Goal: Task Accomplishment & Management: Manage account settings

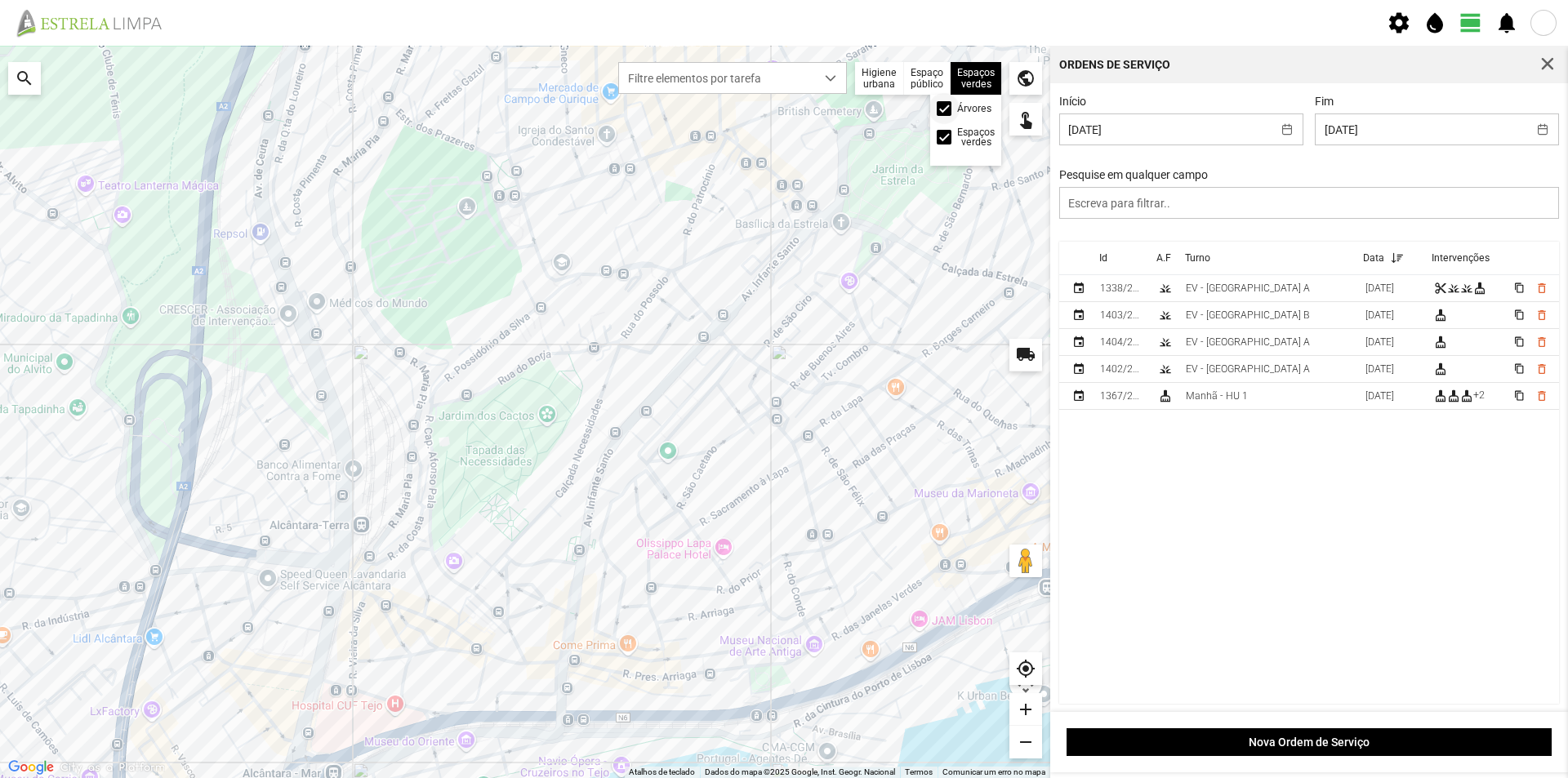
click at [944, 108] on span at bounding box center [944, 108] width 0 height 0
click at [1259, 298] on td "EV - [GEOGRAPHIC_DATA] A" at bounding box center [1268, 289] width 180 height 27
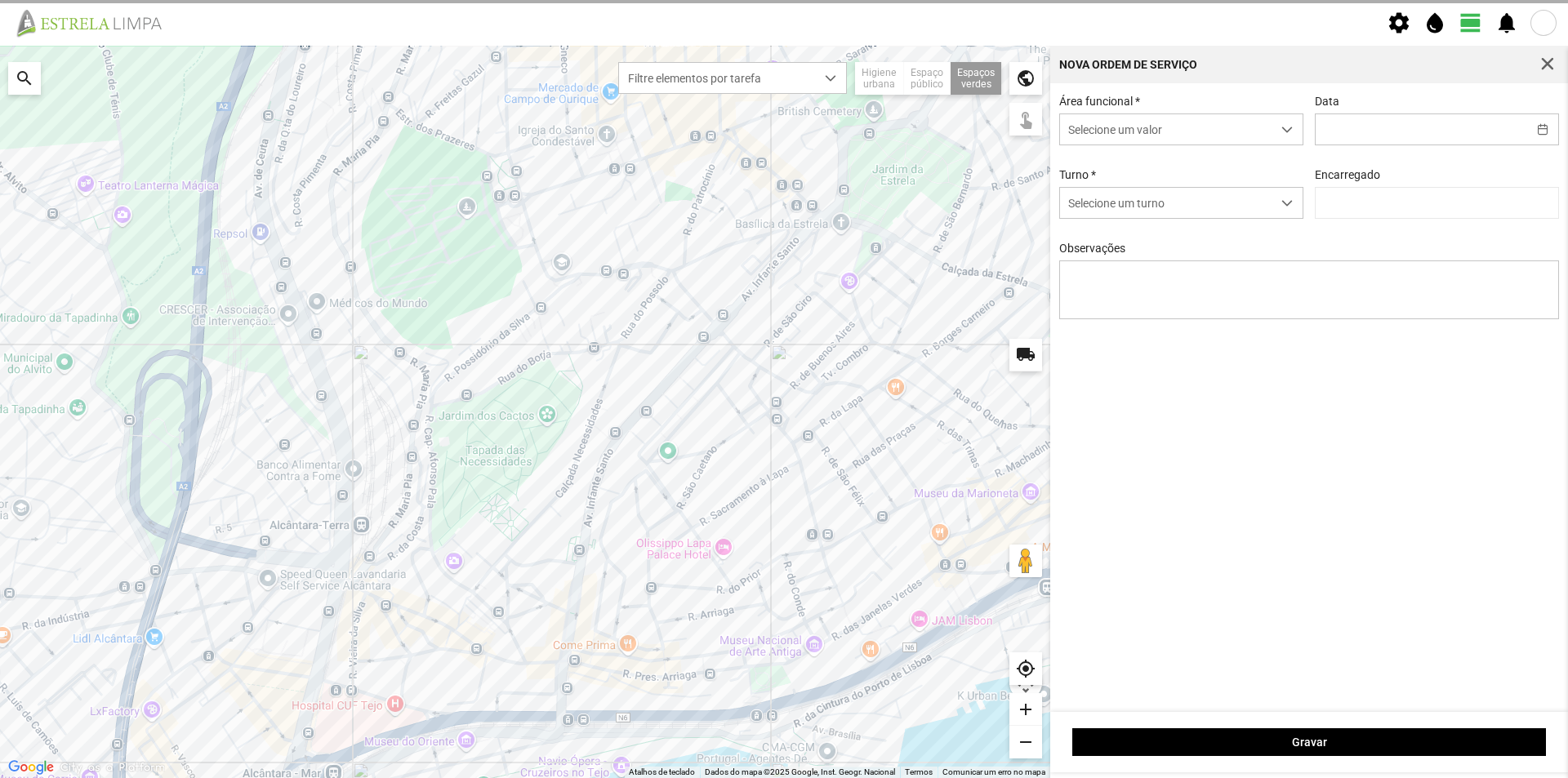
type input "[DATE]"
type textarea "Canteiros do Borja"
type input "[PERSON_NAME]"
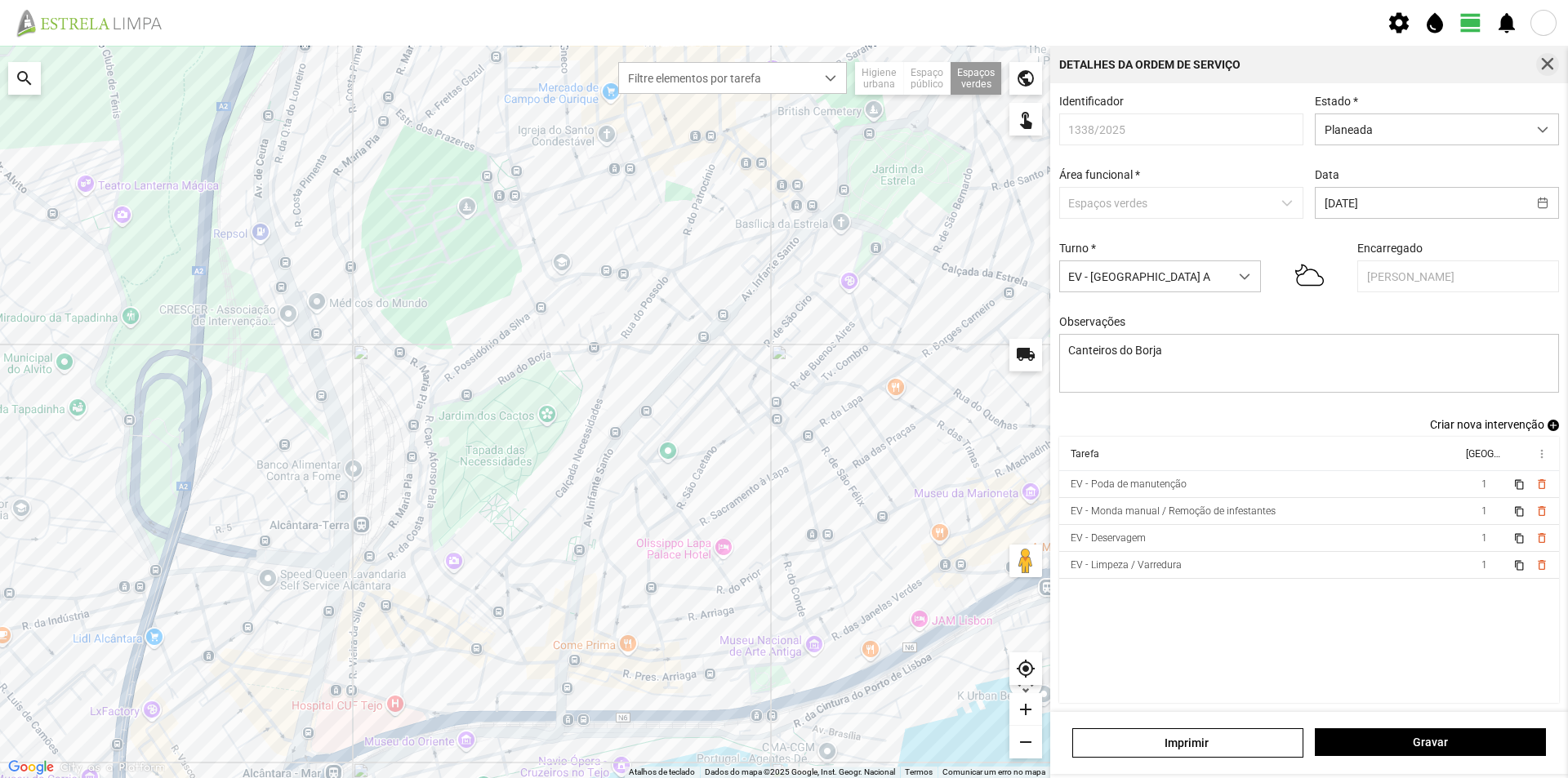
click at [1548, 68] on span "button" at bounding box center [1547, 64] width 15 height 15
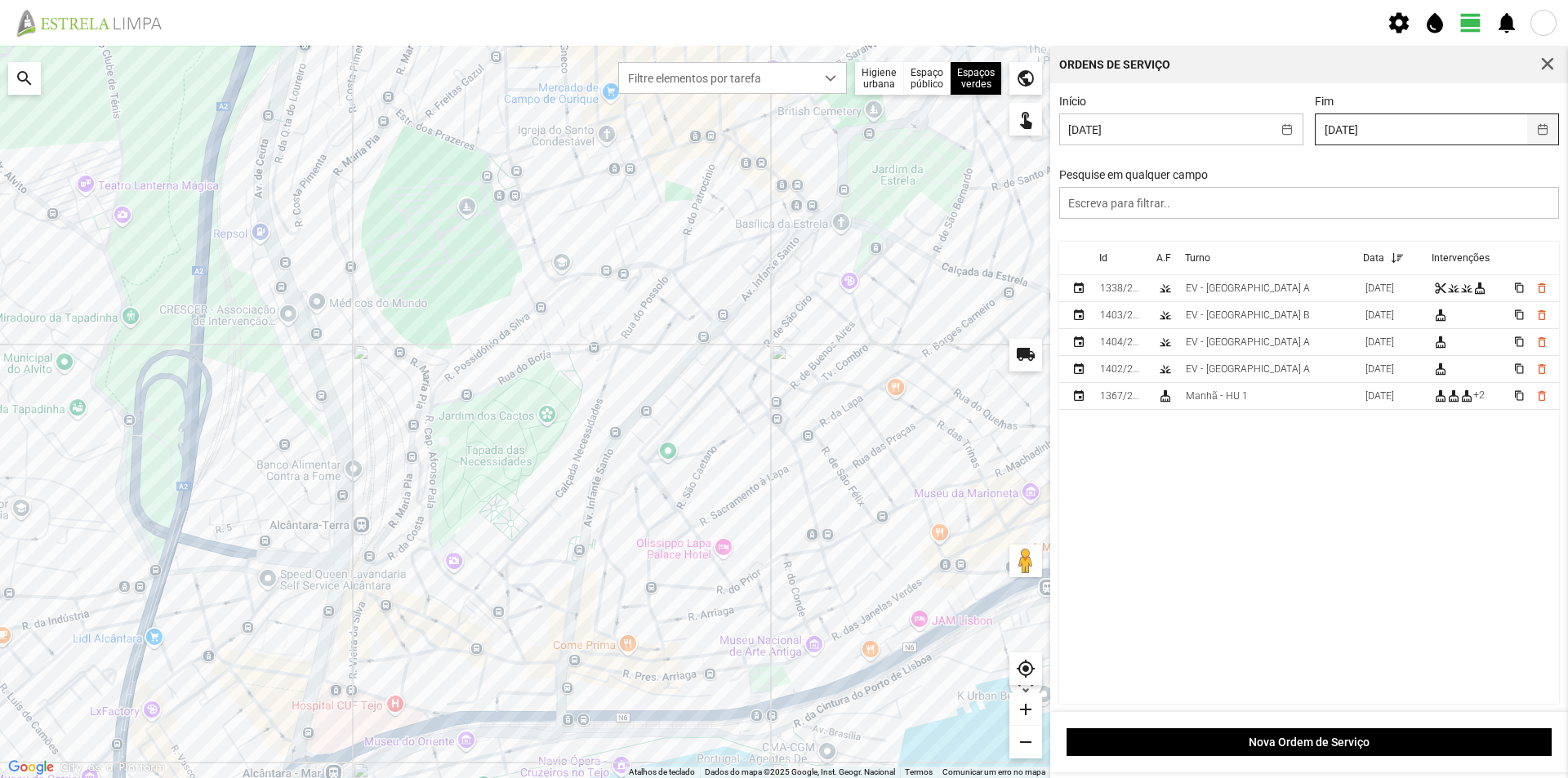
click at [1534, 132] on button "button" at bounding box center [1543, 129] width 32 height 30
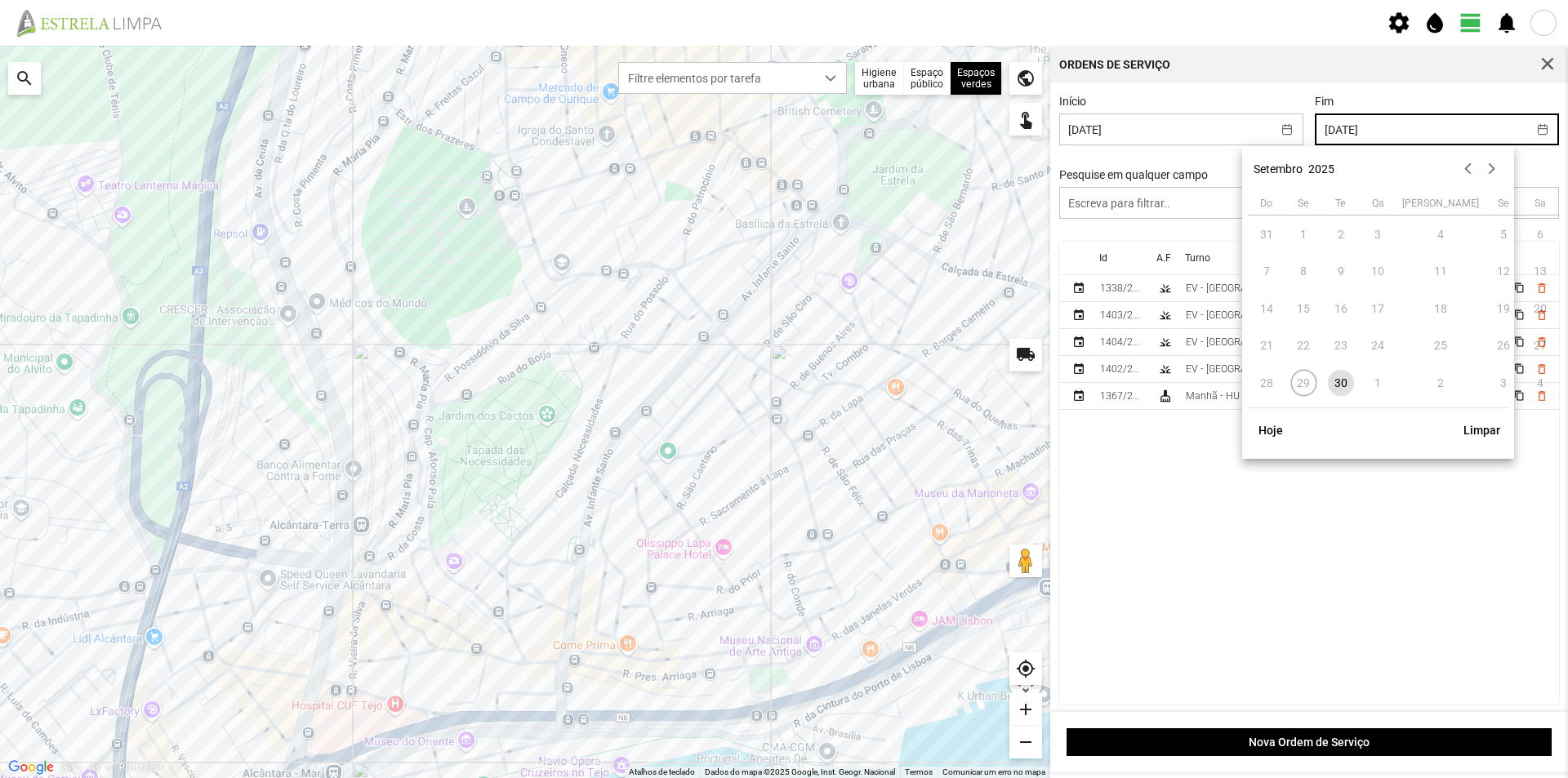
click at [1344, 381] on span "30" at bounding box center [1341, 383] width 26 height 26
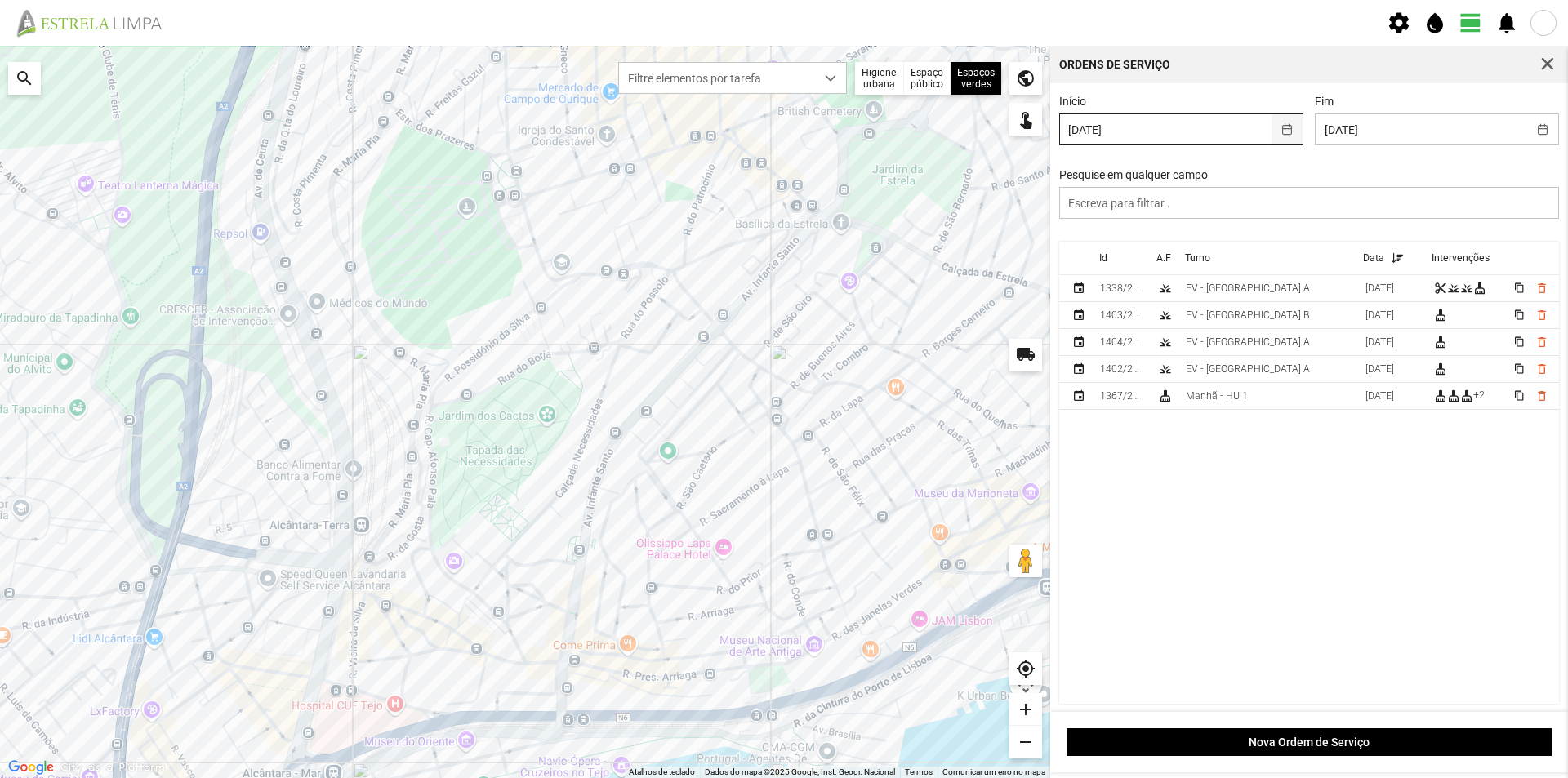
click at [1281, 132] on button "button" at bounding box center [1287, 129] width 32 height 30
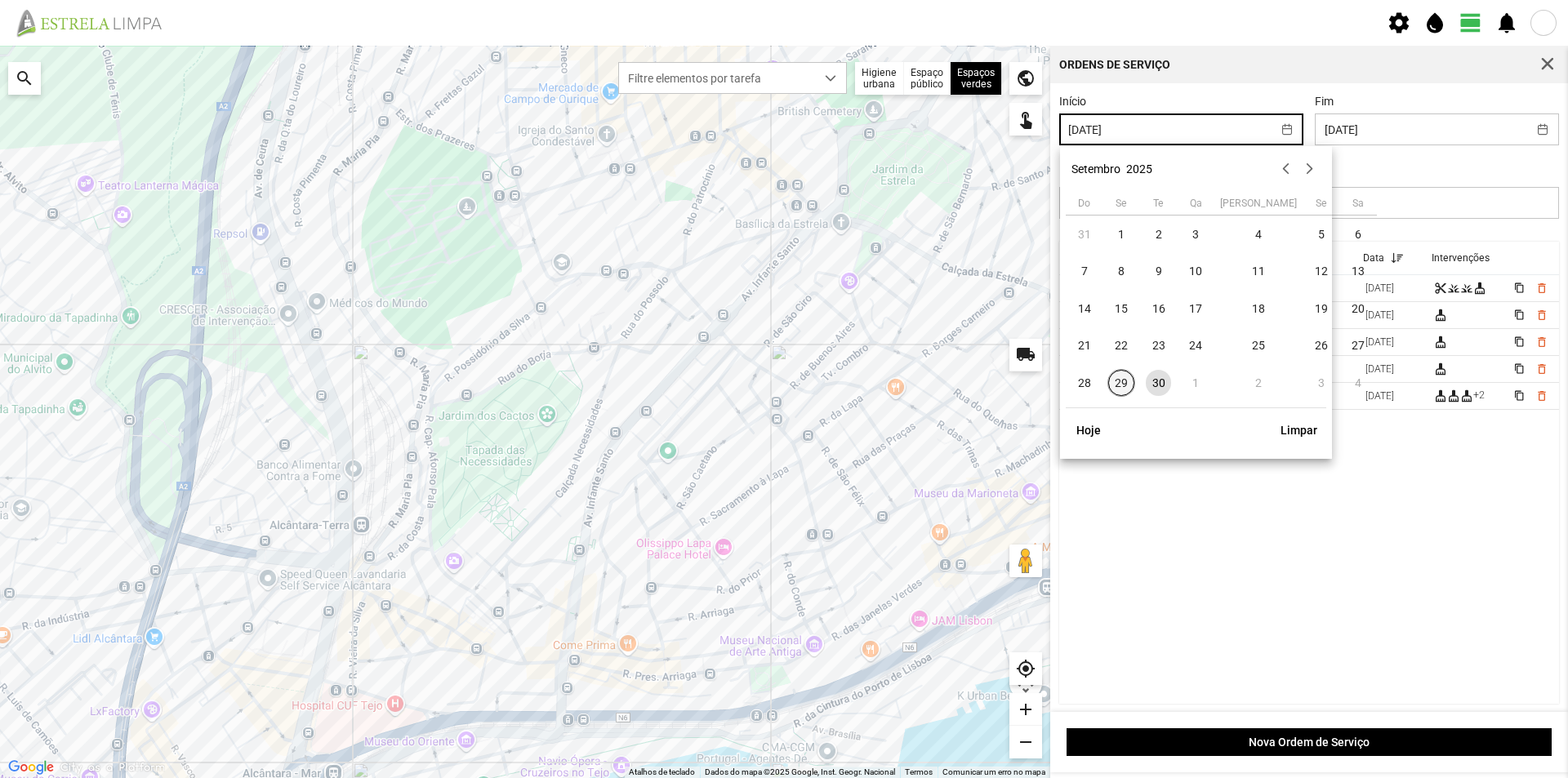
click at [1116, 383] on span "29" at bounding box center [1121, 383] width 26 height 26
type input "[DATE]"
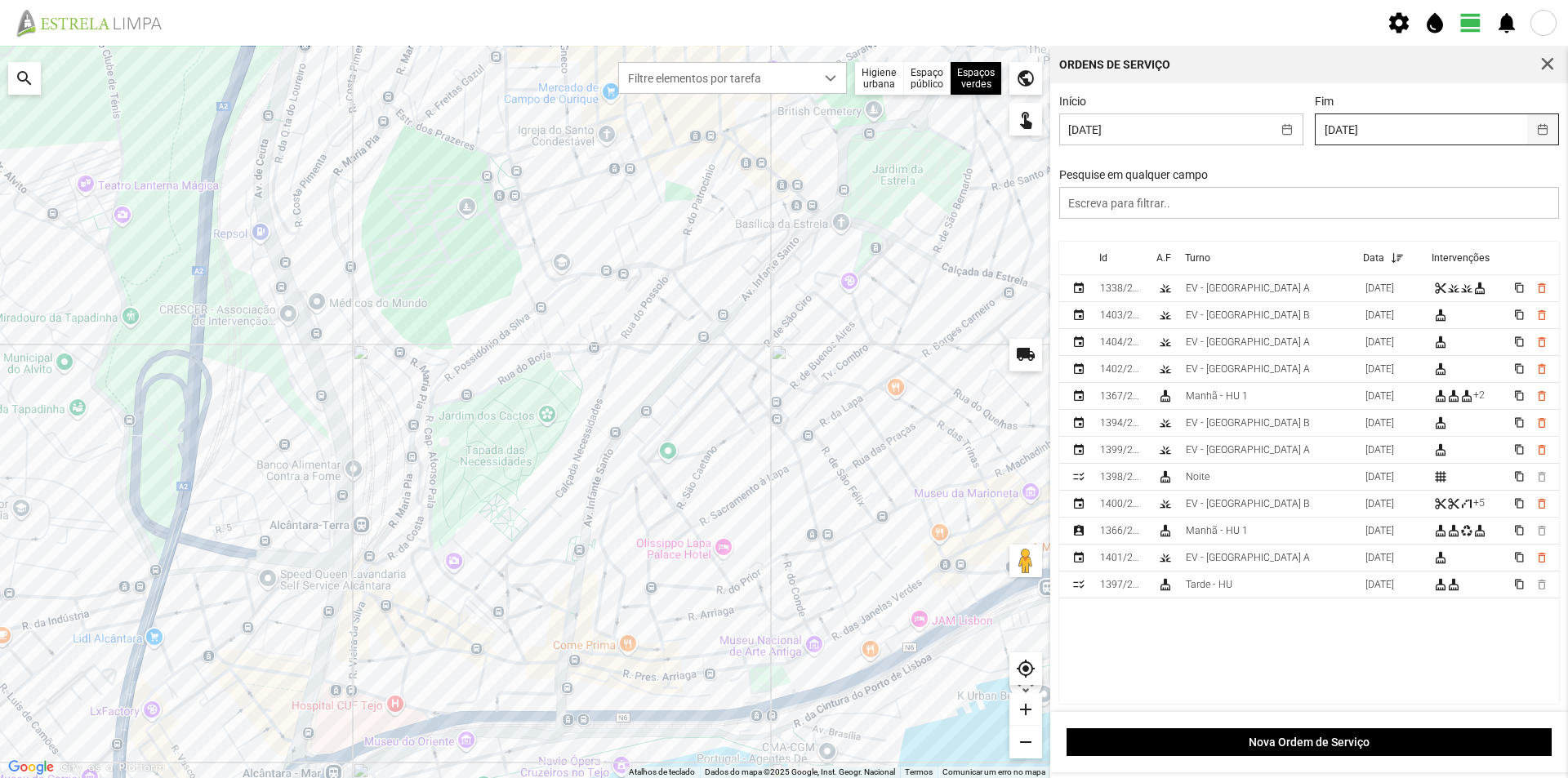
click at [1535, 129] on button "button" at bounding box center [1543, 129] width 32 height 30
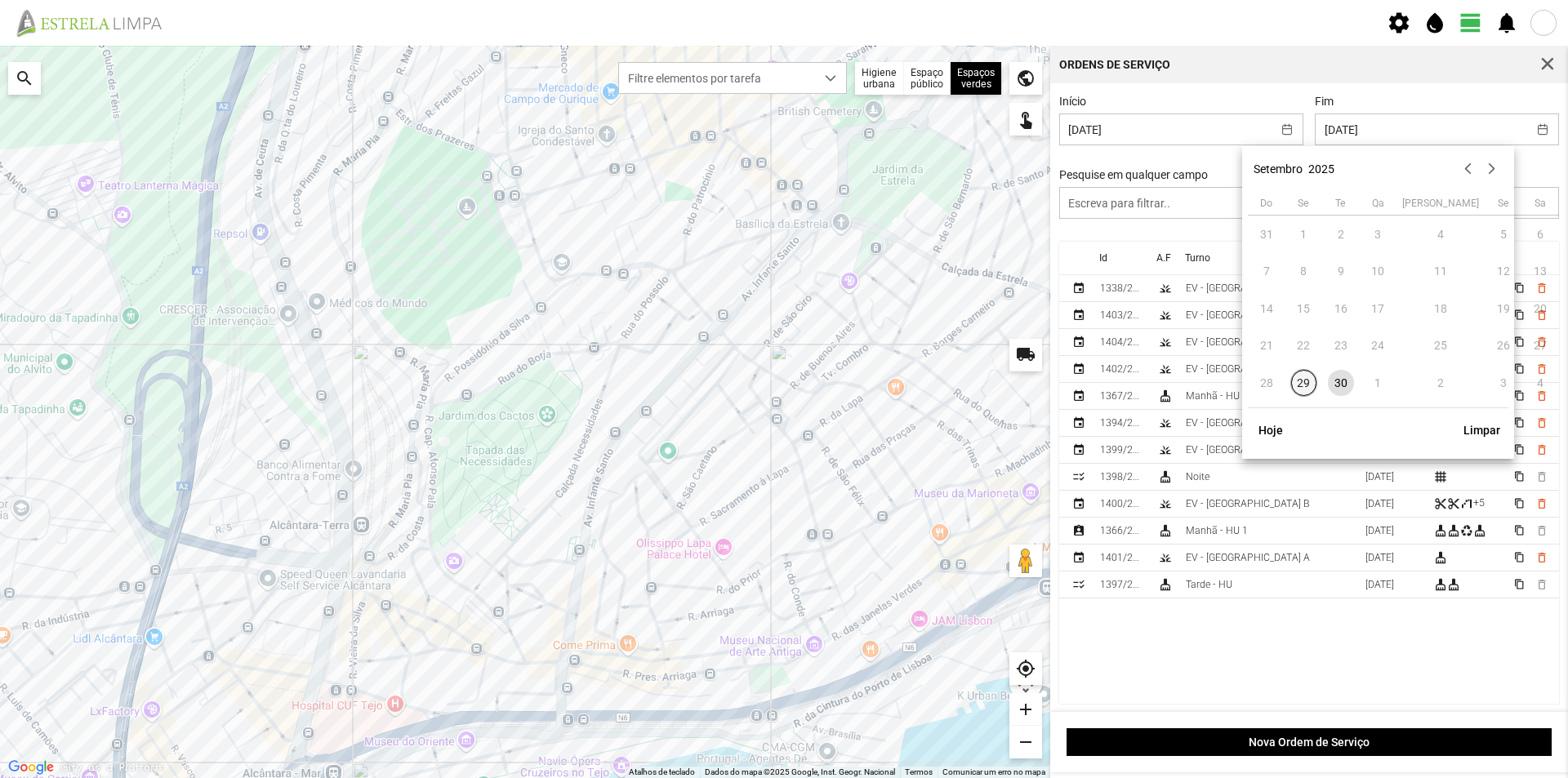
click at [1307, 383] on span "29" at bounding box center [1304, 383] width 26 height 26
type input "[DATE]"
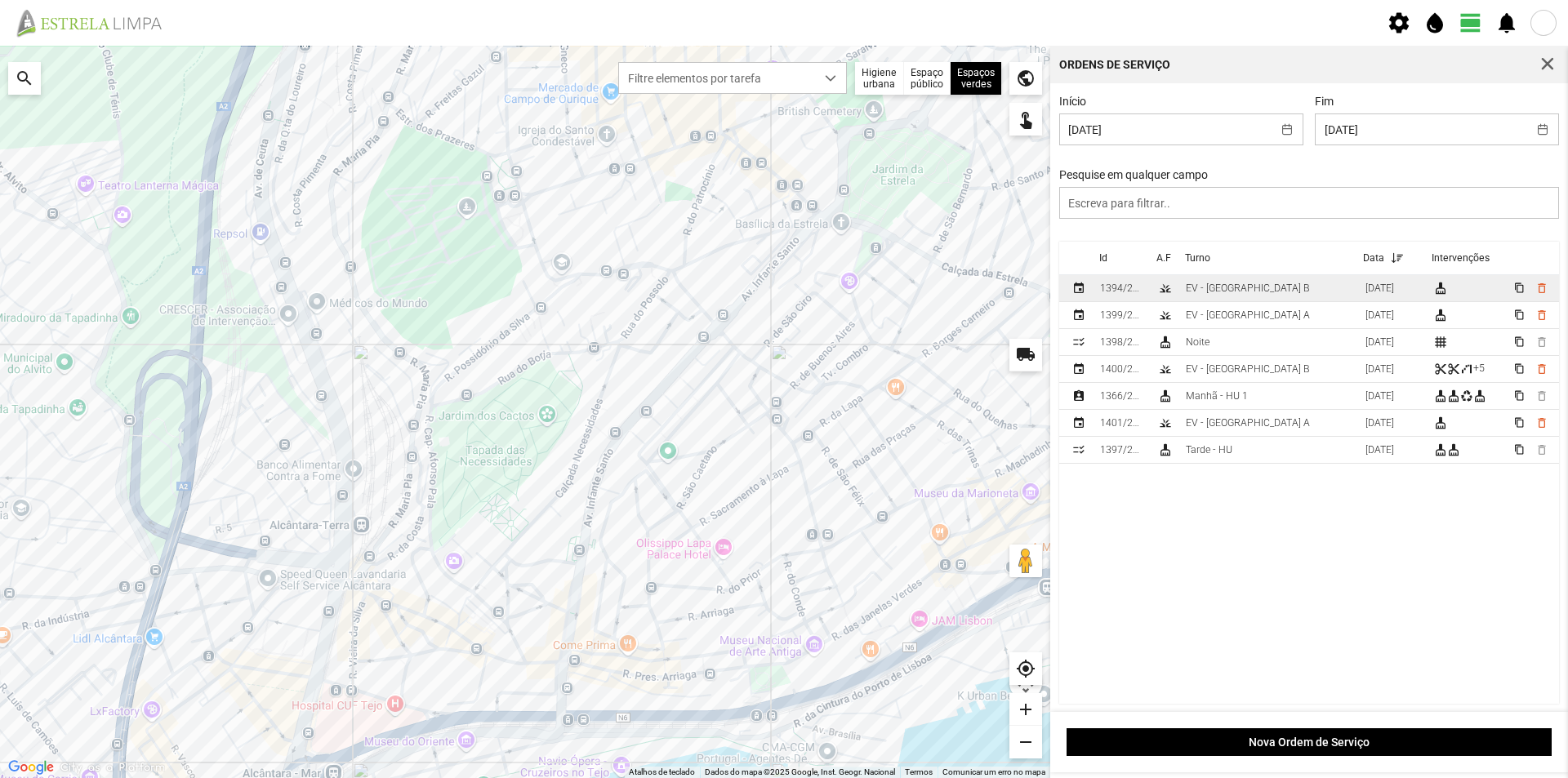
click at [1267, 292] on td "EV - [GEOGRAPHIC_DATA] B" at bounding box center [1268, 289] width 180 height 27
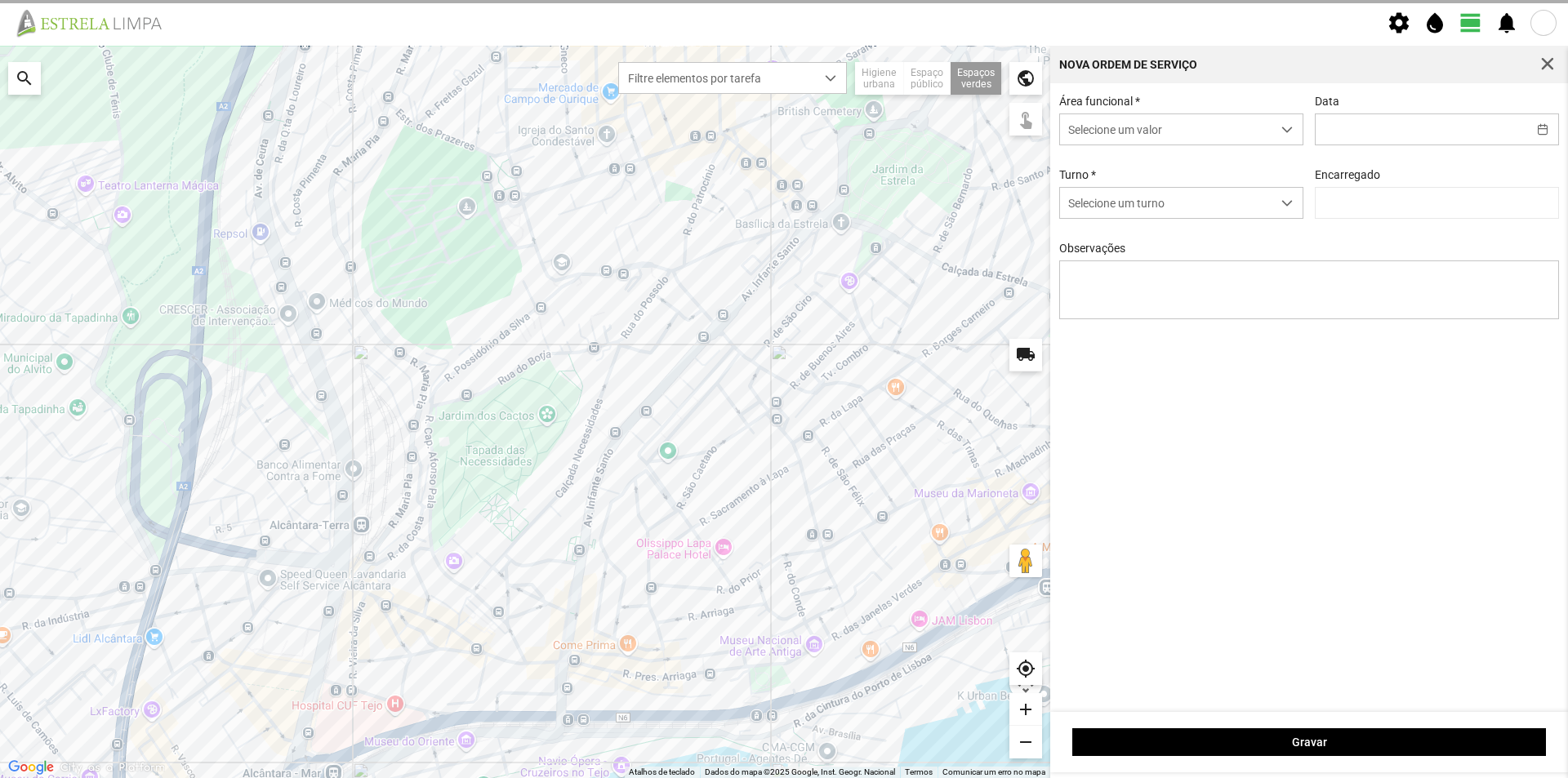
type input "[DATE]"
type textarea "[GEOGRAPHIC_DATA]"
type input "[PERSON_NAME]"
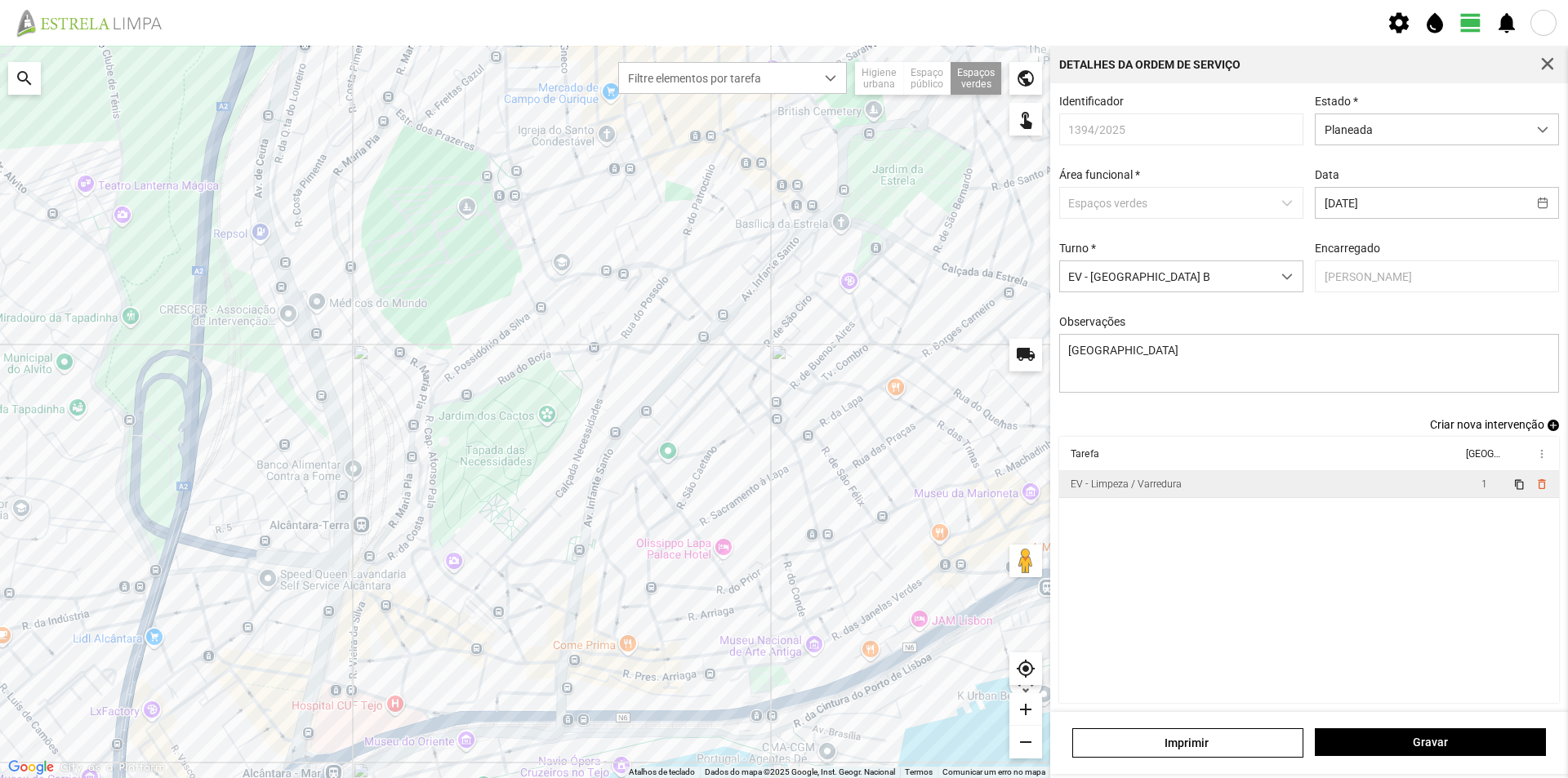
click at [1334, 496] on td "EV - Limpeza / Varredura" at bounding box center [1260, 485] width 403 height 27
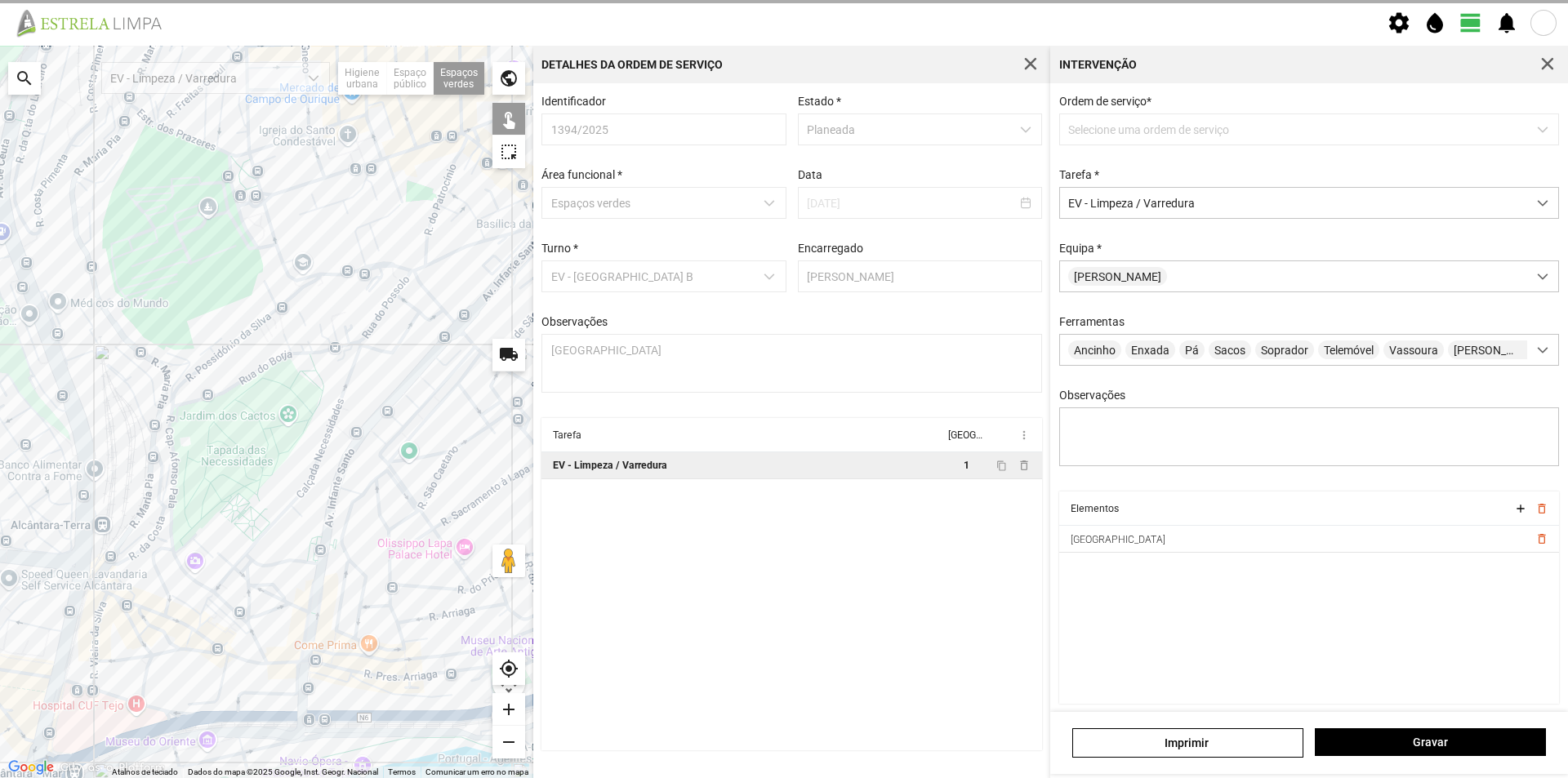
click at [1150, 125] on p-dropdown "Selecione uma ordem de serviço" at bounding box center [1308, 129] width 501 height 32
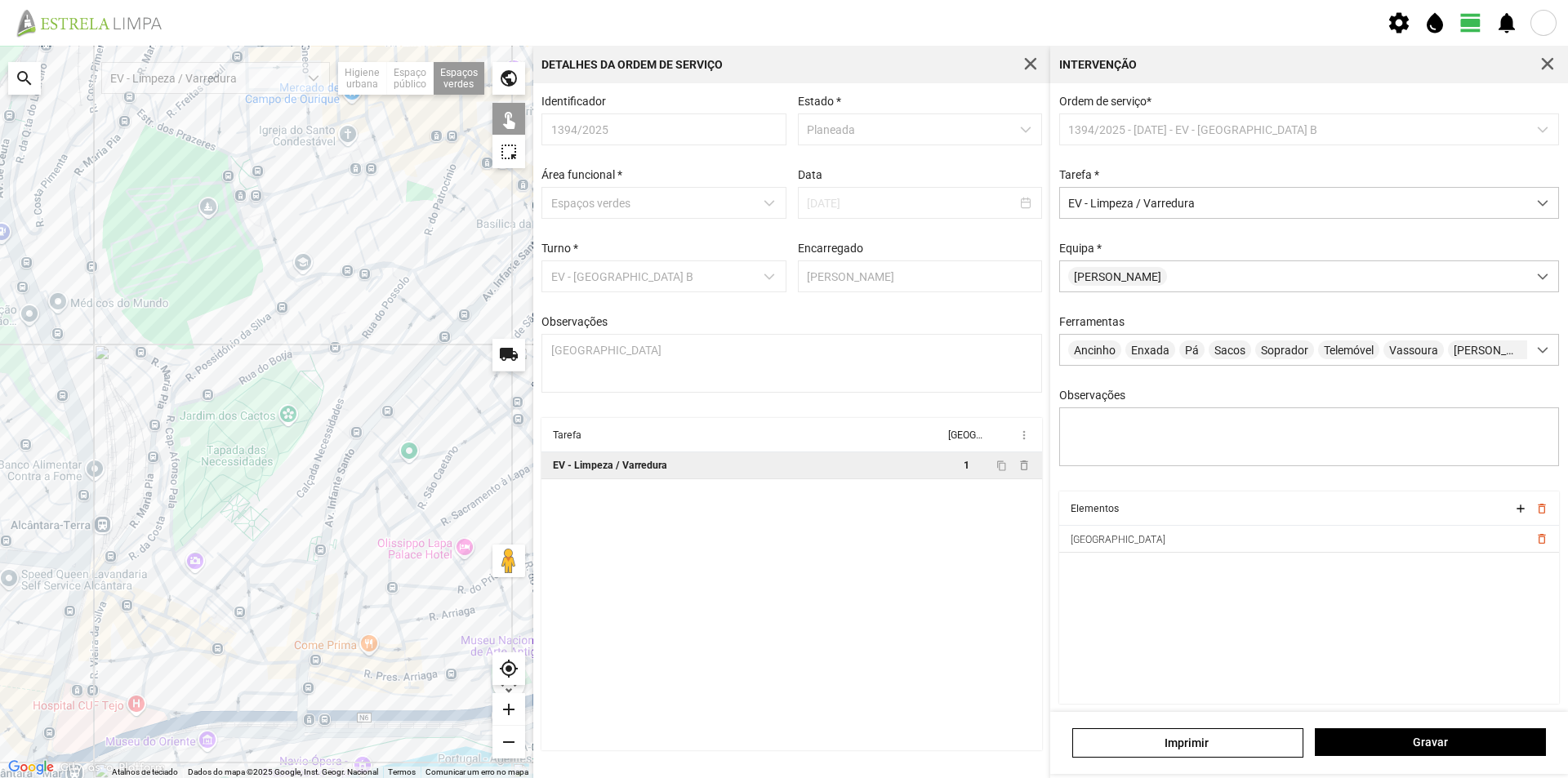
click at [1200, 643] on cdk-virtual-scroll-viewport "Elementos add delete_outline Praça da Armada delete_outline" at bounding box center [1308, 598] width 501 height 213
click at [1550, 63] on span "button" at bounding box center [1547, 64] width 15 height 15
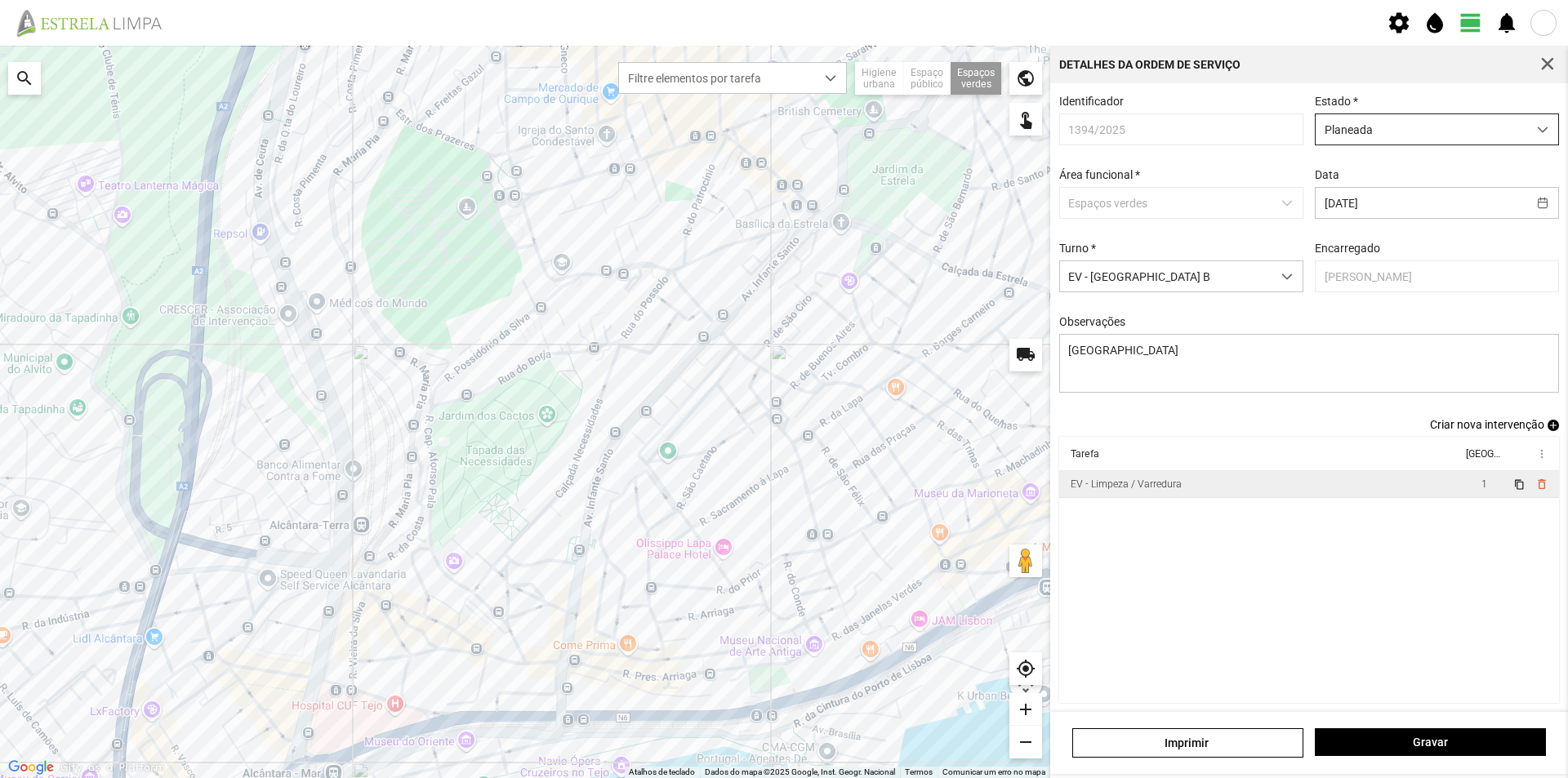
click at [1527, 125] on div "dropdown trigger" at bounding box center [1543, 129] width 32 height 30
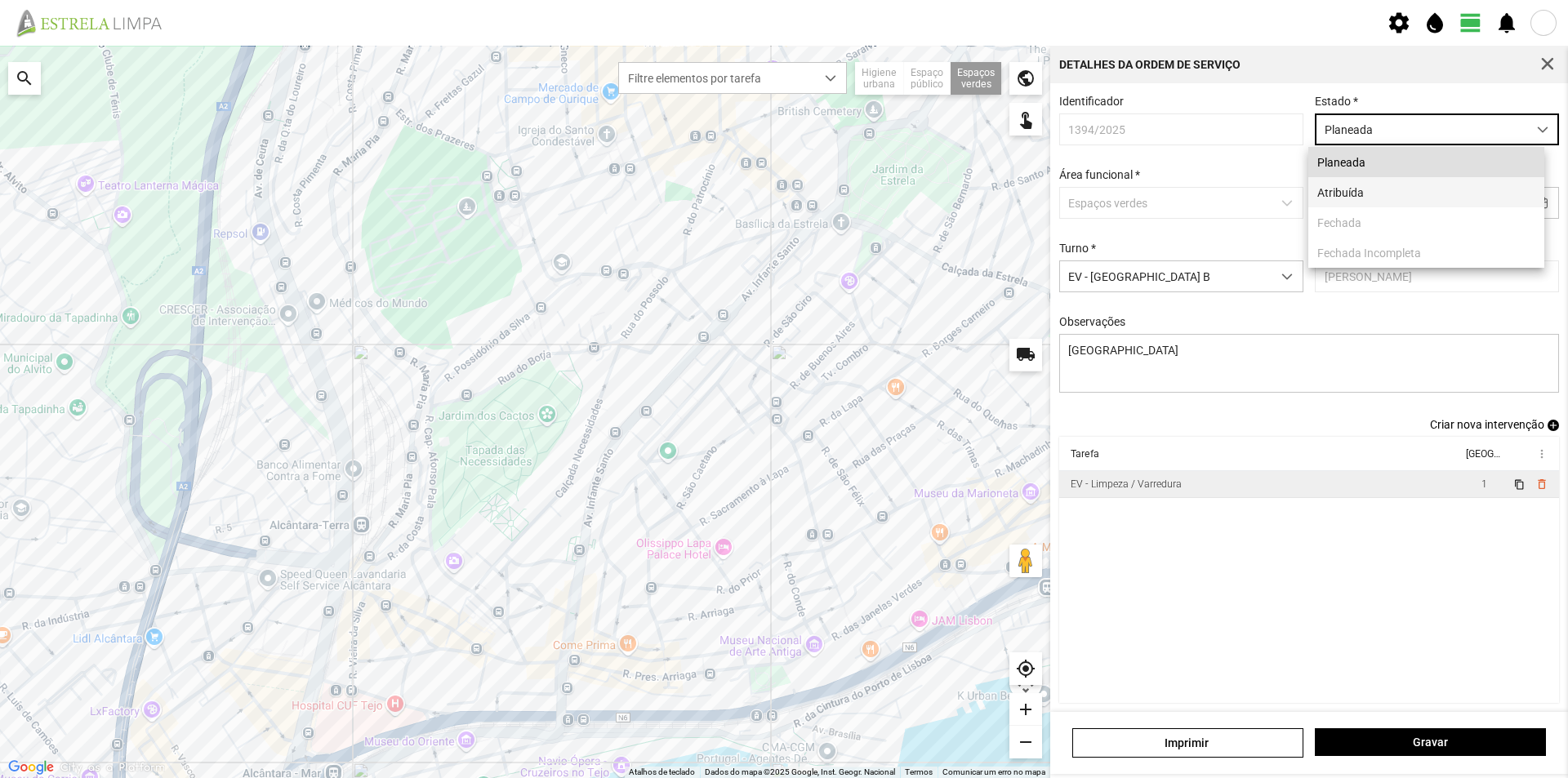
click at [1399, 192] on li "Atribuída" at bounding box center [1427, 192] width 236 height 30
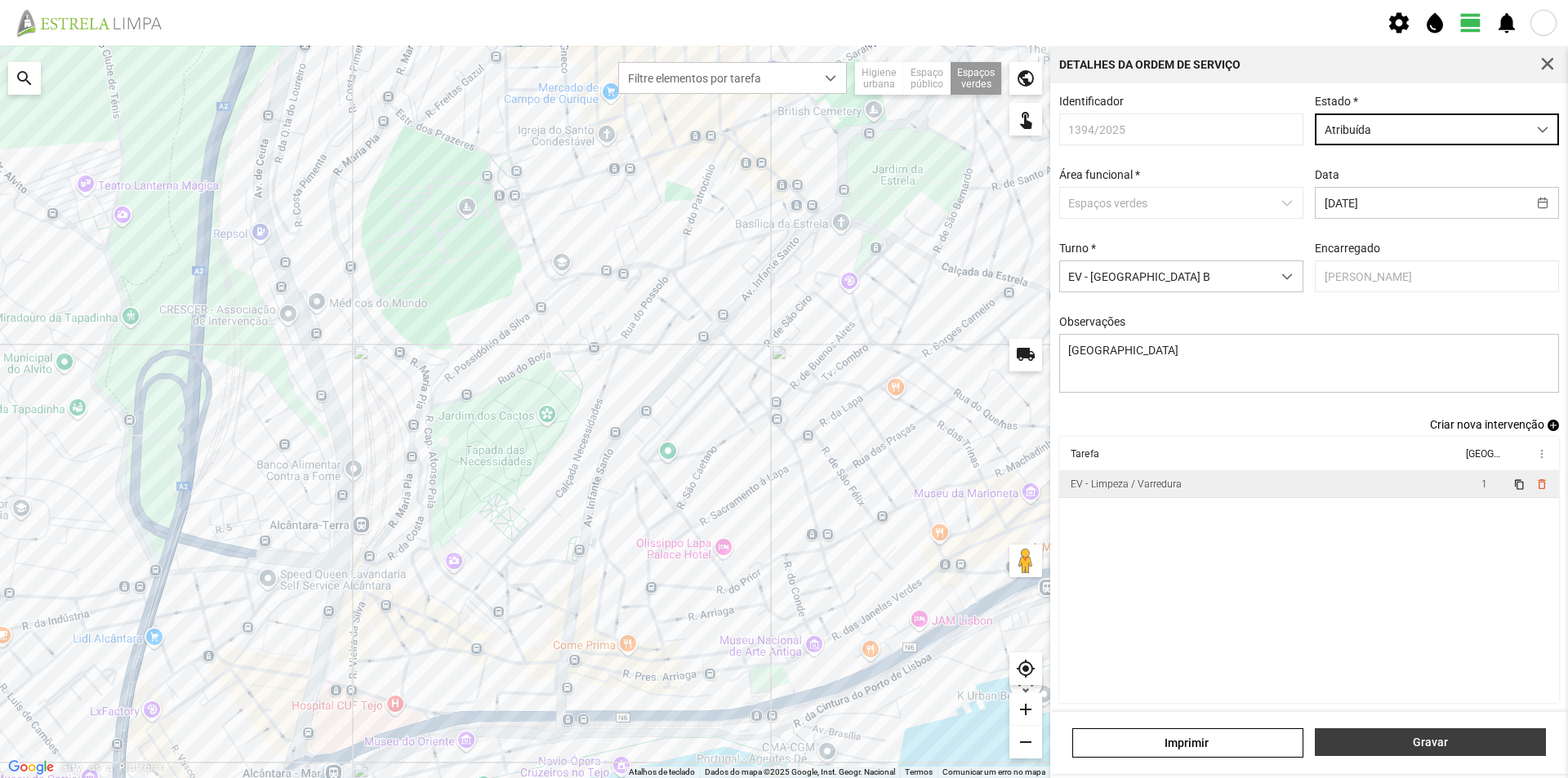
click at [1404, 740] on span "Gravar" at bounding box center [1429, 742] width 214 height 13
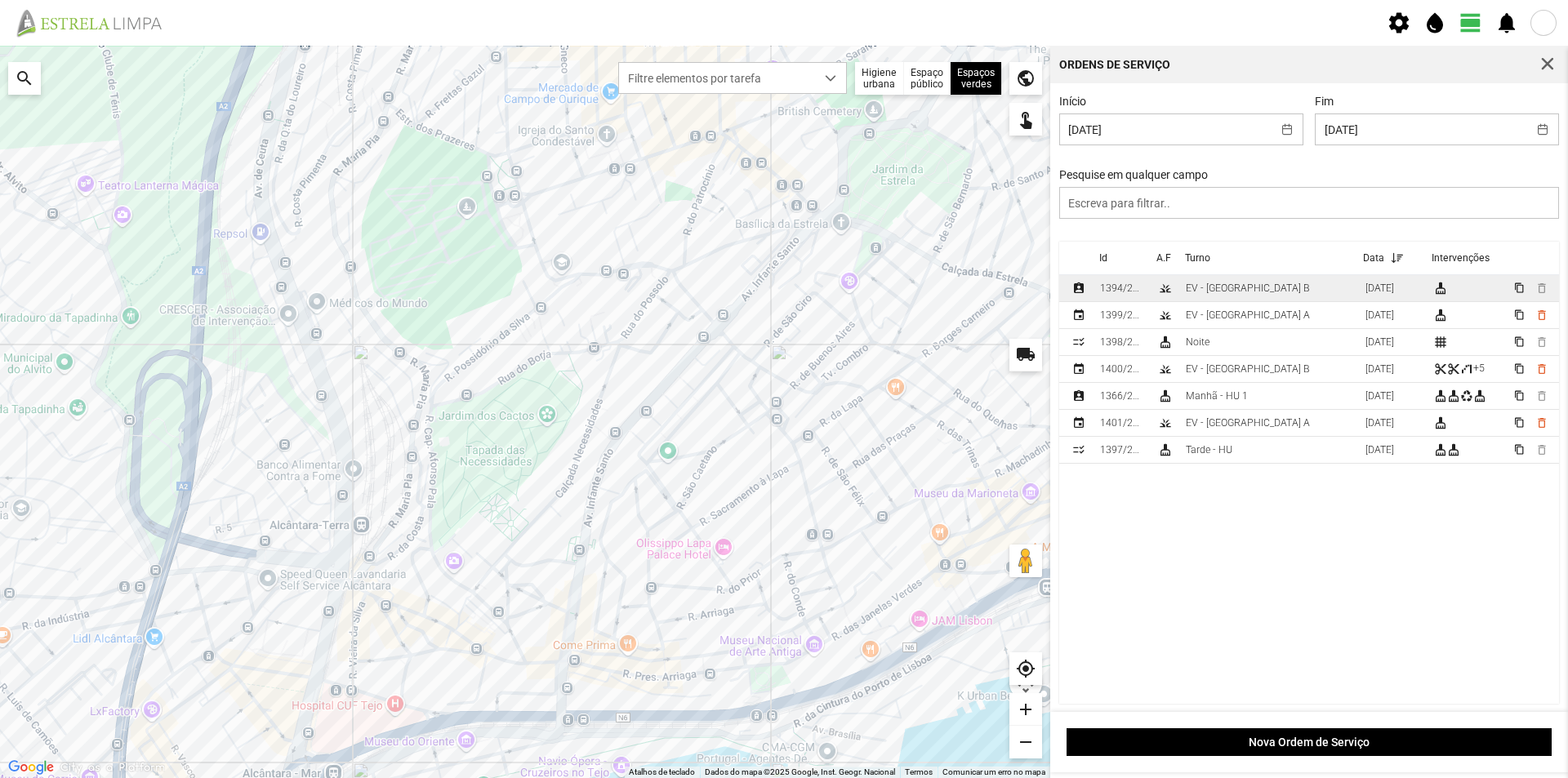
click at [1237, 284] on td "EV - [GEOGRAPHIC_DATA] B" at bounding box center [1268, 289] width 180 height 27
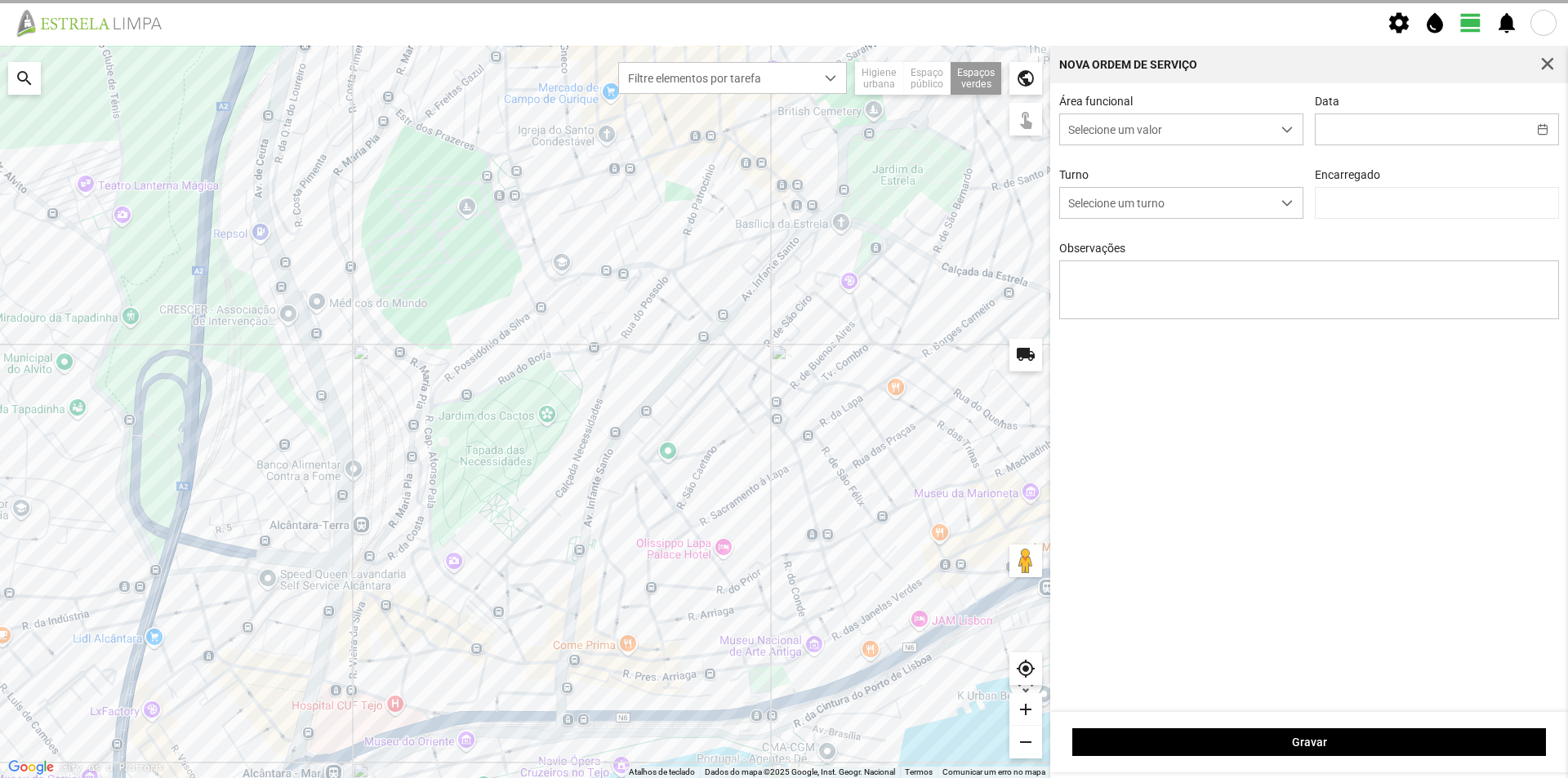
type input "[DATE]"
type textarea "[GEOGRAPHIC_DATA]"
type input "[PERSON_NAME]"
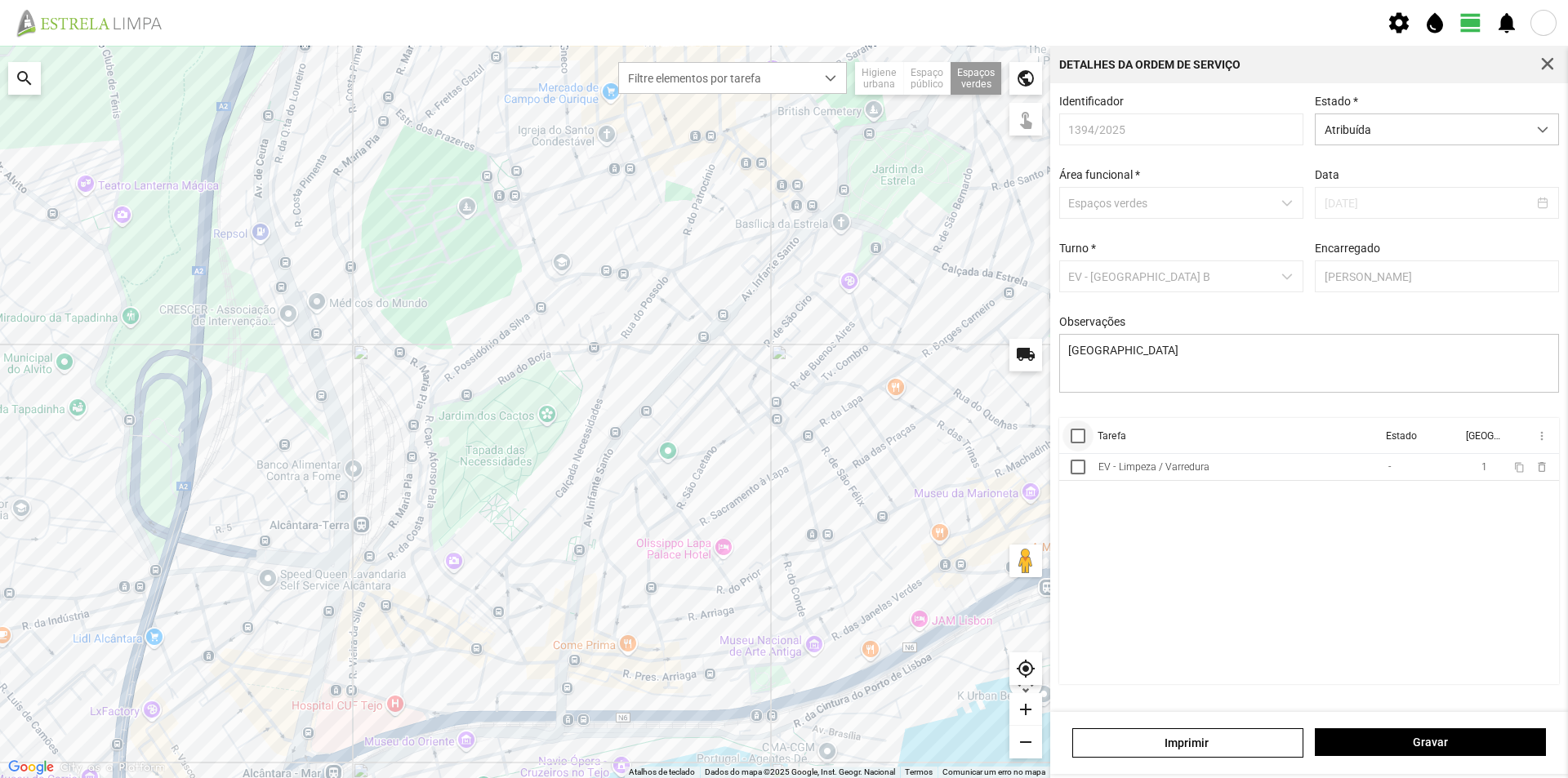
click at [1077, 443] on div at bounding box center [1077, 435] width 15 height 15
click at [1538, 442] on span "more_vert" at bounding box center [1540, 435] width 13 height 13
click at [1476, 468] on span "Marcar como Concluída" at bounding box center [1454, 469] width 121 height 12
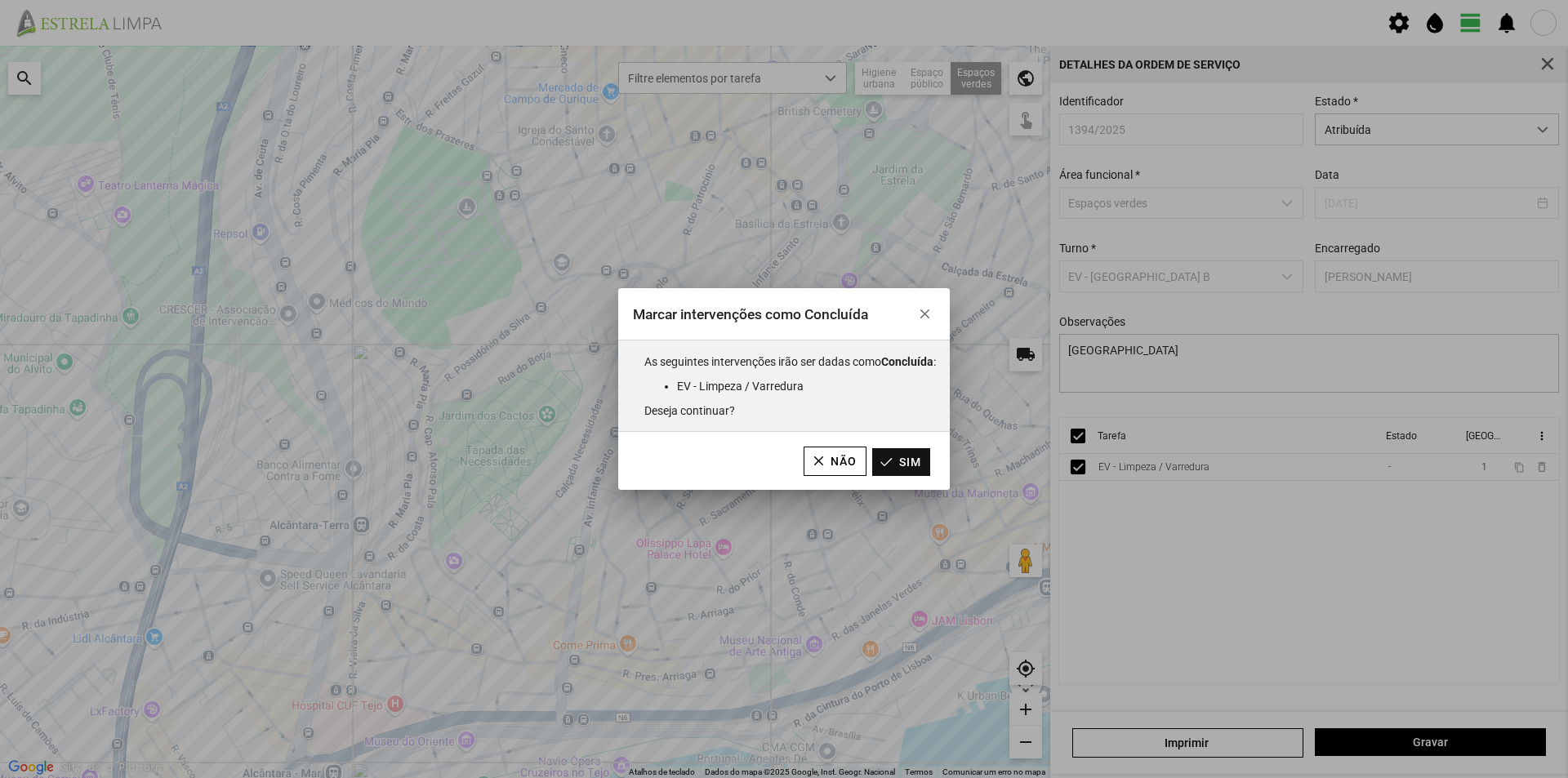
click at [925, 458] on button "Sim" at bounding box center [901, 462] width 58 height 27
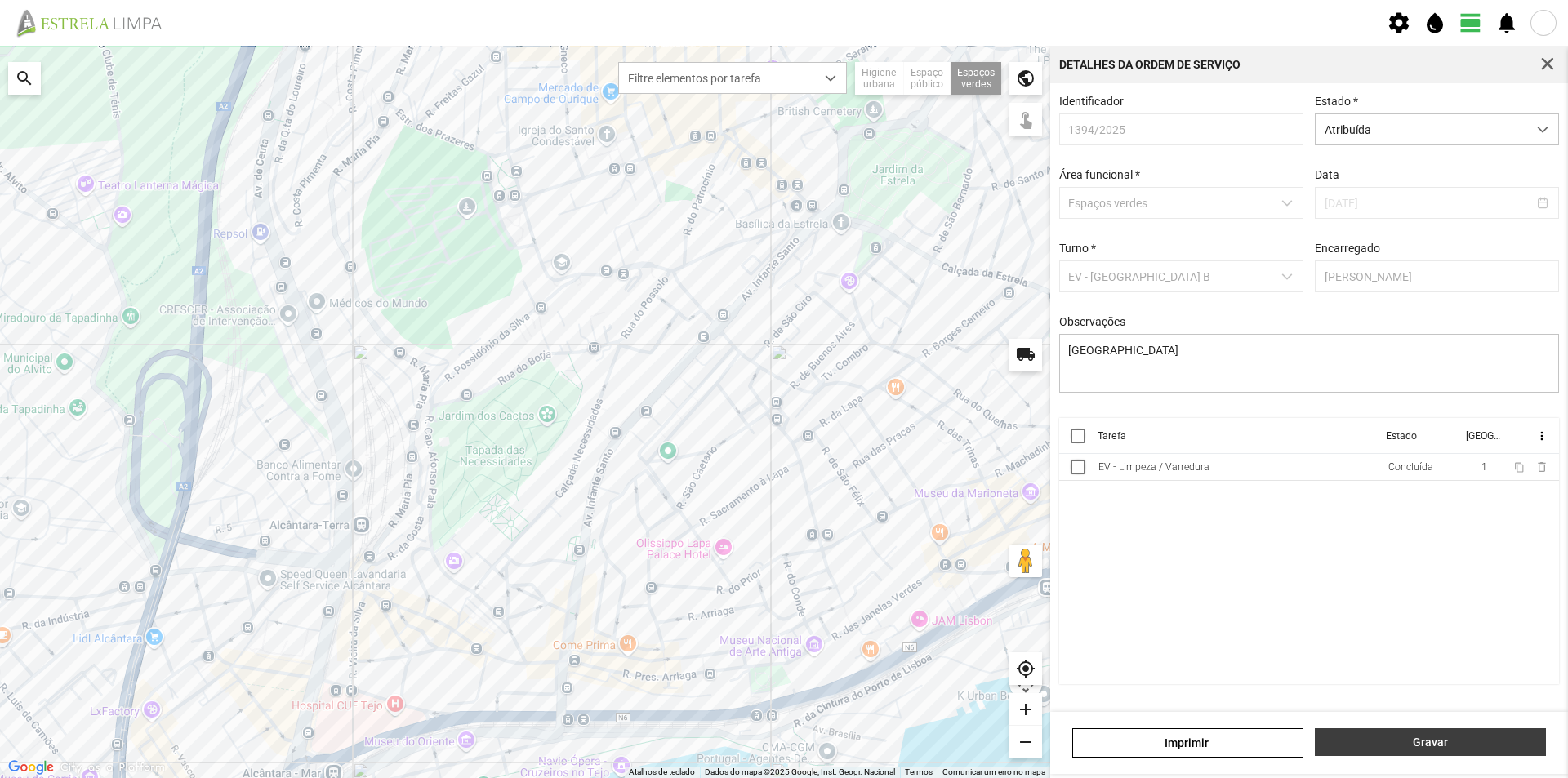
click at [1446, 744] on span "Gravar" at bounding box center [1429, 742] width 214 height 13
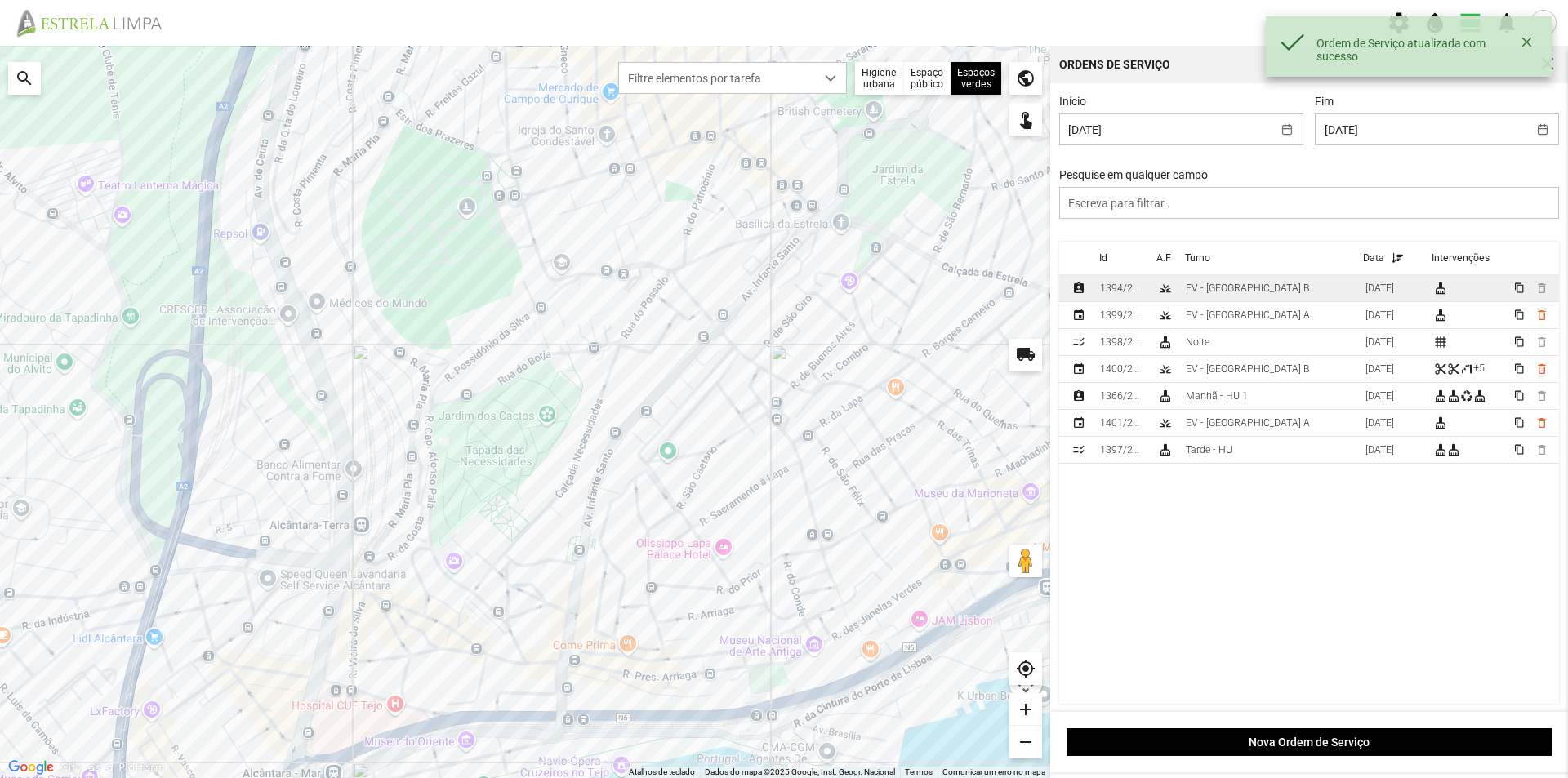
click at [1263, 288] on td "EV - [GEOGRAPHIC_DATA] B" at bounding box center [1268, 289] width 180 height 27
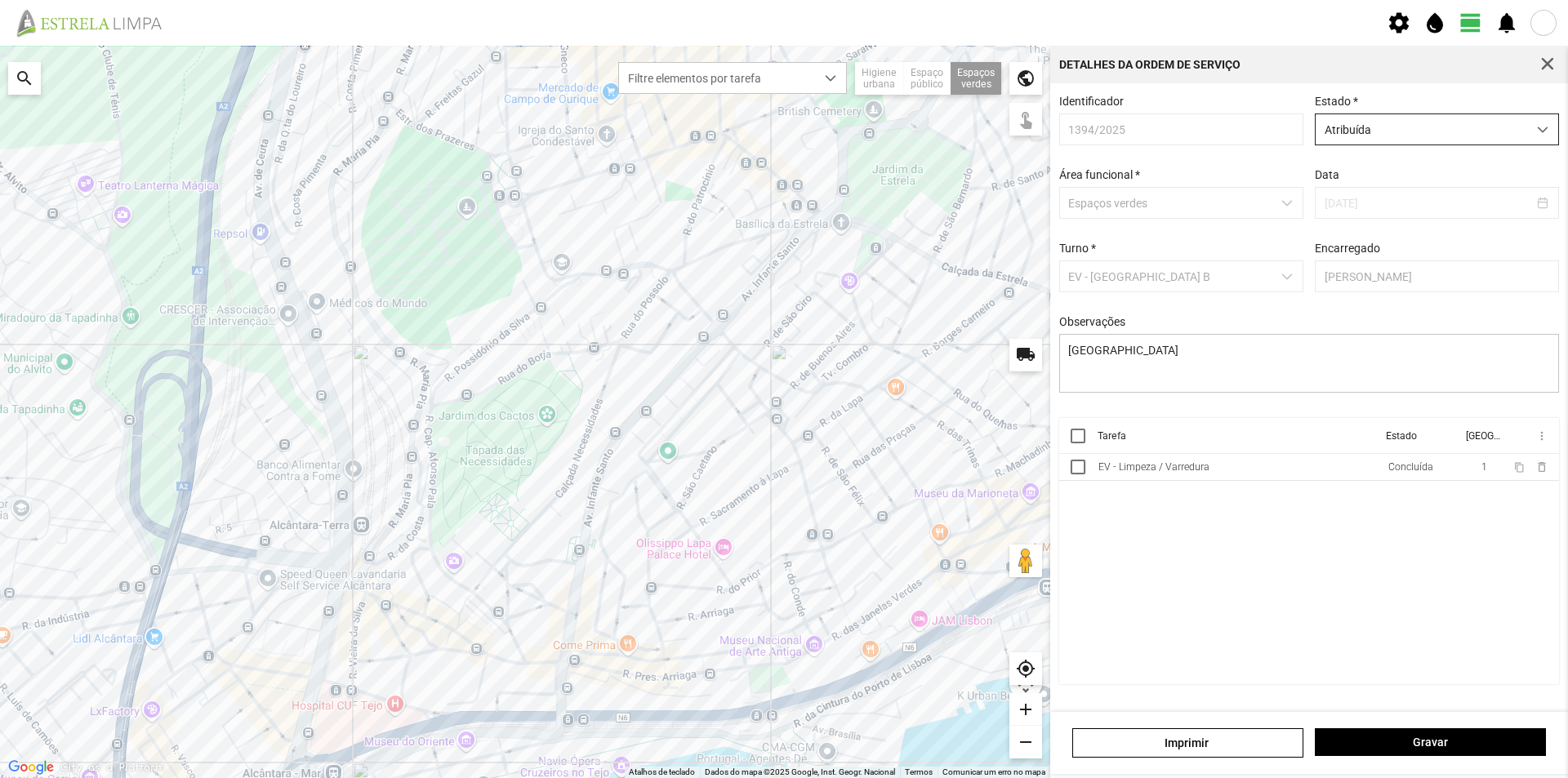
click at [1535, 128] on div "dropdown trigger" at bounding box center [1543, 129] width 32 height 30
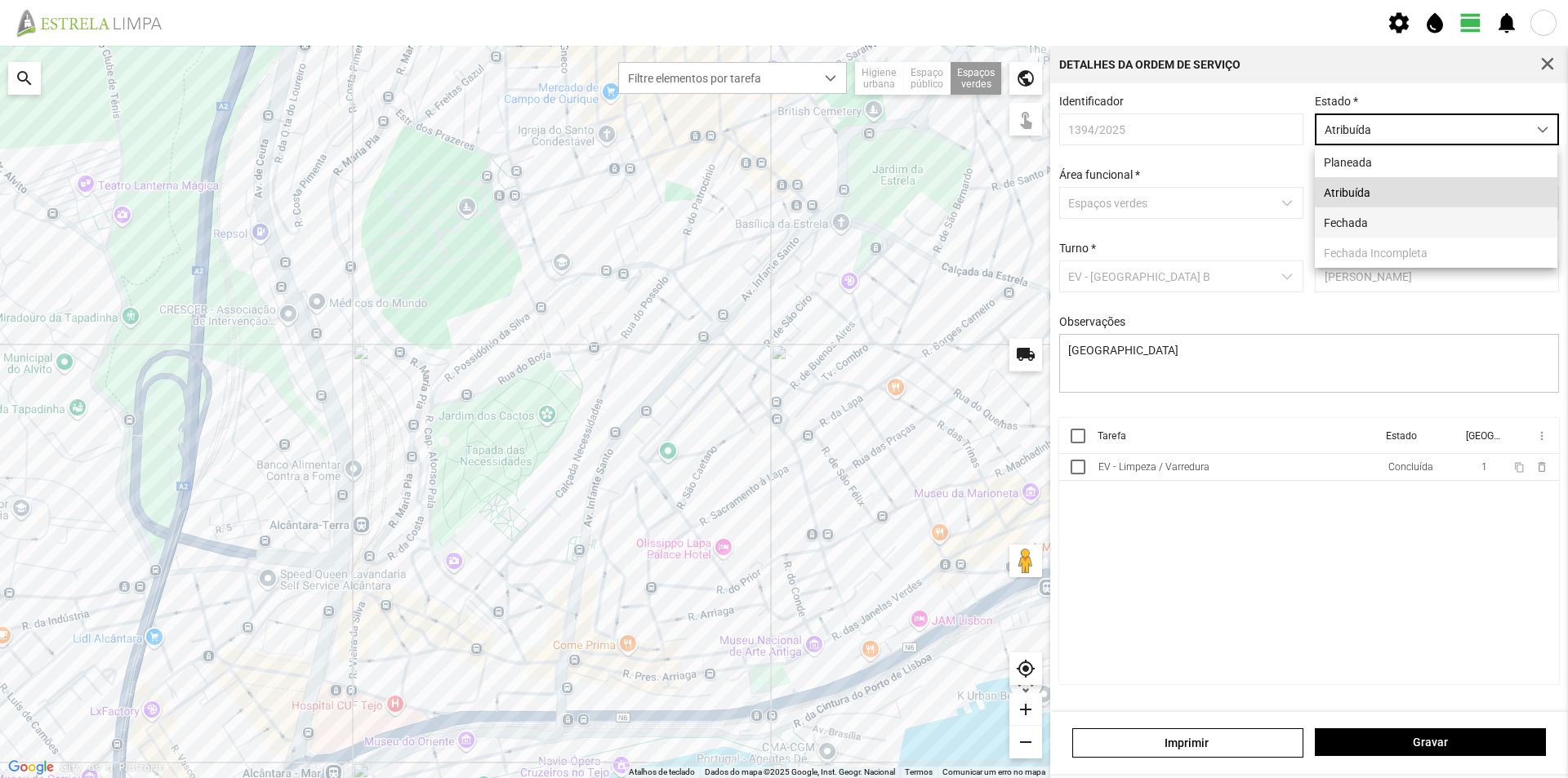
click at [1395, 221] on li "Fechada" at bounding box center [1435, 223] width 243 height 30
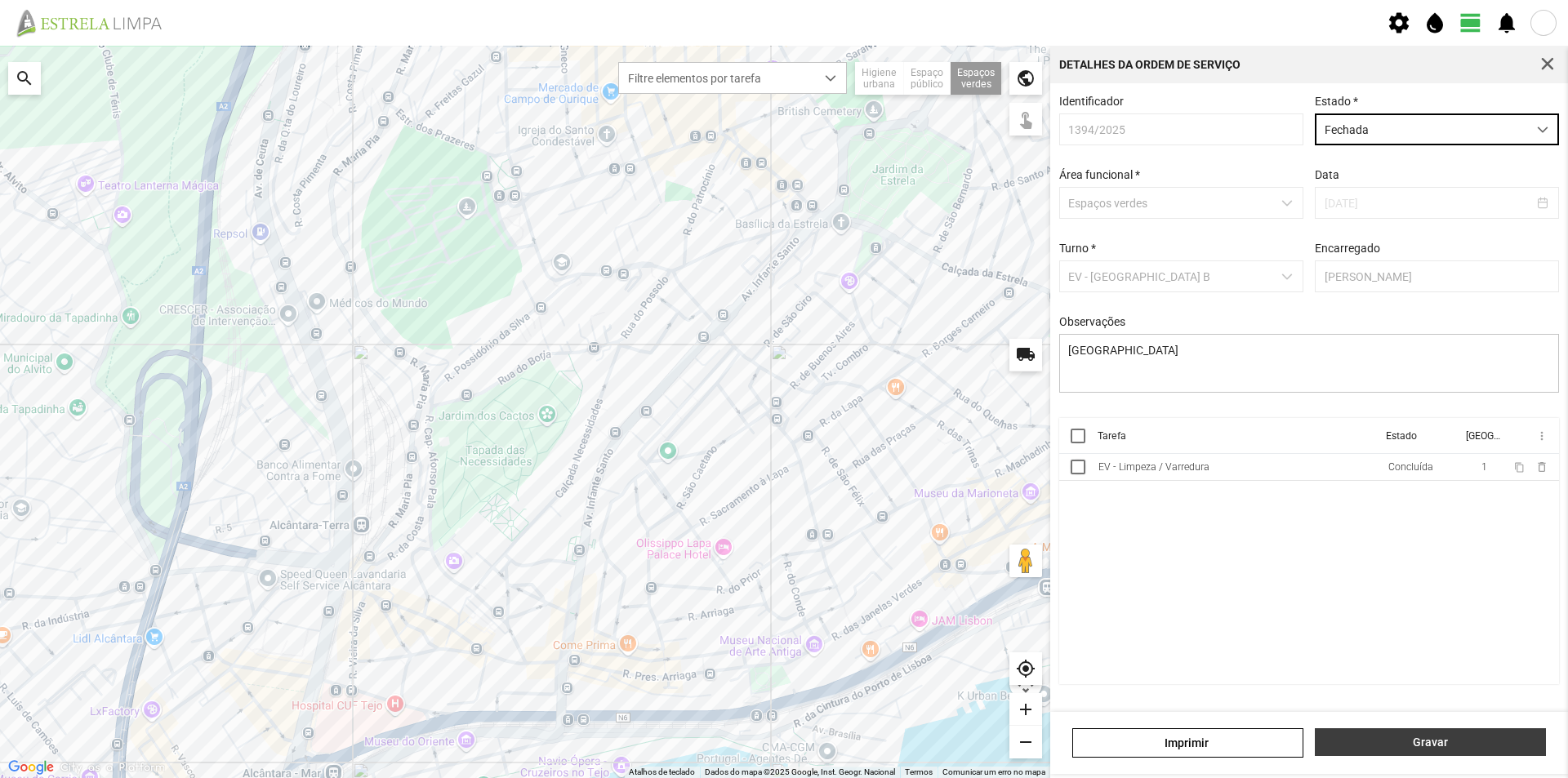
click at [1383, 741] on span "Gravar" at bounding box center [1429, 742] width 214 height 13
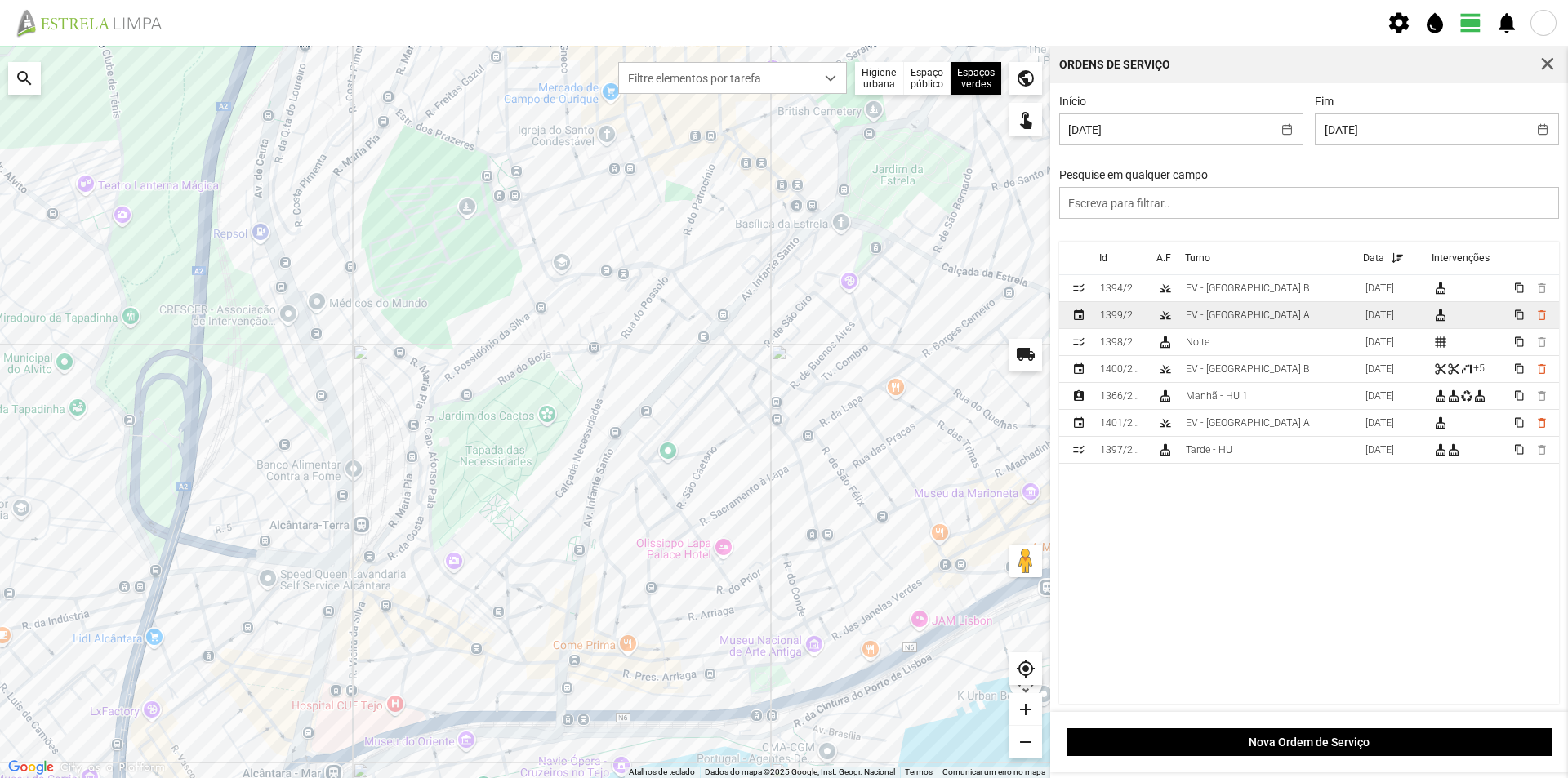
click at [1274, 323] on td "EV - [GEOGRAPHIC_DATA] A" at bounding box center [1268, 316] width 180 height 27
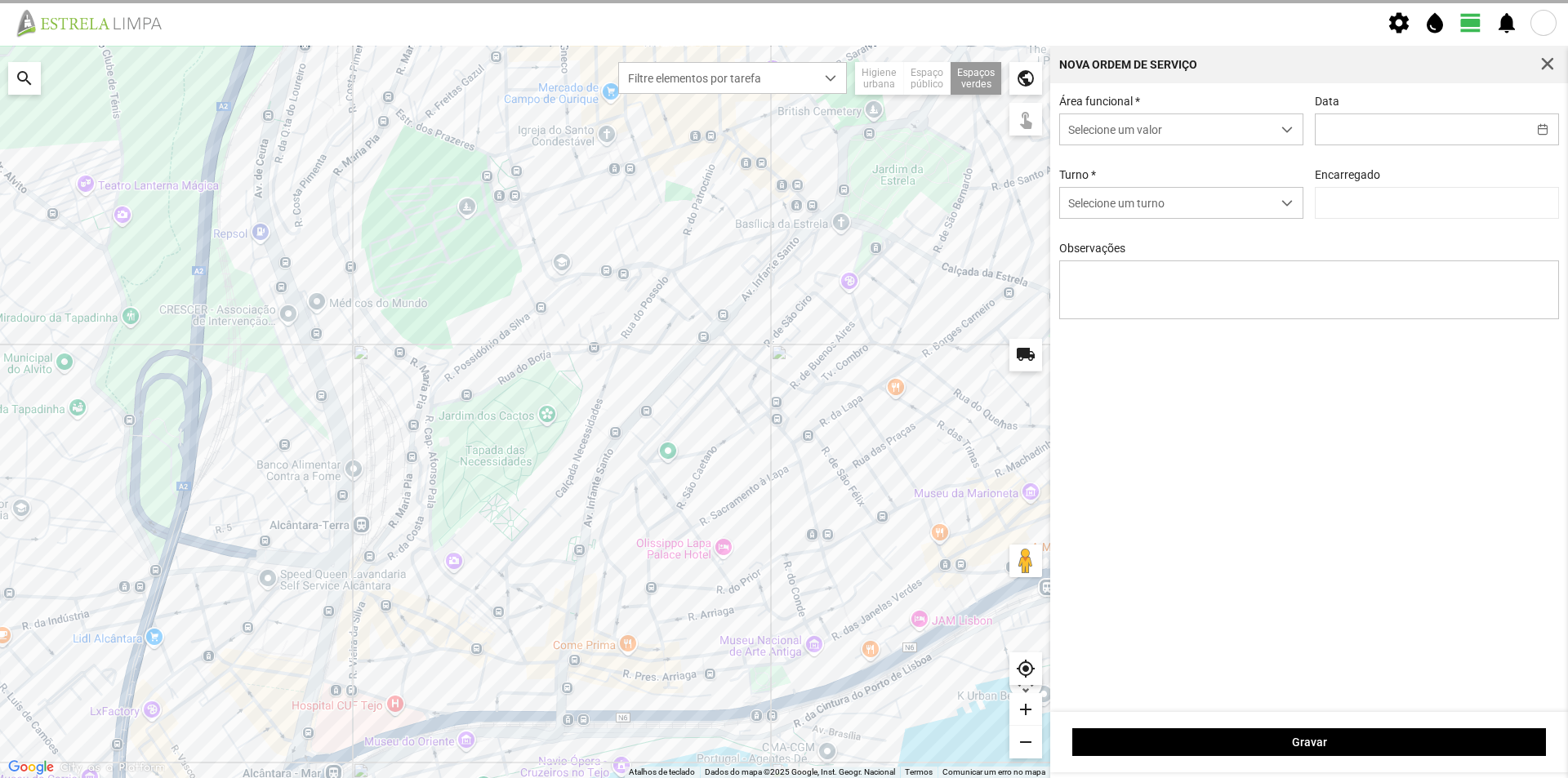
type input "[DATE]"
type textarea "Recolha de papeleiras"
type input "[PERSON_NAME]"
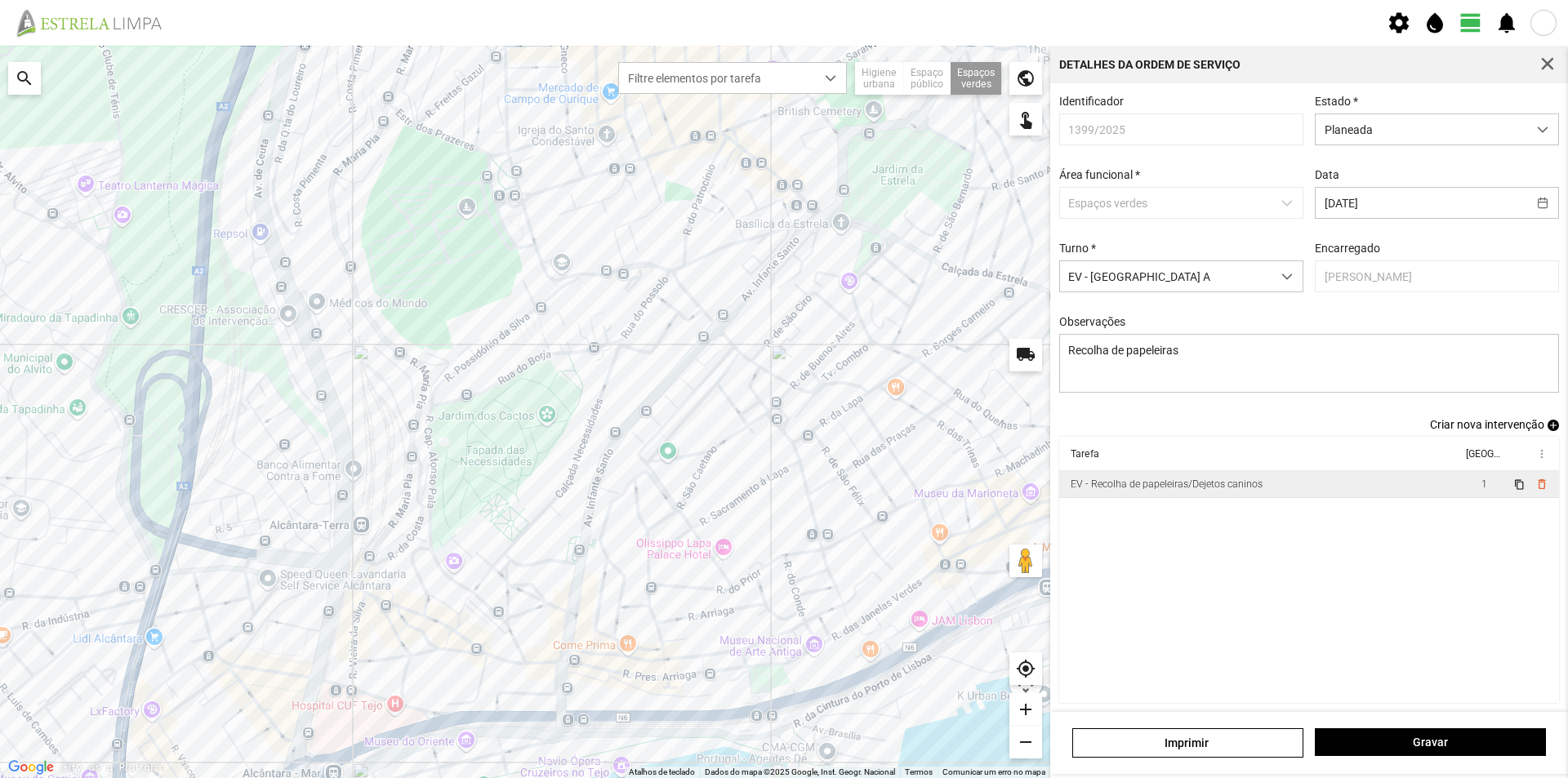
click at [1353, 488] on td "EV - Recolha de papeleiras/Dejetos caninos" at bounding box center [1260, 485] width 403 height 27
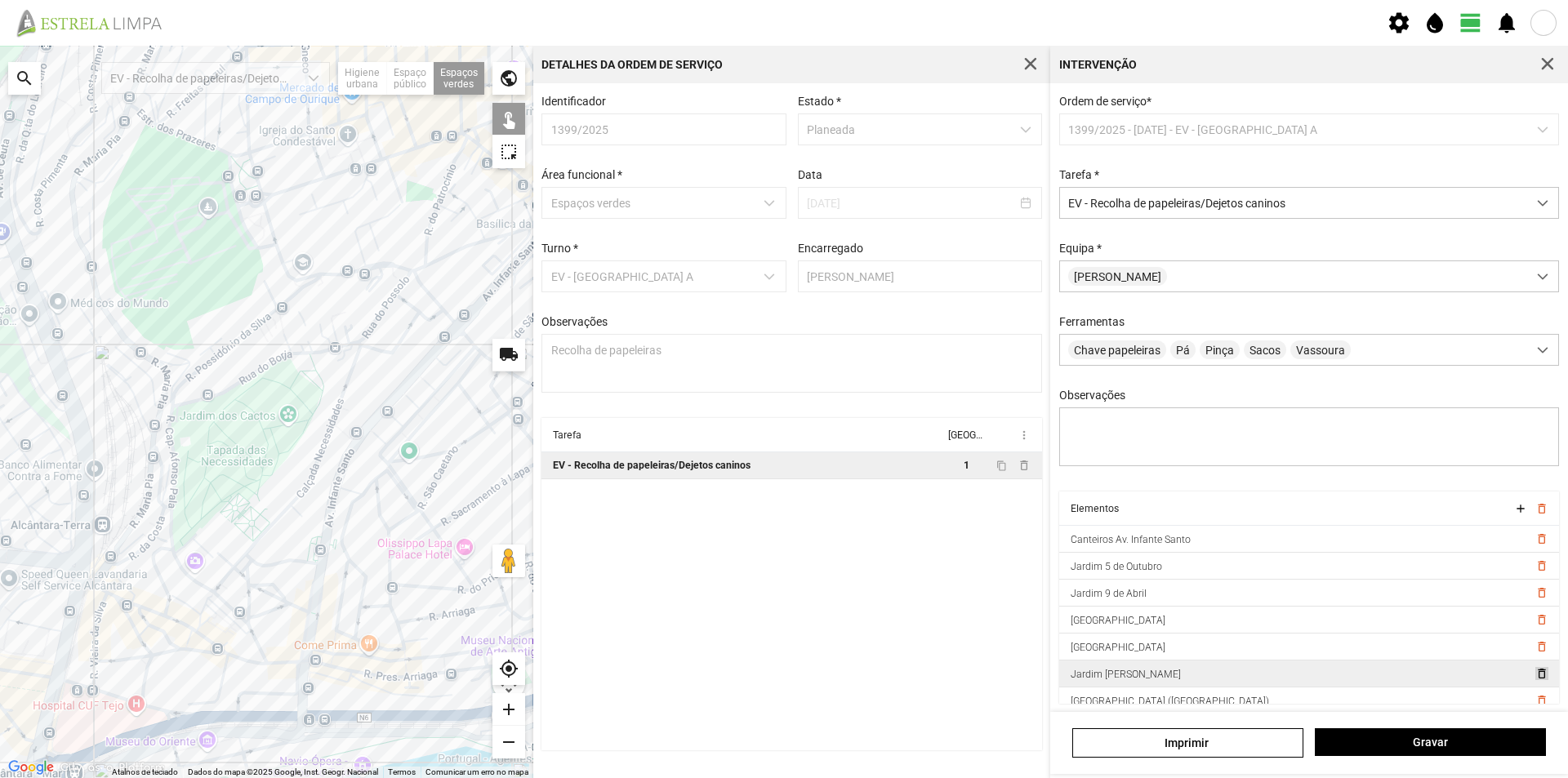
click at [1534, 680] on span "delete_outline" at bounding box center [1540, 674] width 13 height 13
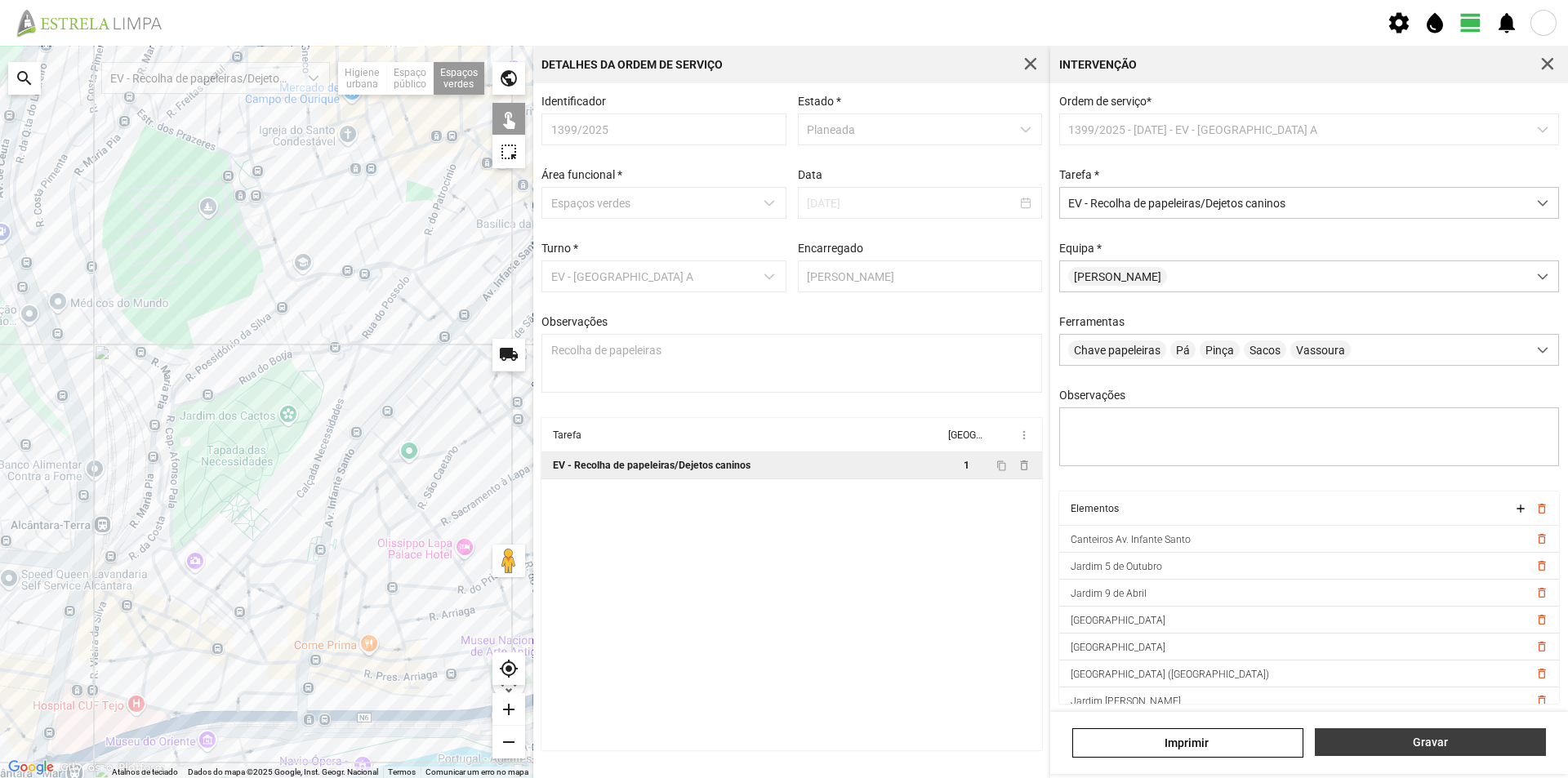
click at [1414, 738] on span "Gravar" at bounding box center [1429, 742] width 214 height 13
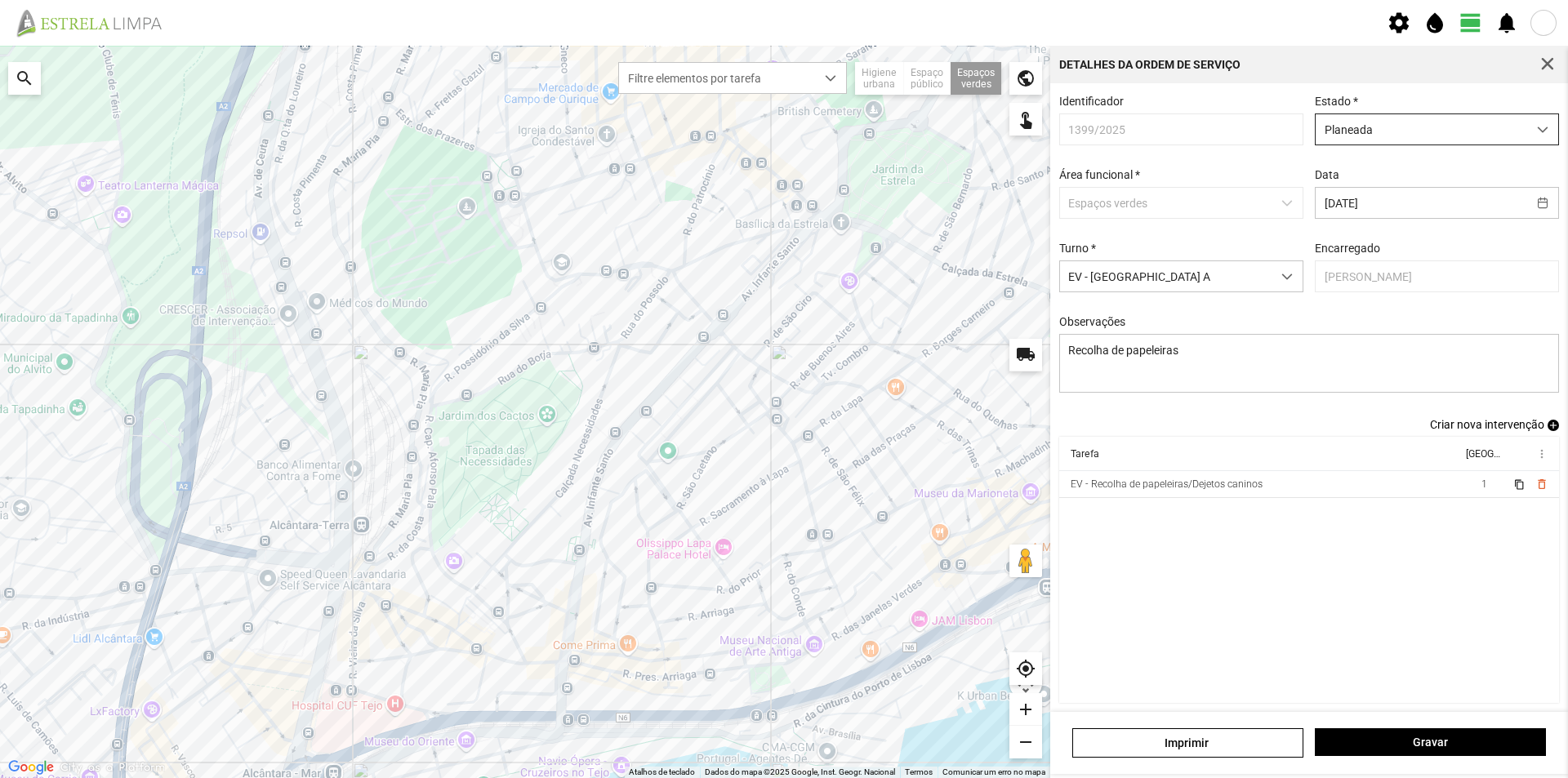
click at [1409, 136] on span "Planeada" at bounding box center [1421, 129] width 212 height 30
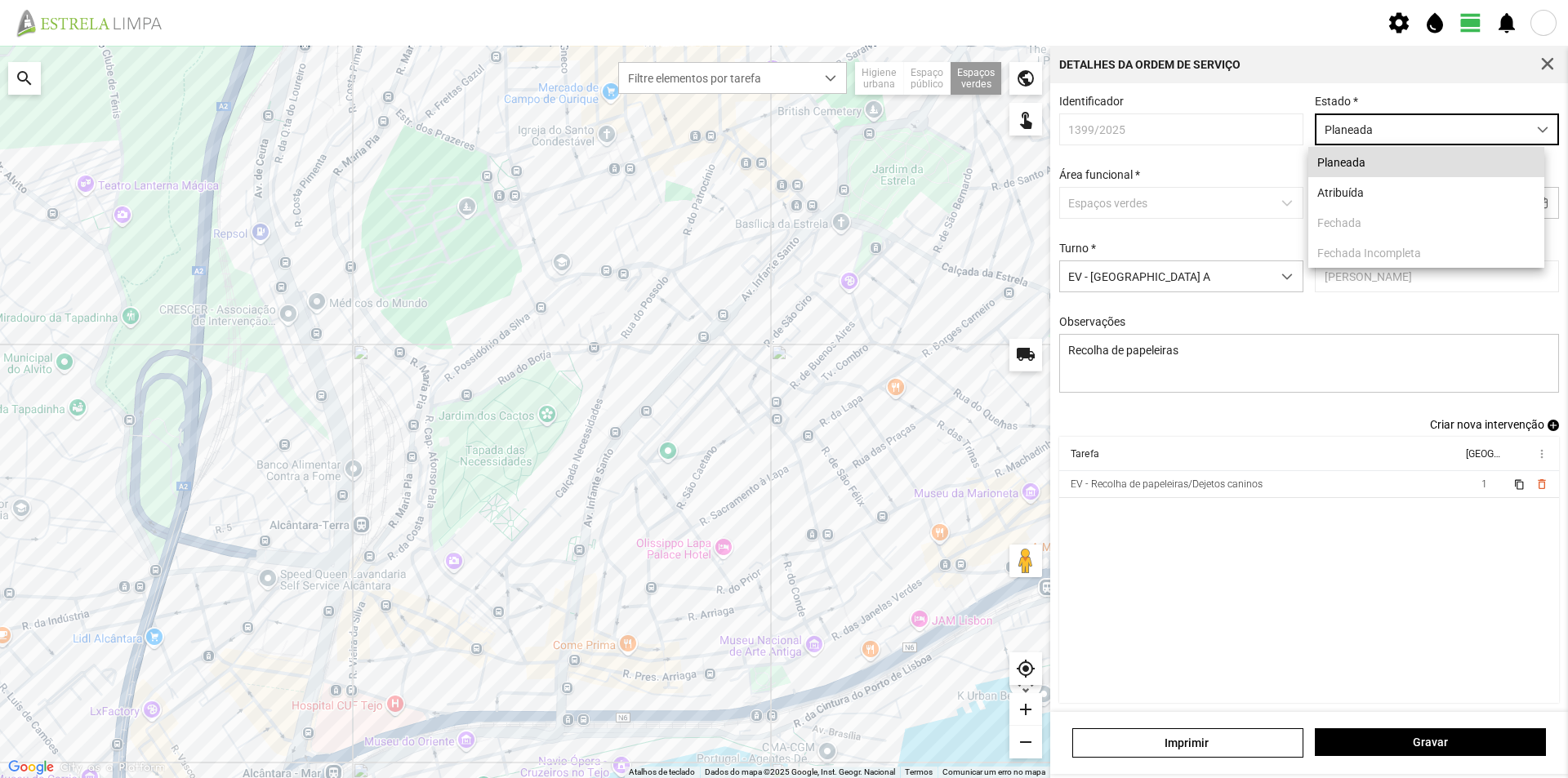
scroll to position [9, 72]
click at [1381, 188] on li "Atribuída" at bounding box center [1427, 192] width 236 height 30
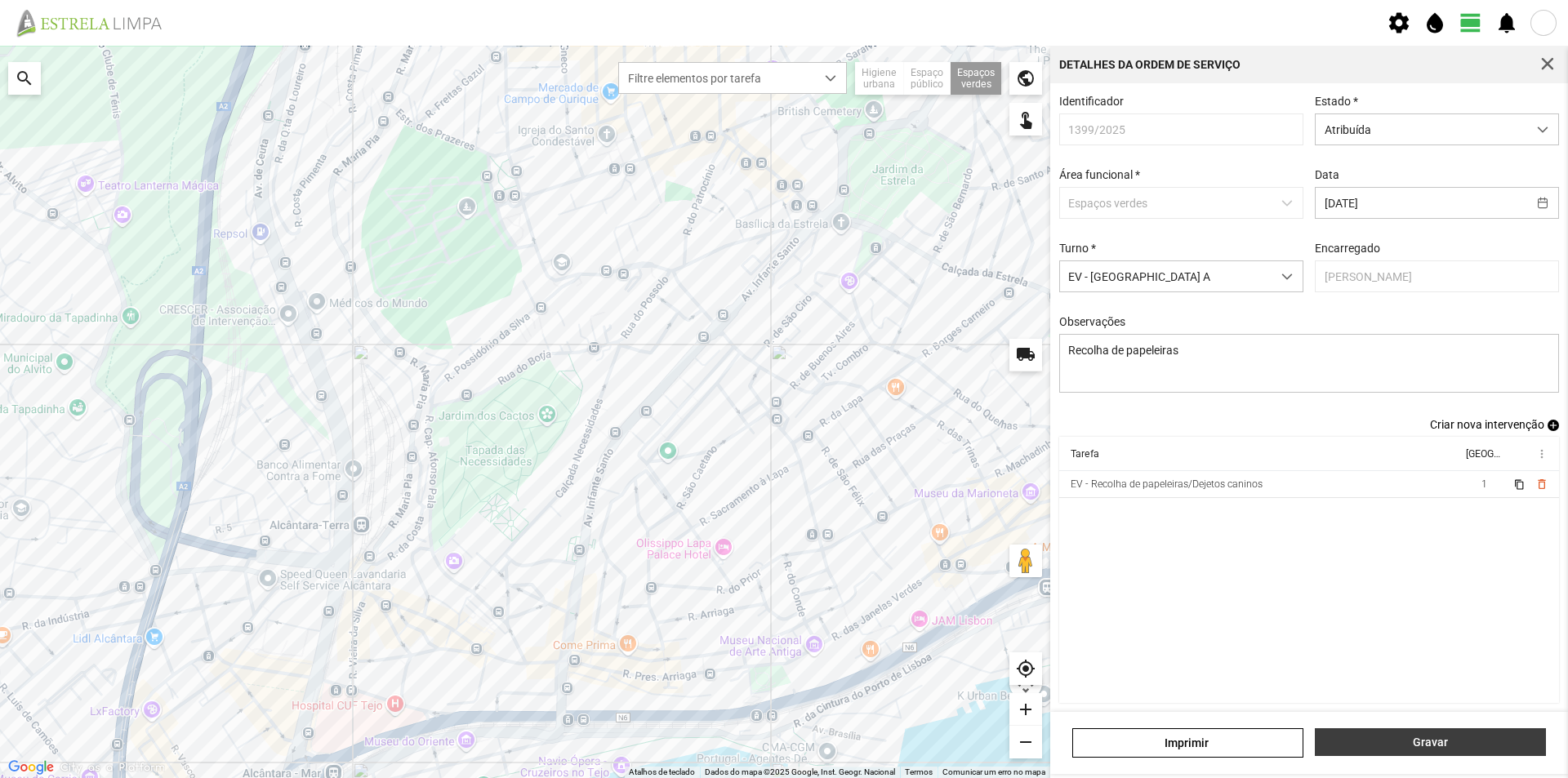
click at [1402, 735] on button "Gravar" at bounding box center [1429, 742] width 231 height 27
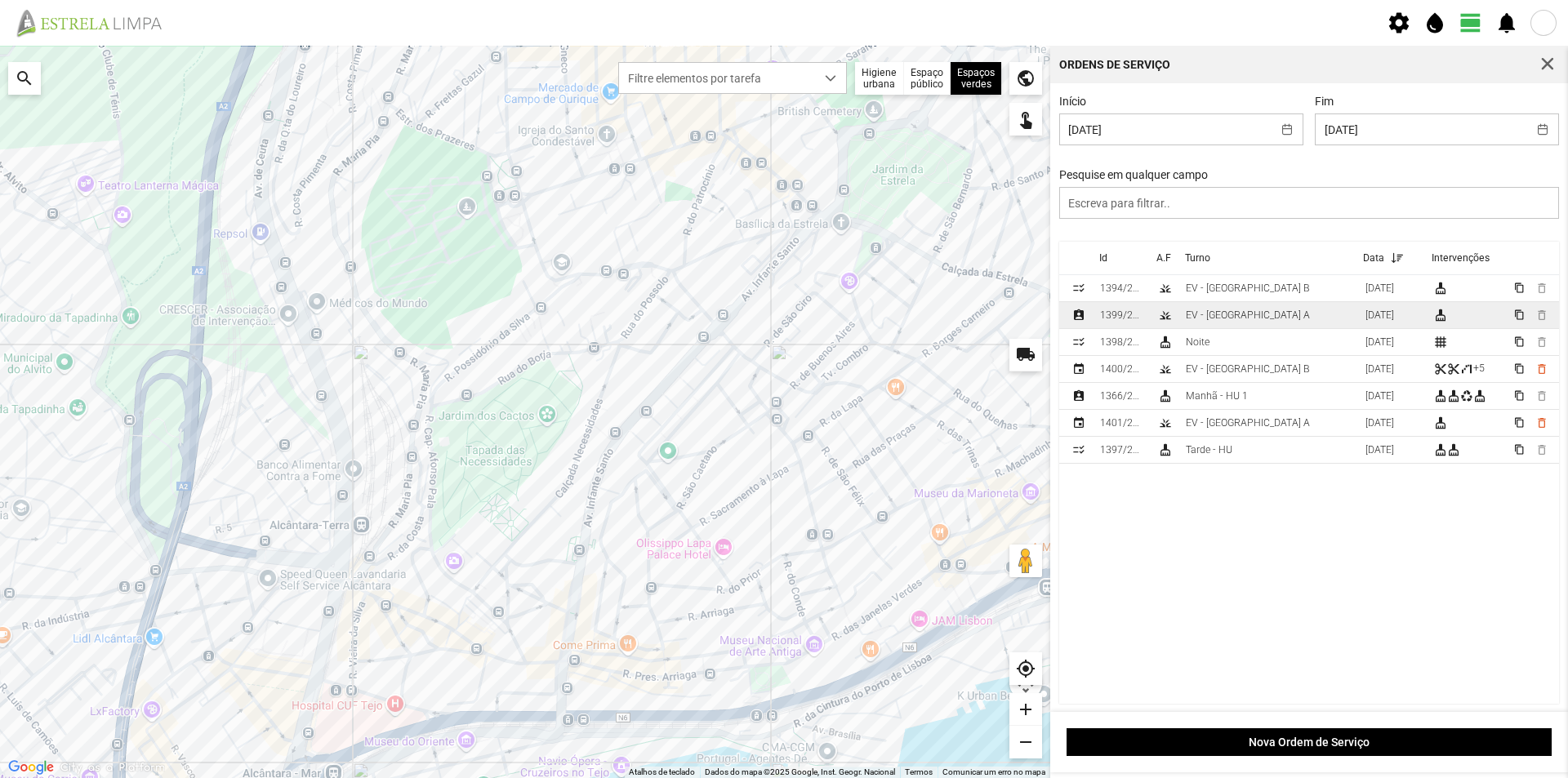
click at [1254, 320] on td "EV - [GEOGRAPHIC_DATA] A" at bounding box center [1268, 316] width 180 height 27
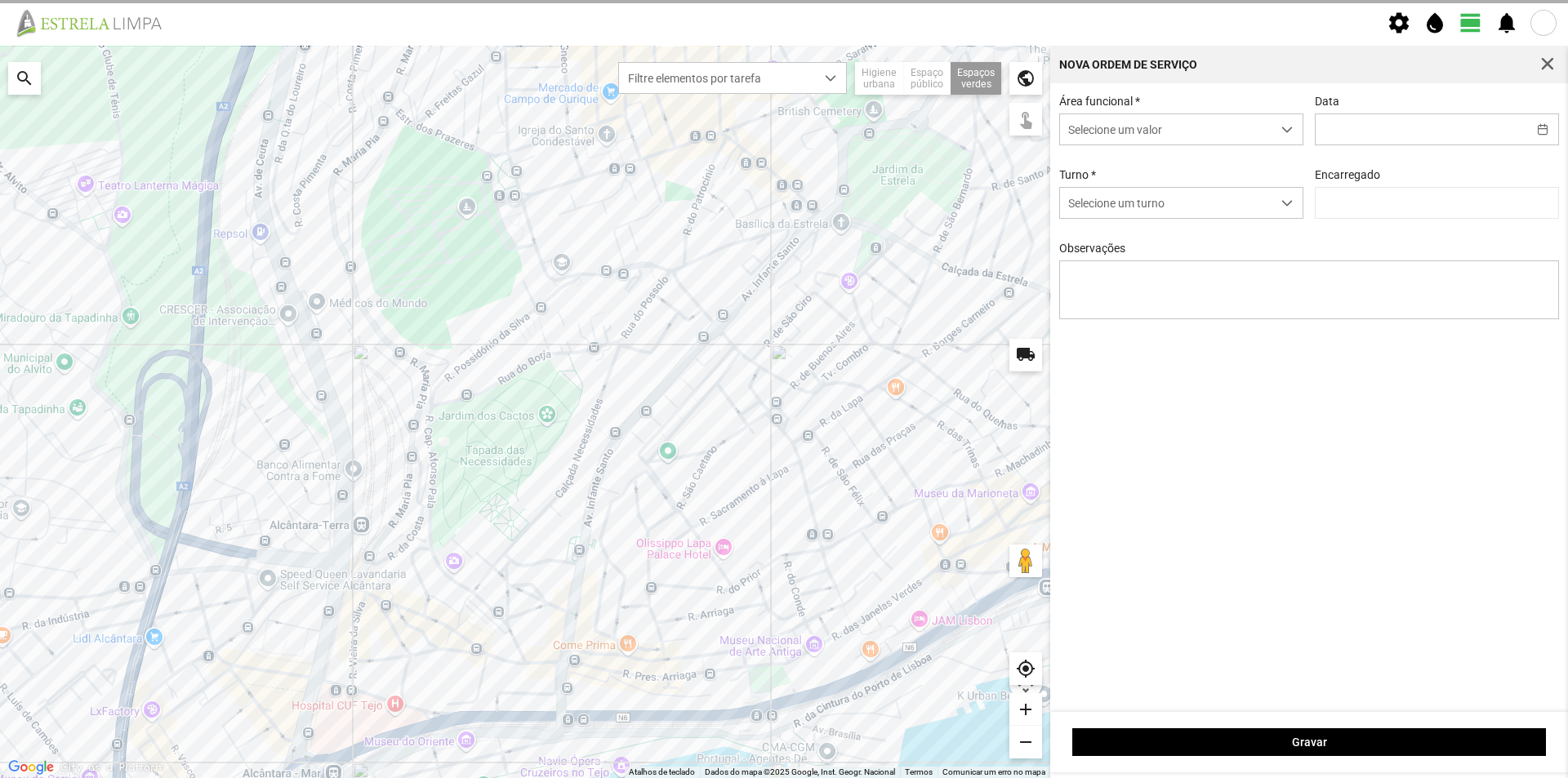
type input "[DATE]"
type textarea "Recolha de papeleiras"
type input "[PERSON_NAME]"
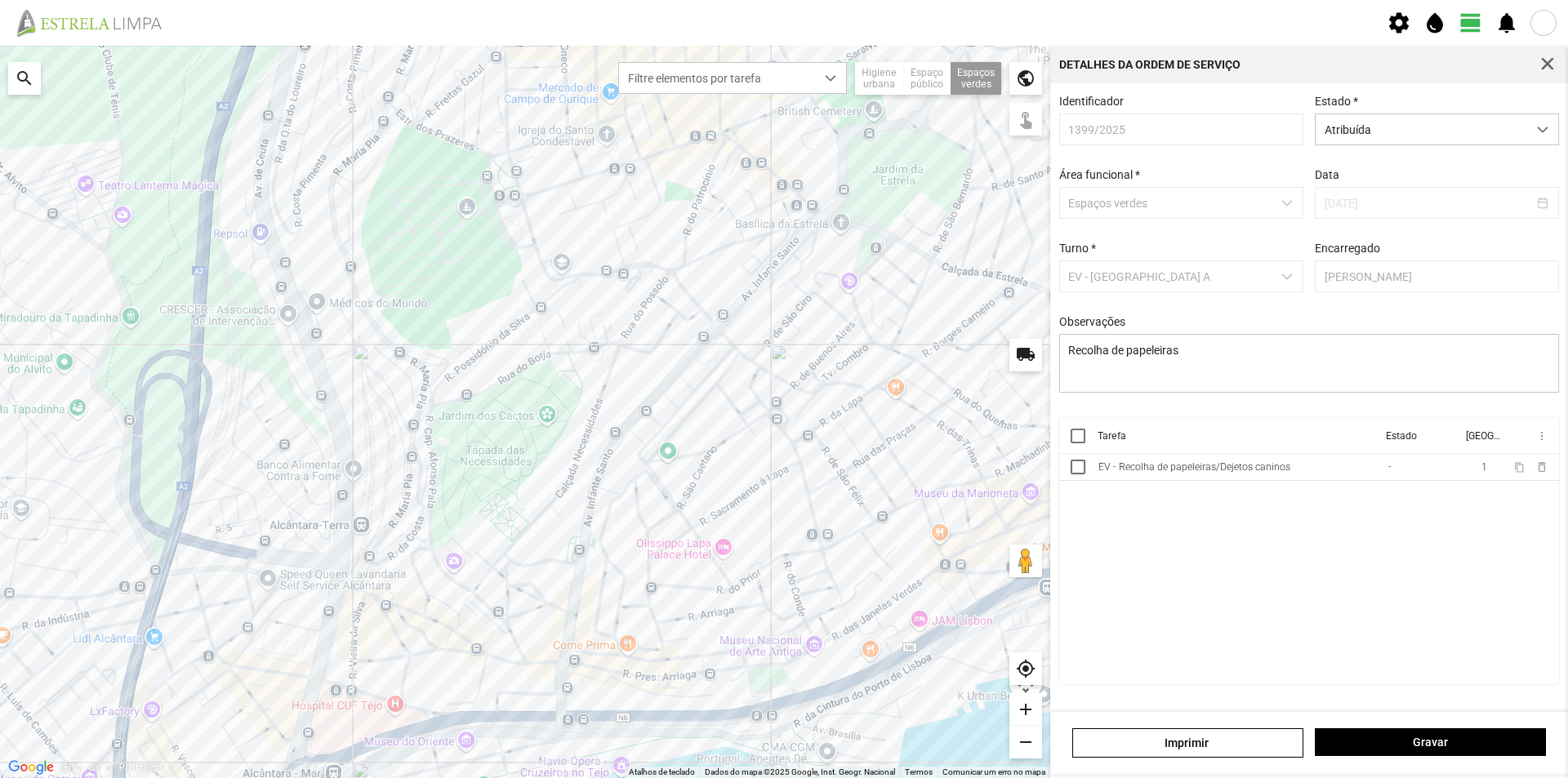
drag, startPoint x: 1073, startPoint y: 441, endPoint x: 1139, endPoint y: 452, distance: 66.9
click at [1077, 442] on div at bounding box center [1077, 435] width 15 height 15
click at [1539, 449] on th "more_vert" at bounding box center [1531, 435] width 54 height 36
click at [1539, 443] on span "more_vert" at bounding box center [1540, 435] width 13 height 13
click at [1454, 468] on span "Marcar como Concluída" at bounding box center [1454, 469] width 121 height 12
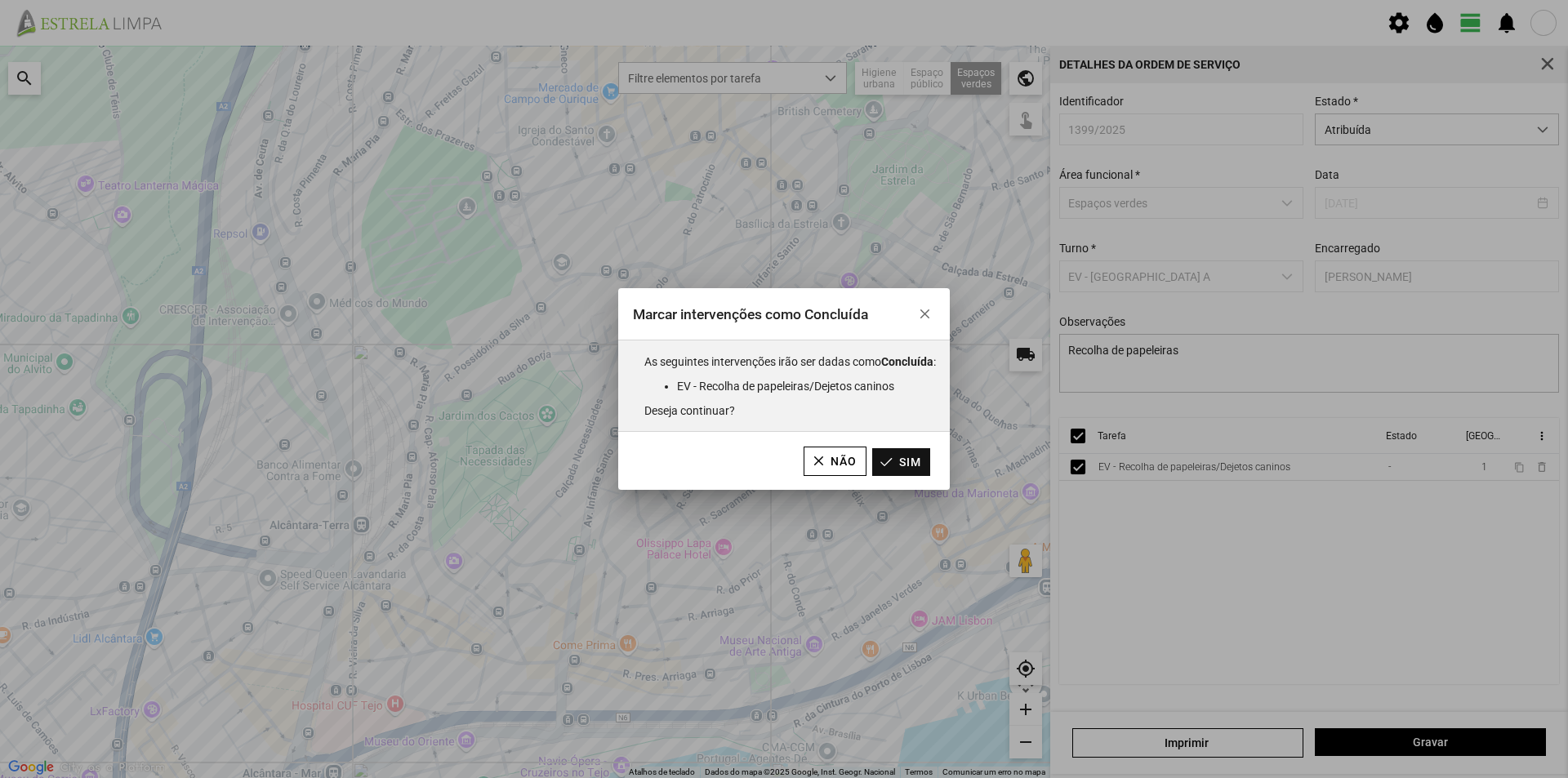
click at [907, 466] on button "Sim" at bounding box center [901, 462] width 58 height 27
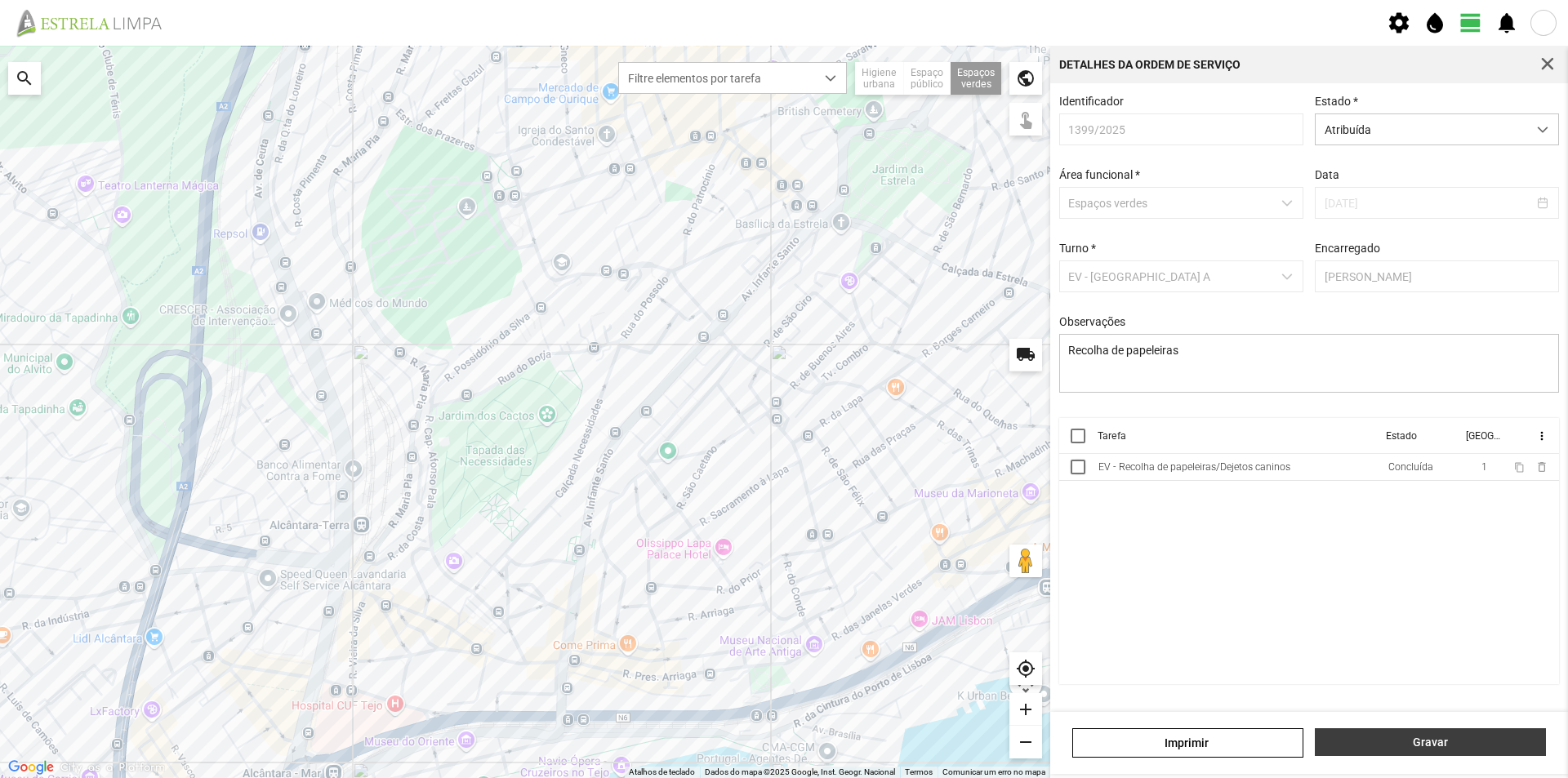
click at [1504, 738] on span "Gravar" at bounding box center [1429, 742] width 214 height 13
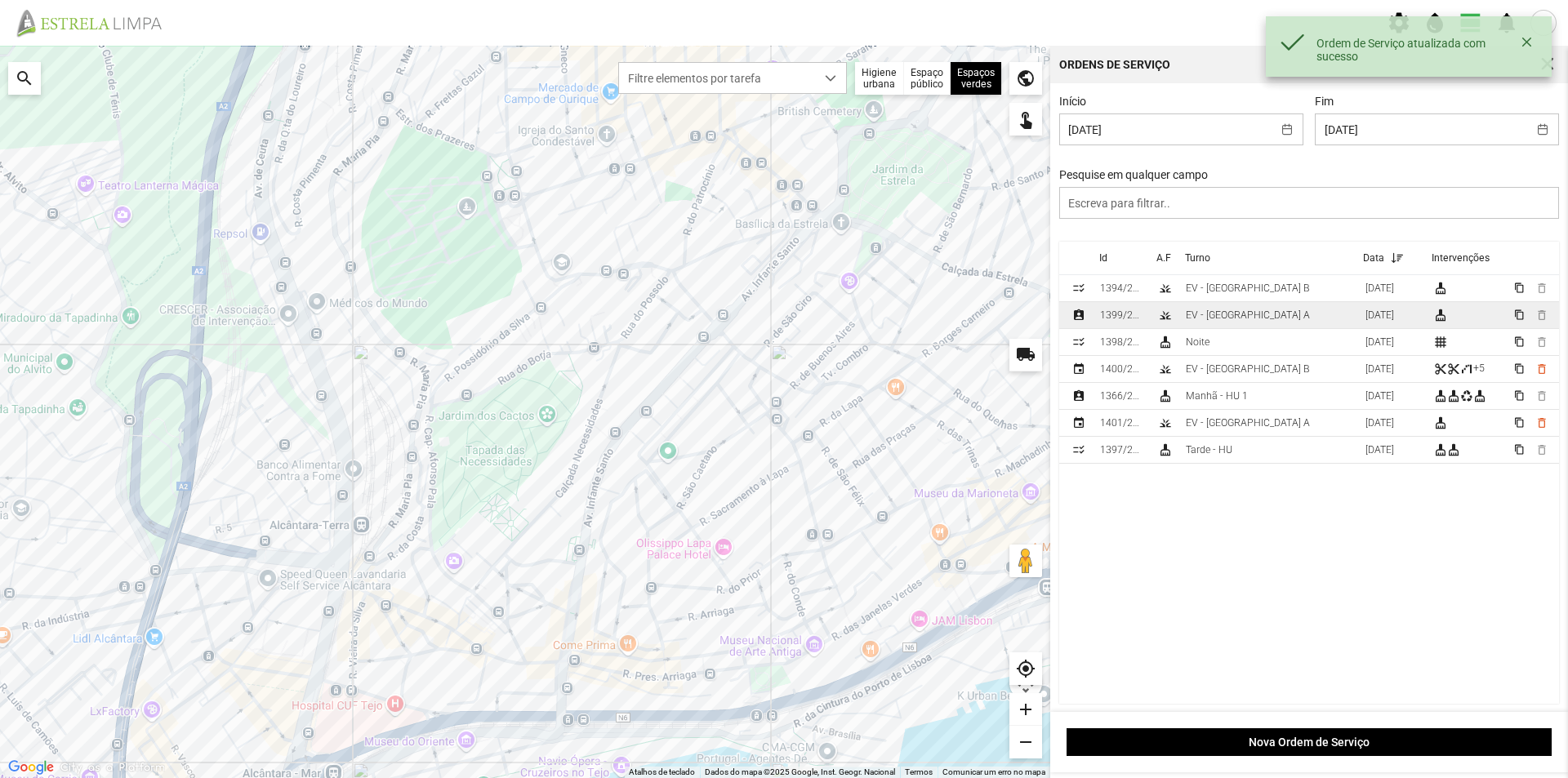
click at [1246, 322] on td "EV - [GEOGRAPHIC_DATA] A" at bounding box center [1268, 316] width 180 height 27
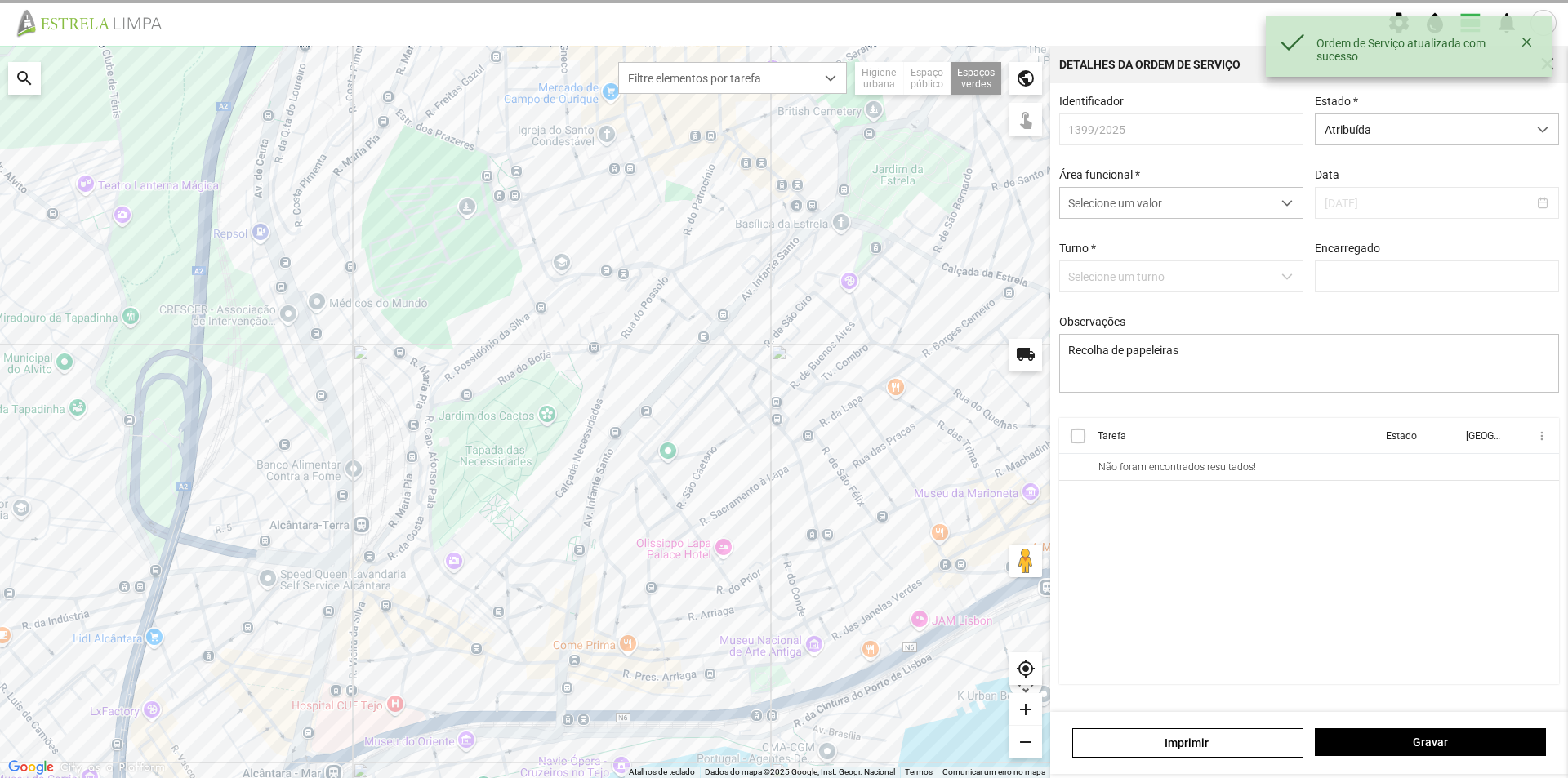
type input "[PERSON_NAME]"
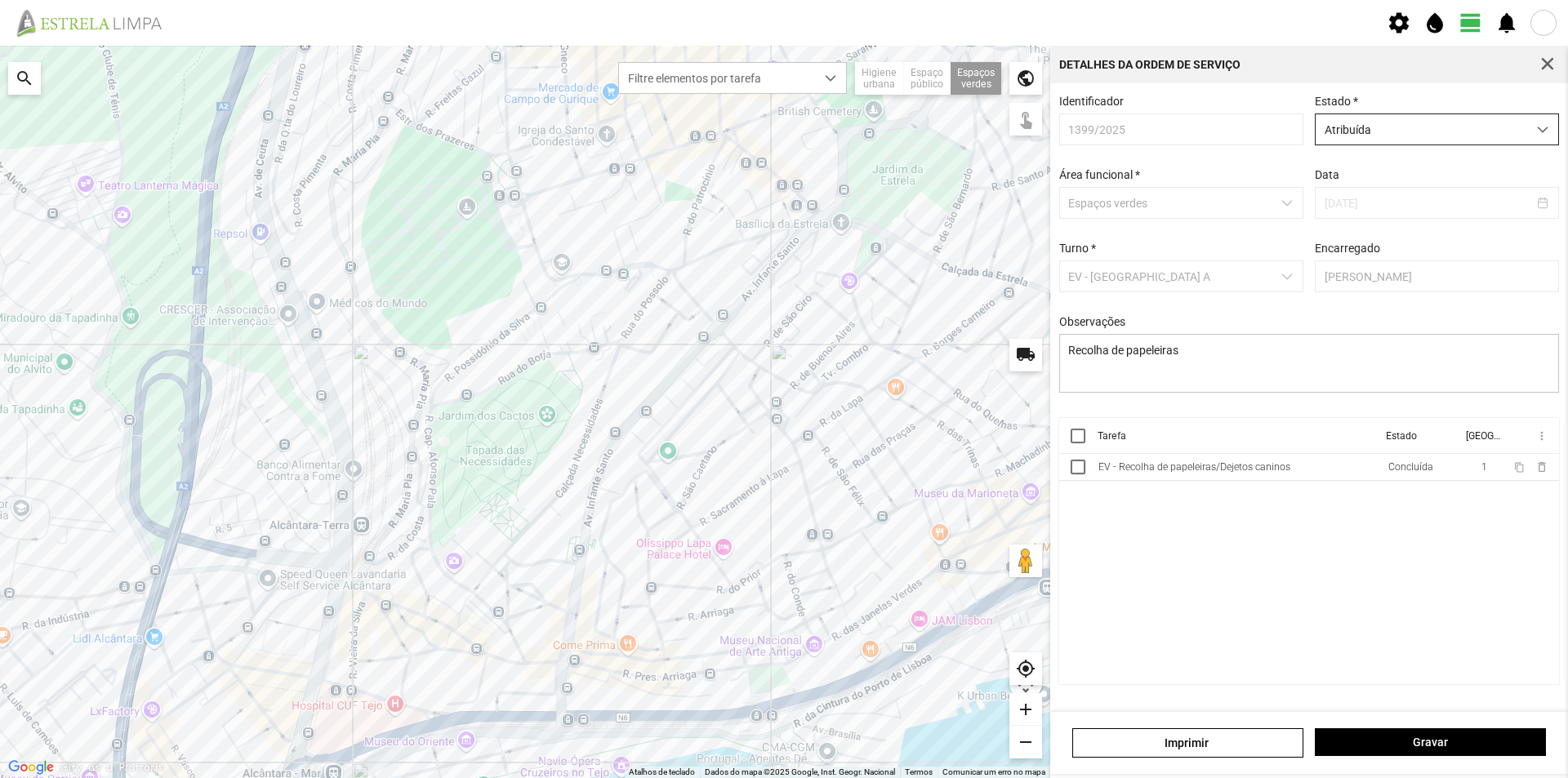
click at [1496, 135] on span "Atribuída" at bounding box center [1421, 129] width 212 height 30
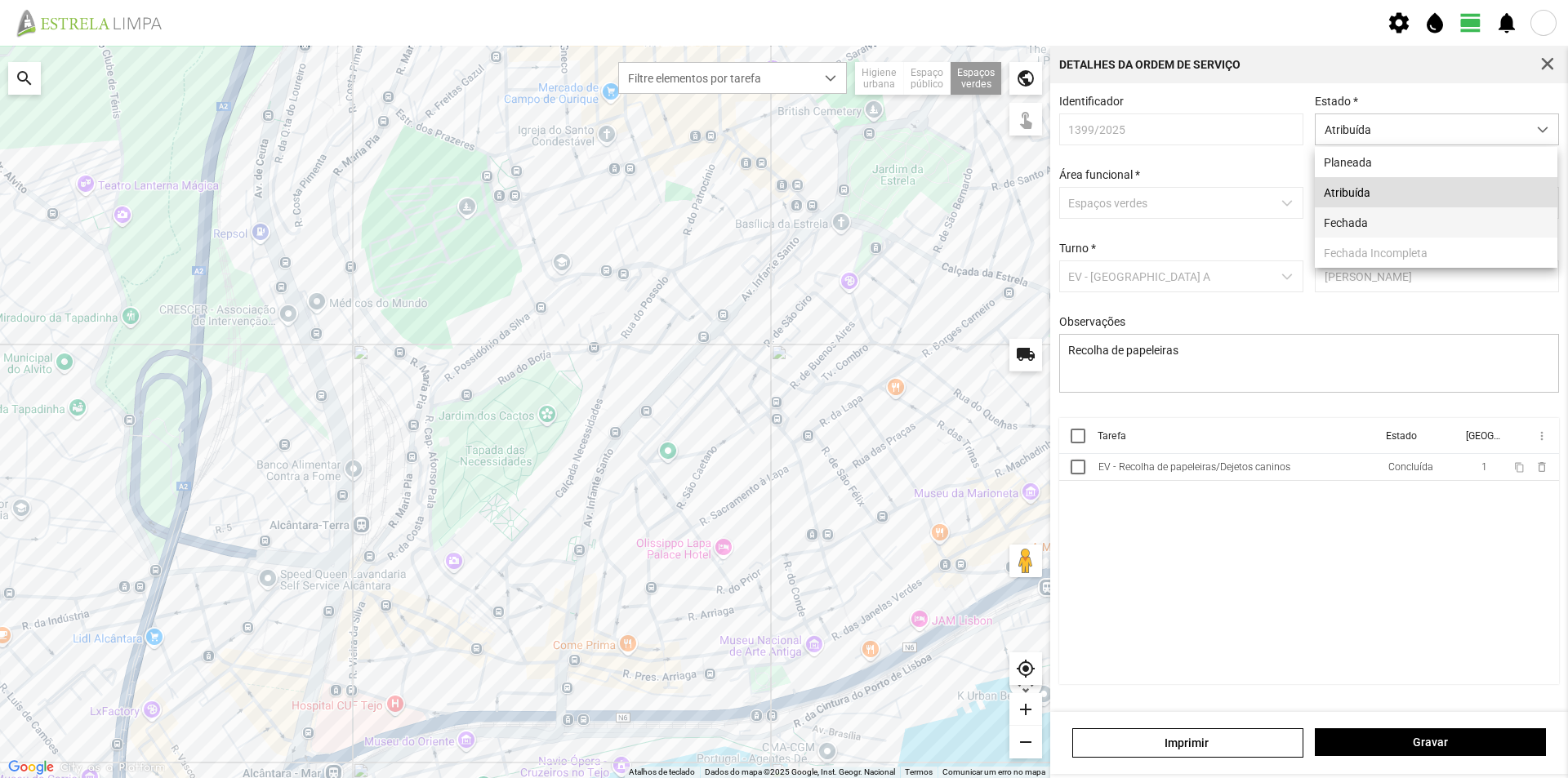
click at [1411, 218] on li "Fechada" at bounding box center [1435, 223] width 243 height 30
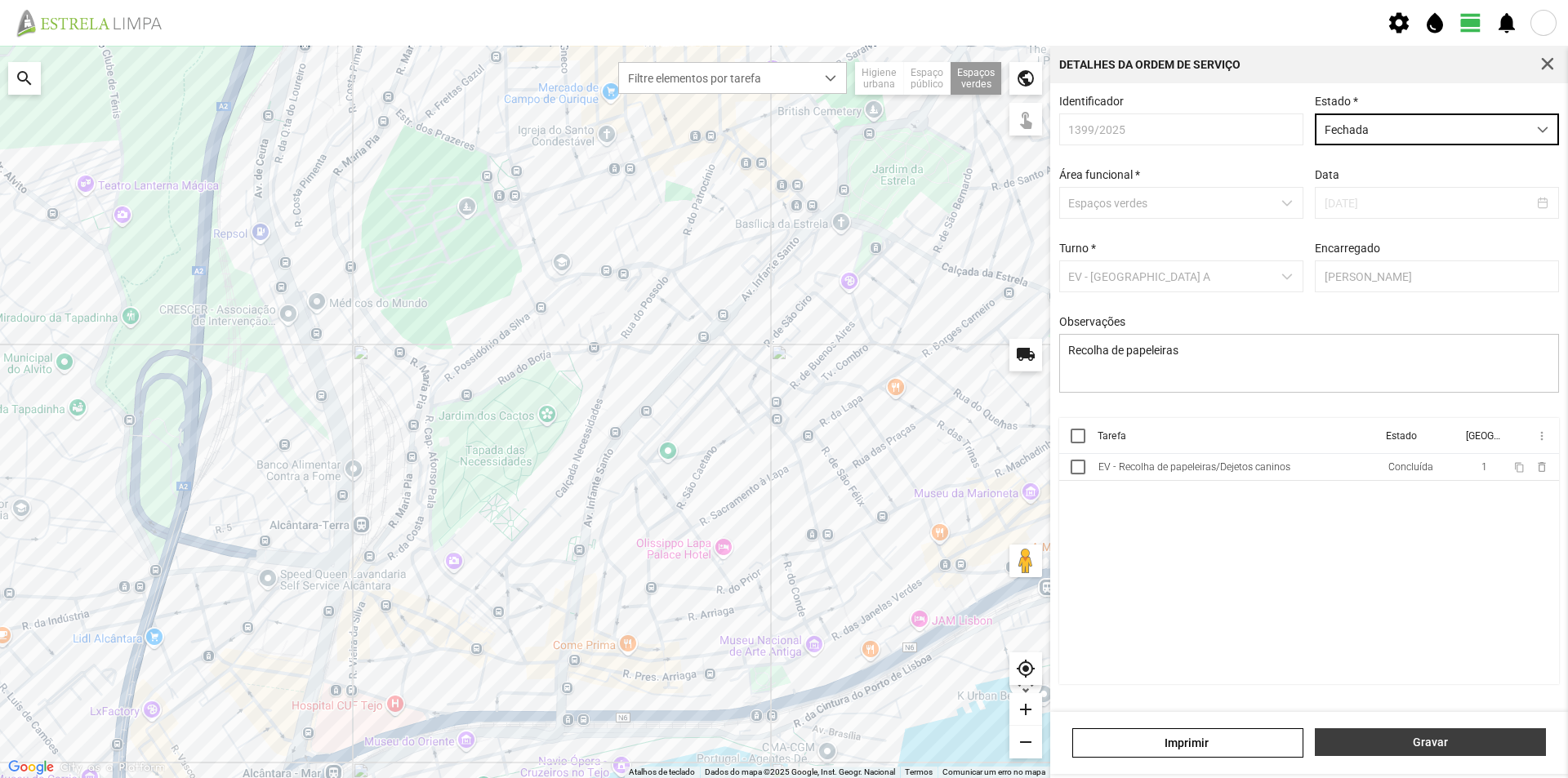
click at [1440, 738] on span "Gravar" at bounding box center [1429, 742] width 214 height 13
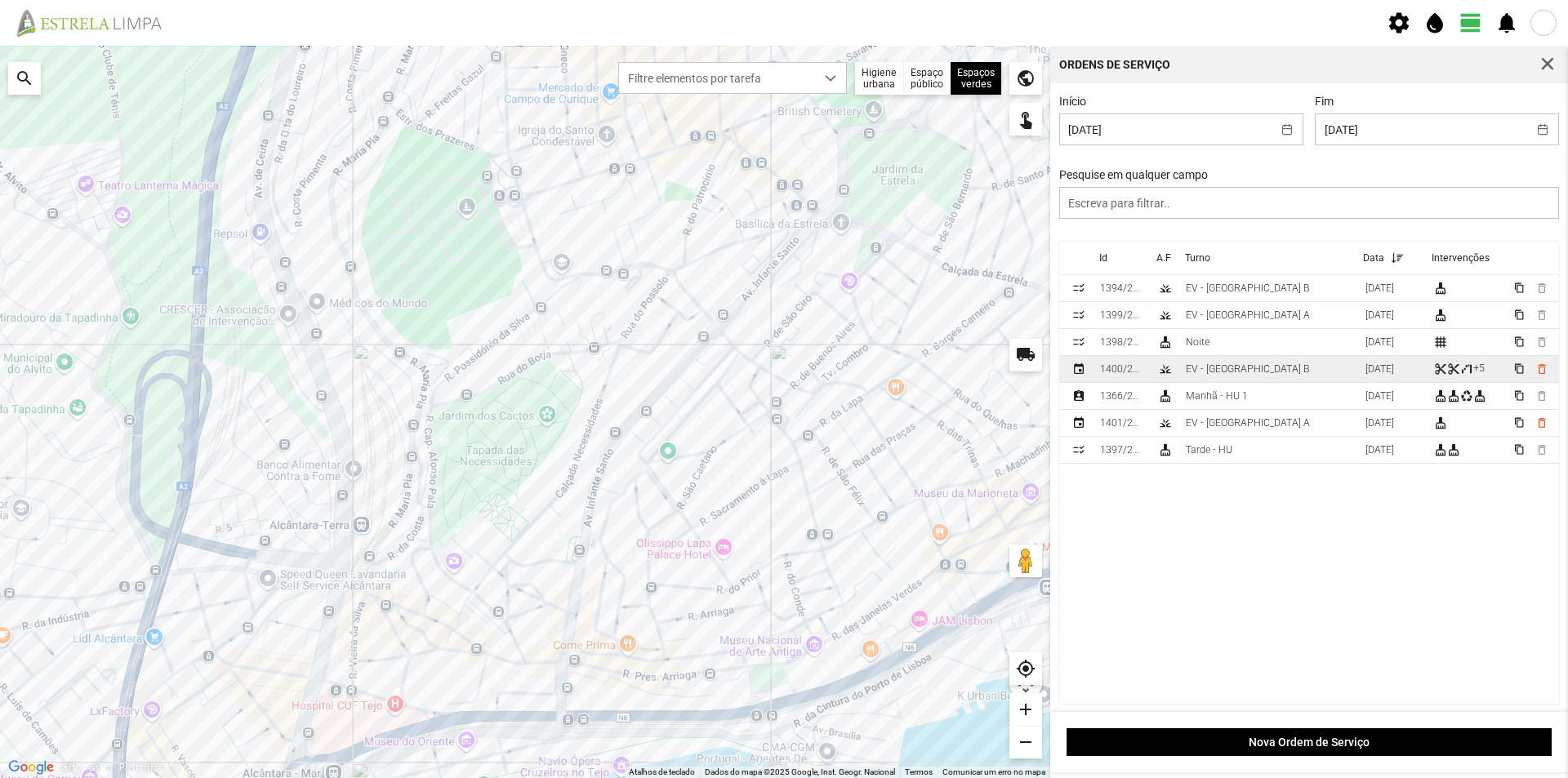
click at [1280, 366] on td "EV - [GEOGRAPHIC_DATA] B" at bounding box center [1268, 370] width 180 height 27
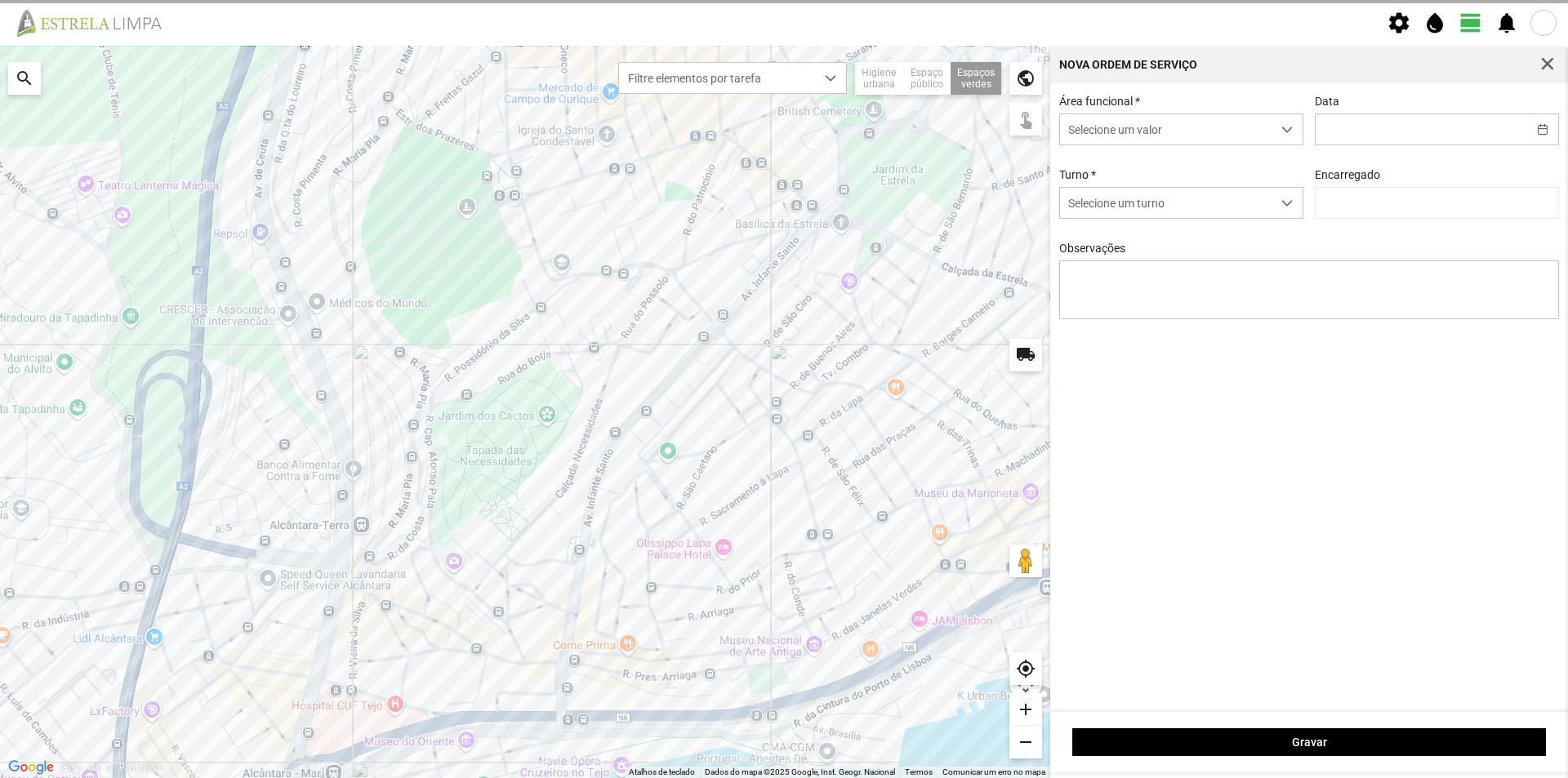
type input "[DATE]"
type input "[PERSON_NAME]"
type textarea "Jardim [PERSON_NAME] do Rego"
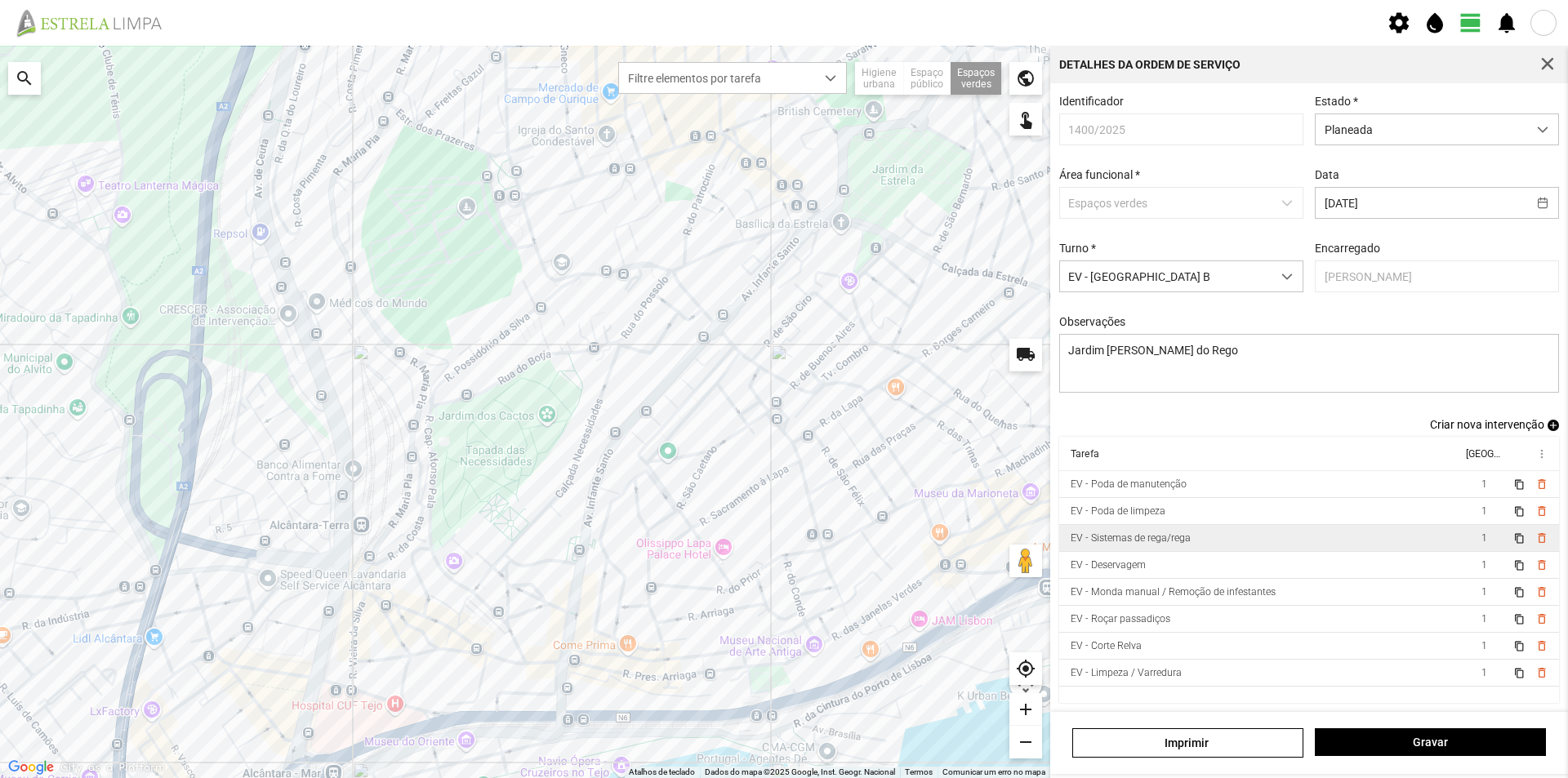
scroll to position [7, 0]
click at [1379, 128] on span "Planeada" at bounding box center [1421, 129] width 212 height 30
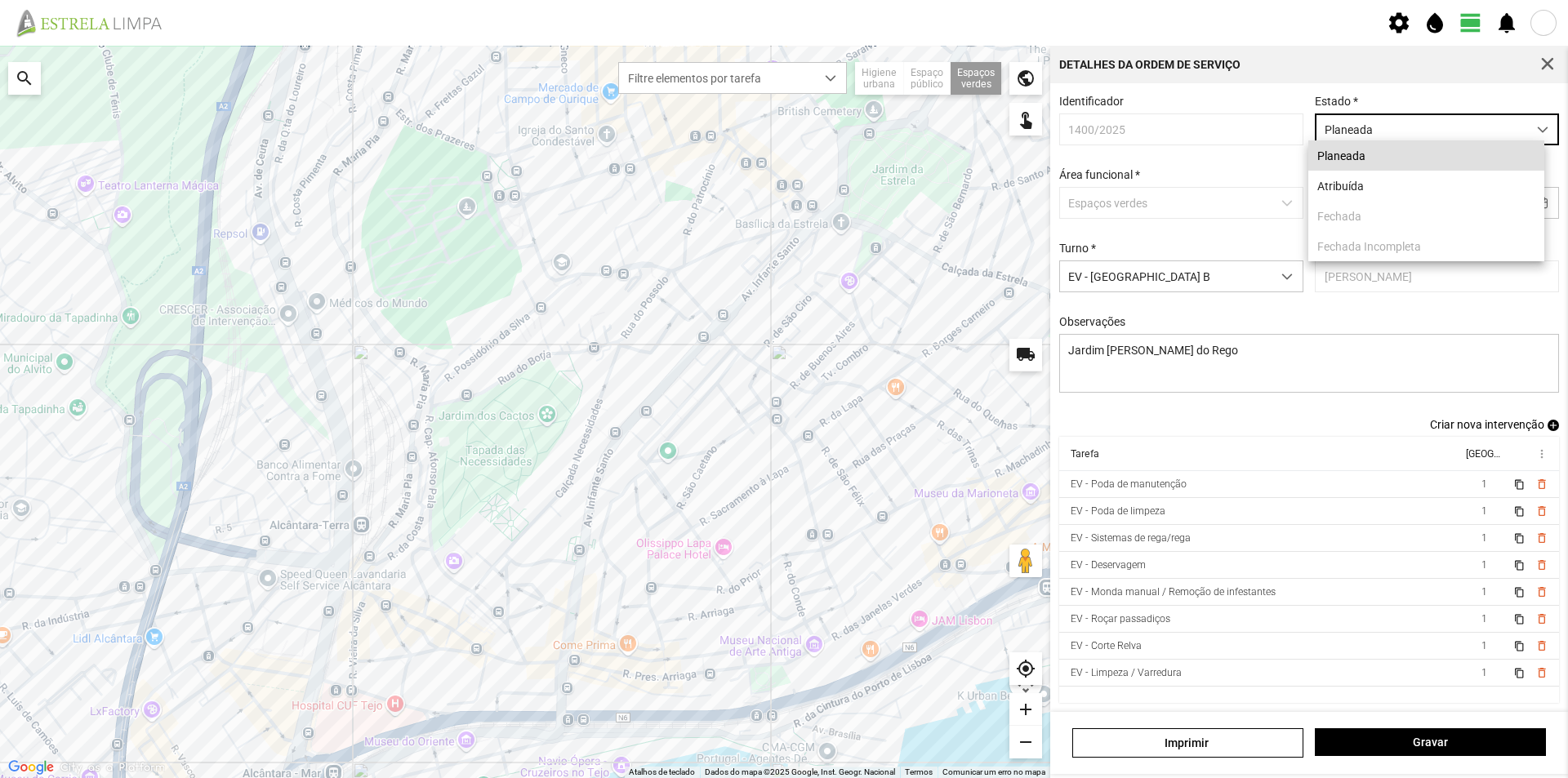
scroll to position [9, 72]
click at [1351, 185] on li "Atribuída" at bounding box center [1427, 185] width 236 height 30
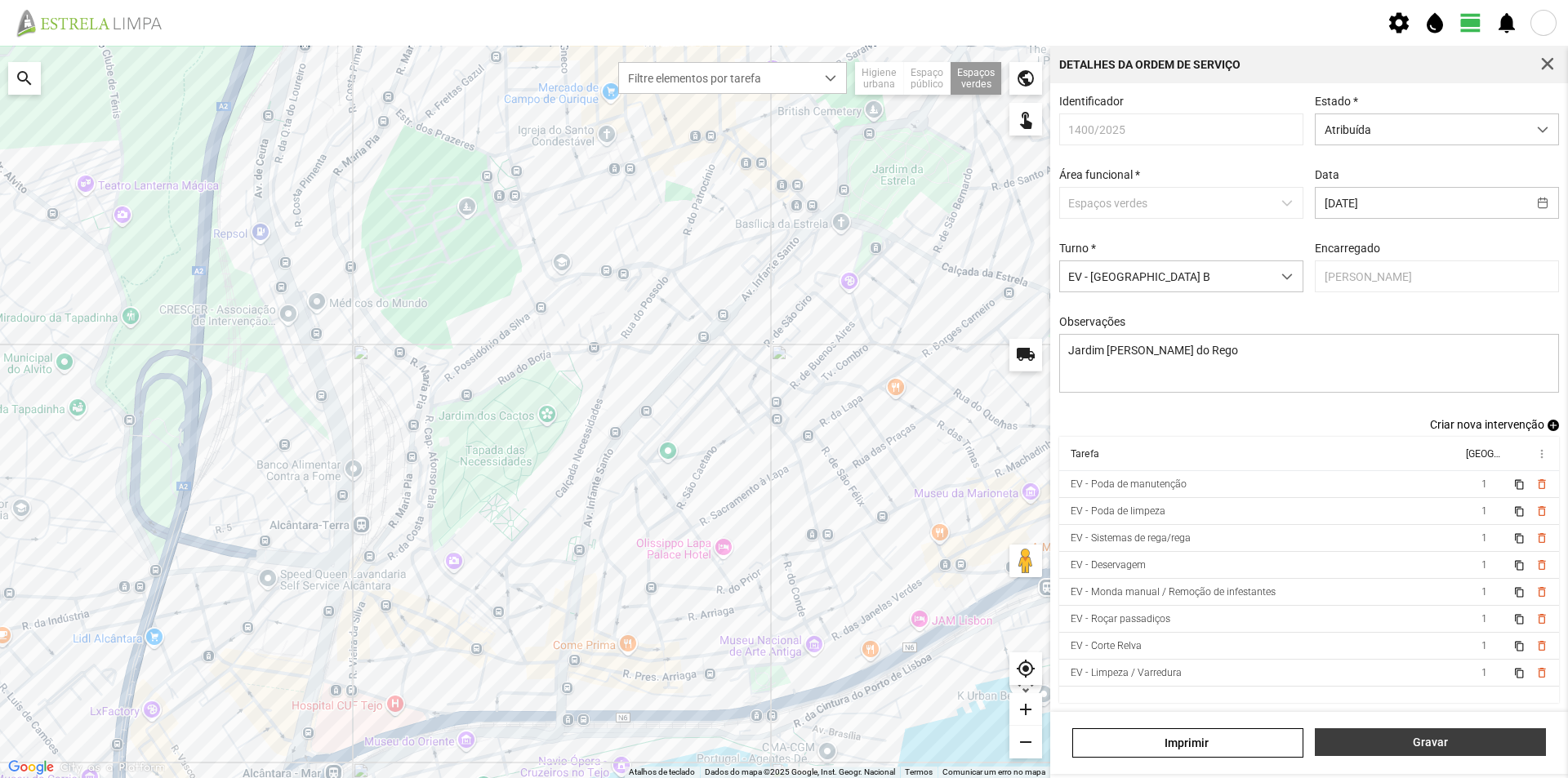
click at [1418, 742] on span "Gravar" at bounding box center [1429, 742] width 214 height 13
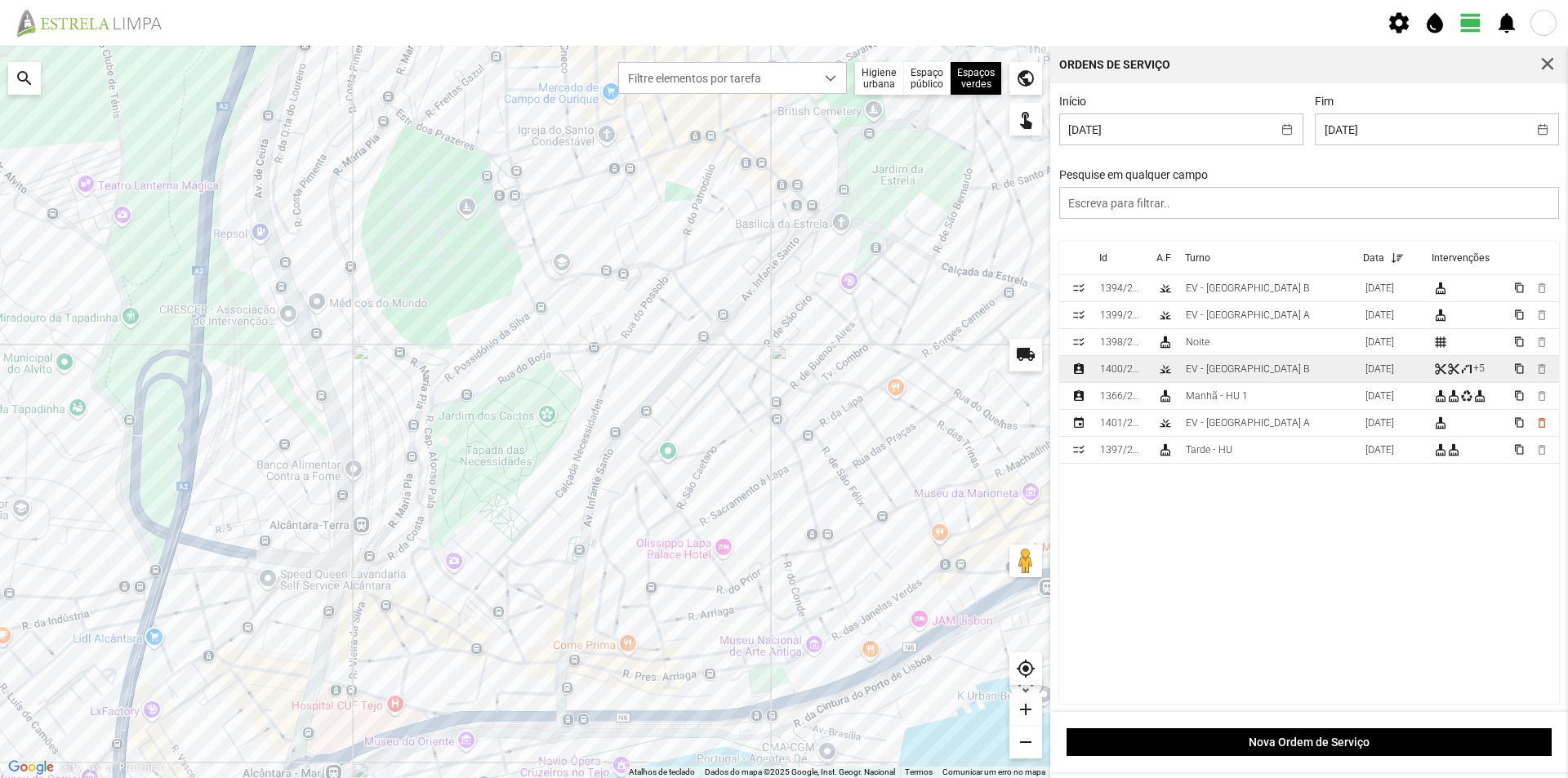
click at [1252, 376] on td "EV - [GEOGRAPHIC_DATA] B" at bounding box center [1268, 370] width 180 height 27
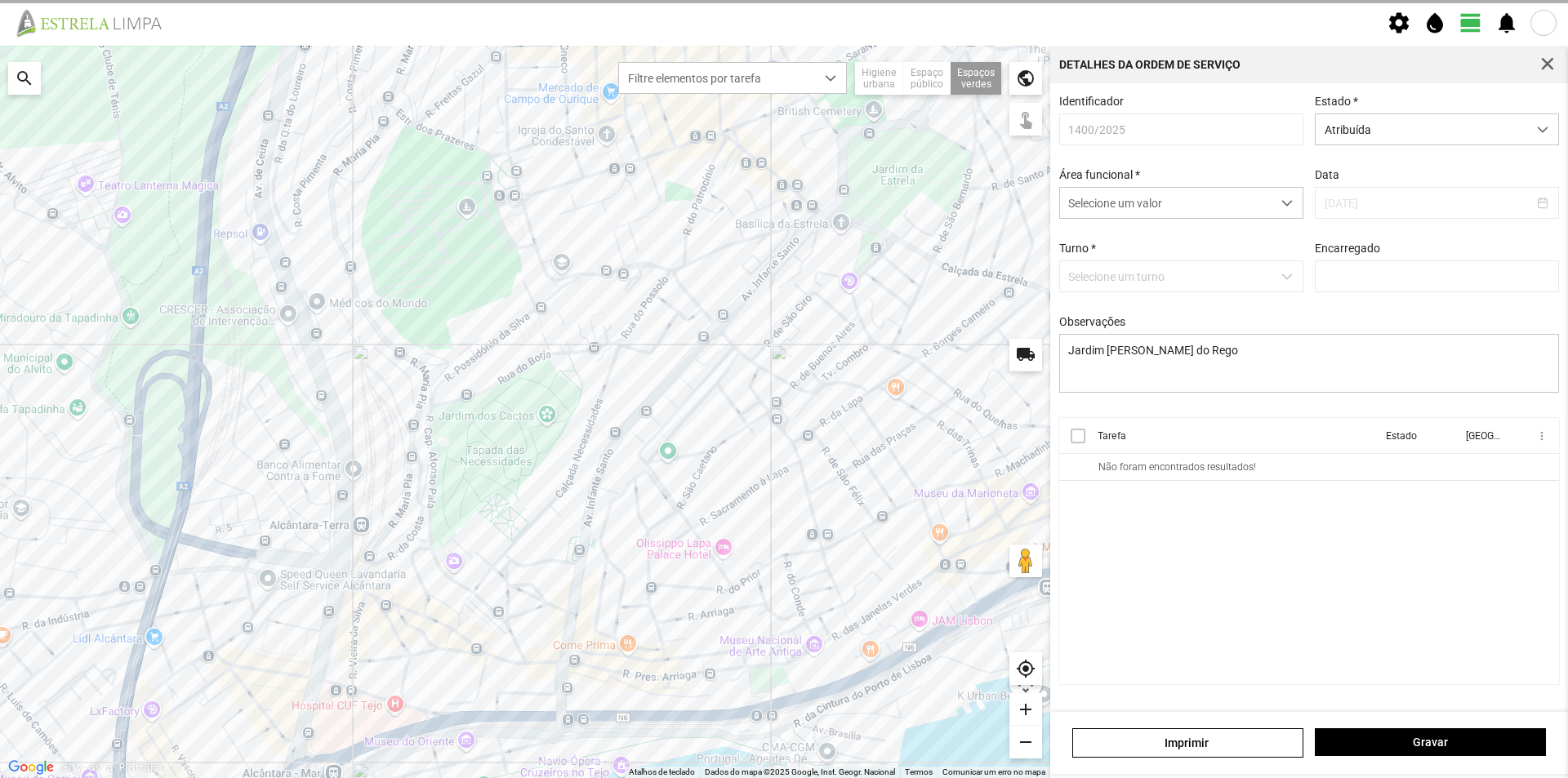
type input "[PERSON_NAME]"
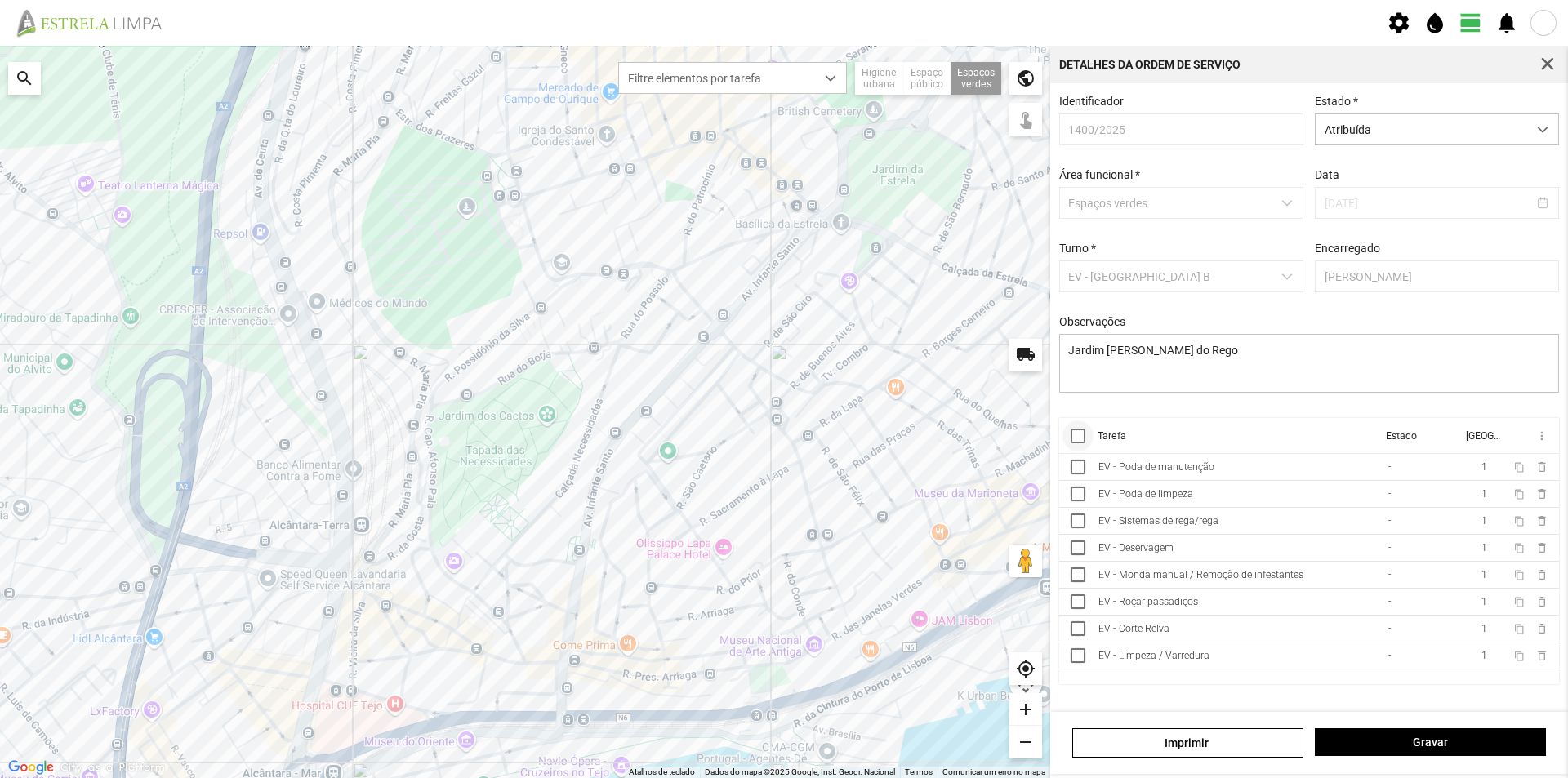
click at [1074, 443] on div at bounding box center [1077, 435] width 15 height 15
click at [1540, 443] on span "more_vert" at bounding box center [1540, 435] width 13 height 13
click at [1476, 470] on span "Marcar como Concluída" at bounding box center [1454, 469] width 121 height 12
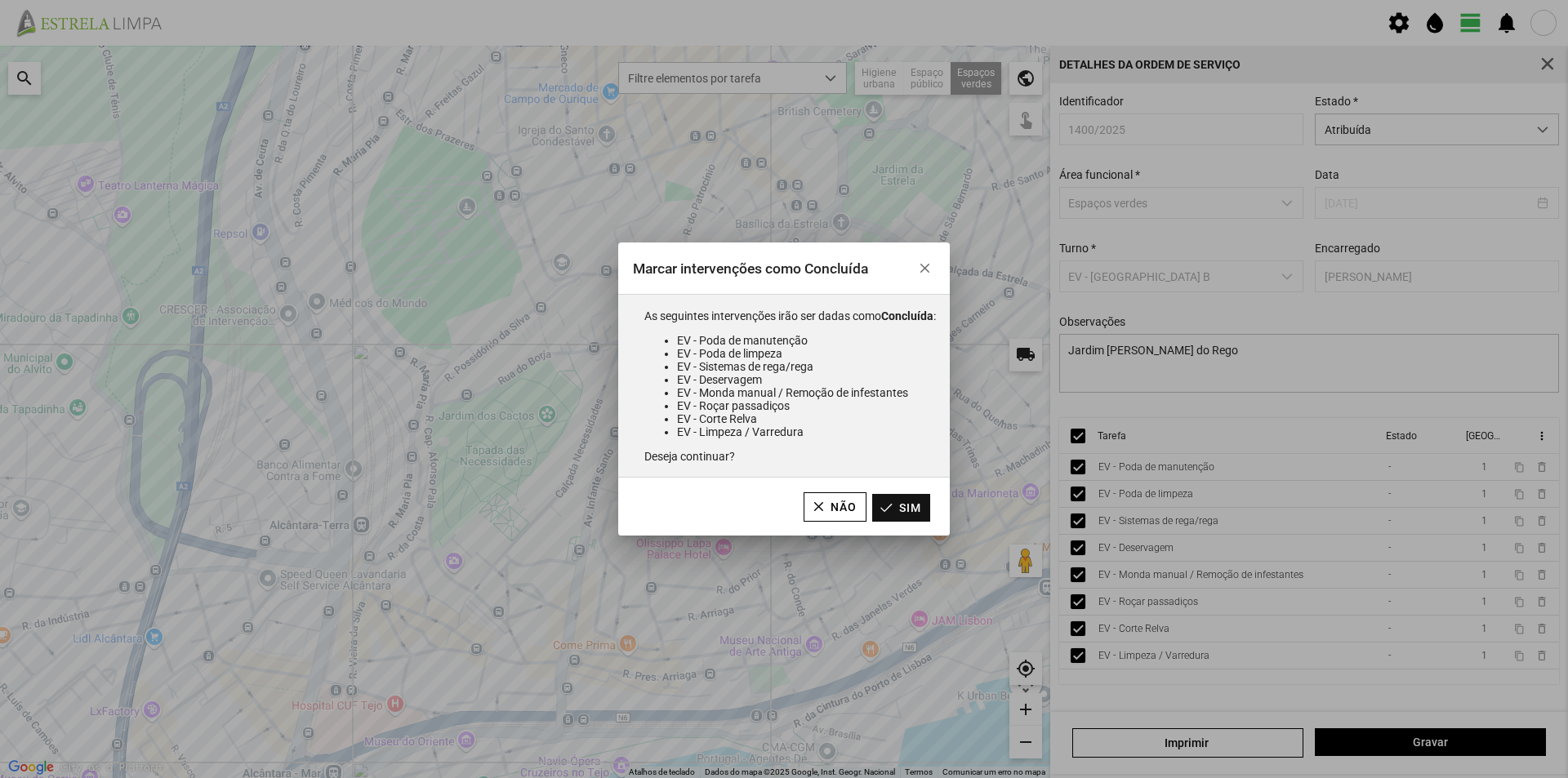
click at [904, 509] on button "Sim" at bounding box center [901, 508] width 58 height 27
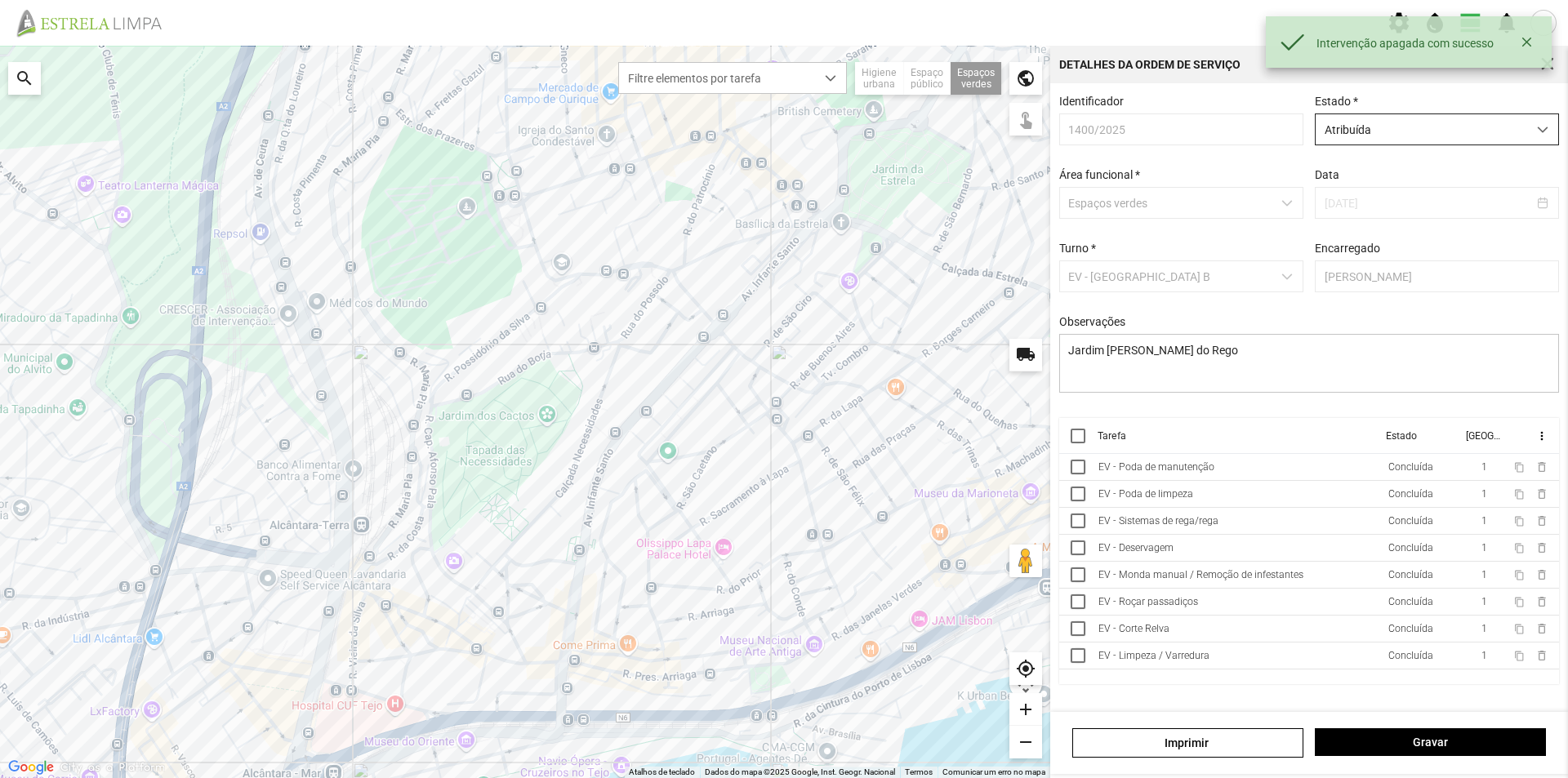
click at [1468, 135] on span "Atribuída" at bounding box center [1421, 129] width 212 height 30
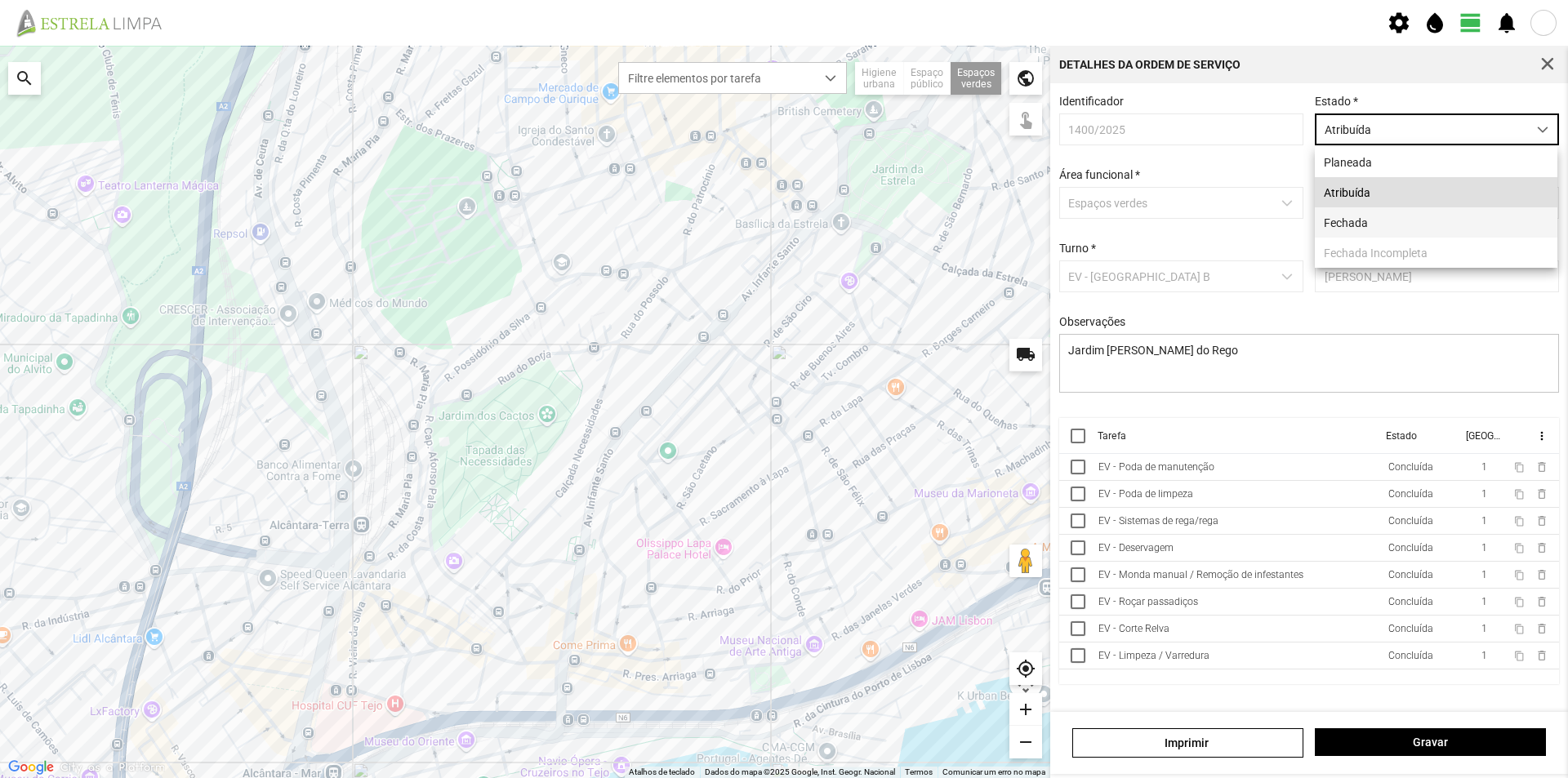
click at [1384, 221] on li "Fechada" at bounding box center [1435, 223] width 243 height 30
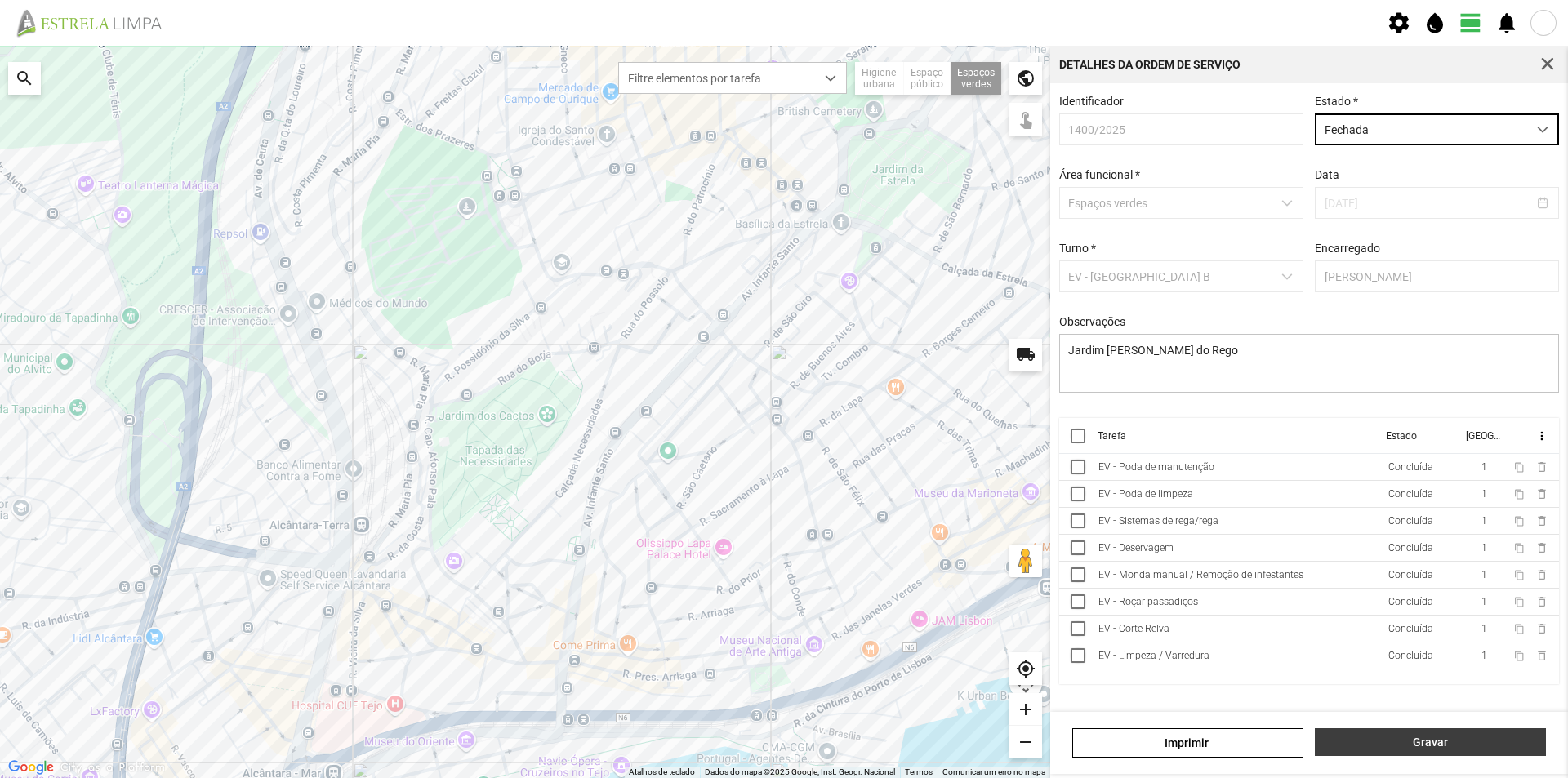
click at [1389, 738] on span "Gravar" at bounding box center [1429, 742] width 214 height 13
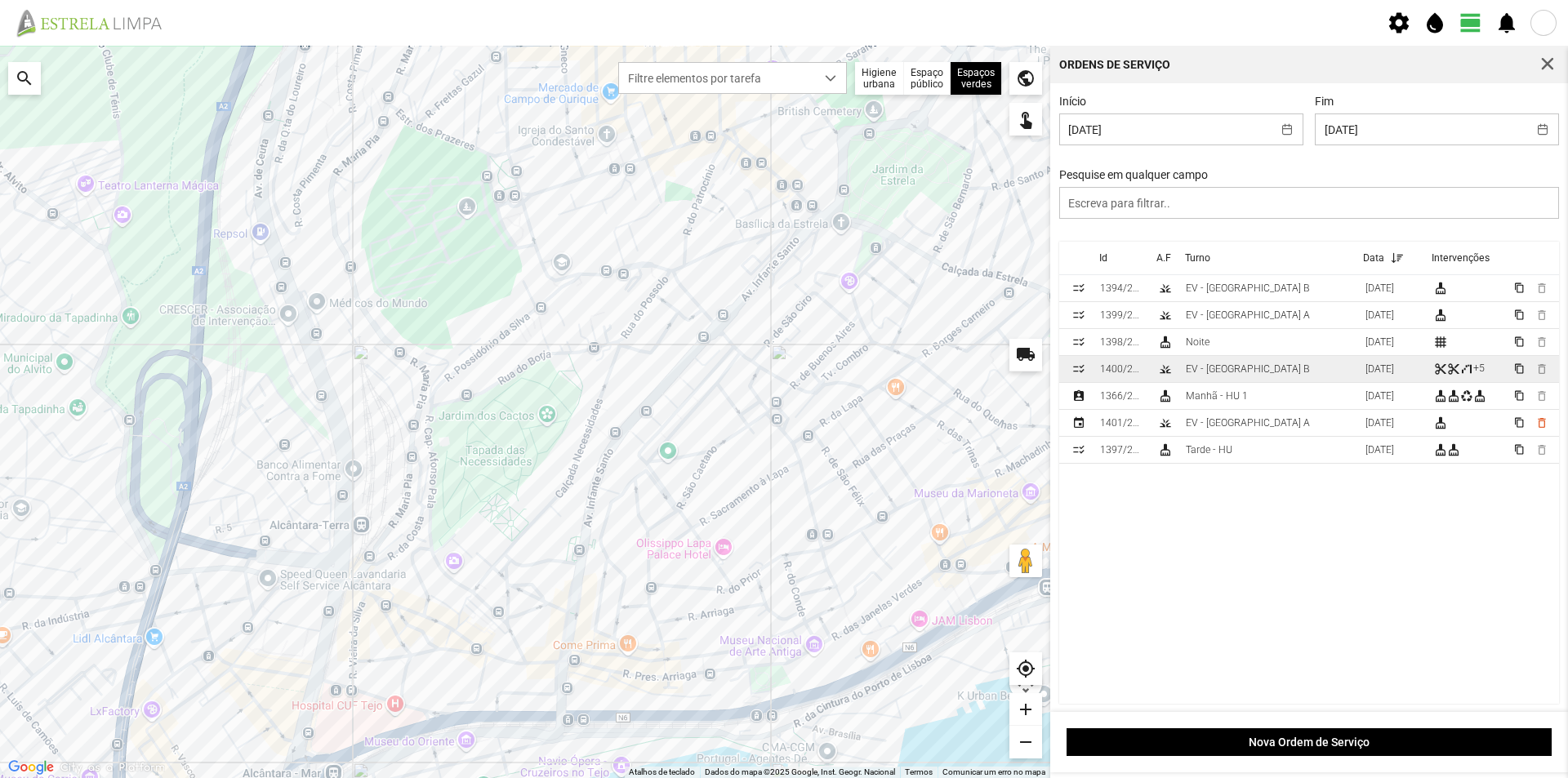
click at [1255, 373] on td "EV - [GEOGRAPHIC_DATA] B" at bounding box center [1268, 370] width 180 height 27
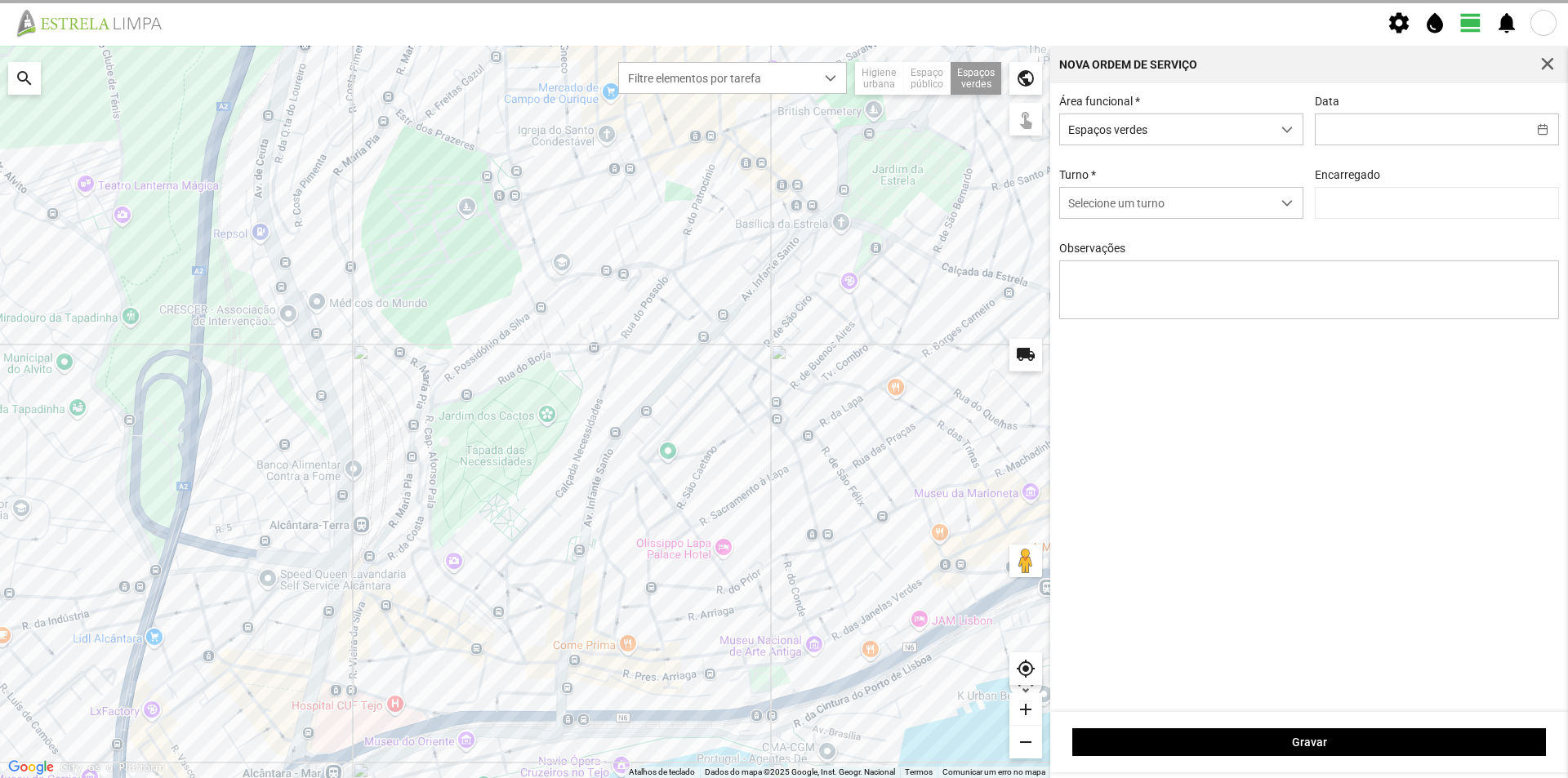
type input "[DATE]"
type input "[PERSON_NAME]"
type textarea "Jardim [PERSON_NAME] do Rego"
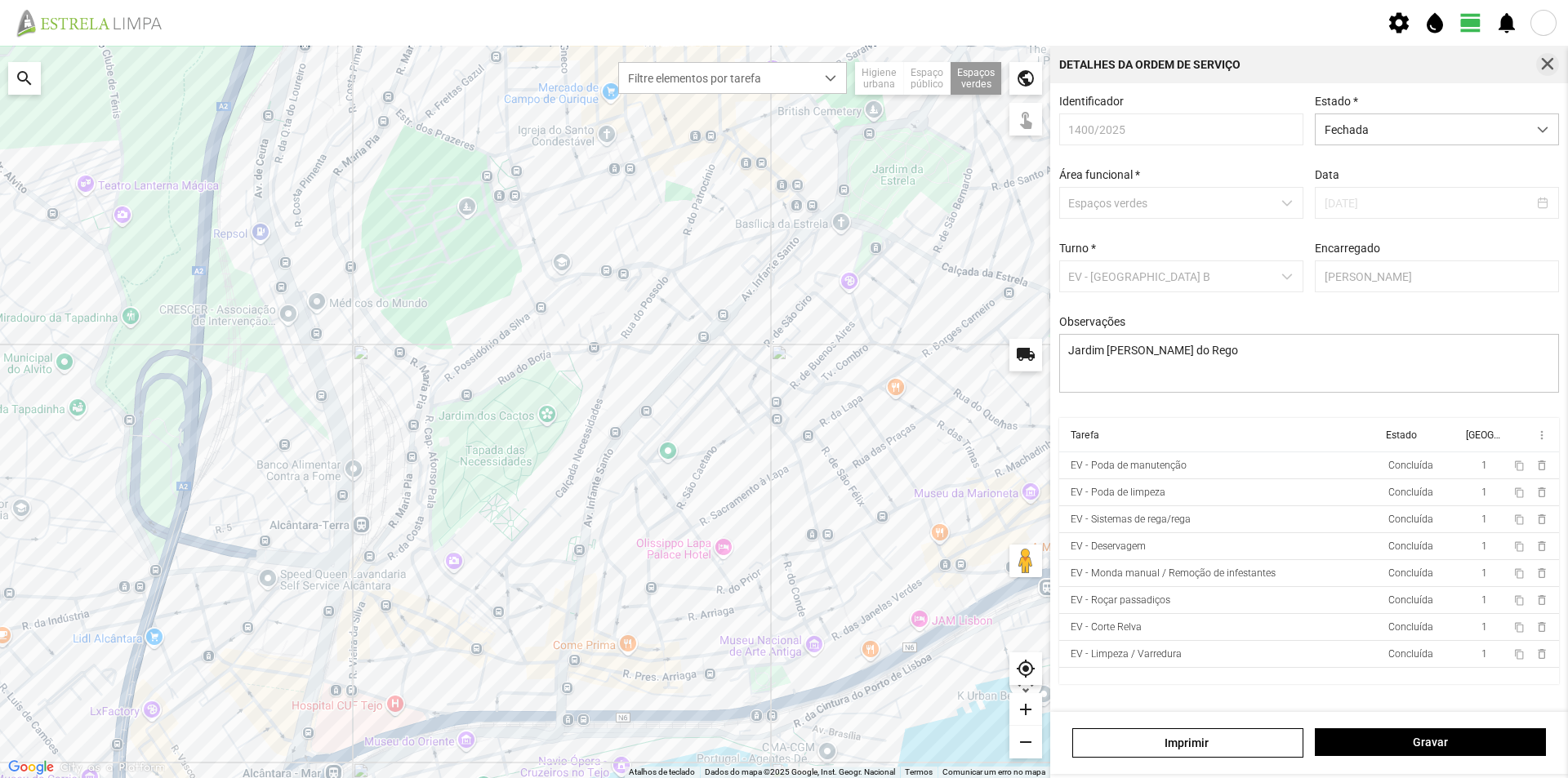
click at [1555, 61] on button "button" at bounding box center [1547, 63] width 22 height 22
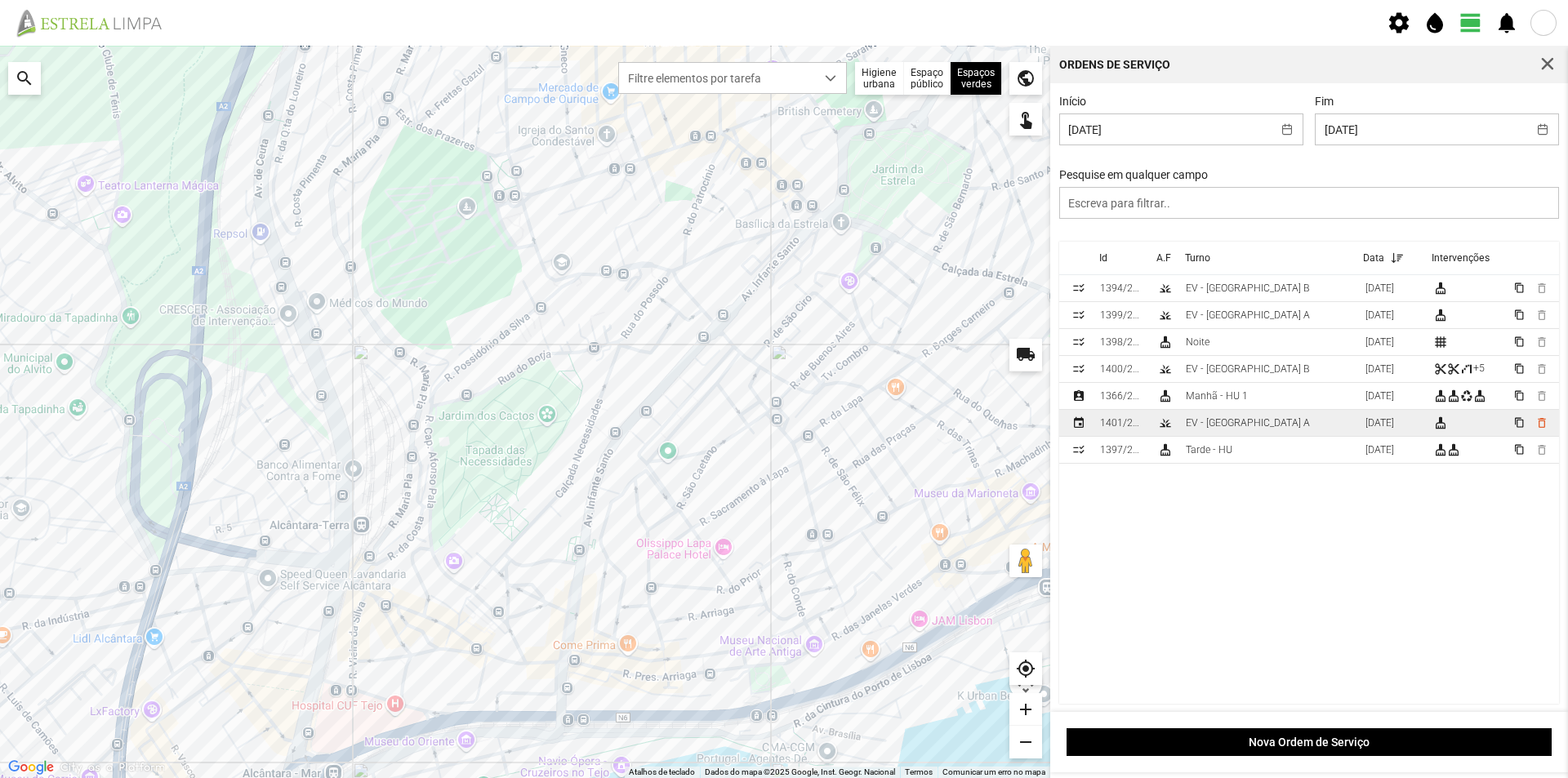
click at [1250, 427] on td "EV - [GEOGRAPHIC_DATA] A" at bounding box center [1268, 424] width 180 height 27
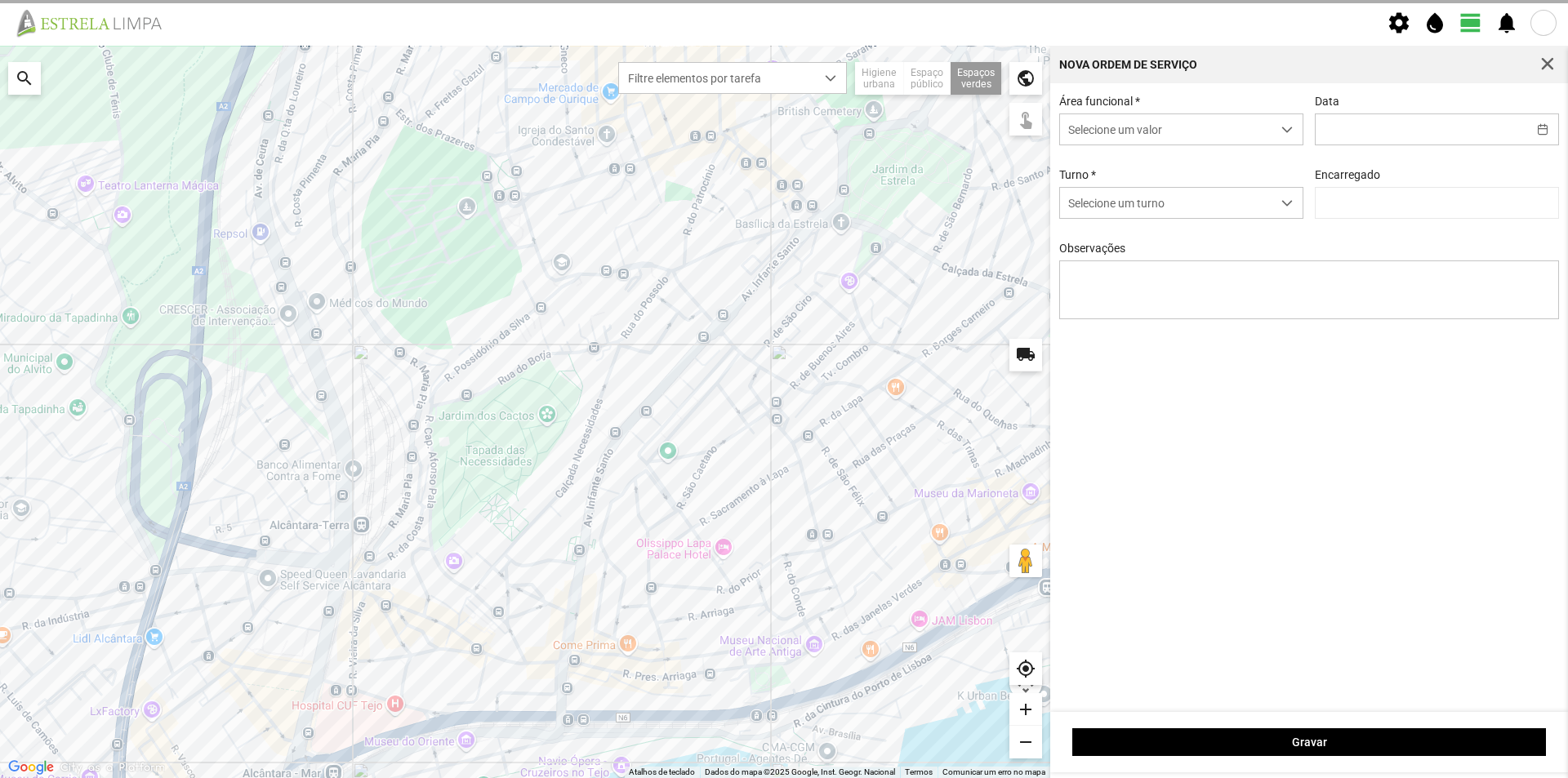
type input "[DATE]"
type input "[PERSON_NAME]"
type textarea "Jardim 9 de abril"
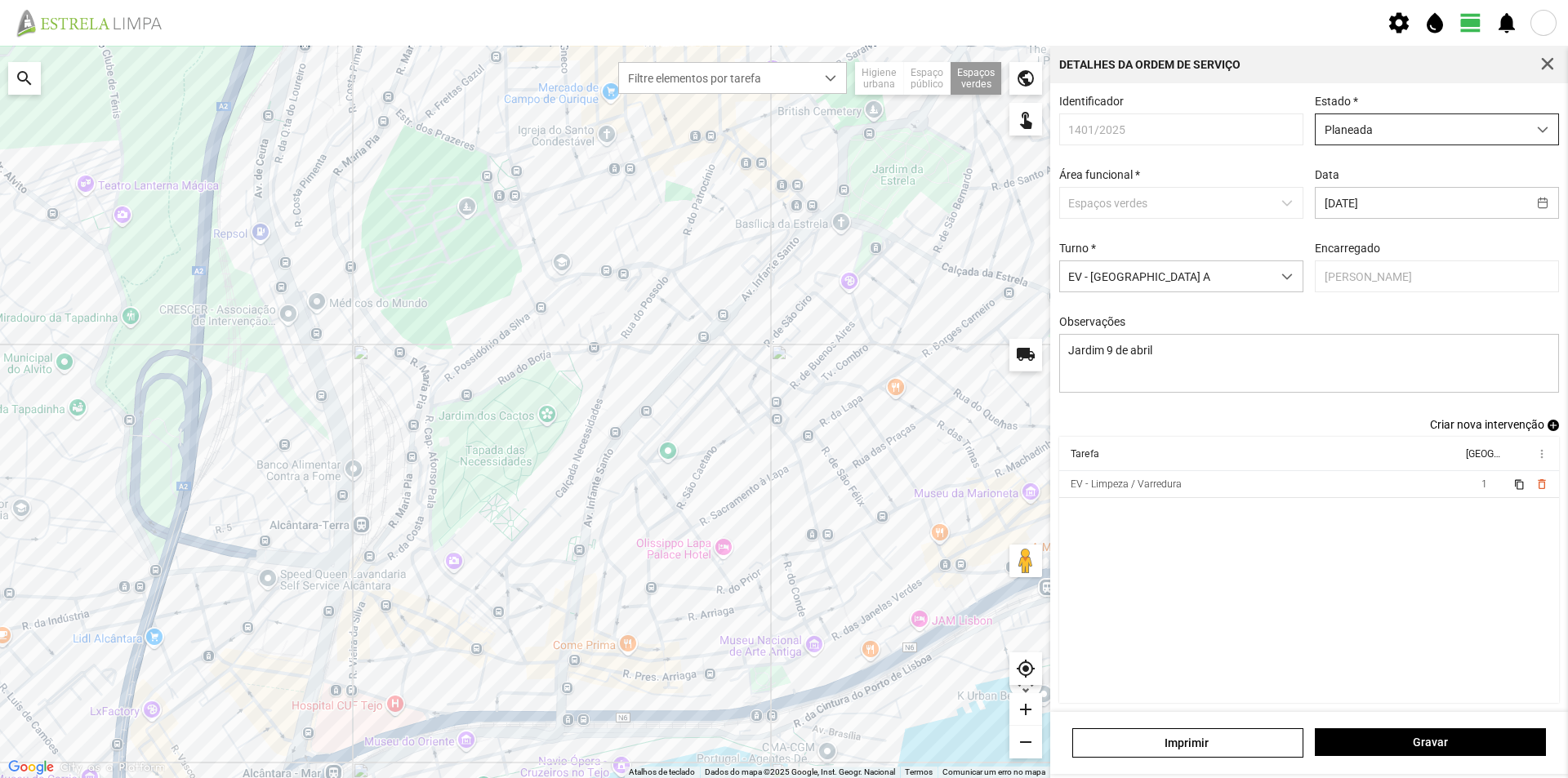
click at [1464, 135] on span "Planeada" at bounding box center [1421, 129] width 212 height 30
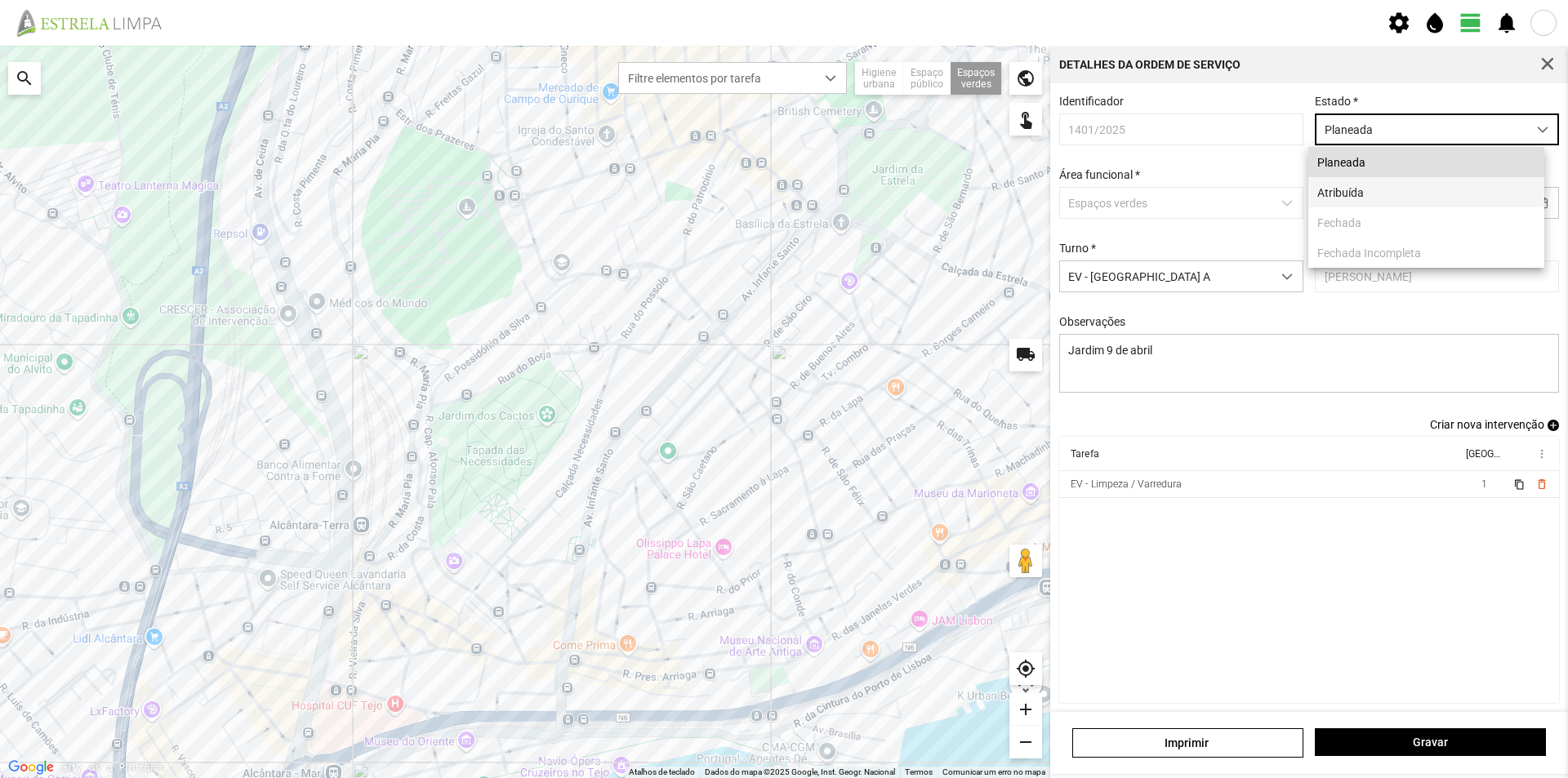
click at [1397, 194] on li "Atribuída" at bounding box center [1427, 192] width 236 height 30
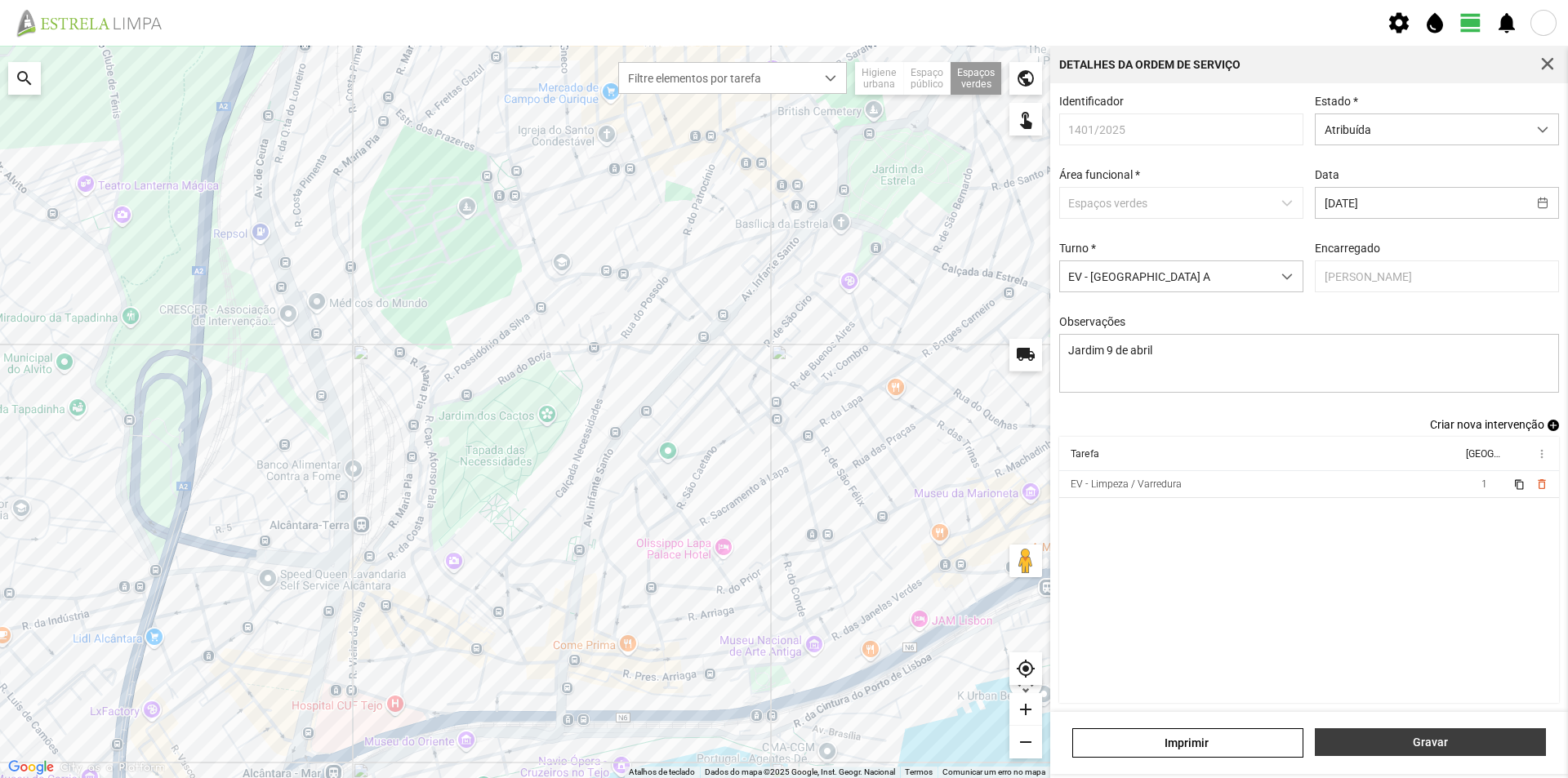
click at [1387, 743] on span "Gravar" at bounding box center [1429, 742] width 214 height 13
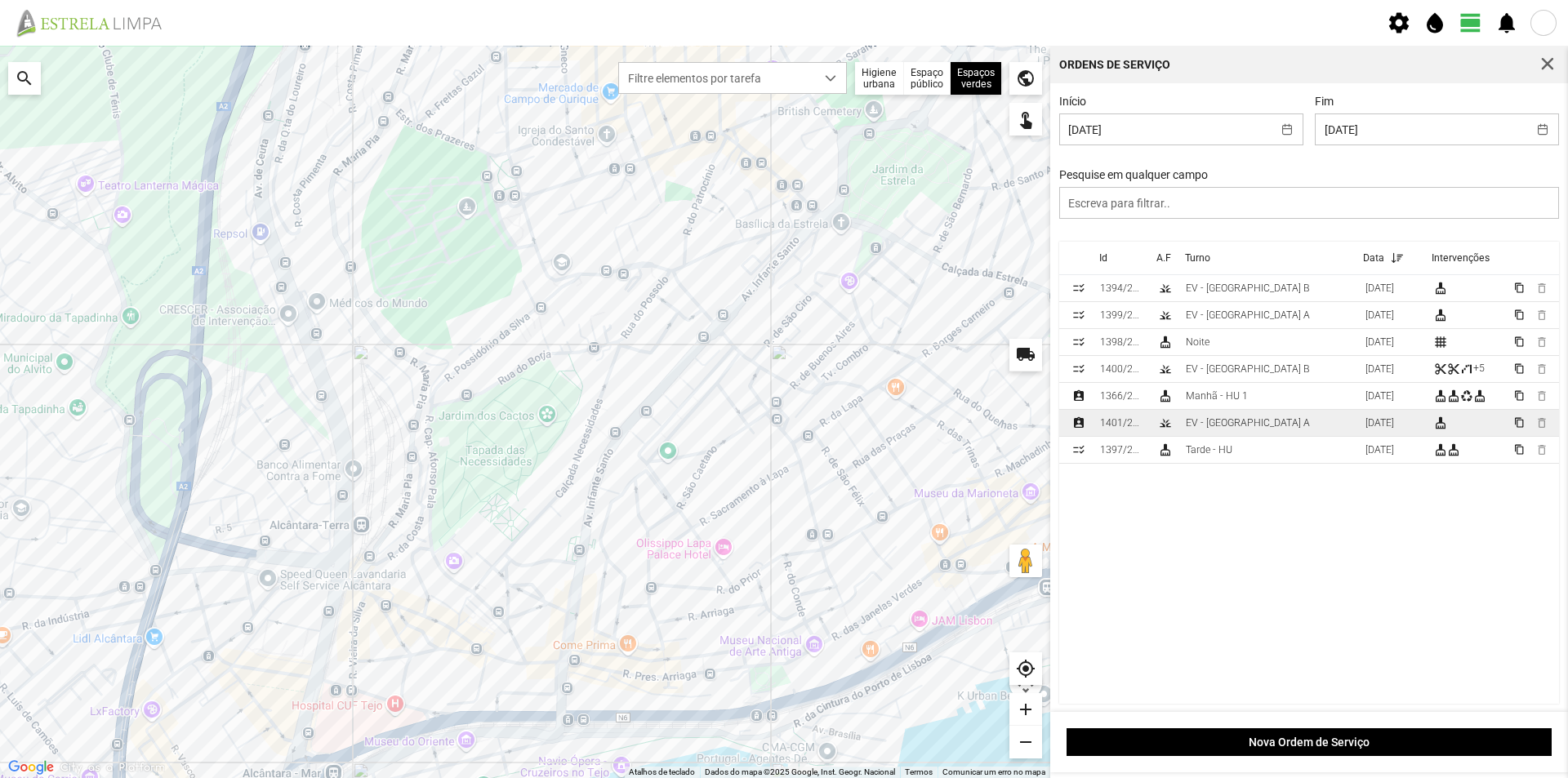
click at [1245, 428] on td "EV - [GEOGRAPHIC_DATA] A" at bounding box center [1268, 424] width 180 height 27
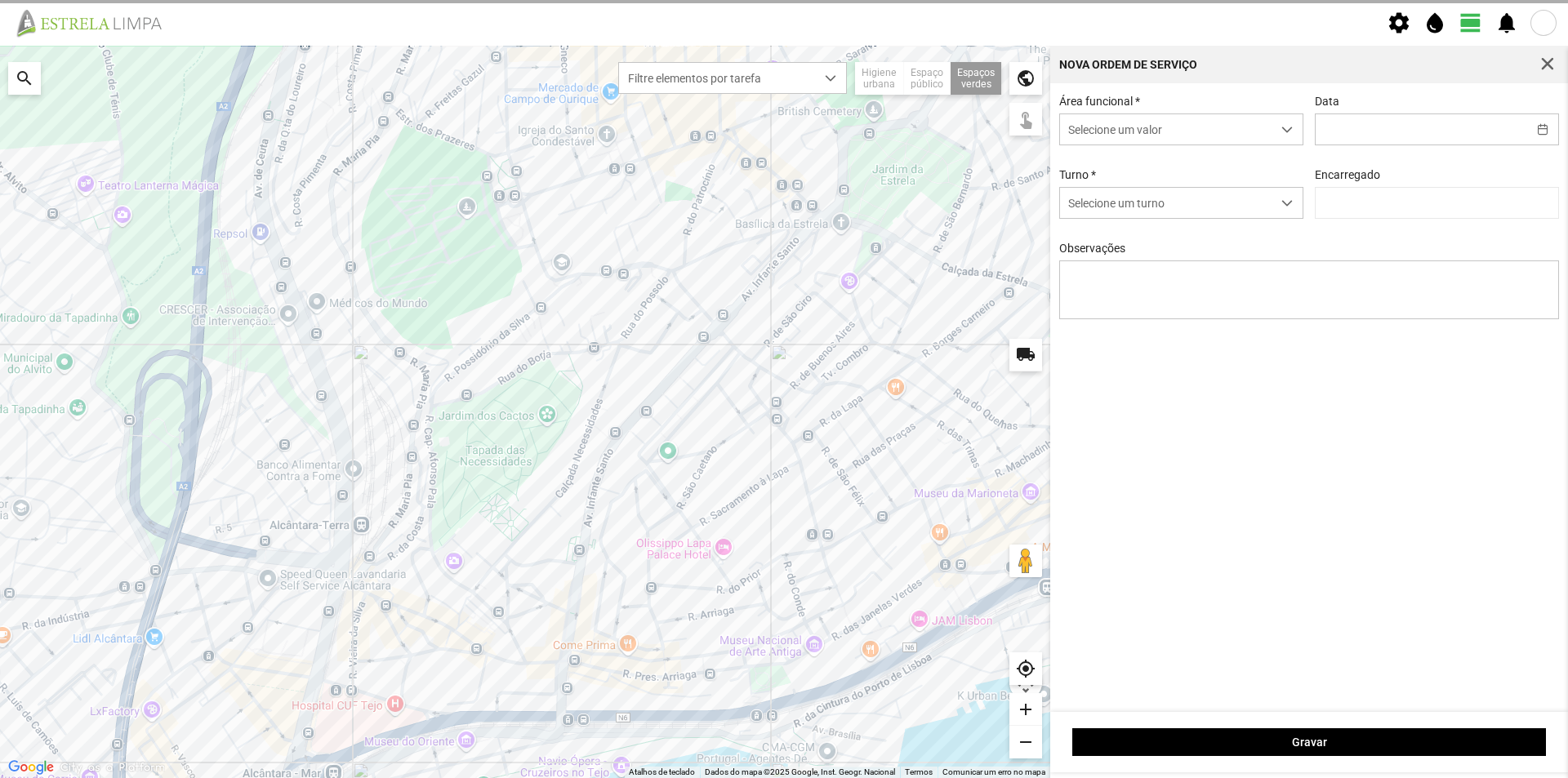
type input "[DATE]"
type input "[PERSON_NAME]"
type textarea "Jardim 9 de abril"
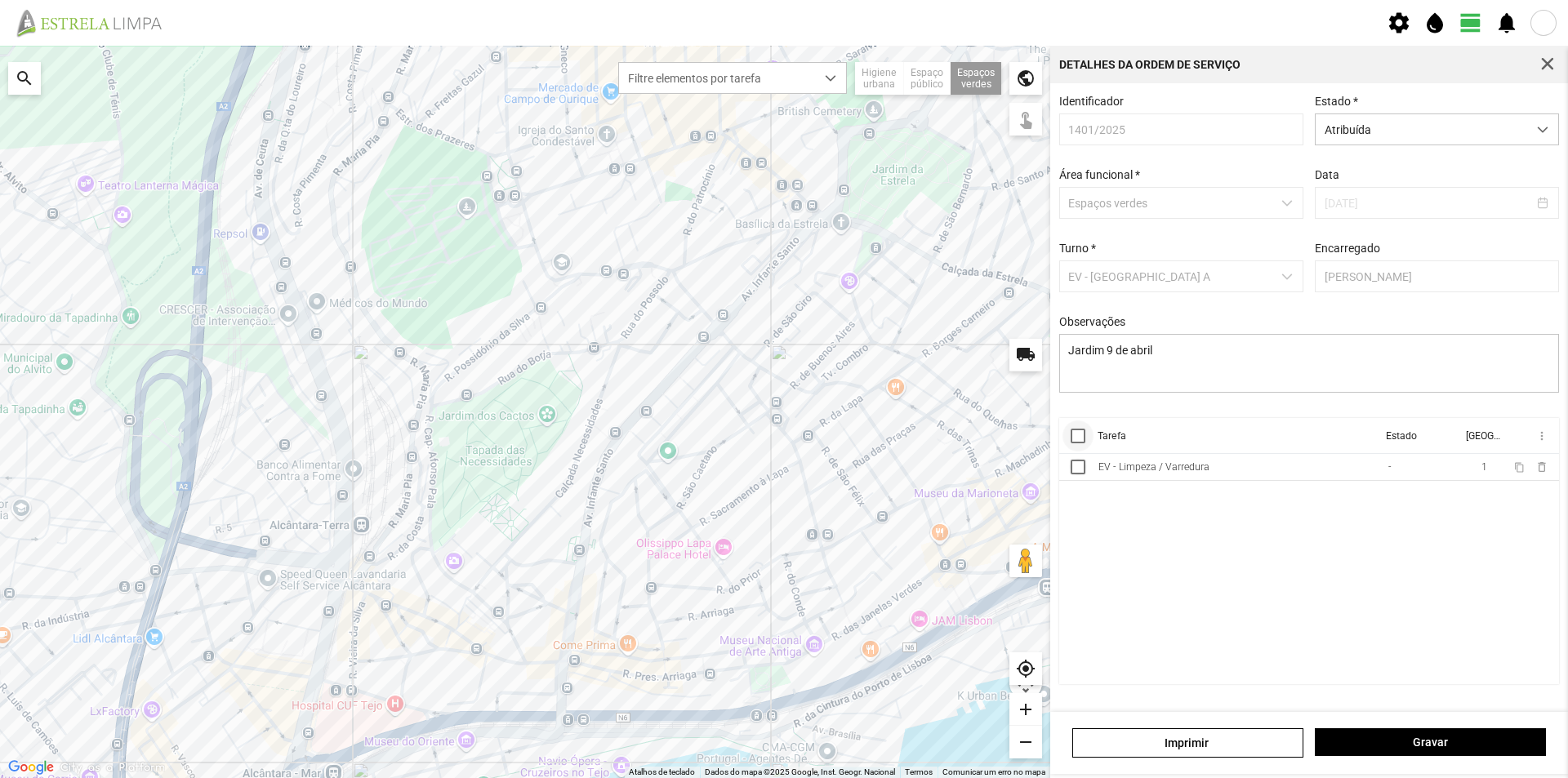
click at [1081, 440] on div at bounding box center [1077, 435] width 15 height 15
click at [1541, 441] on span "more_vert" at bounding box center [1540, 435] width 13 height 13
click at [1415, 470] on span "Marcar como Concluída" at bounding box center [1454, 469] width 121 height 12
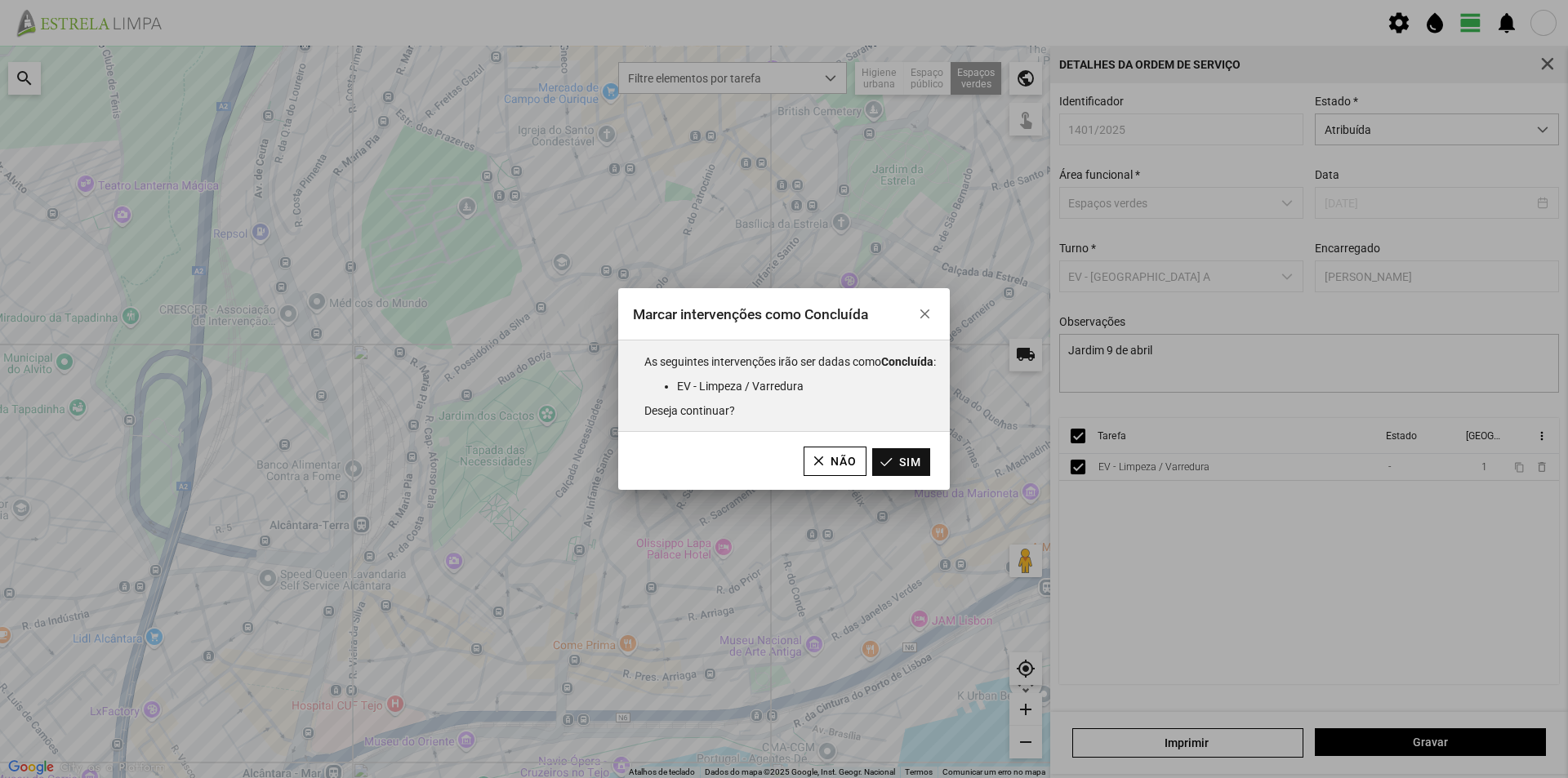
click at [904, 458] on button "Sim" at bounding box center [901, 462] width 58 height 27
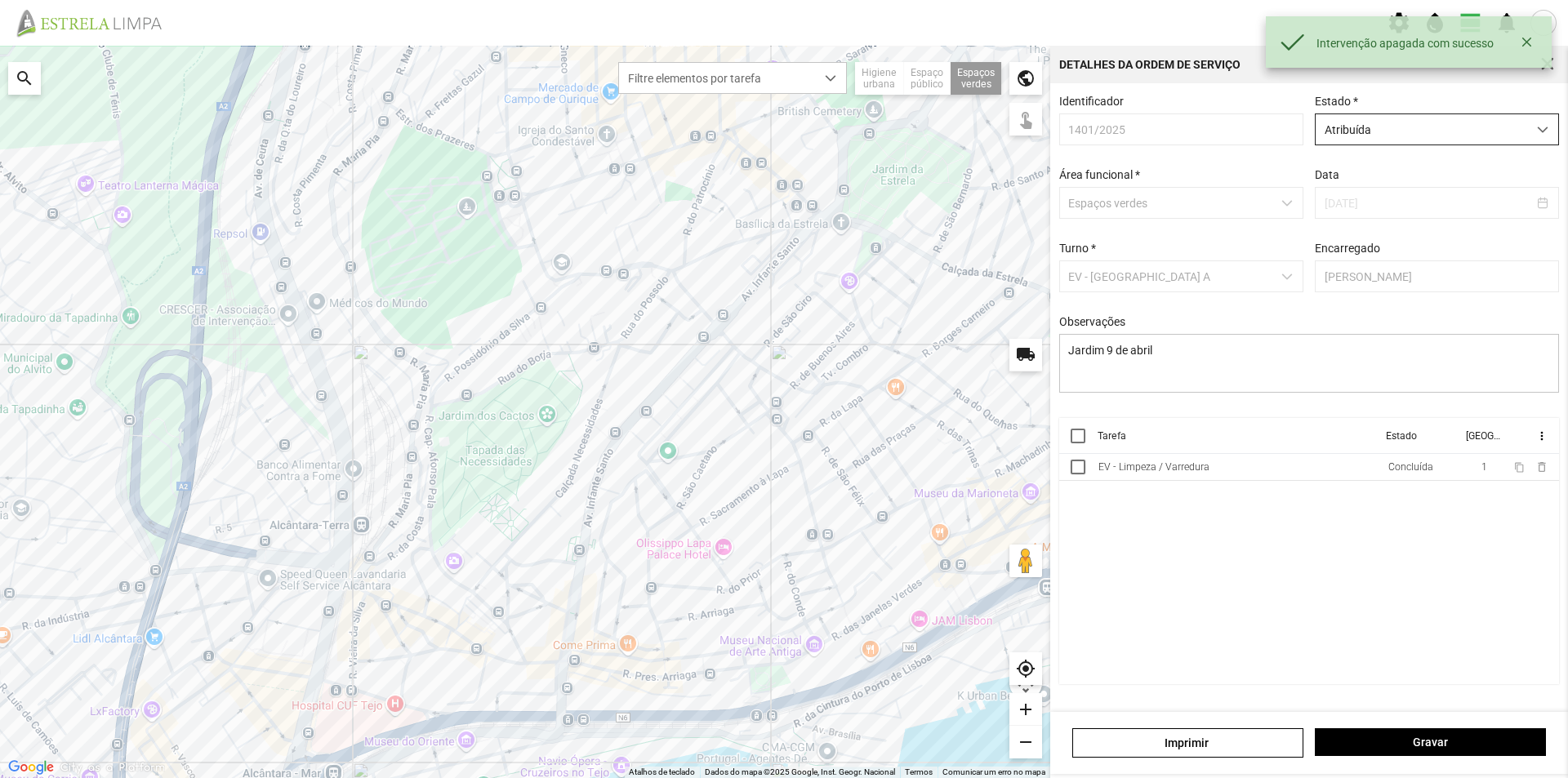
click at [1465, 133] on span "Atribuída" at bounding box center [1421, 129] width 212 height 30
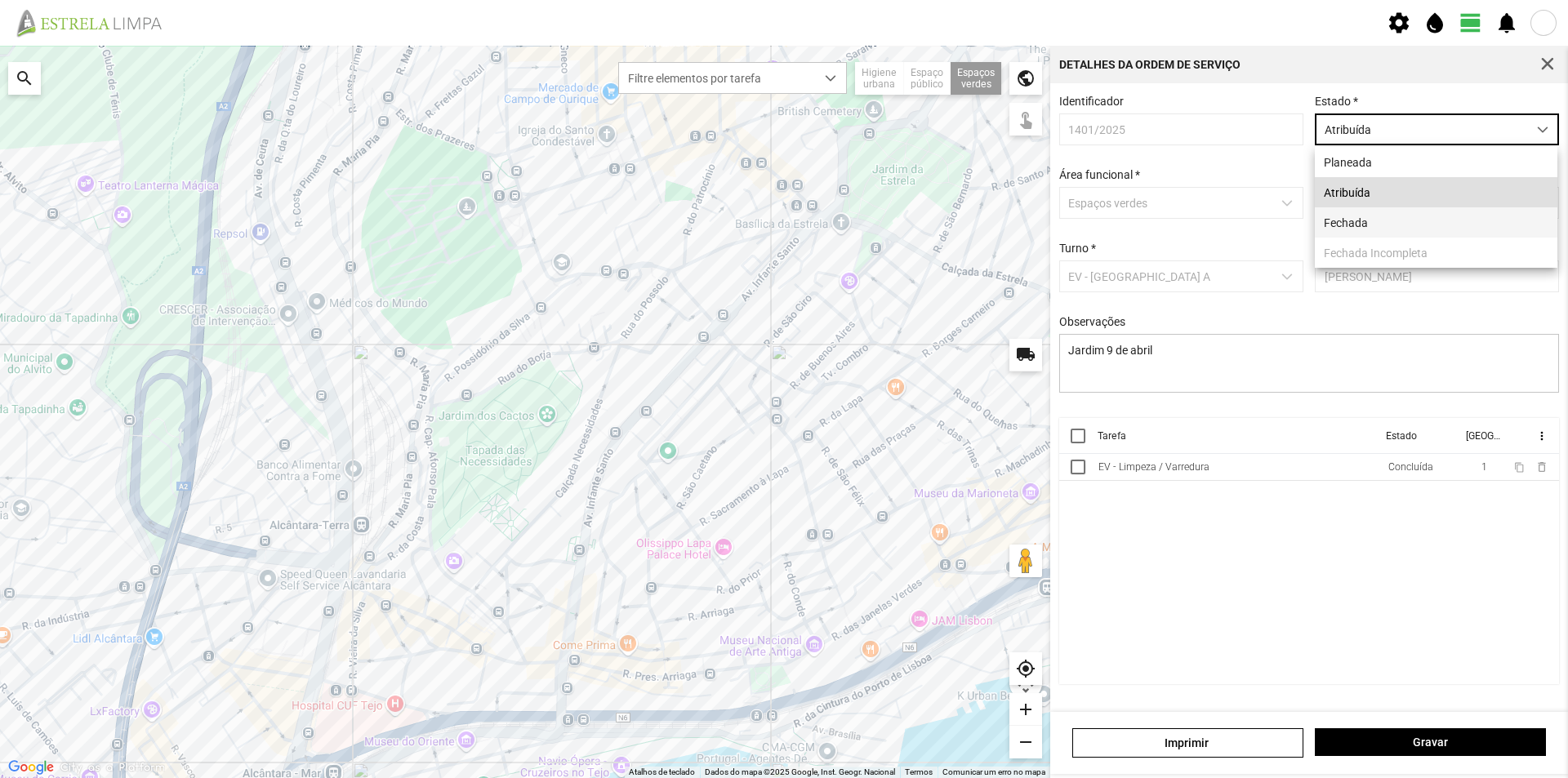
click at [1385, 223] on li "Fechada" at bounding box center [1435, 223] width 243 height 30
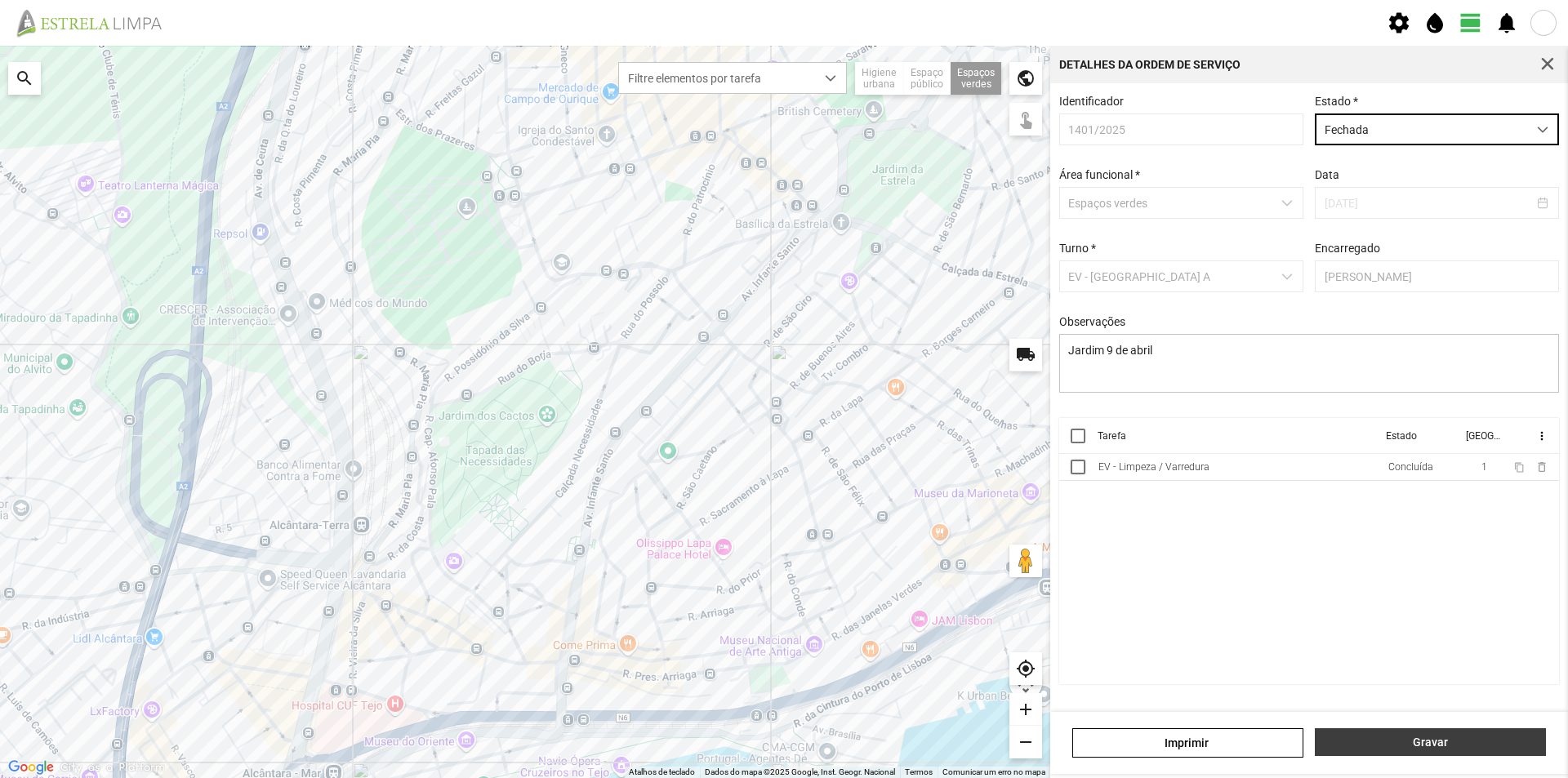
click at [1396, 744] on span "Gravar" at bounding box center [1429, 742] width 214 height 13
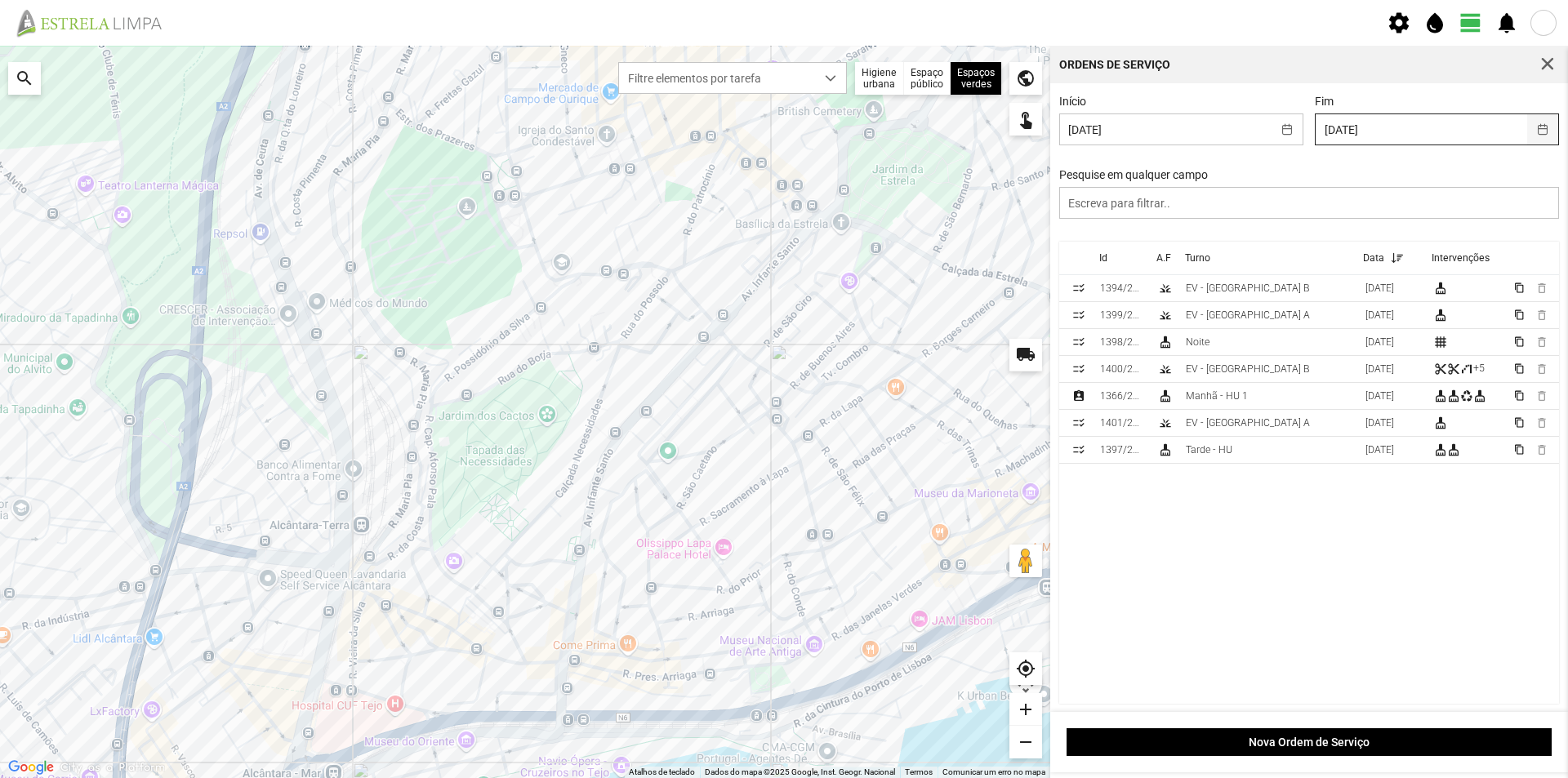
click at [1530, 129] on button "button" at bounding box center [1543, 129] width 32 height 30
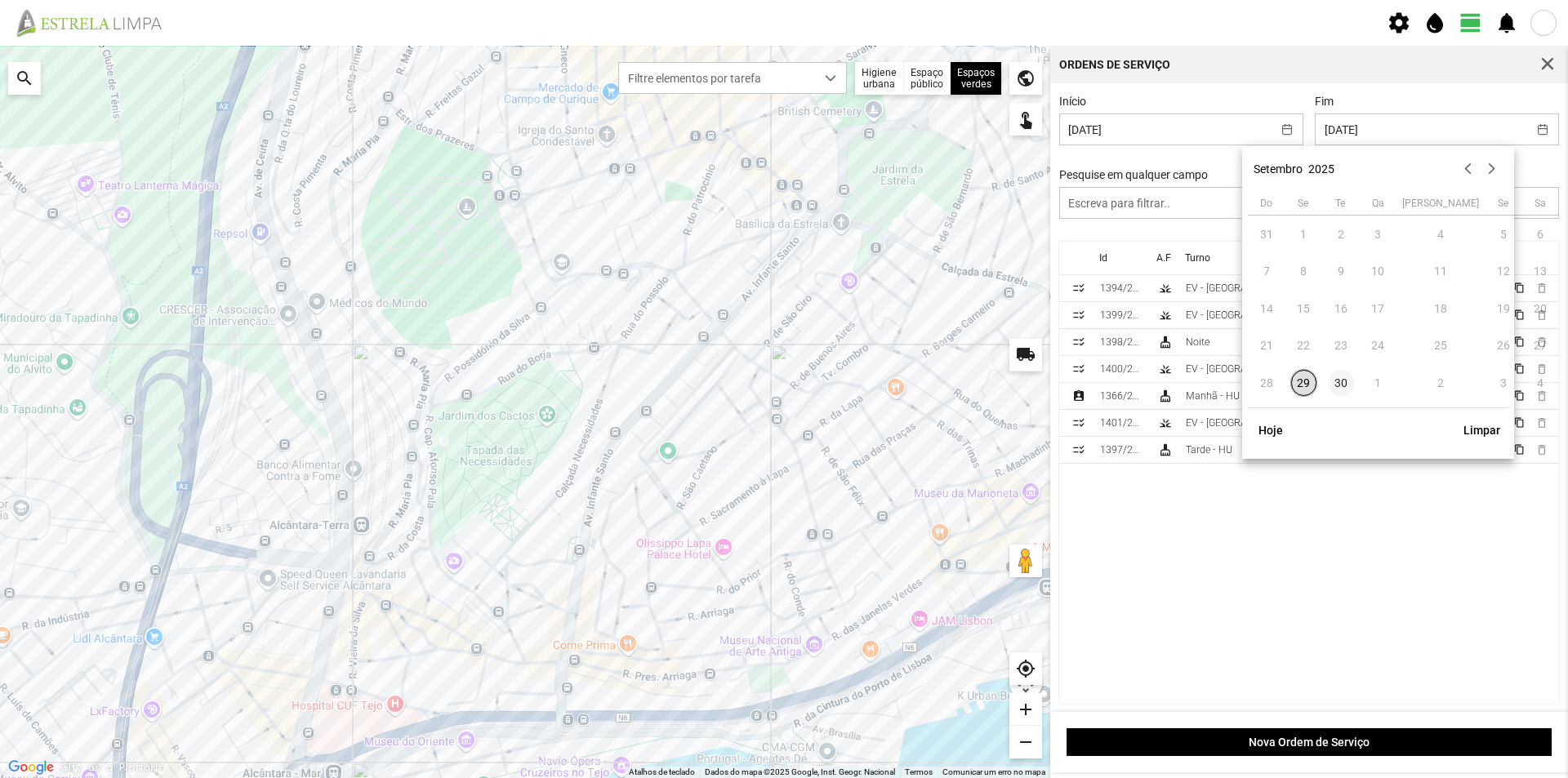
click at [1341, 383] on span "30" at bounding box center [1341, 383] width 26 height 26
type input "[DATE]"
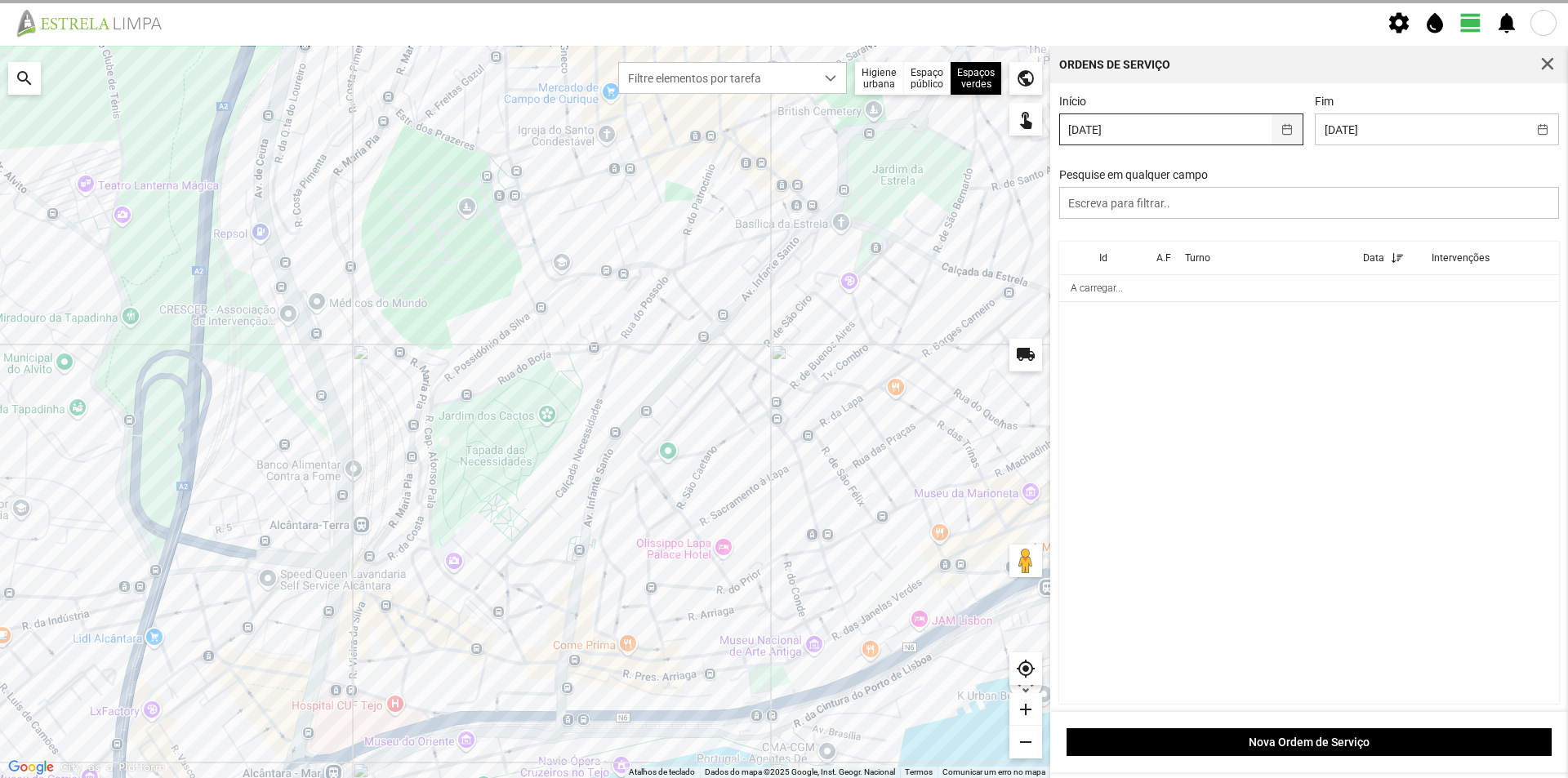
click at [1283, 133] on button "button" at bounding box center [1287, 129] width 32 height 30
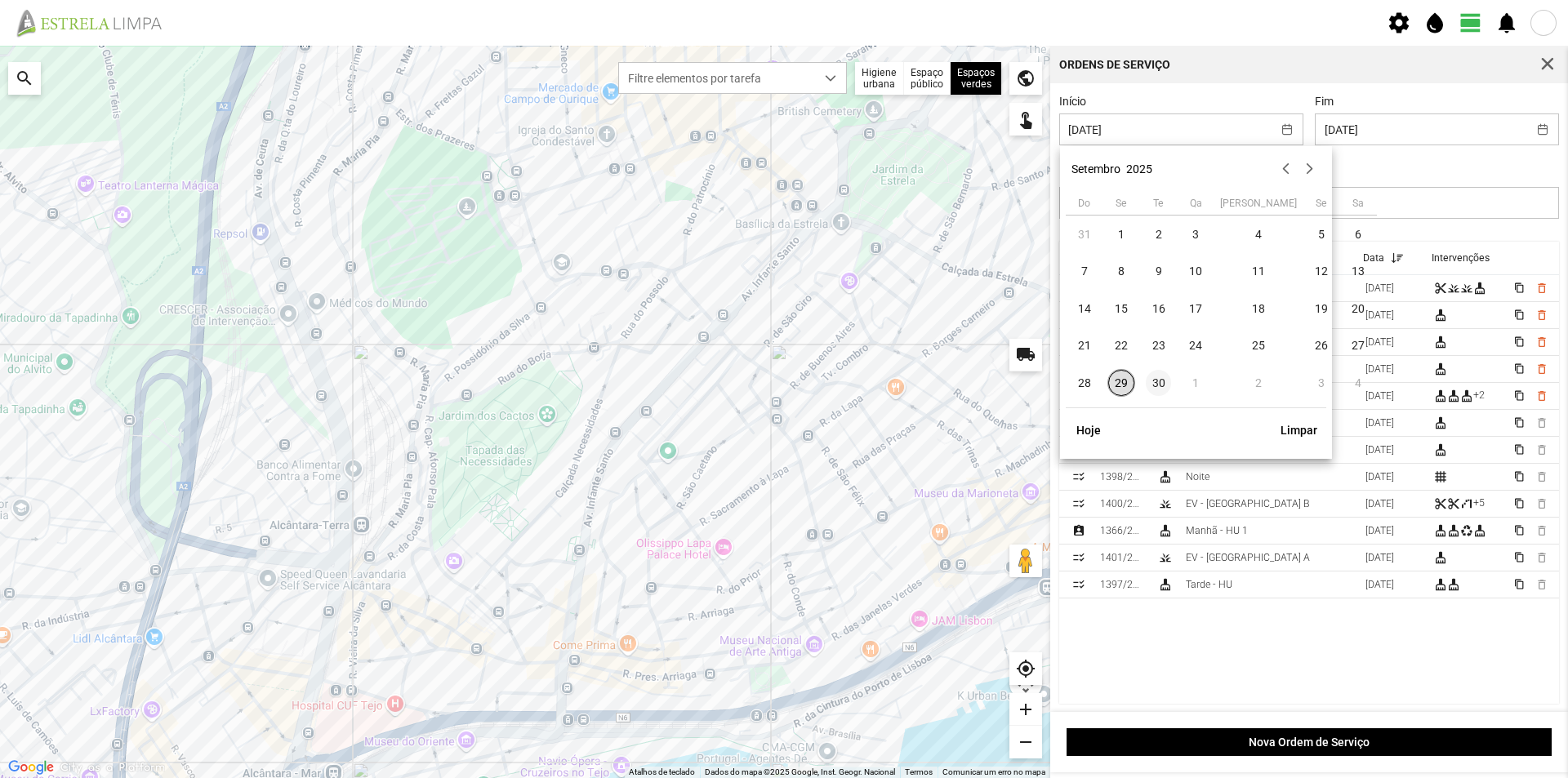
click at [1158, 383] on span "30" at bounding box center [1158, 383] width 26 height 26
type input "[DATE]"
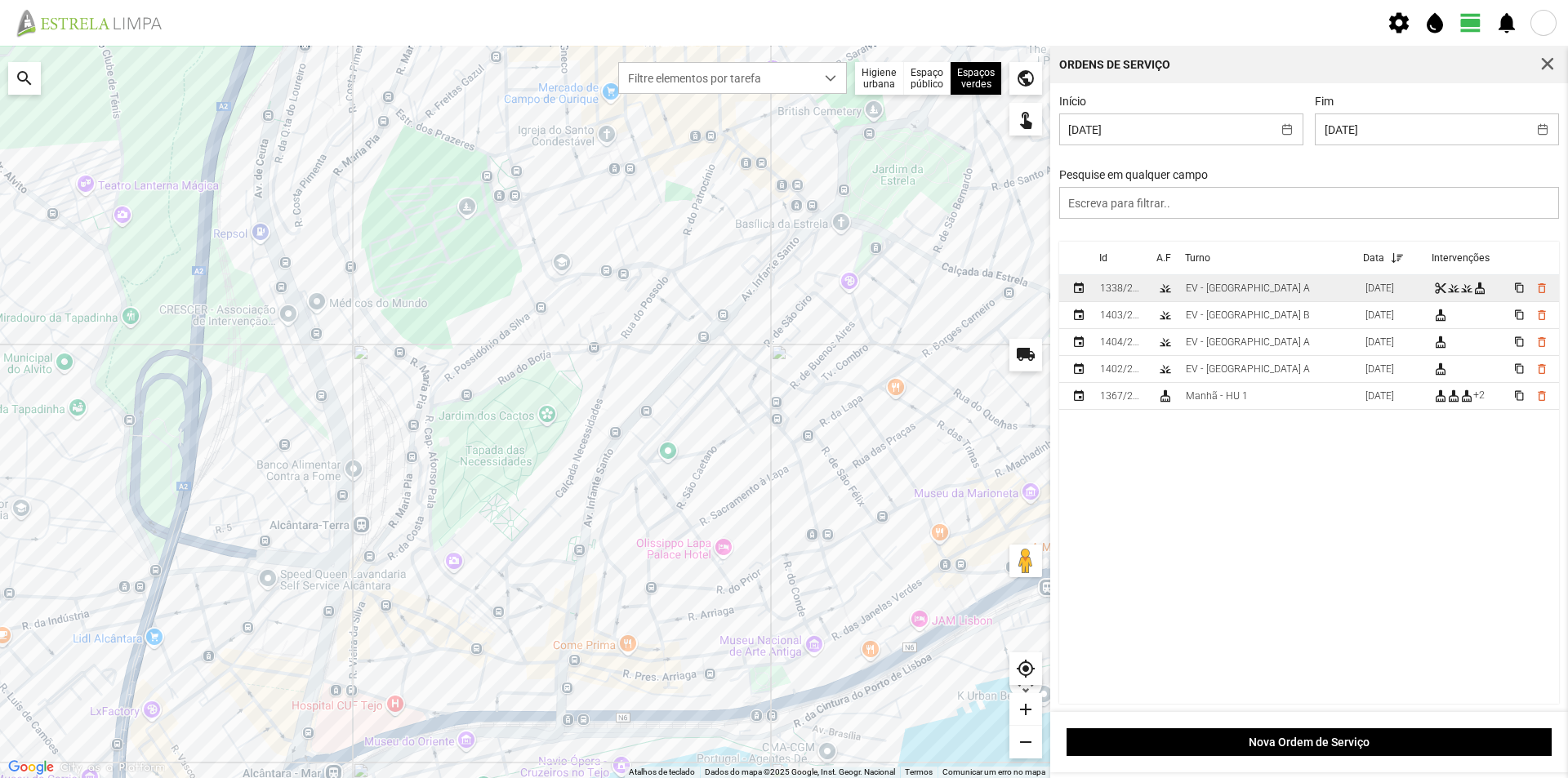
click at [1271, 291] on td "EV - [GEOGRAPHIC_DATA] A" at bounding box center [1268, 289] width 180 height 27
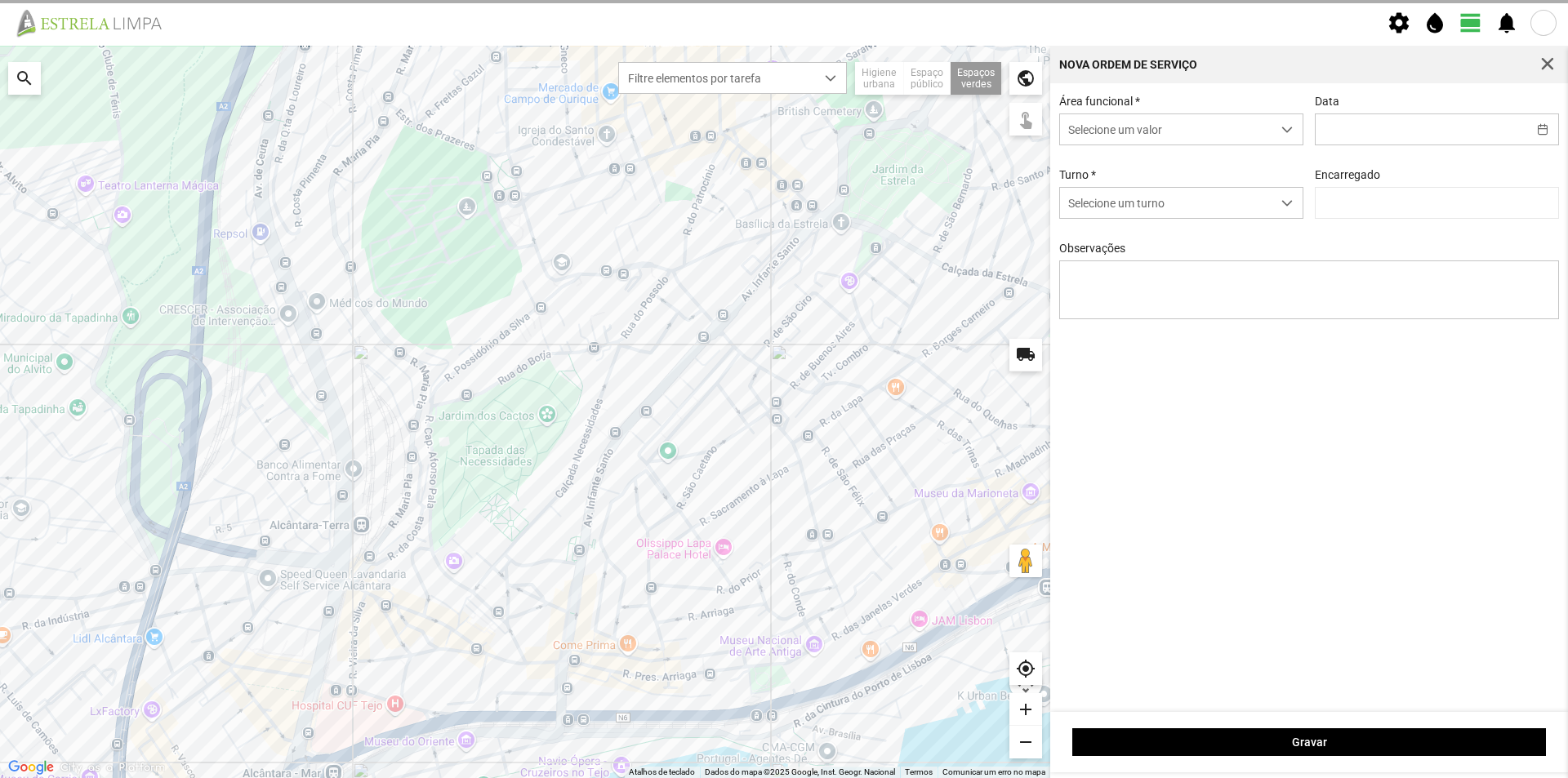
type input "[DATE]"
type textarea "Canteiros do Borja"
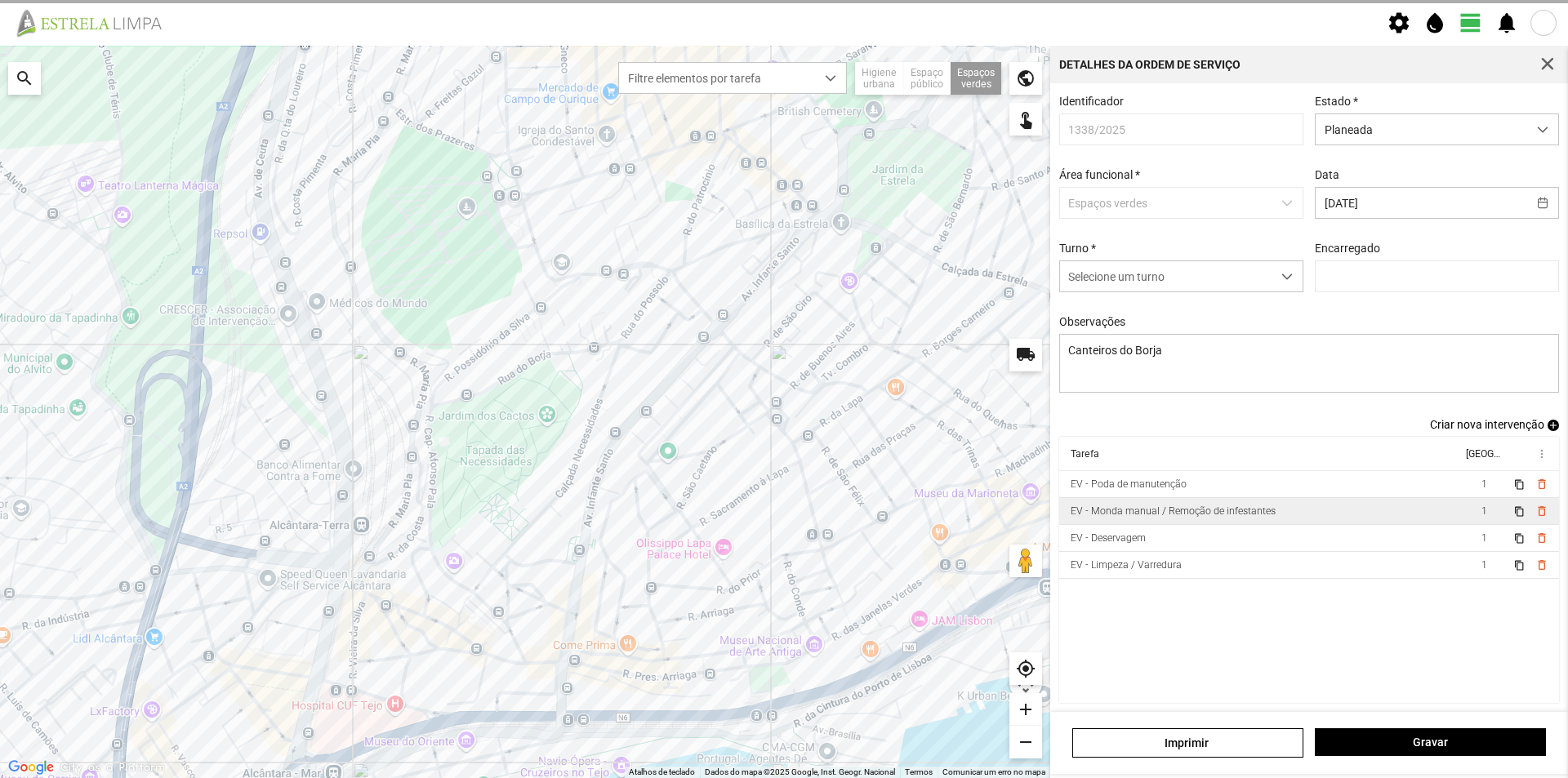
type input "[PERSON_NAME]"
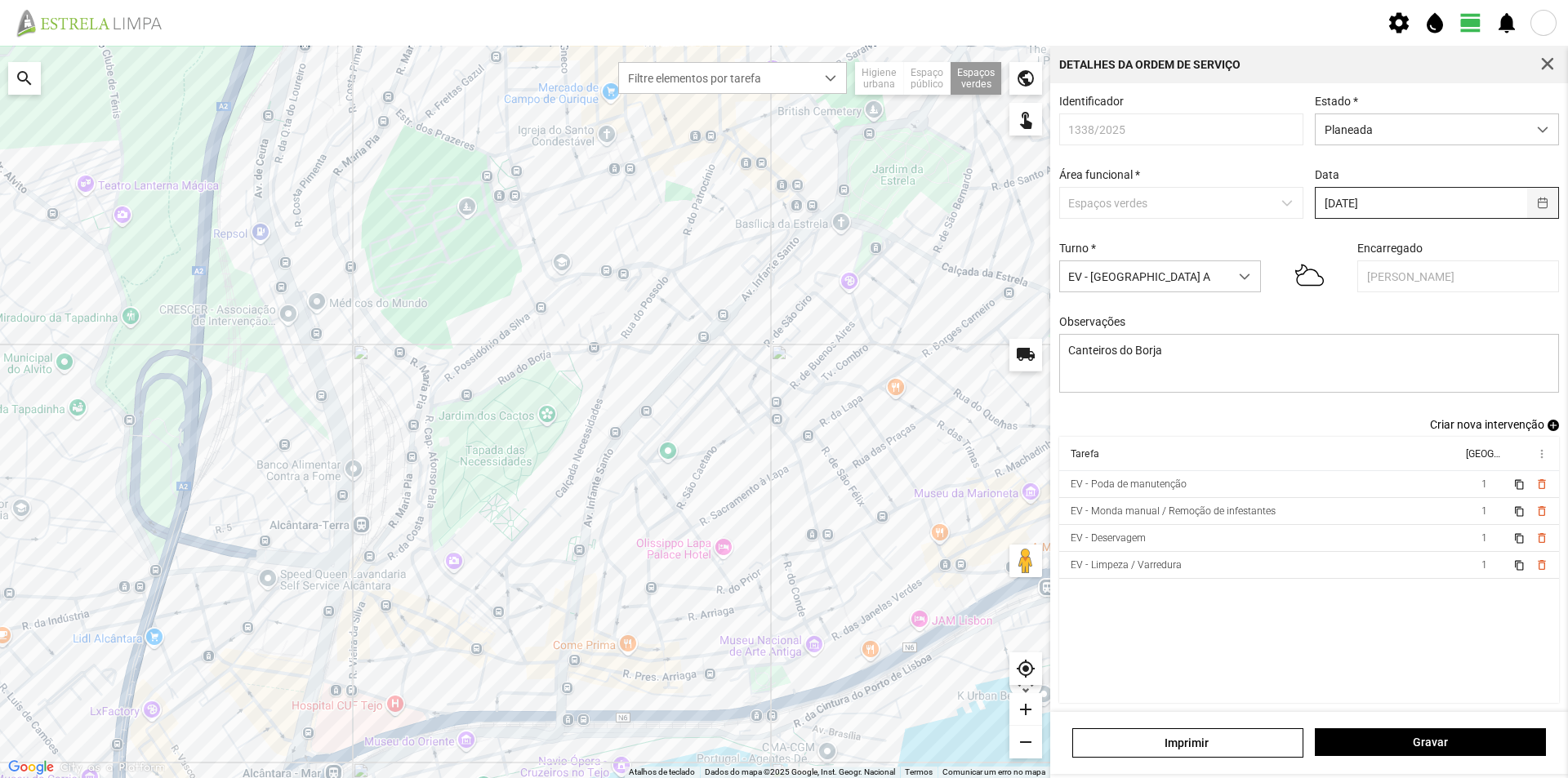
click at [1534, 203] on button "button" at bounding box center [1543, 202] width 32 height 30
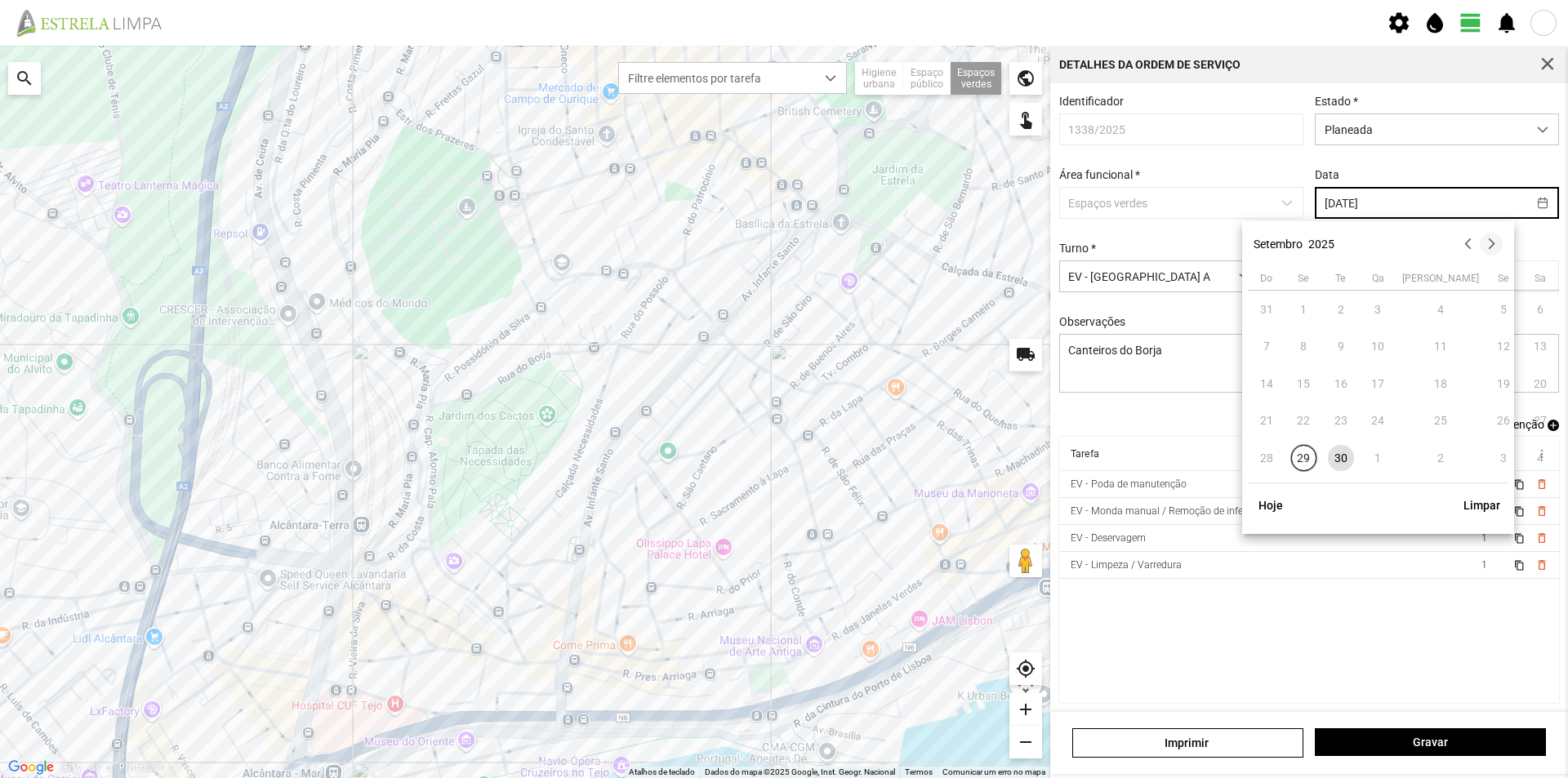
click at [1489, 248] on button "button" at bounding box center [1490, 243] width 22 height 22
click at [1377, 312] on span "1" at bounding box center [1378, 309] width 26 height 26
type input "[DATE]"
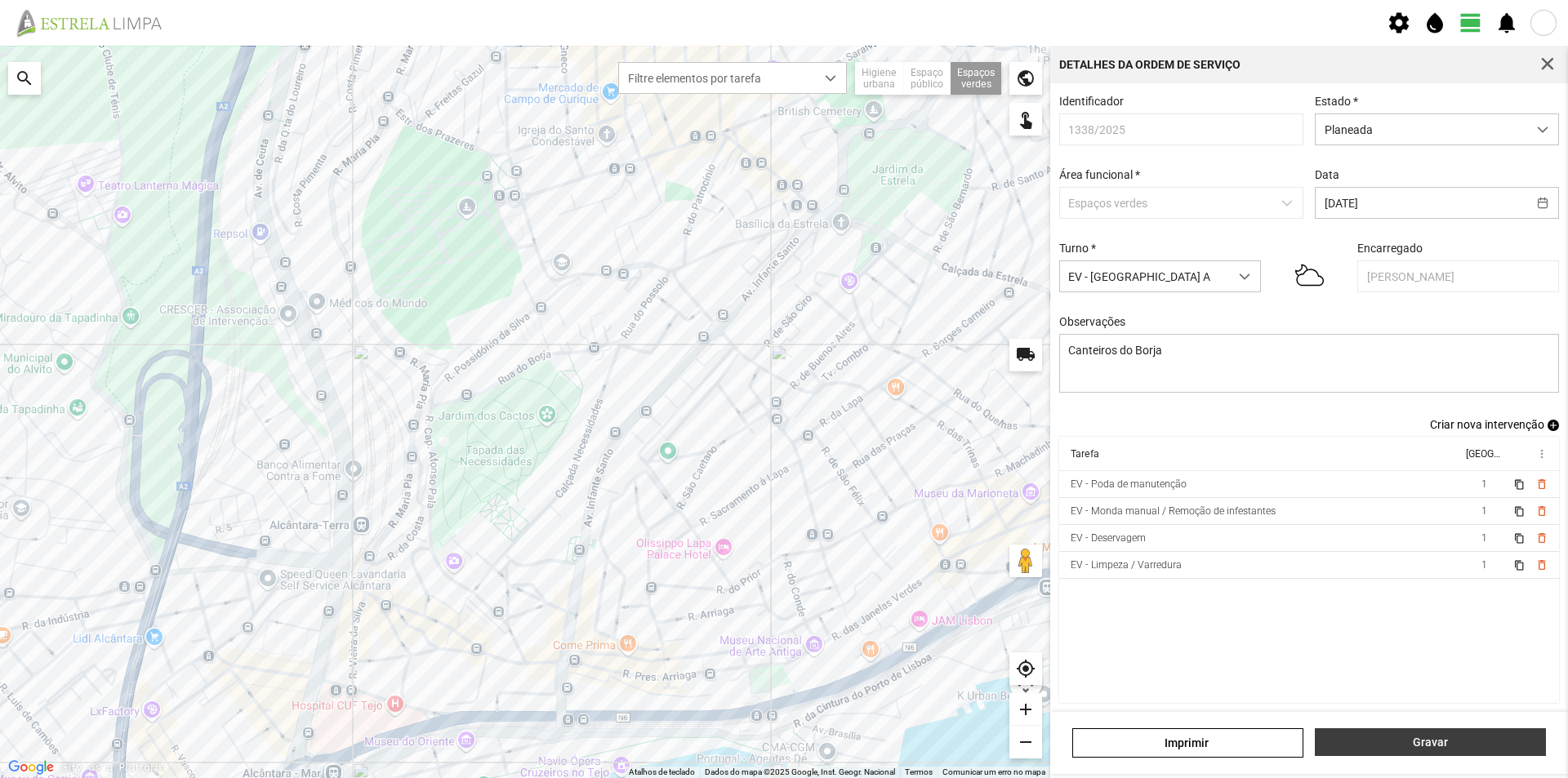
click at [1410, 738] on span "Gravar" at bounding box center [1429, 742] width 214 height 13
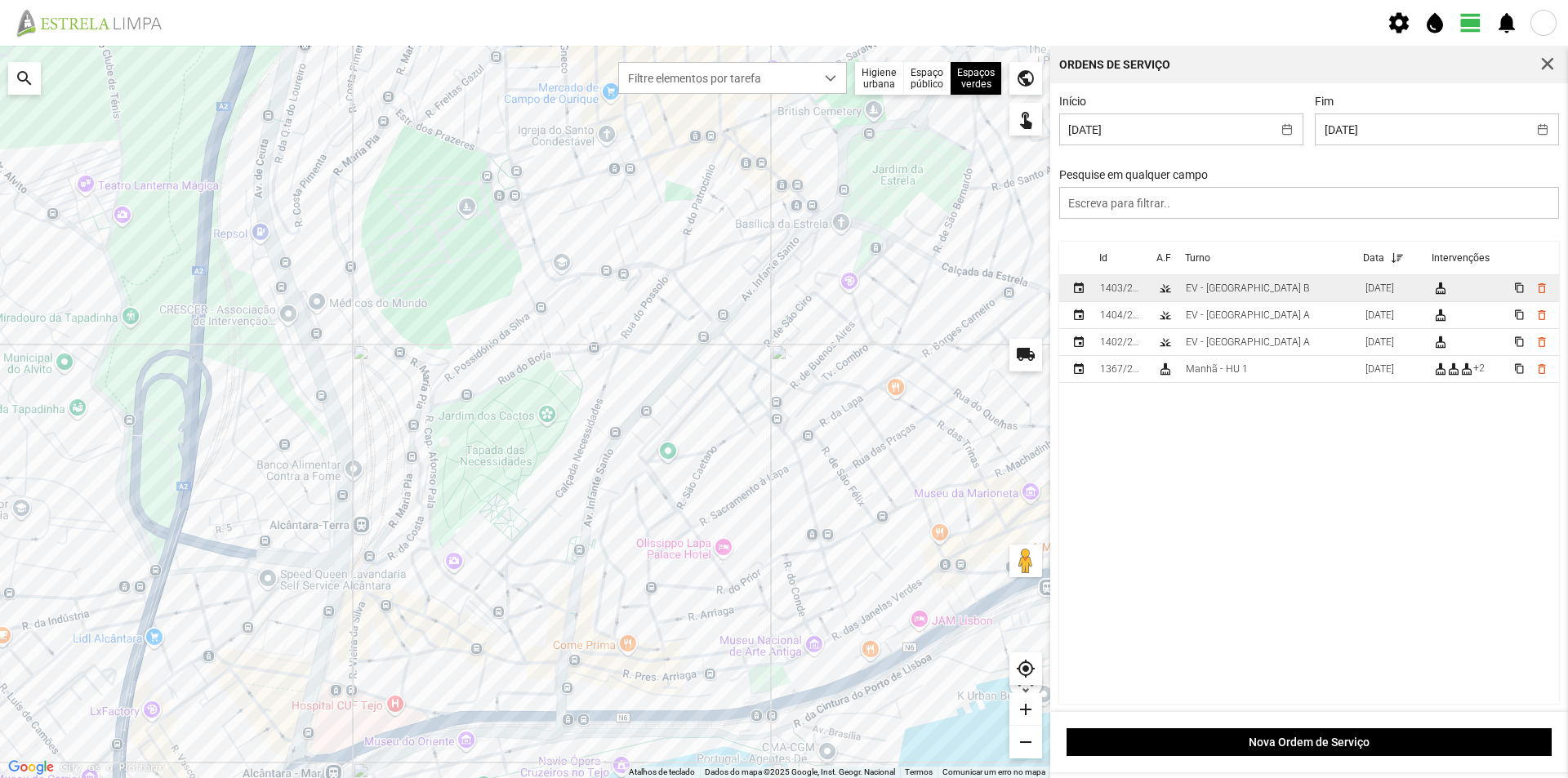
click at [1278, 292] on td "EV - [GEOGRAPHIC_DATA] B" at bounding box center [1268, 289] width 180 height 27
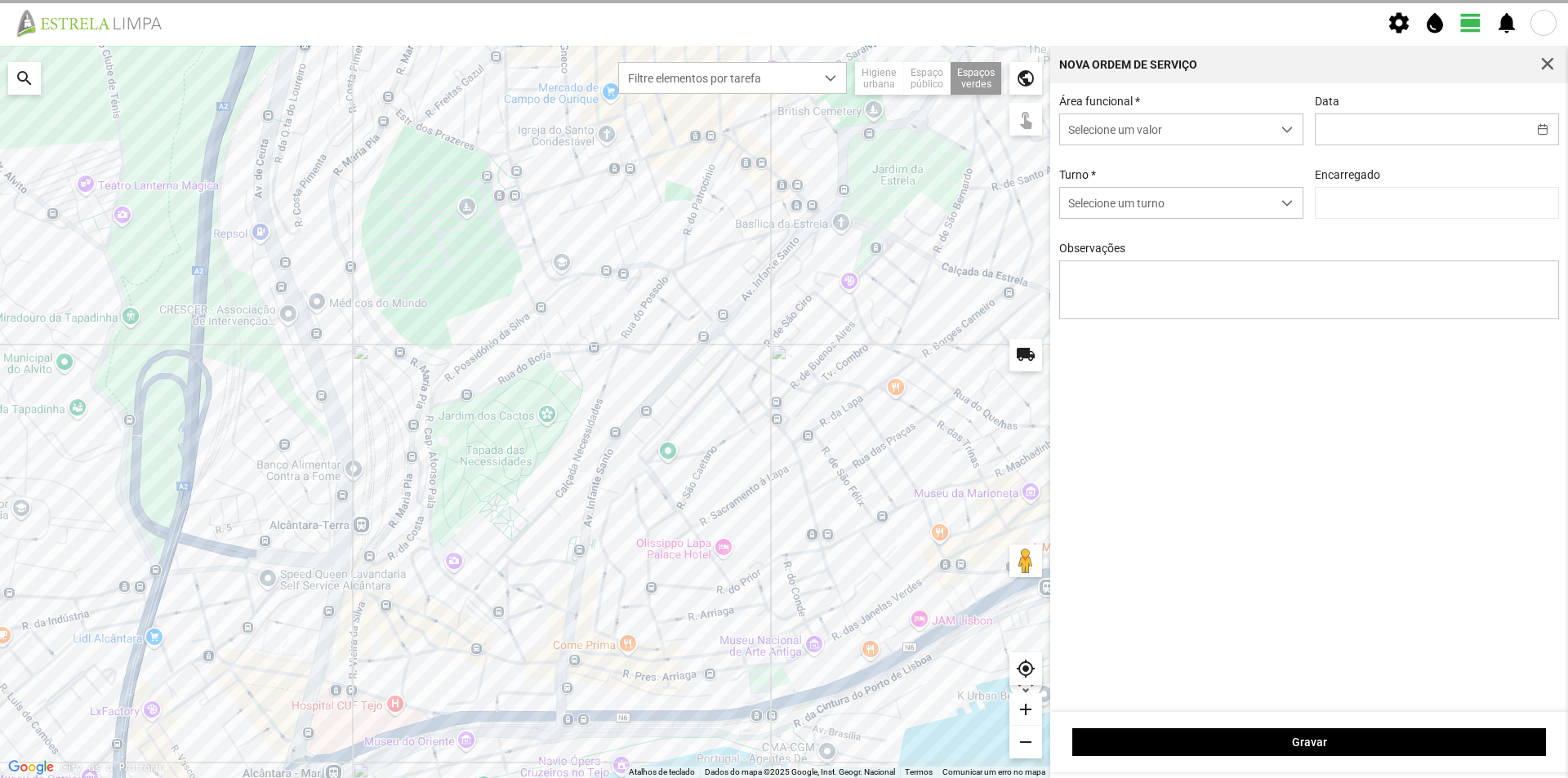
type input "[DATE]"
type textarea "[GEOGRAPHIC_DATA][PERSON_NAME]"
type input "[PERSON_NAME]"
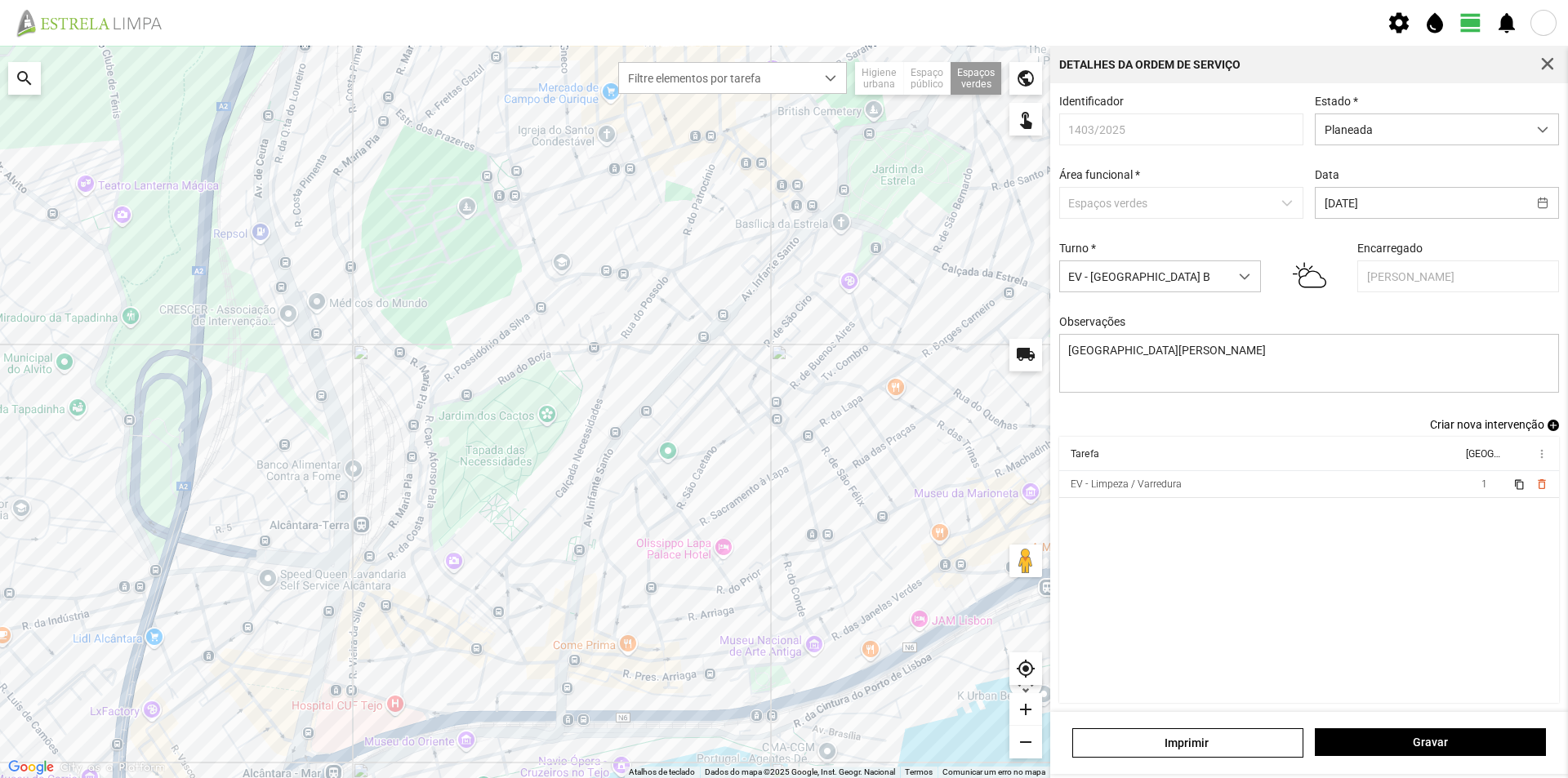
click at [1548, 429] on span "add" at bounding box center [1553, 426] width 12 height 12
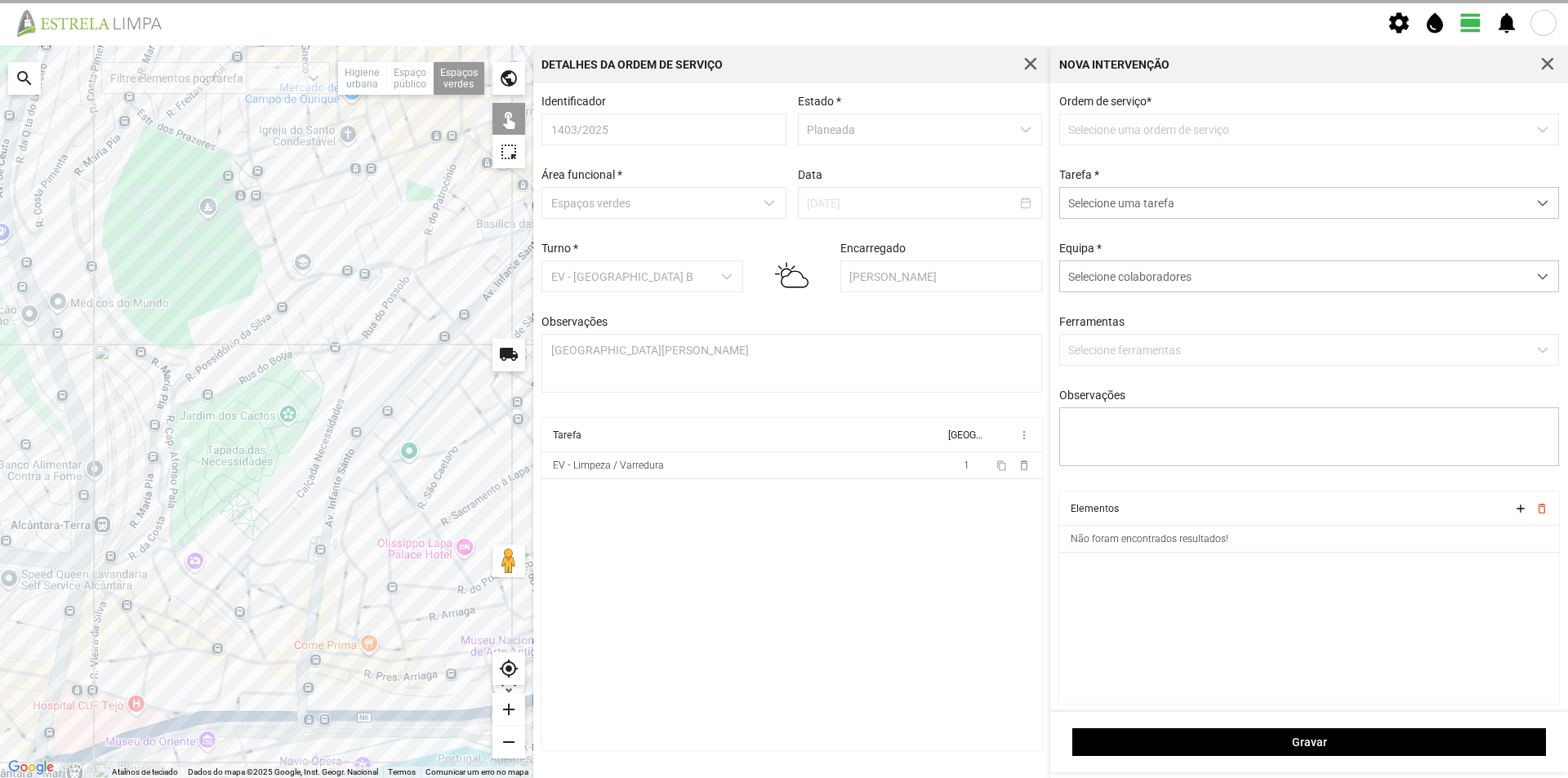
click at [1108, 128] on p-dropdown "Selecione uma ordem de serviço" at bounding box center [1308, 129] width 501 height 32
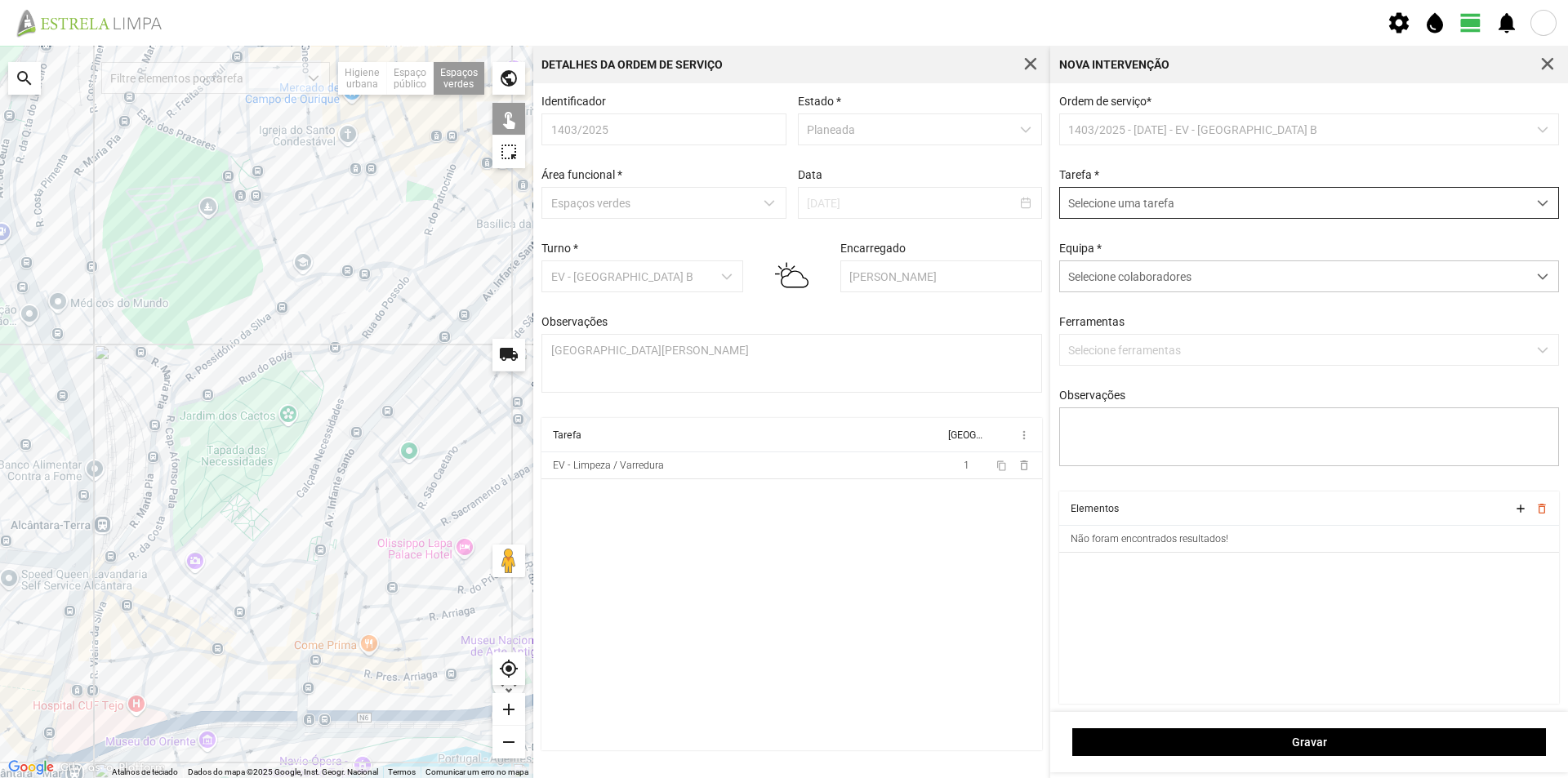
click at [1128, 210] on span "Selecione uma tarefa" at bounding box center [1293, 202] width 467 height 30
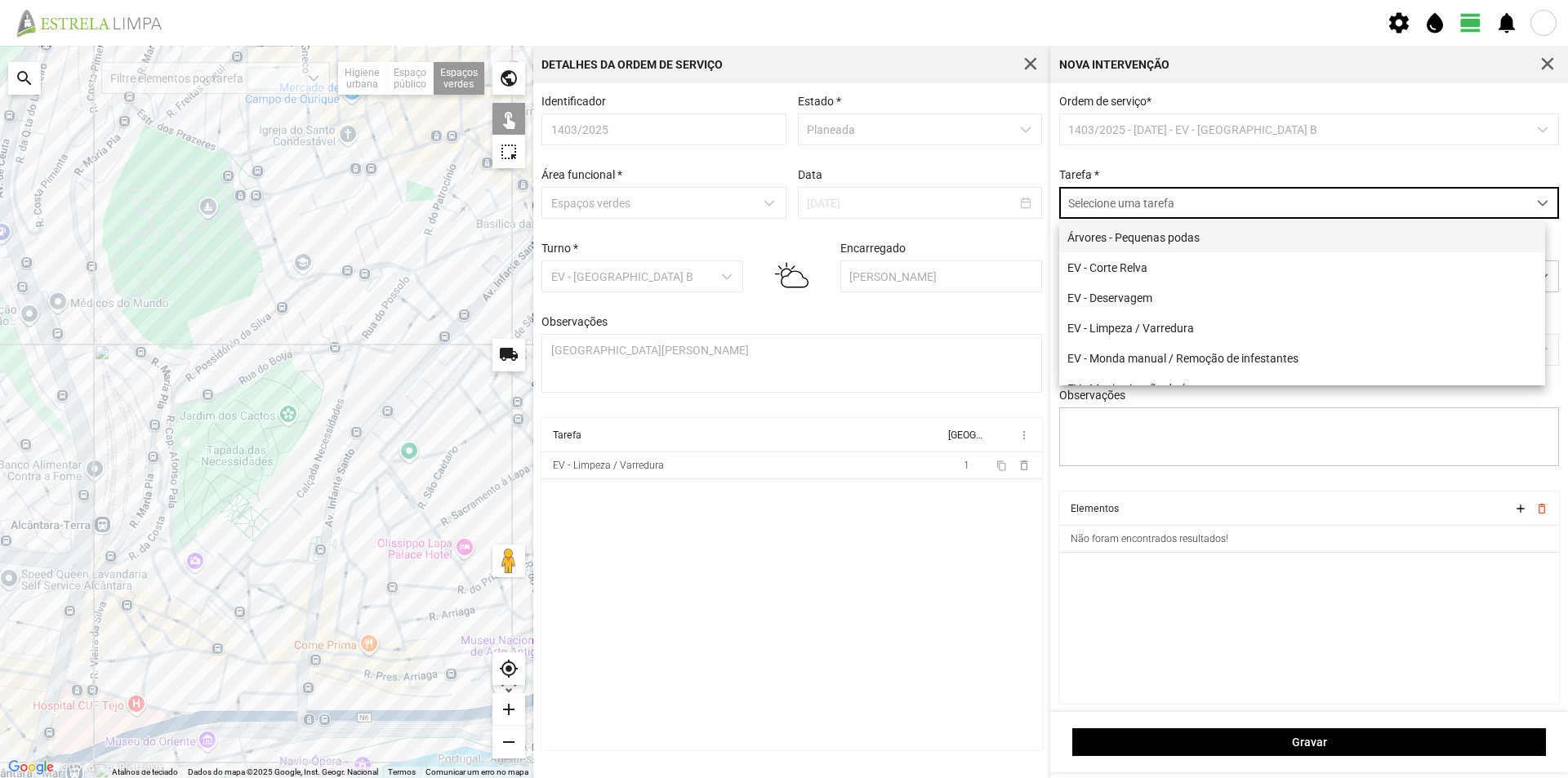
scroll to position [9, 72]
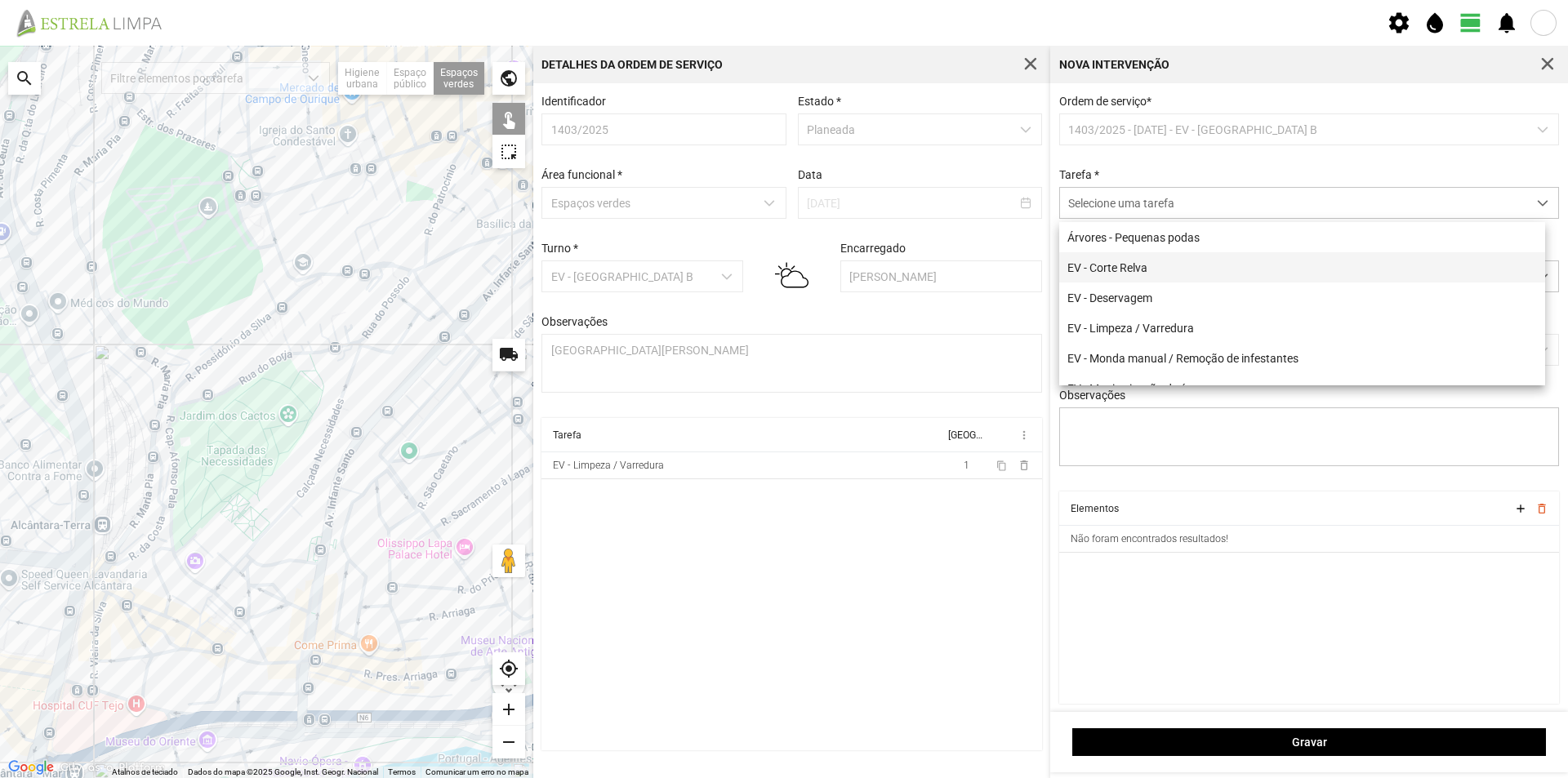
click at [1146, 272] on li "EV - Corte Relva" at bounding box center [1302, 267] width 486 height 30
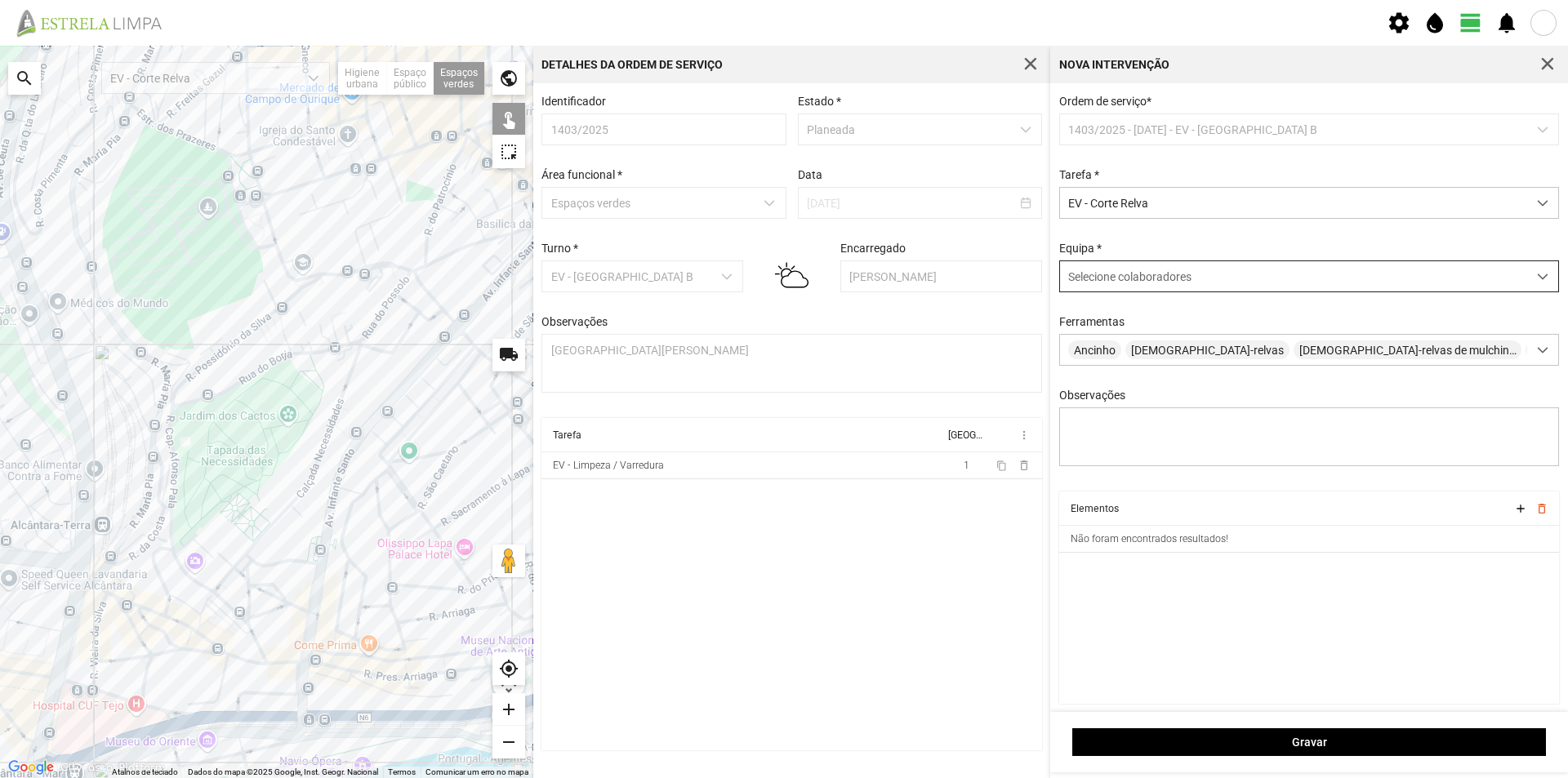
click at [1121, 279] on span "Selecione colaboradores" at bounding box center [1130, 276] width 123 height 13
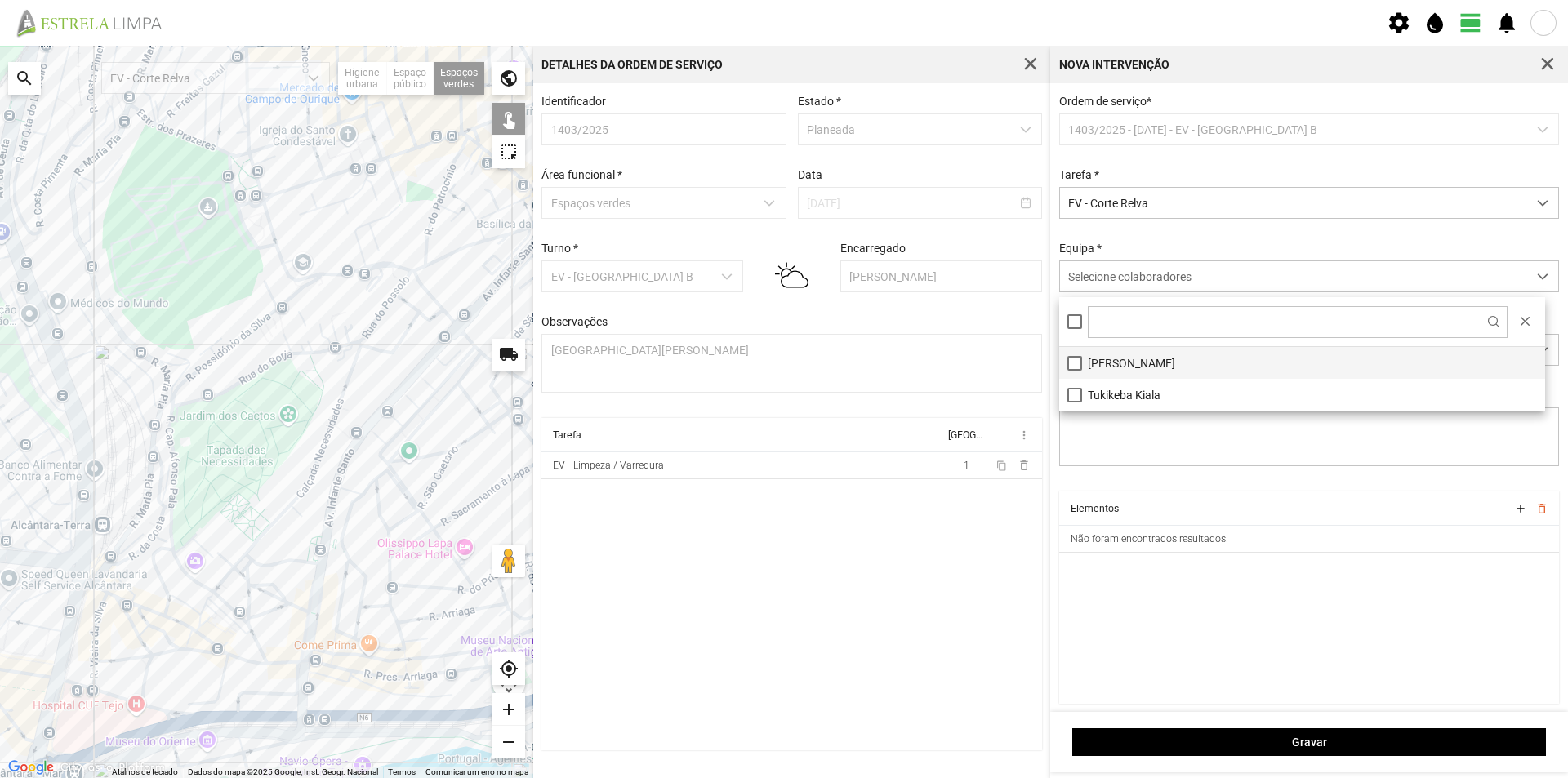
click at [1133, 363] on li "[PERSON_NAME]" at bounding box center [1302, 363] width 486 height 32
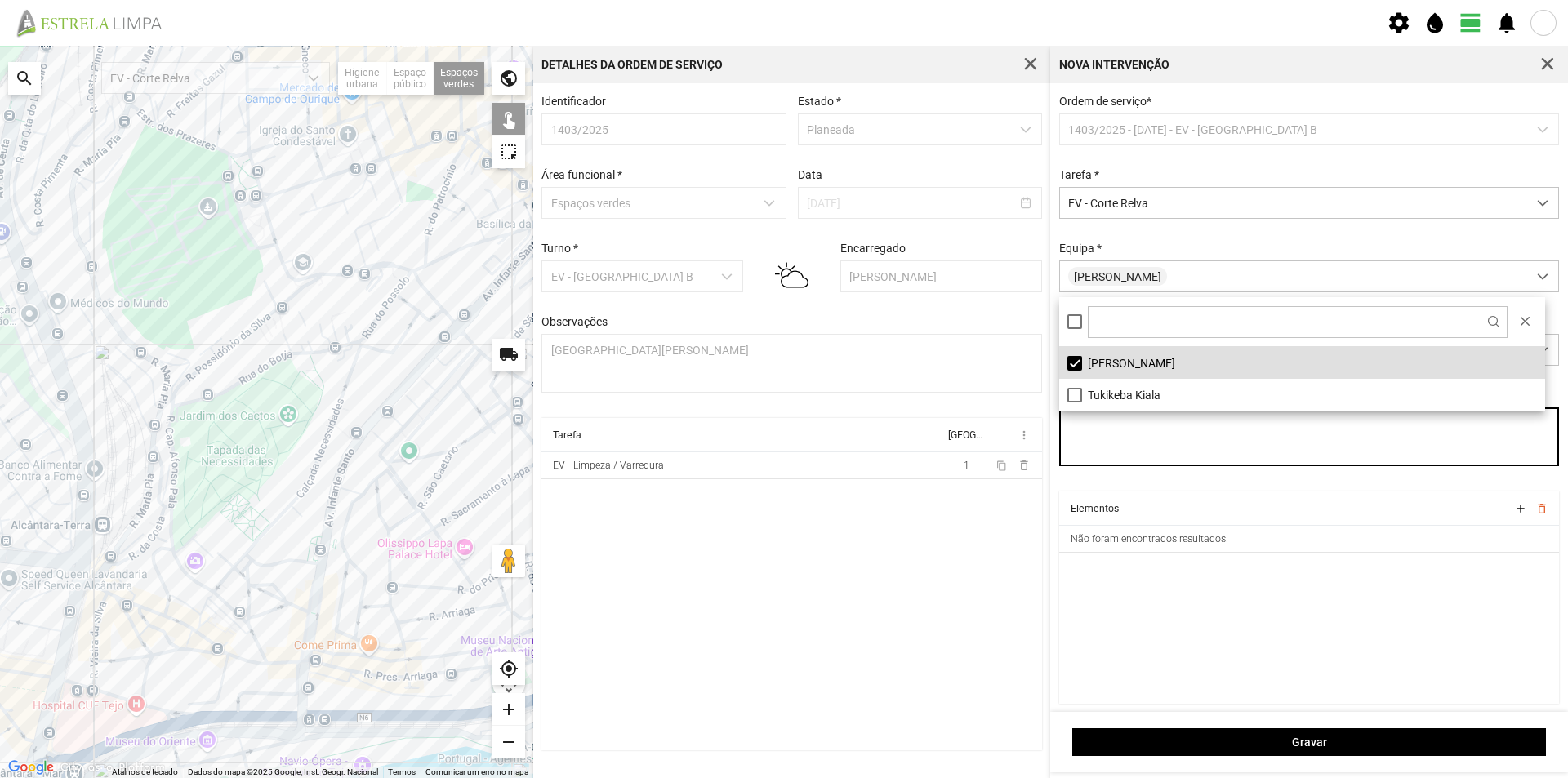
click at [1161, 451] on textarea "Observações" at bounding box center [1308, 437] width 501 height 59
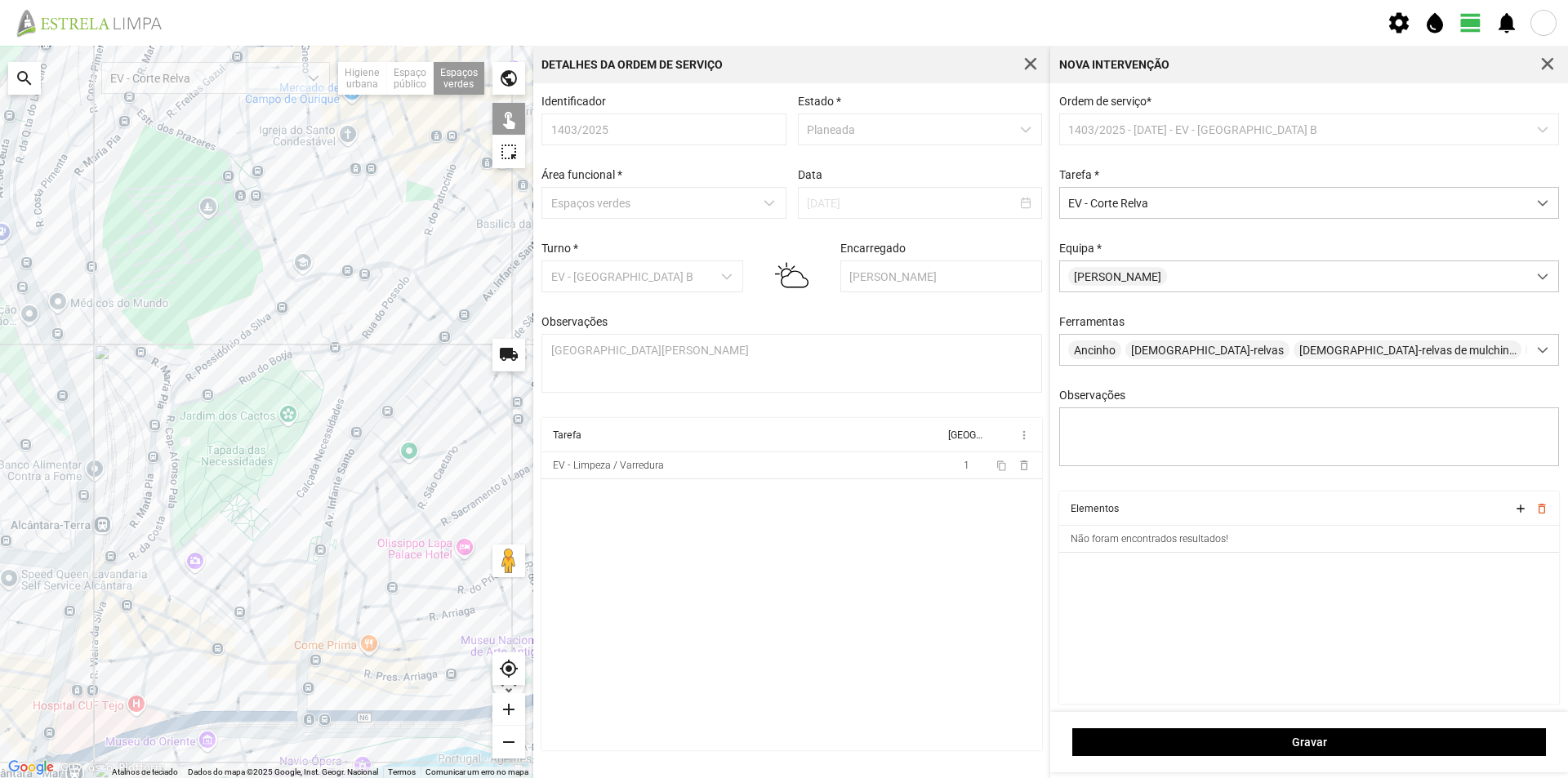
click at [253, 227] on div at bounding box center [266, 412] width 533 height 733
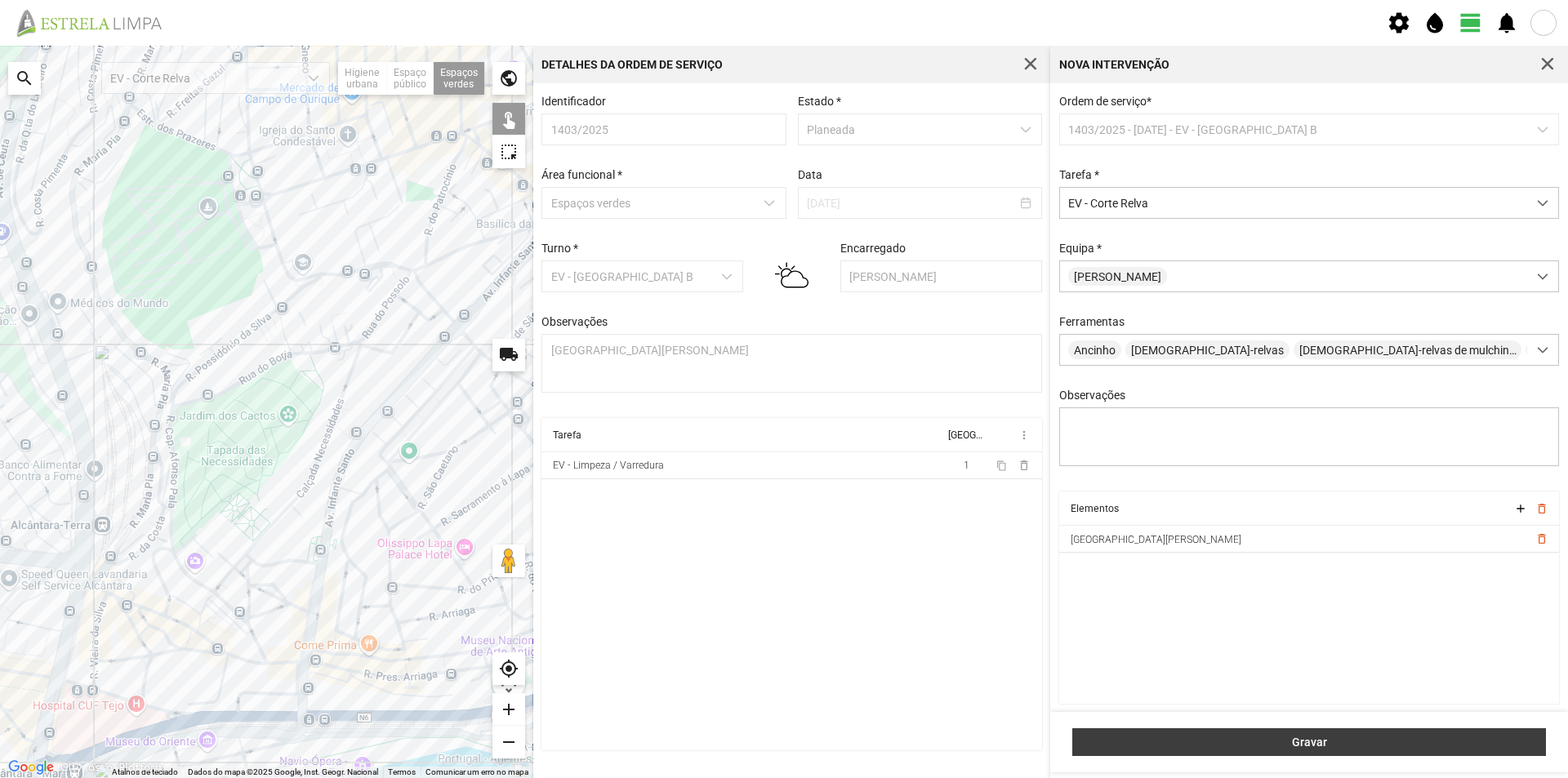
click at [1286, 736] on span "Gravar" at bounding box center [1309, 742] width 457 height 13
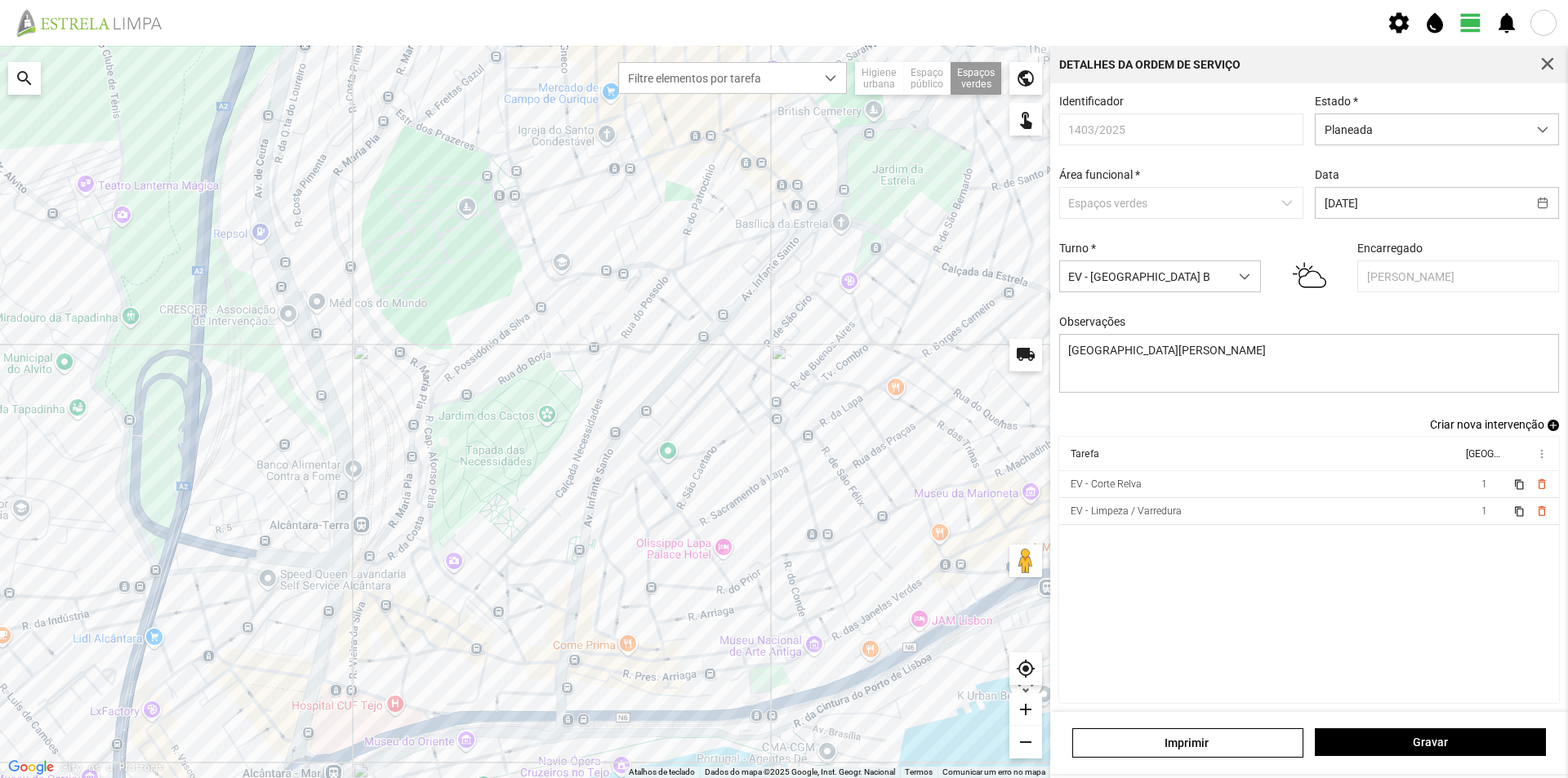
click at [1548, 431] on span "add" at bounding box center [1553, 426] width 12 height 12
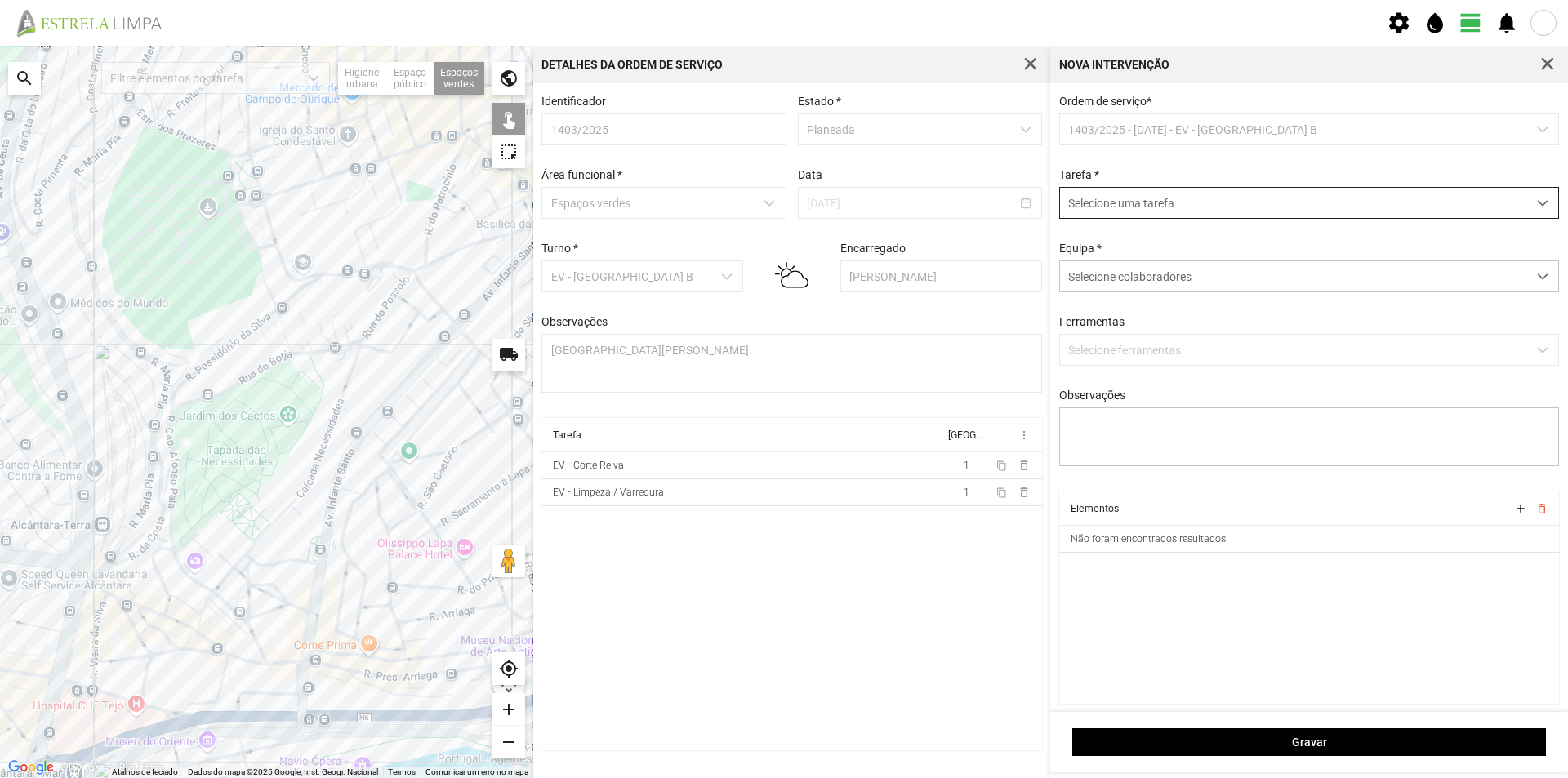
click at [1108, 208] on span "Selecione uma tarefa" at bounding box center [1293, 202] width 467 height 30
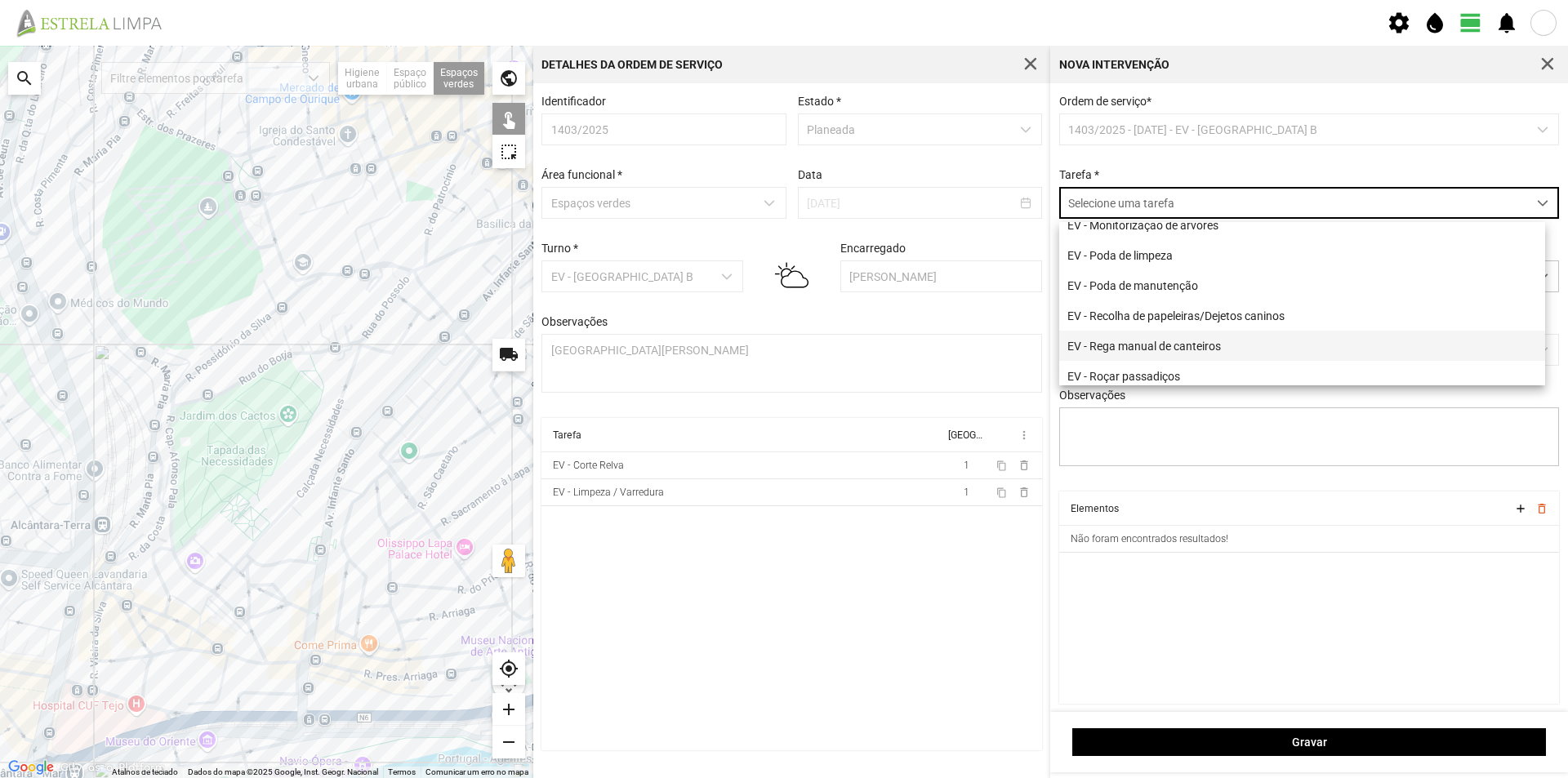
scroll to position [209, 0]
click at [1176, 368] on li "EV - Sistemas de rega/rega" at bounding box center [1302, 370] width 486 height 30
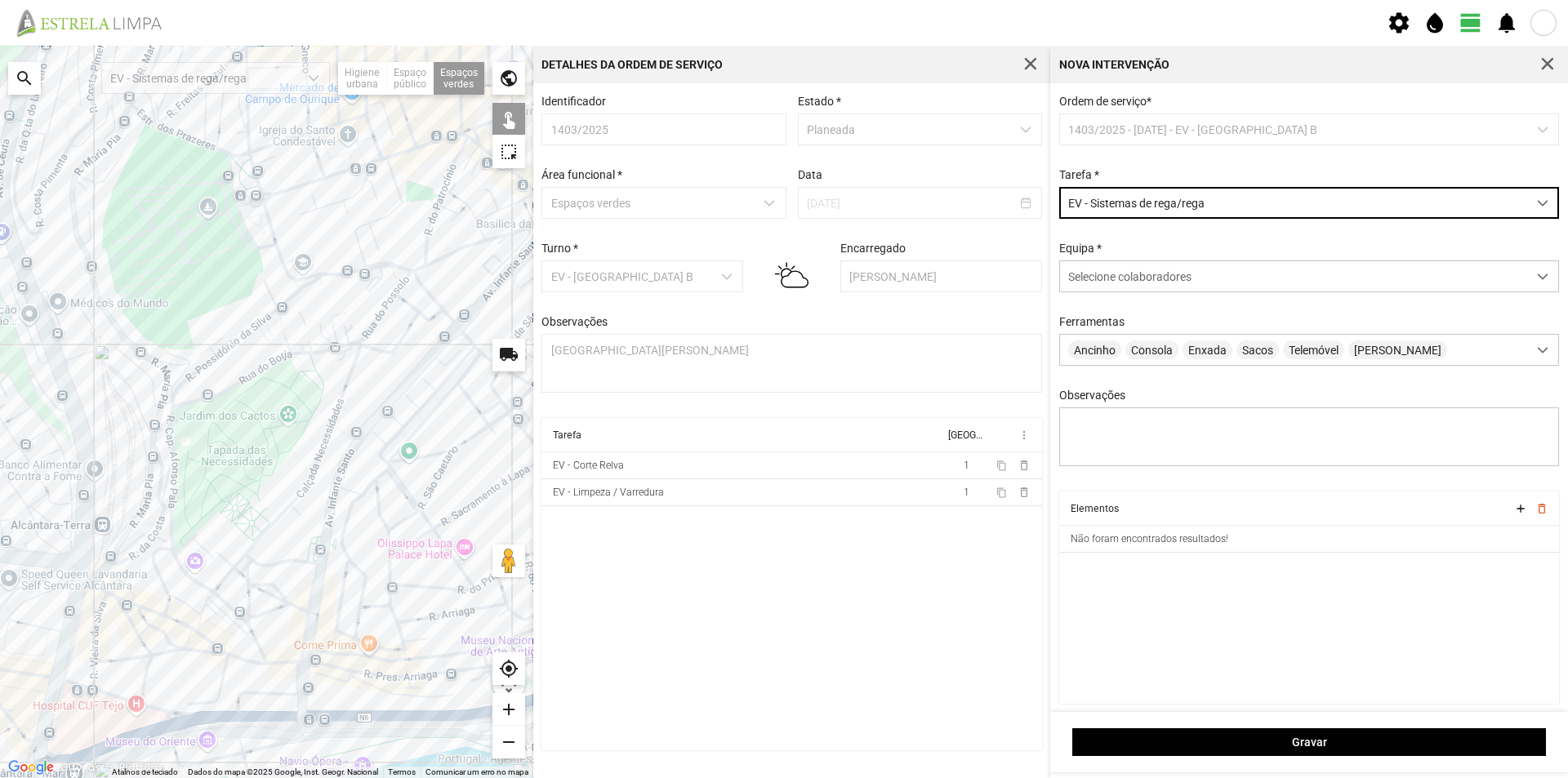
click at [249, 218] on div at bounding box center [266, 412] width 533 height 733
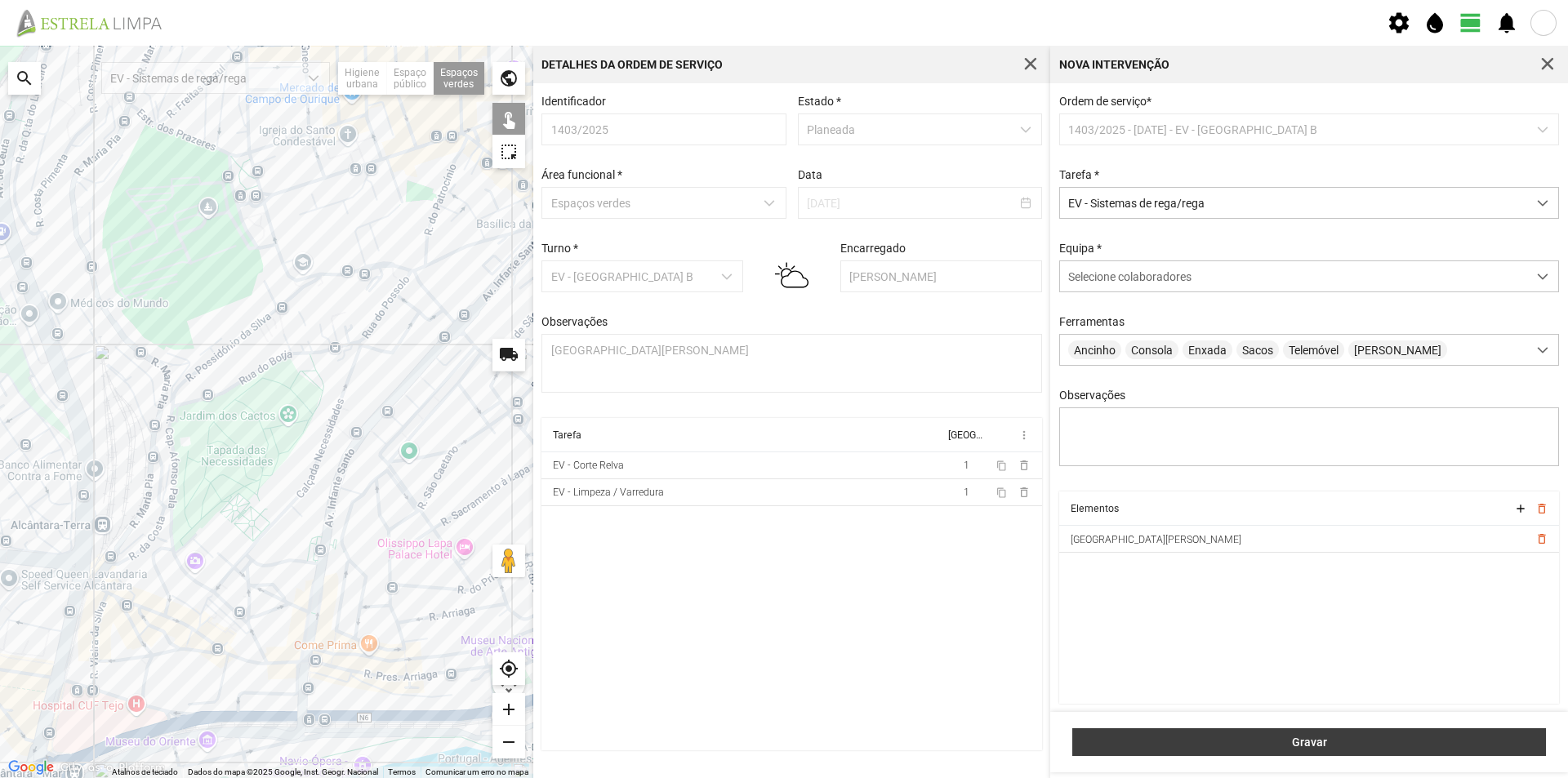
click at [1228, 738] on span "Gravar" at bounding box center [1309, 742] width 457 height 13
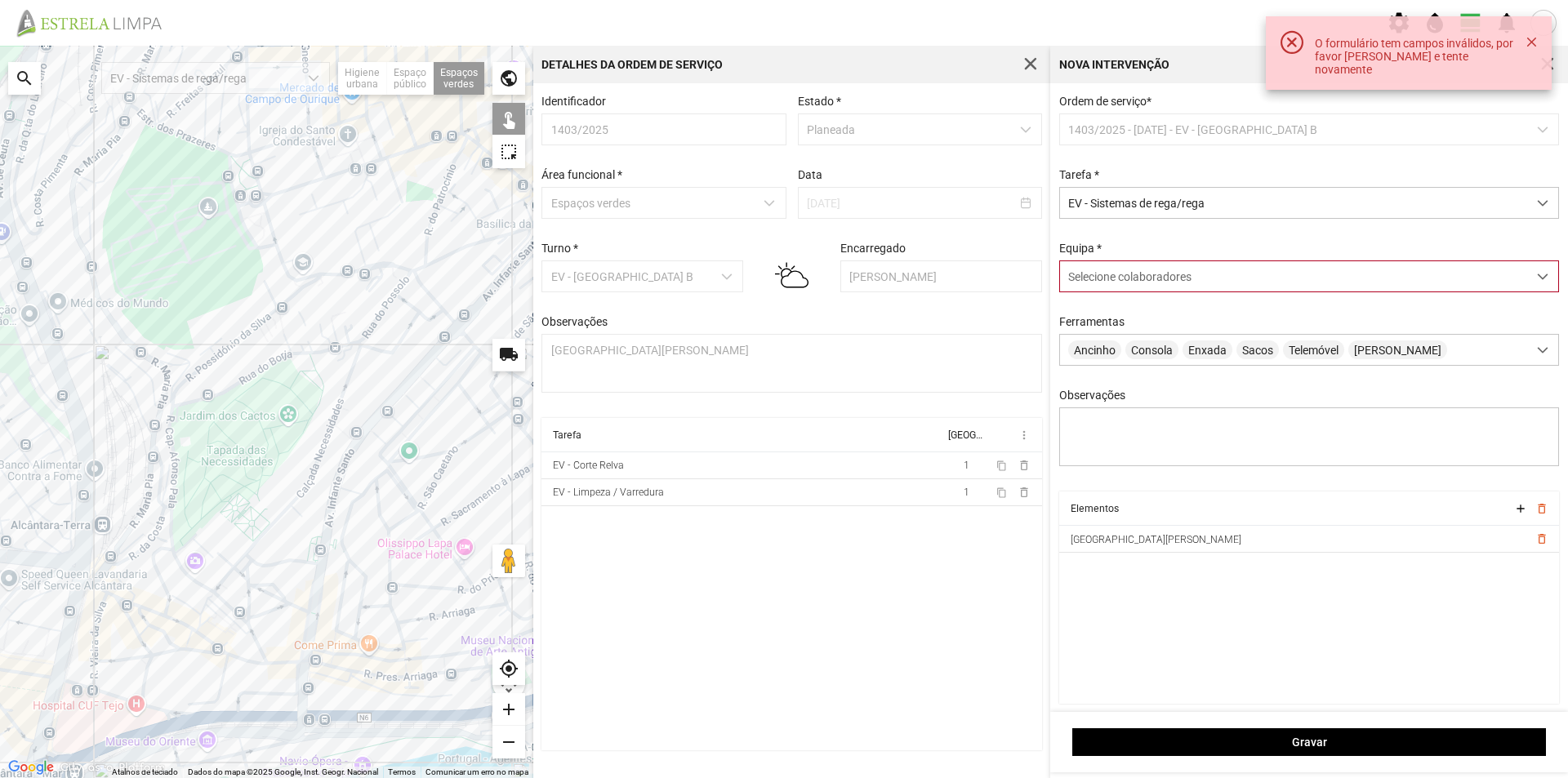
click at [1148, 276] on span "Selecione colaboradores" at bounding box center [1130, 276] width 123 height 13
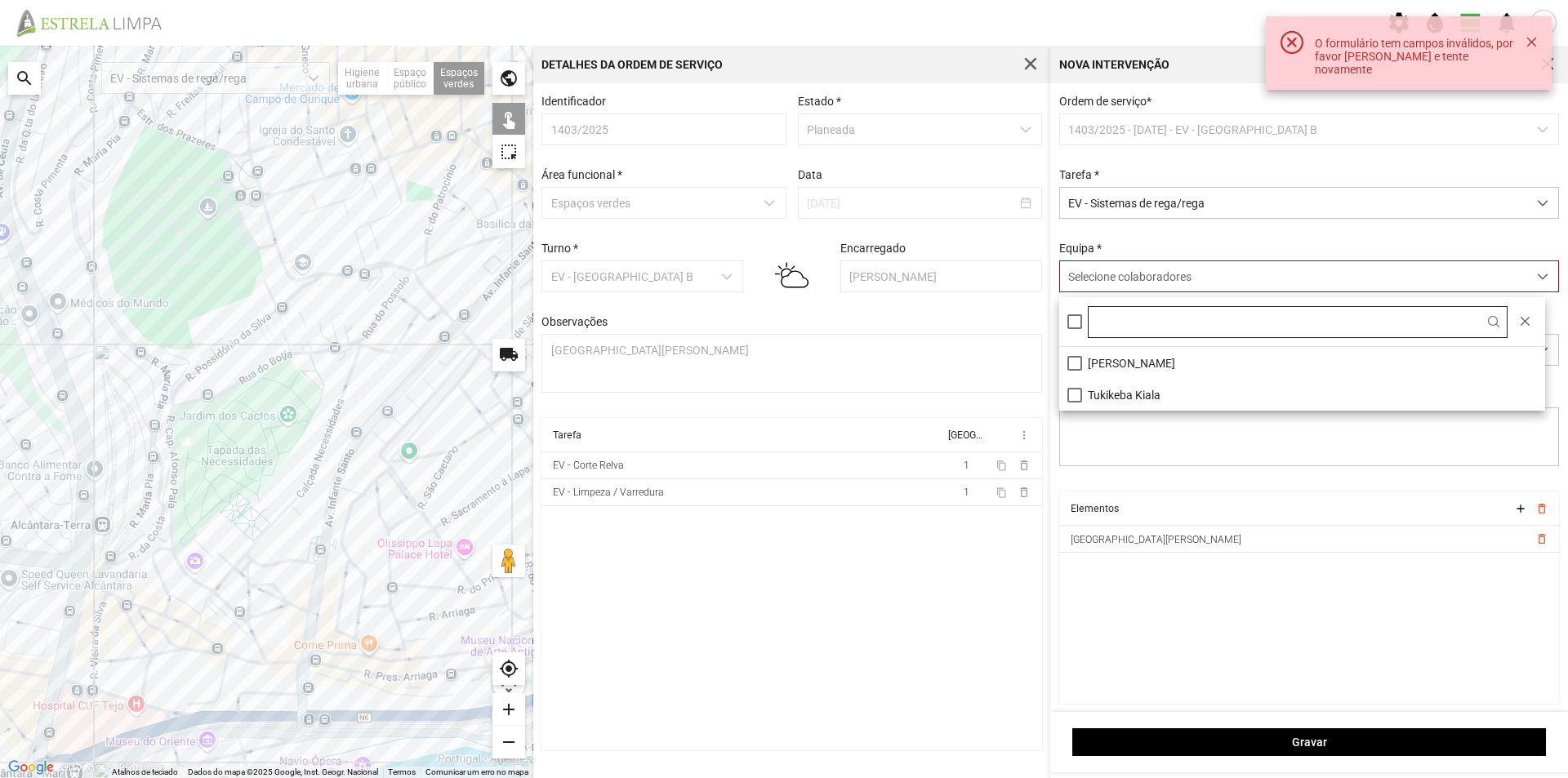
scroll to position [9, 72]
click at [1106, 358] on li "[PERSON_NAME]" at bounding box center [1302, 363] width 486 height 32
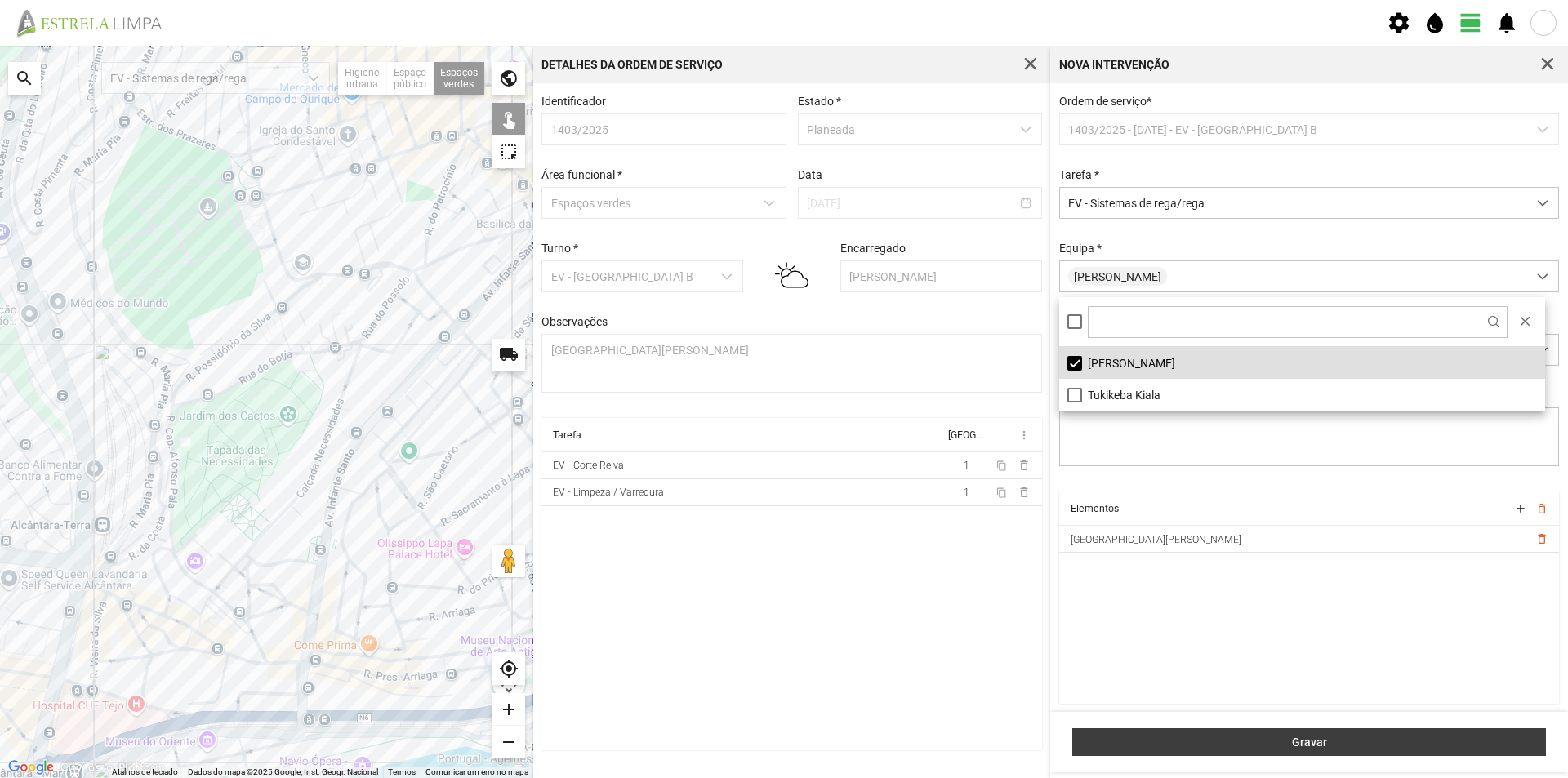
click at [1217, 741] on span "Gravar" at bounding box center [1309, 742] width 457 height 13
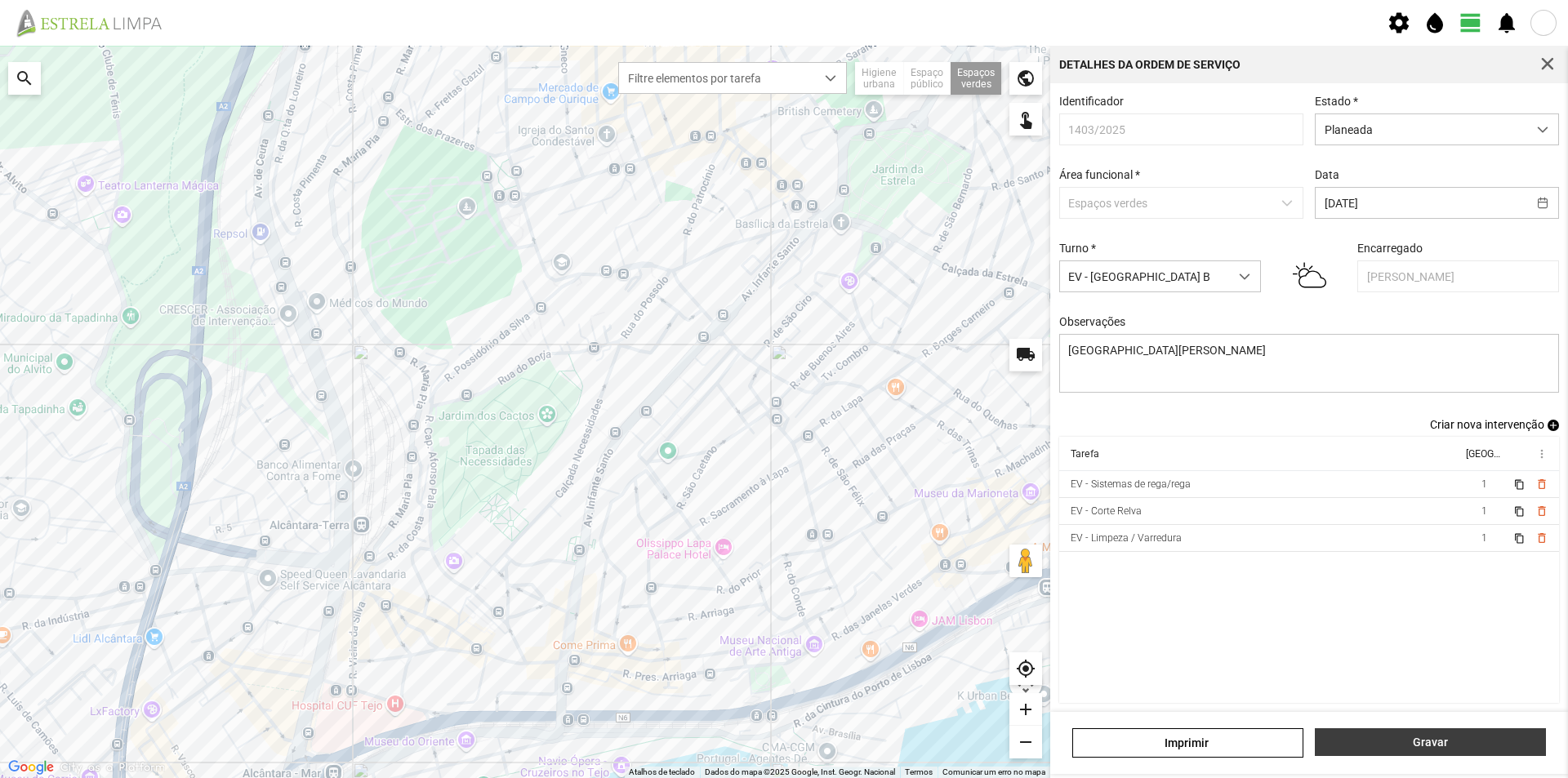
click at [1453, 749] on span "Gravar" at bounding box center [1429, 742] width 214 height 13
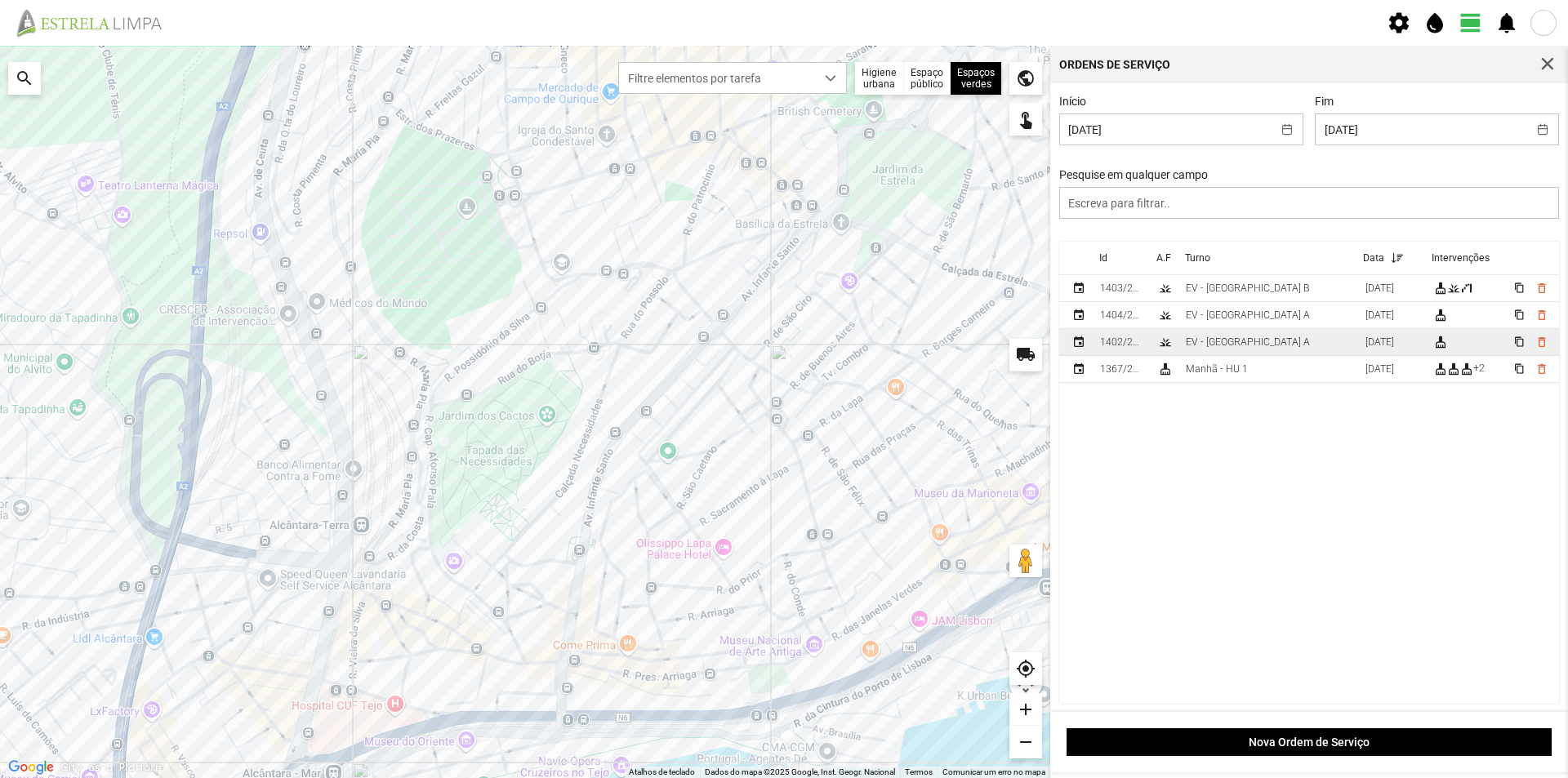
click at [1260, 347] on td "EV - [GEOGRAPHIC_DATA] A" at bounding box center [1268, 343] width 180 height 27
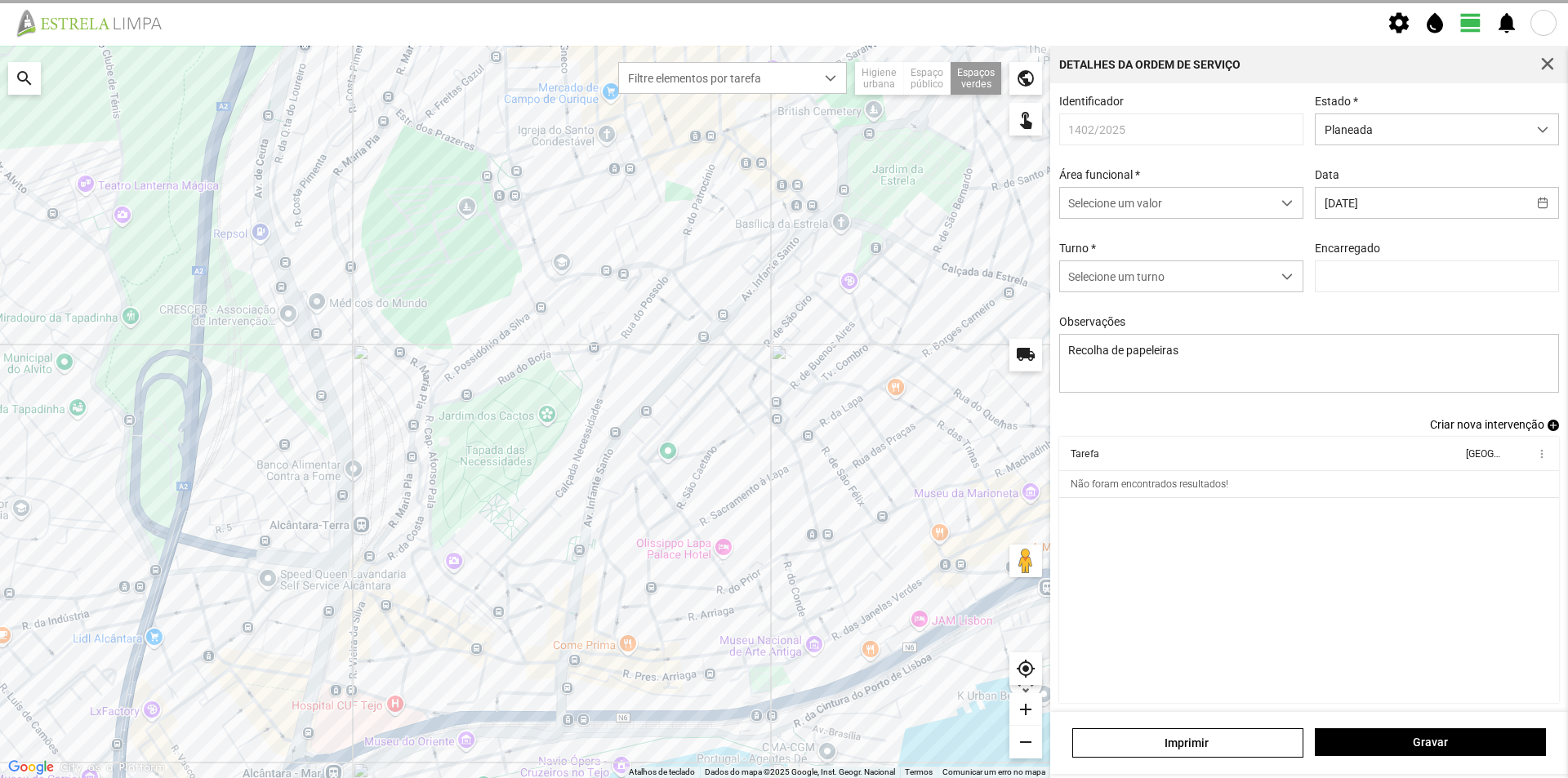
type input "[PERSON_NAME]"
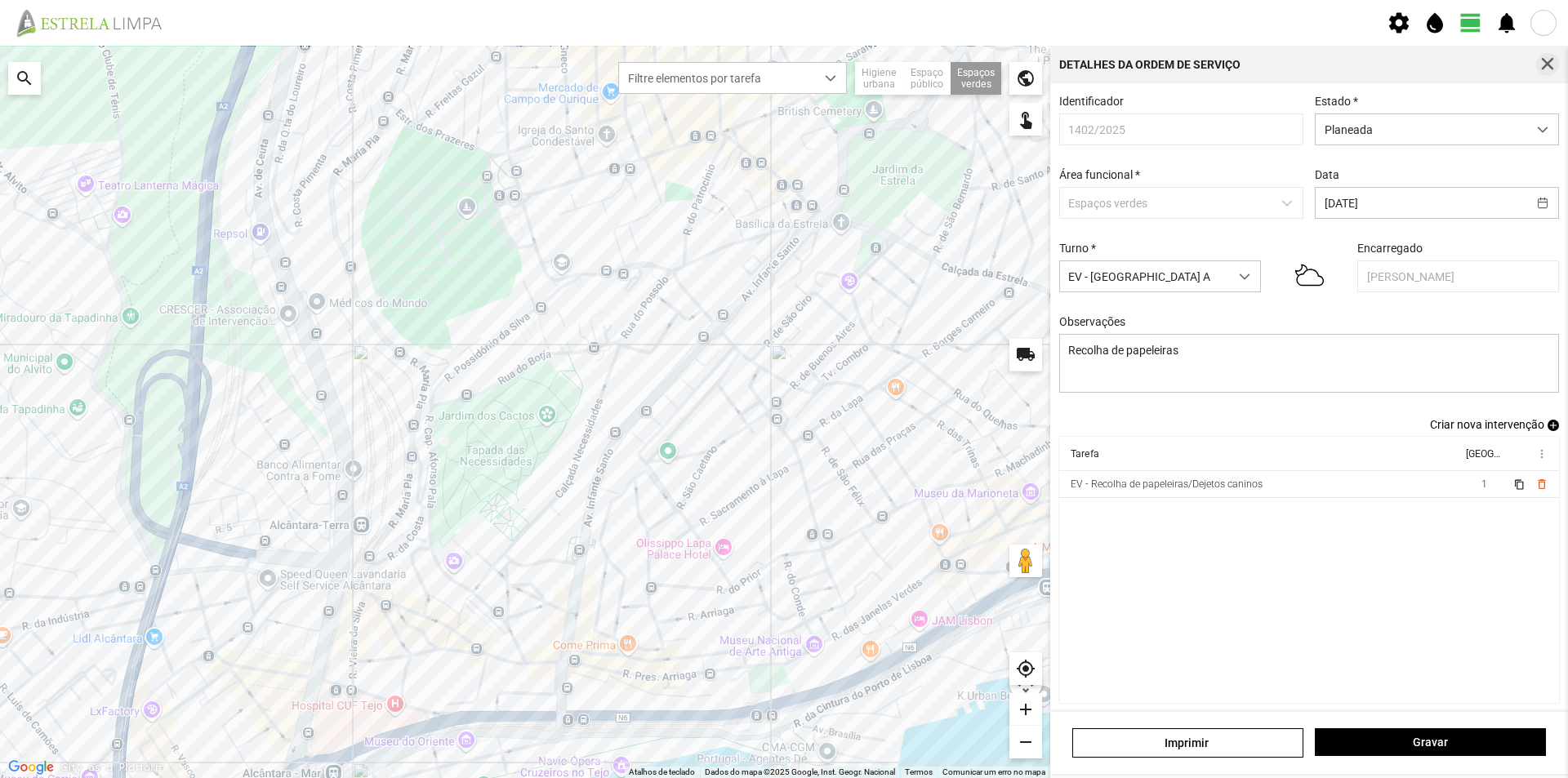
click at [1548, 62] on span "button" at bounding box center [1547, 64] width 15 height 15
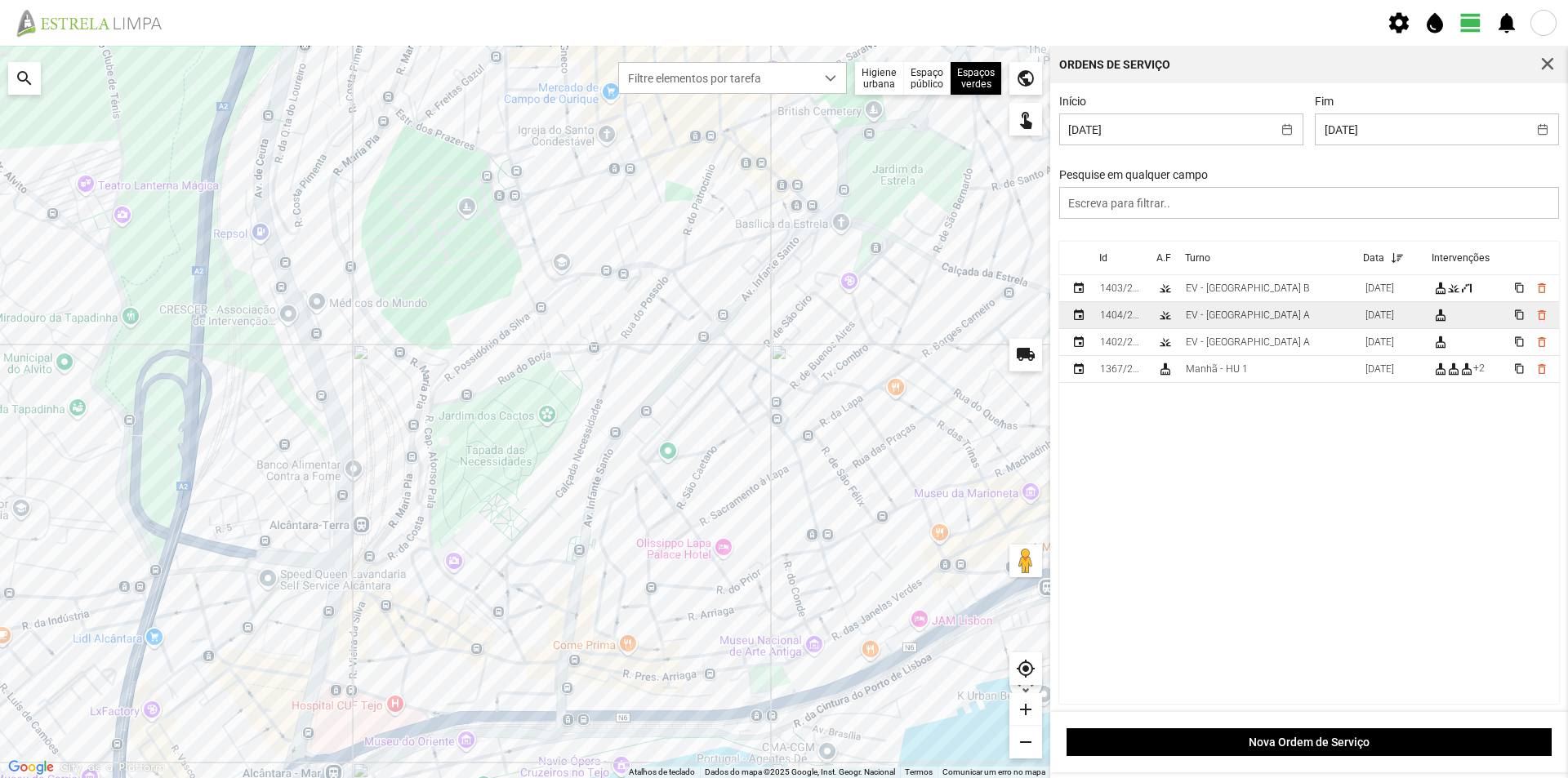
click at [1254, 319] on td "EV - [GEOGRAPHIC_DATA] A" at bounding box center [1268, 316] width 180 height 27
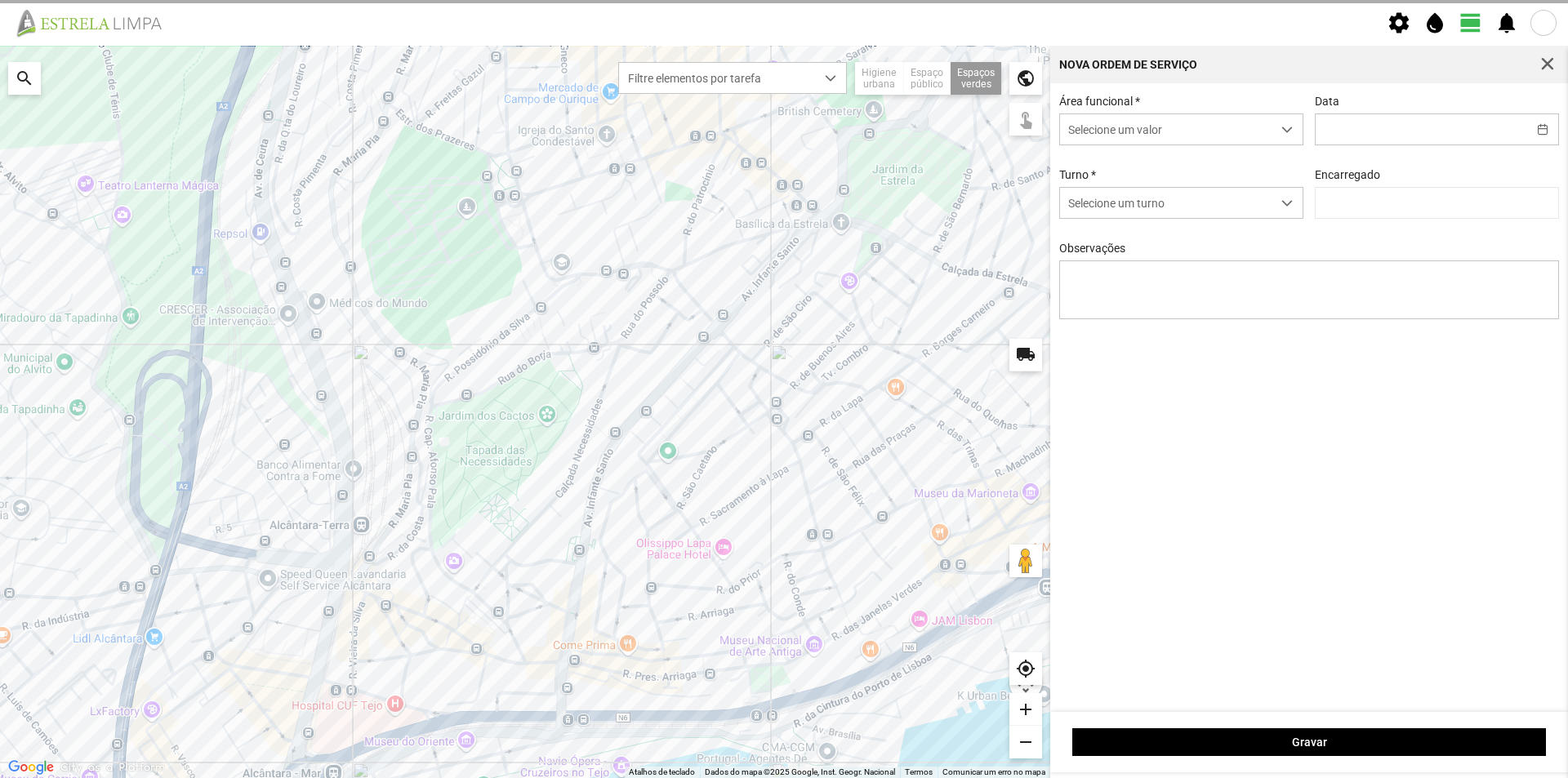
type input "[DATE]"
type textarea "Jardim [PERSON_NAME]"
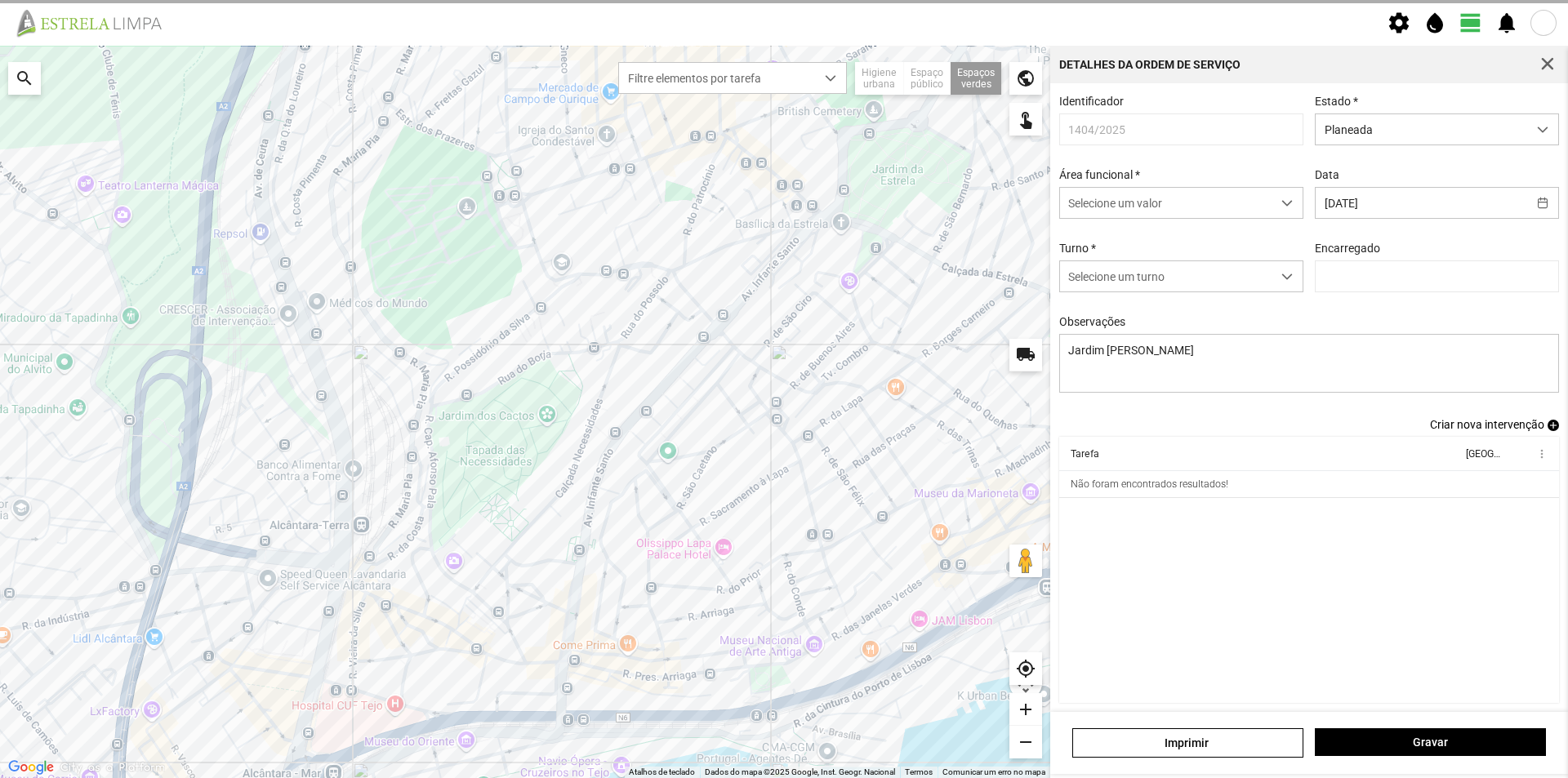
type input "[PERSON_NAME]"
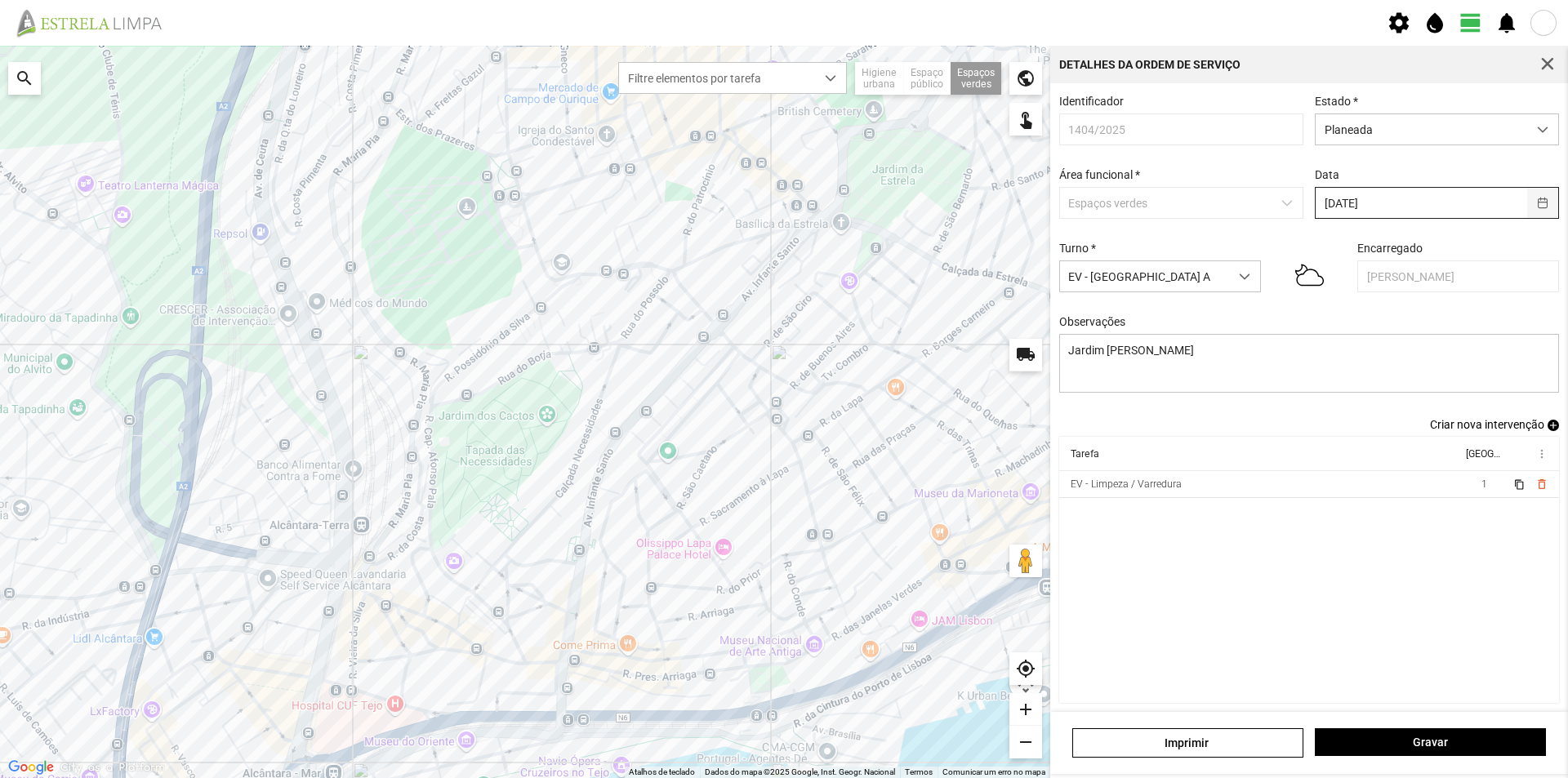
click at [1531, 207] on button "button" at bounding box center [1543, 202] width 32 height 30
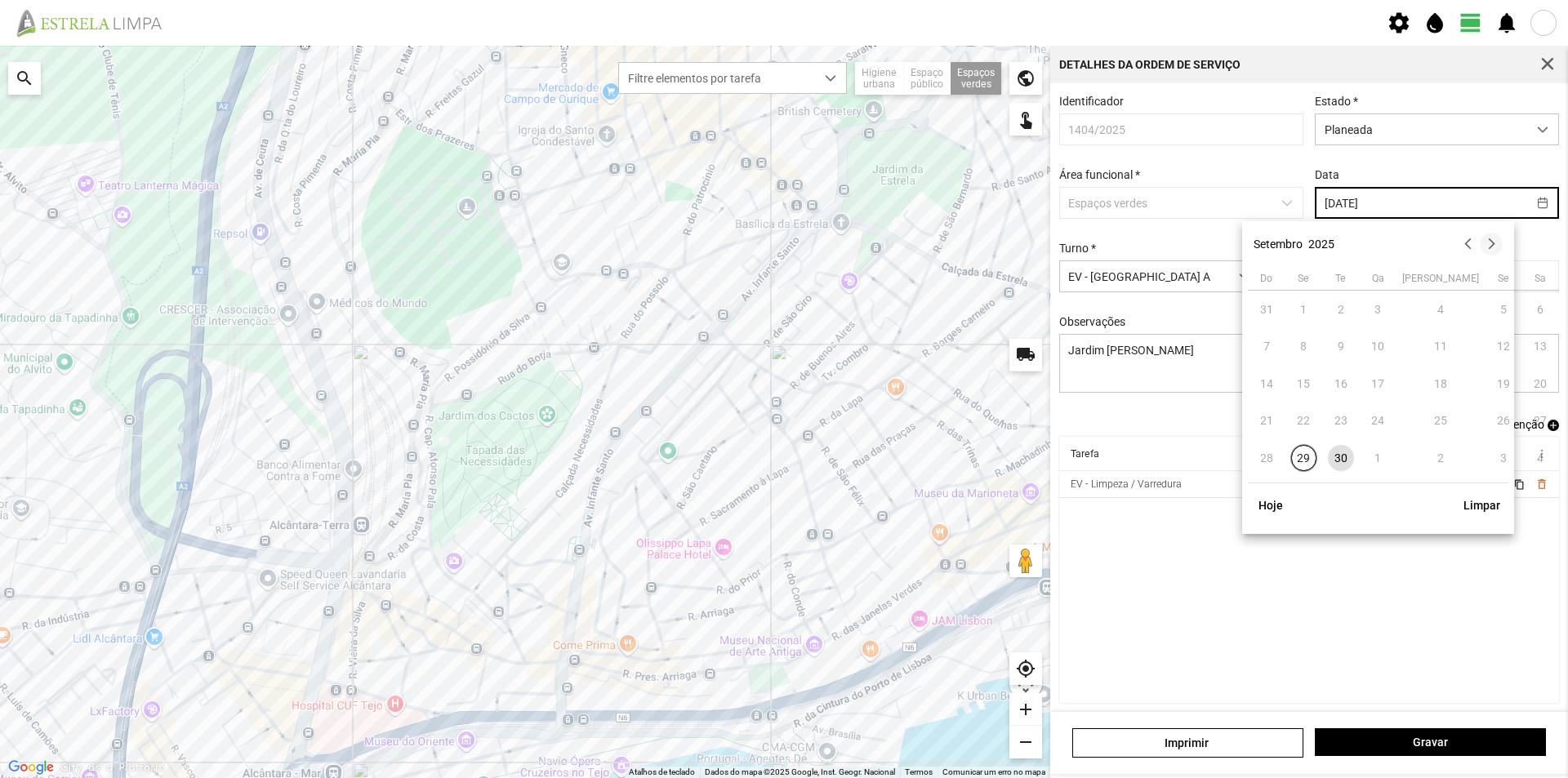
click at [1488, 249] on button "button" at bounding box center [1490, 243] width 22 height 22
click at [1377, 308] on span "1" at bounding box center [1378, 309] width 26 height 26
type input "[DATE]"
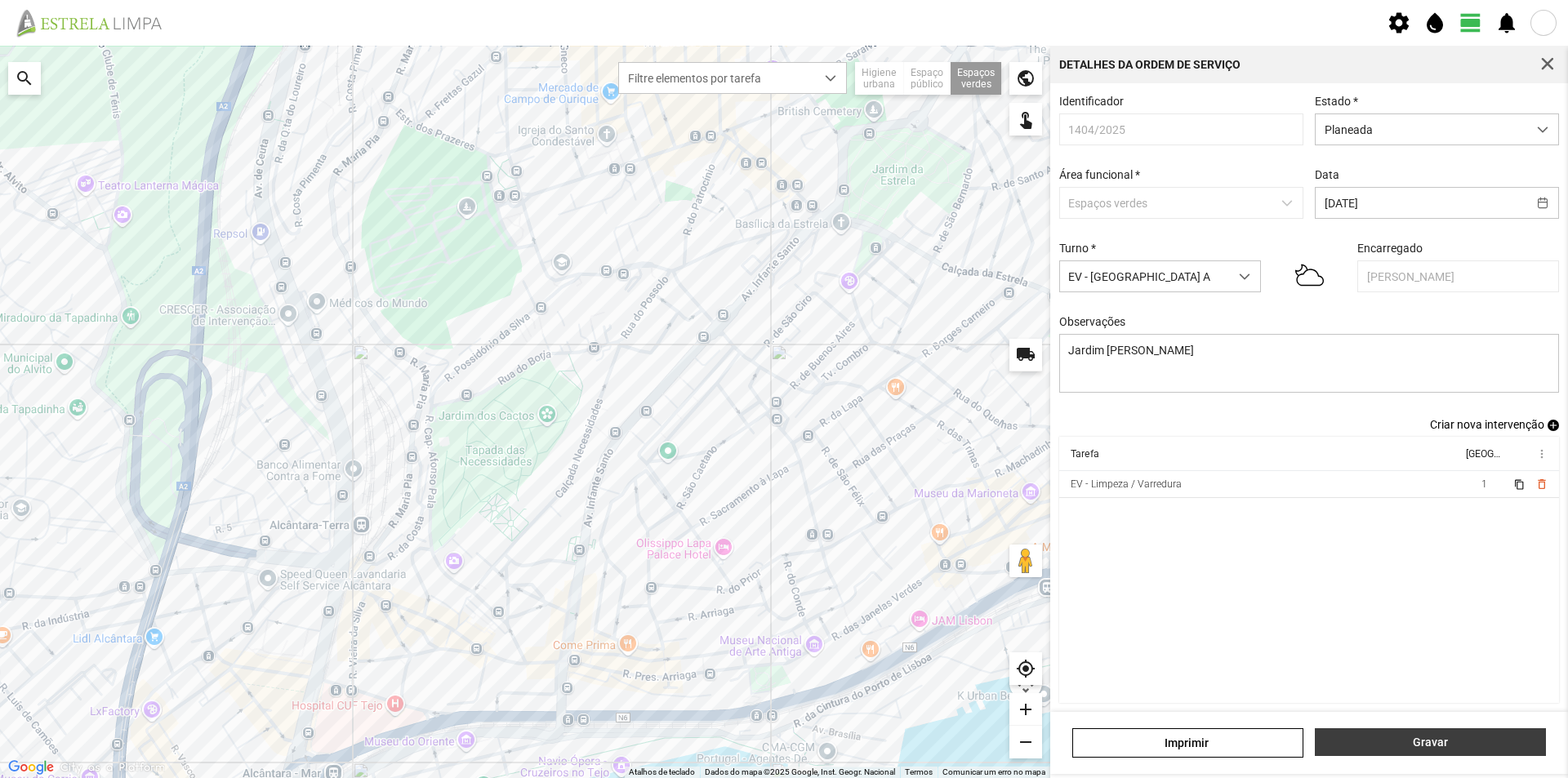
click at [1405, 743] on span "Gravar" at bounding box center [1429, 742] width 214 height 13
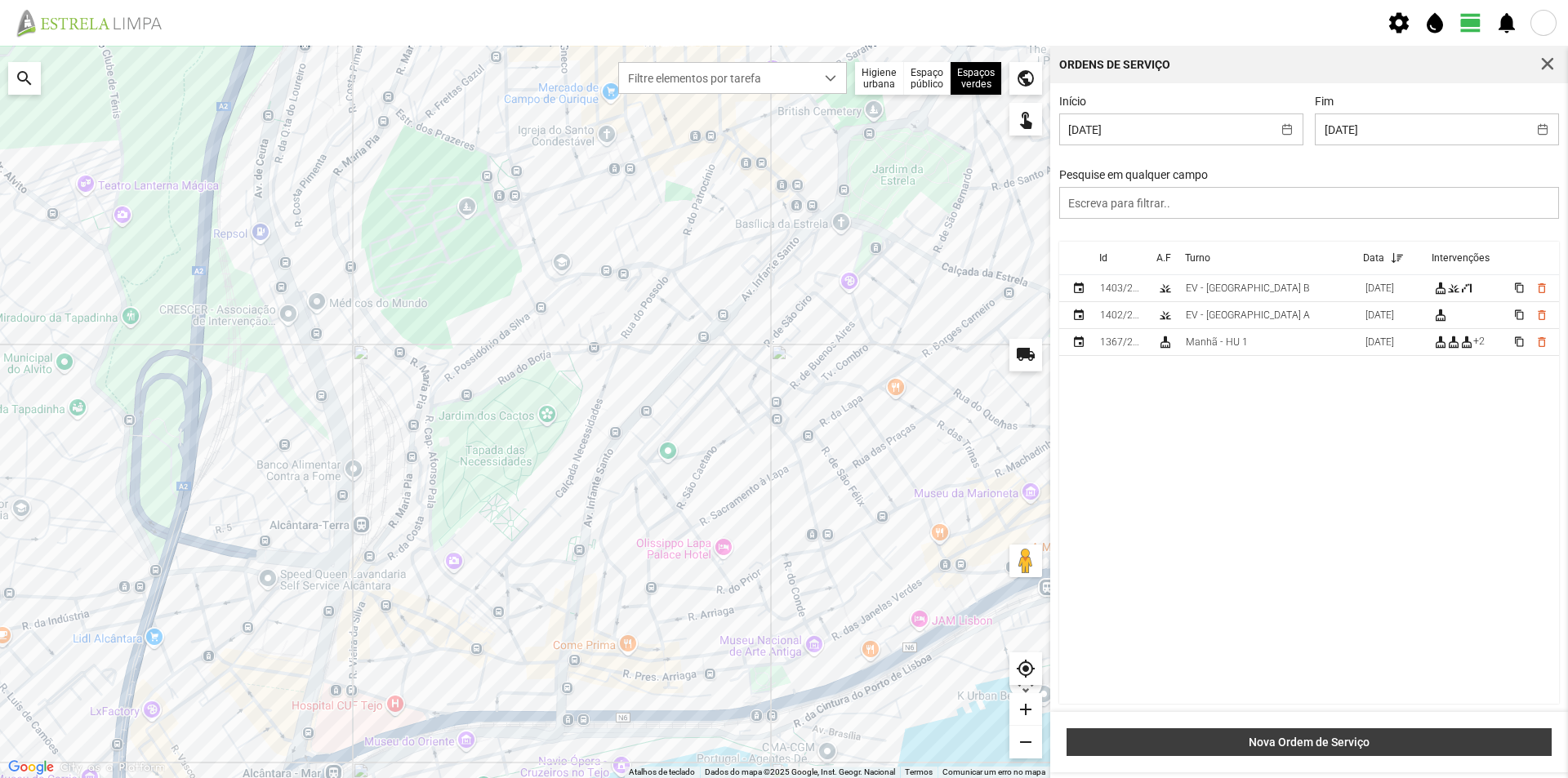
click at [1324, 735] on button "Nova Ordem de Serviço" at bounding box center [1308, 742] width 485 height 27
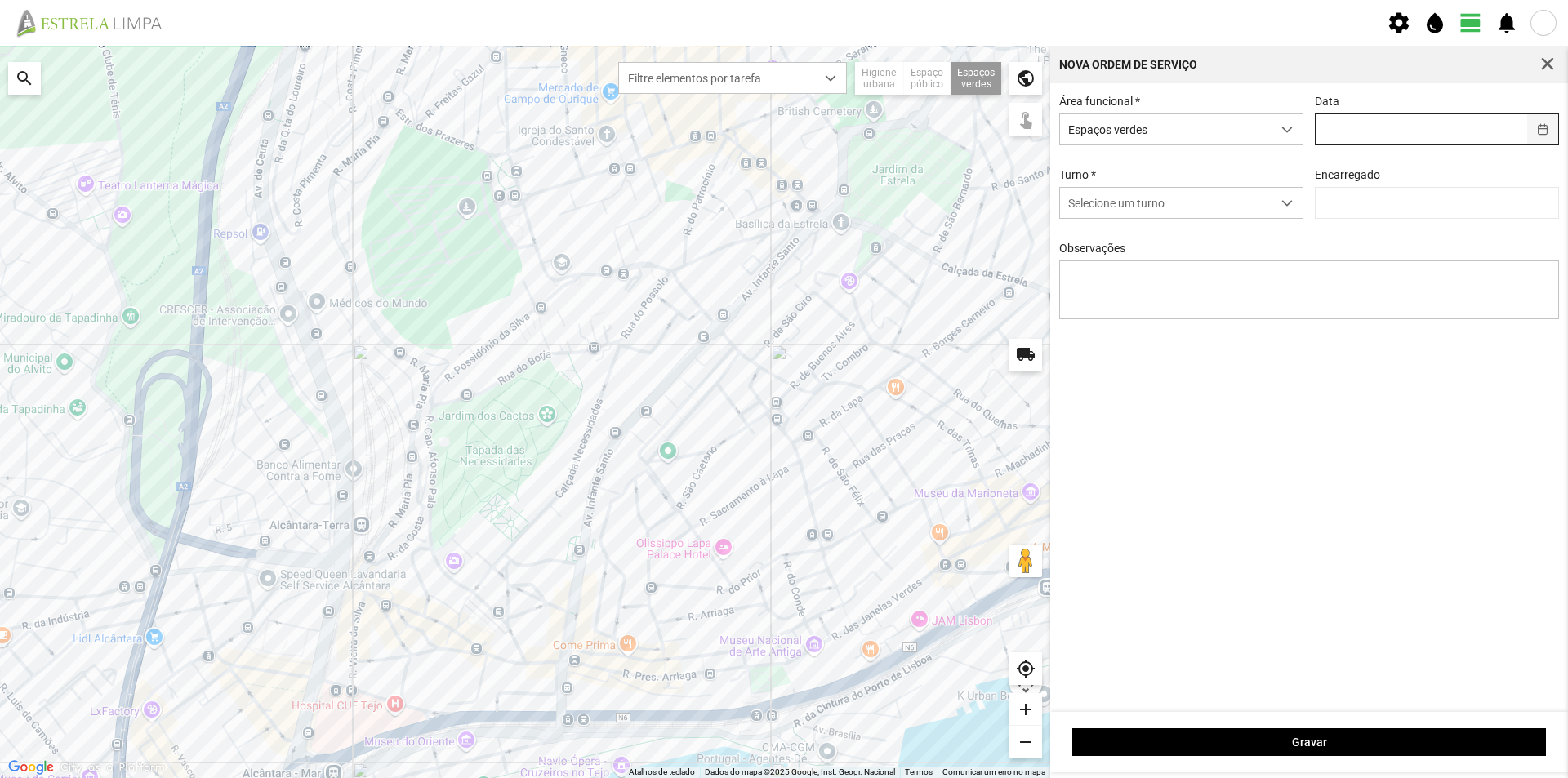
click at [1544, 128] on button "button" at bounding box center [1543, 129] width 32 height 30
click at [1348, 383] on span "30" at bounding box center [1353, 383] width 26 height 26
type input "[DATE]"
click at [1287, 204] on span "dropdown trigger" at bounding box center [1287, 204] width 12 height 12
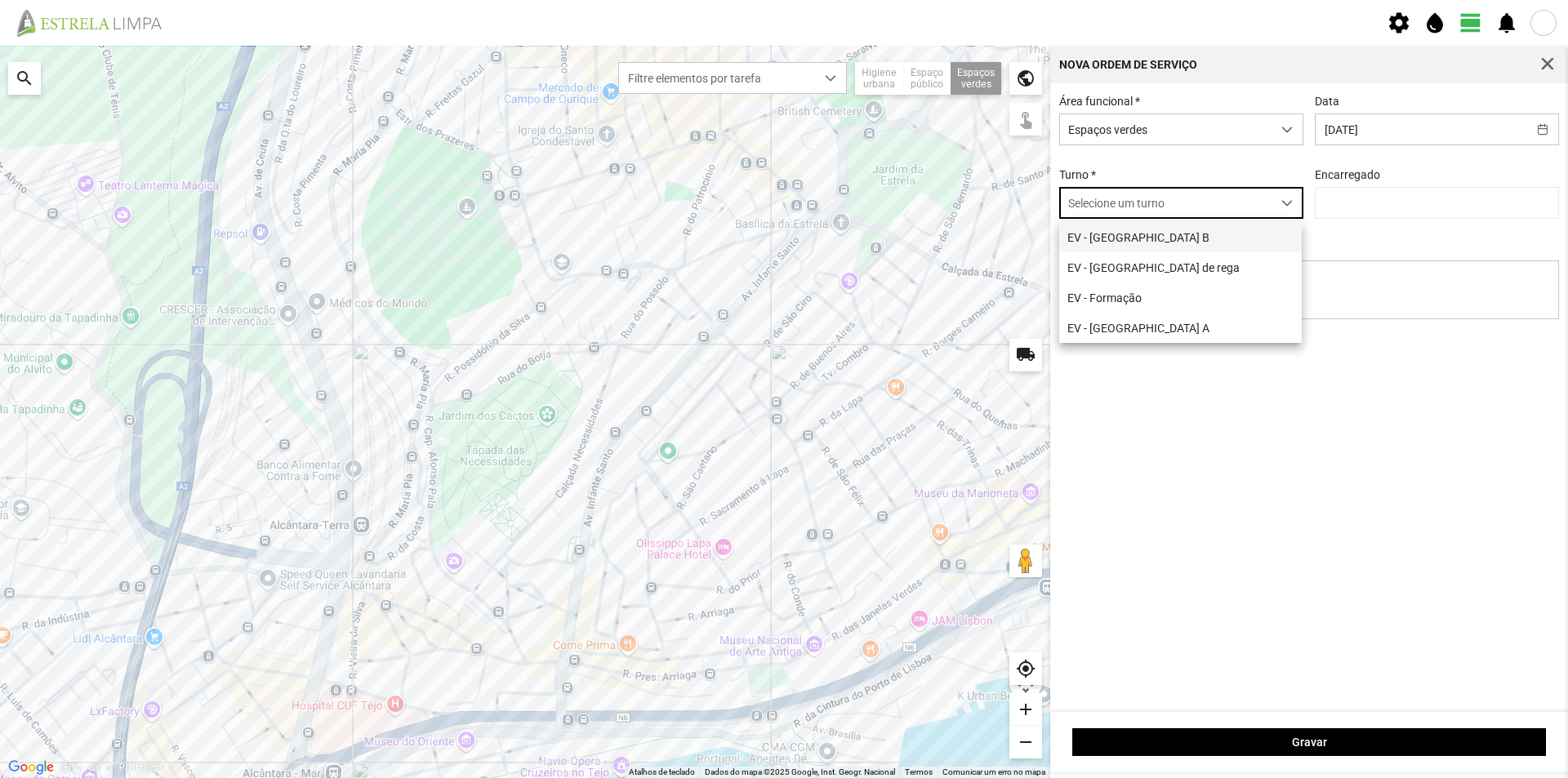
click at [1203, 240] on li "EV - [GEOGRAPHIC_DATA] B" at bounding box center [1180, 237] width 243 height 30
type input "[PERSON_NAME]"
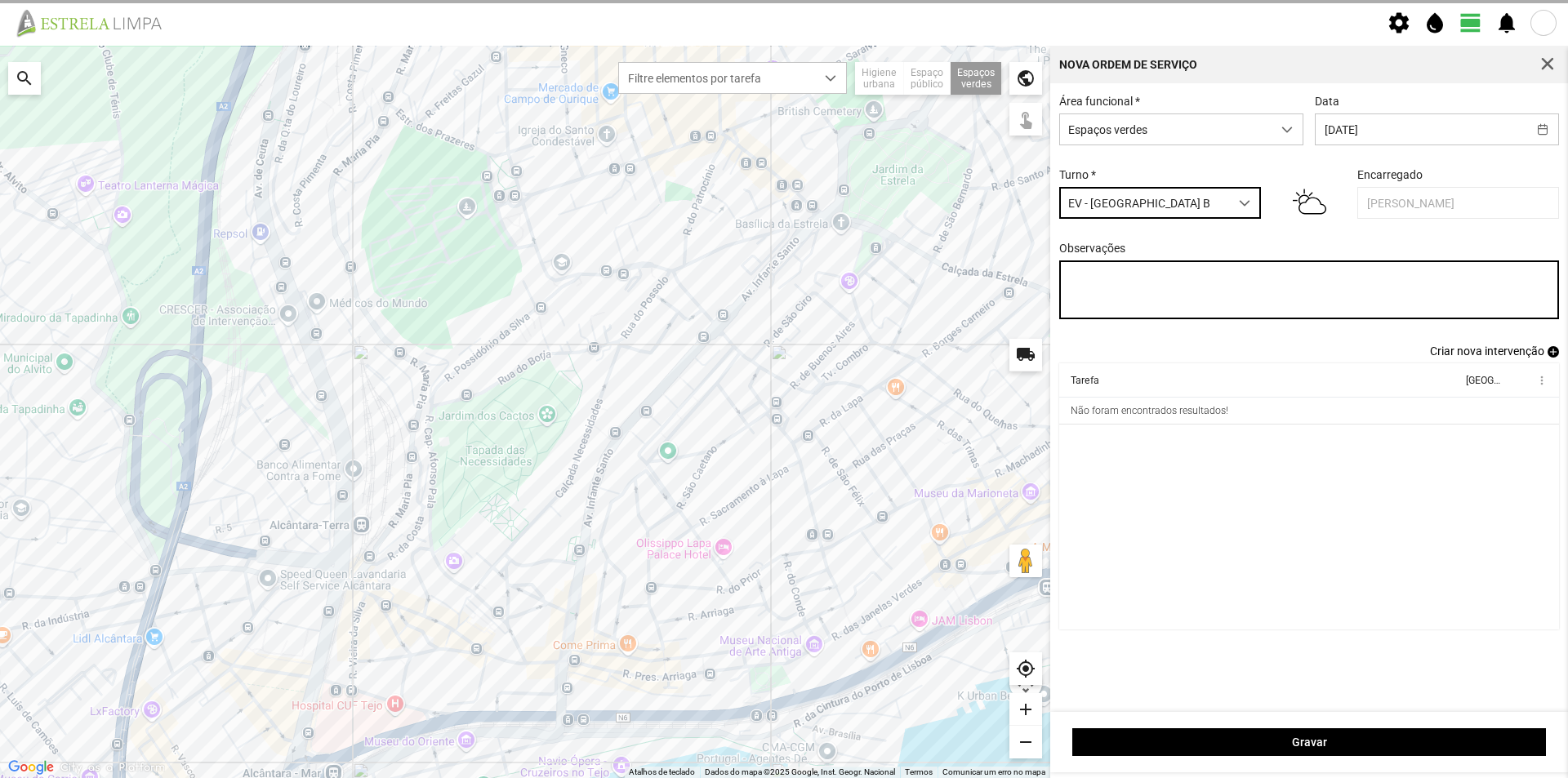
click at [1128, 276] on textarea "Observações" at bounding box center [1308, 290] width 501 height 59
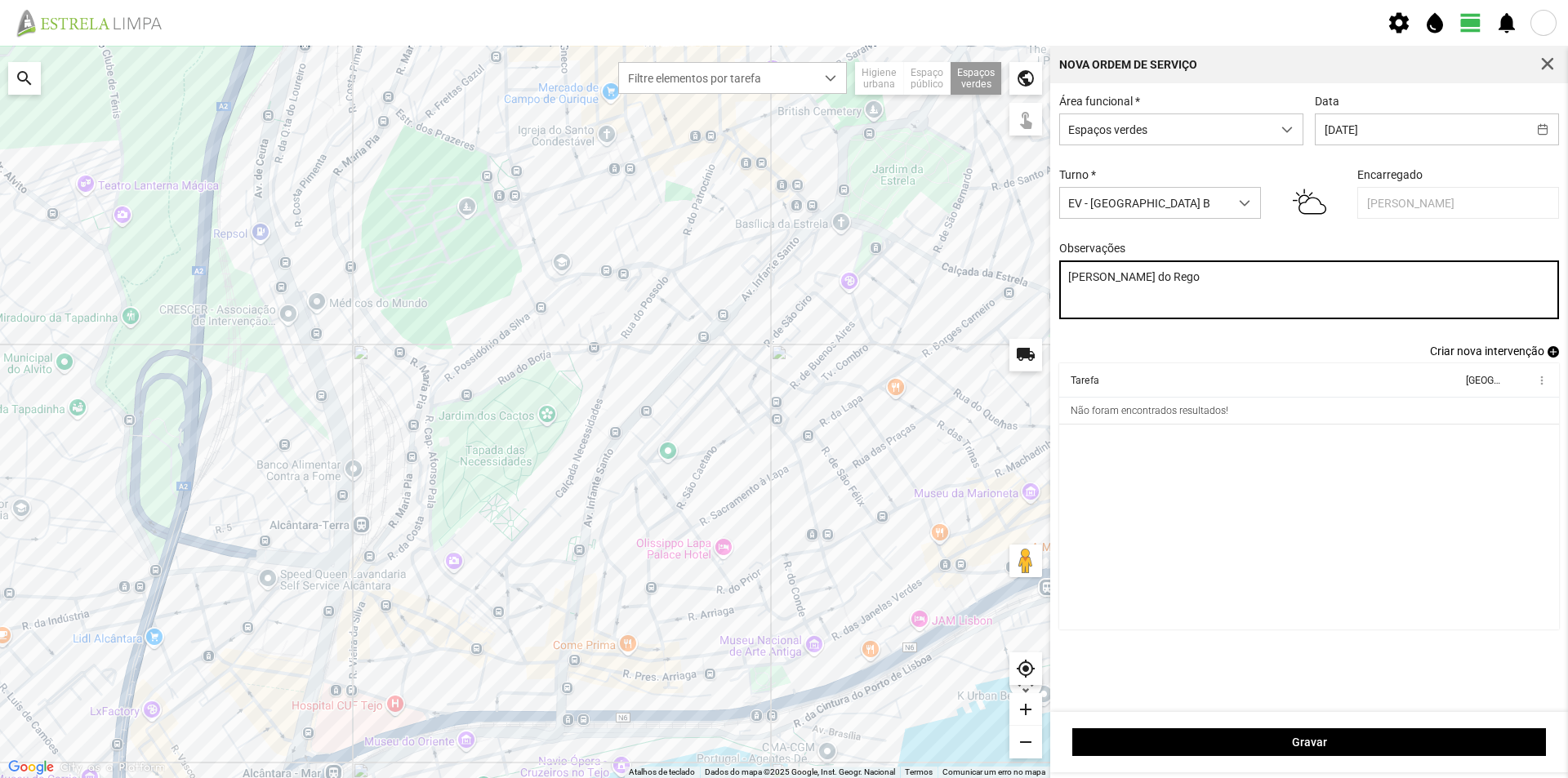
type textarea "[PERSON_NAME] do Rego"
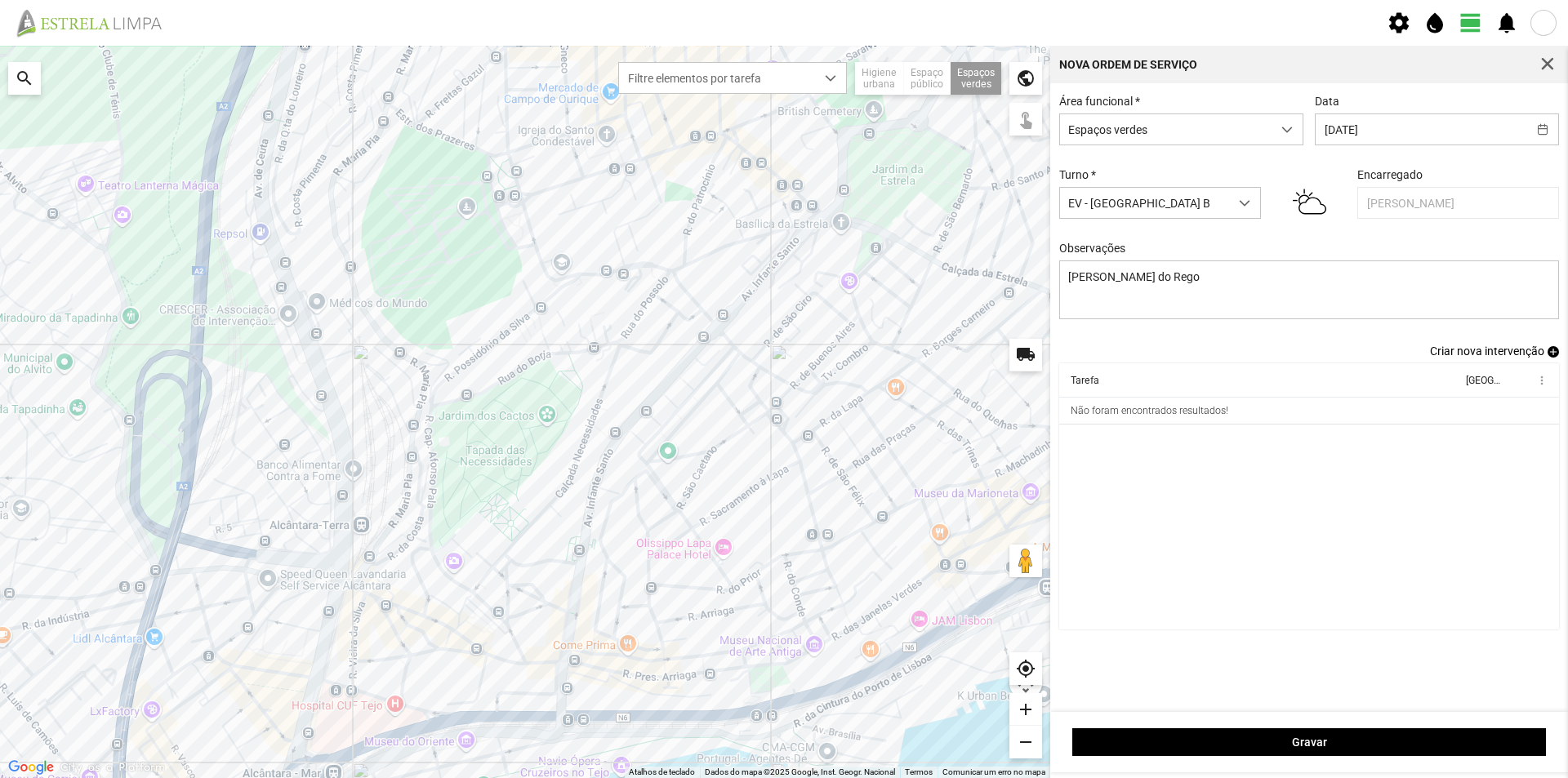
click at [1548, 353] on span "add" at bounding box center [1553, 352] width 12 height 12
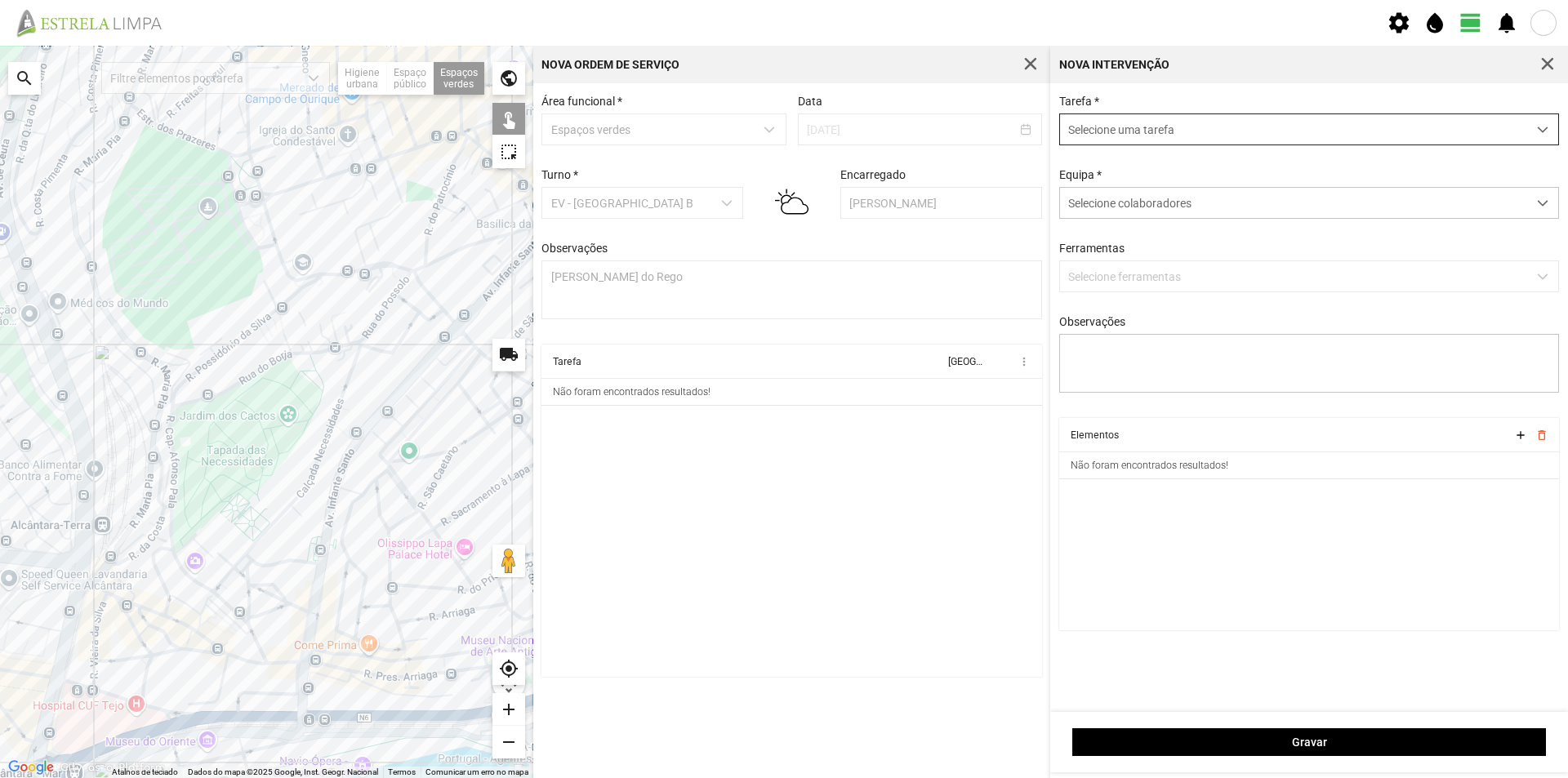
click at [1102, 129] on span "Selecione uma tarefa" at bounding box center [1293, 129] width 467 height 30
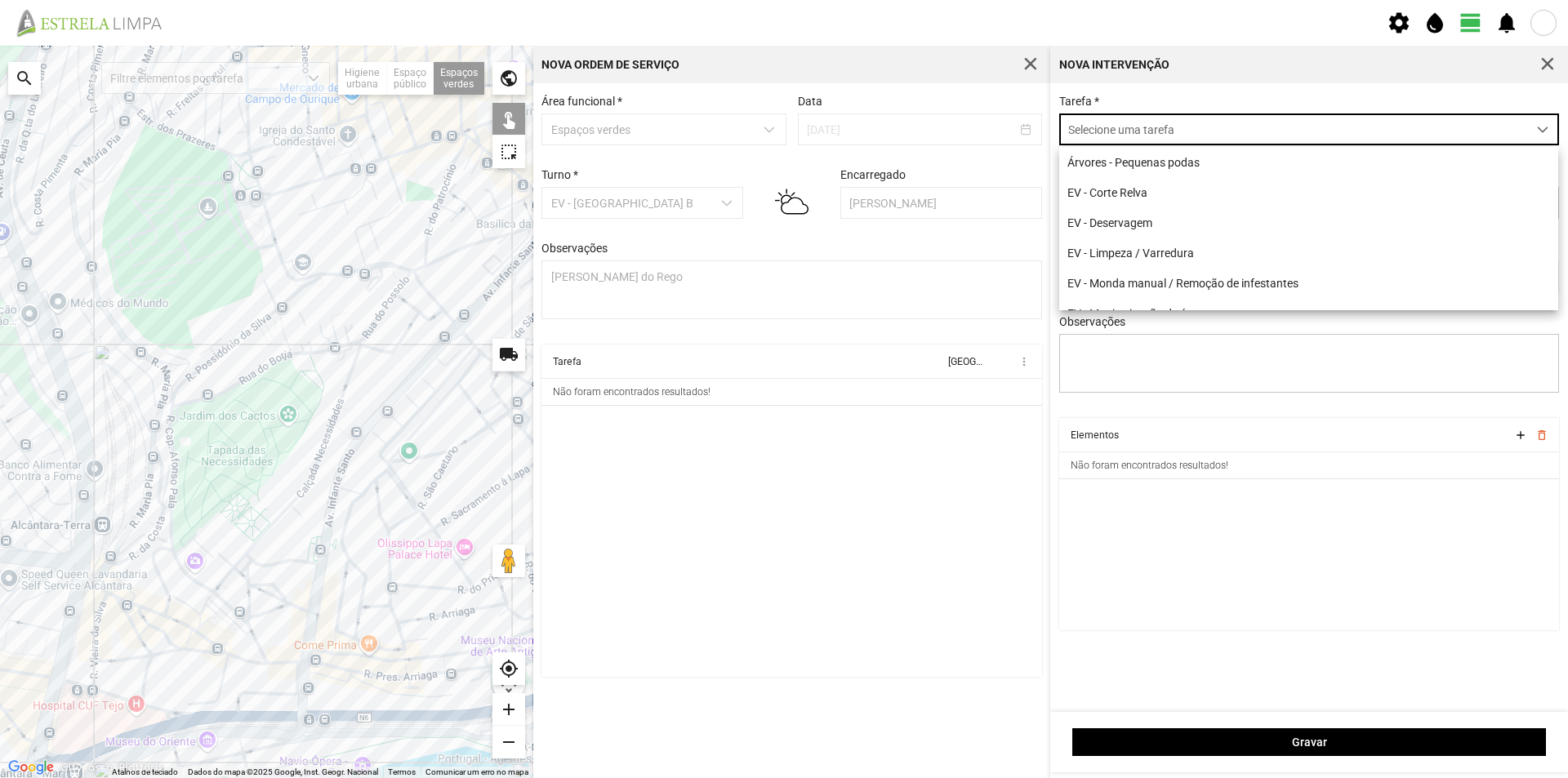
scroll to position [9, 72]
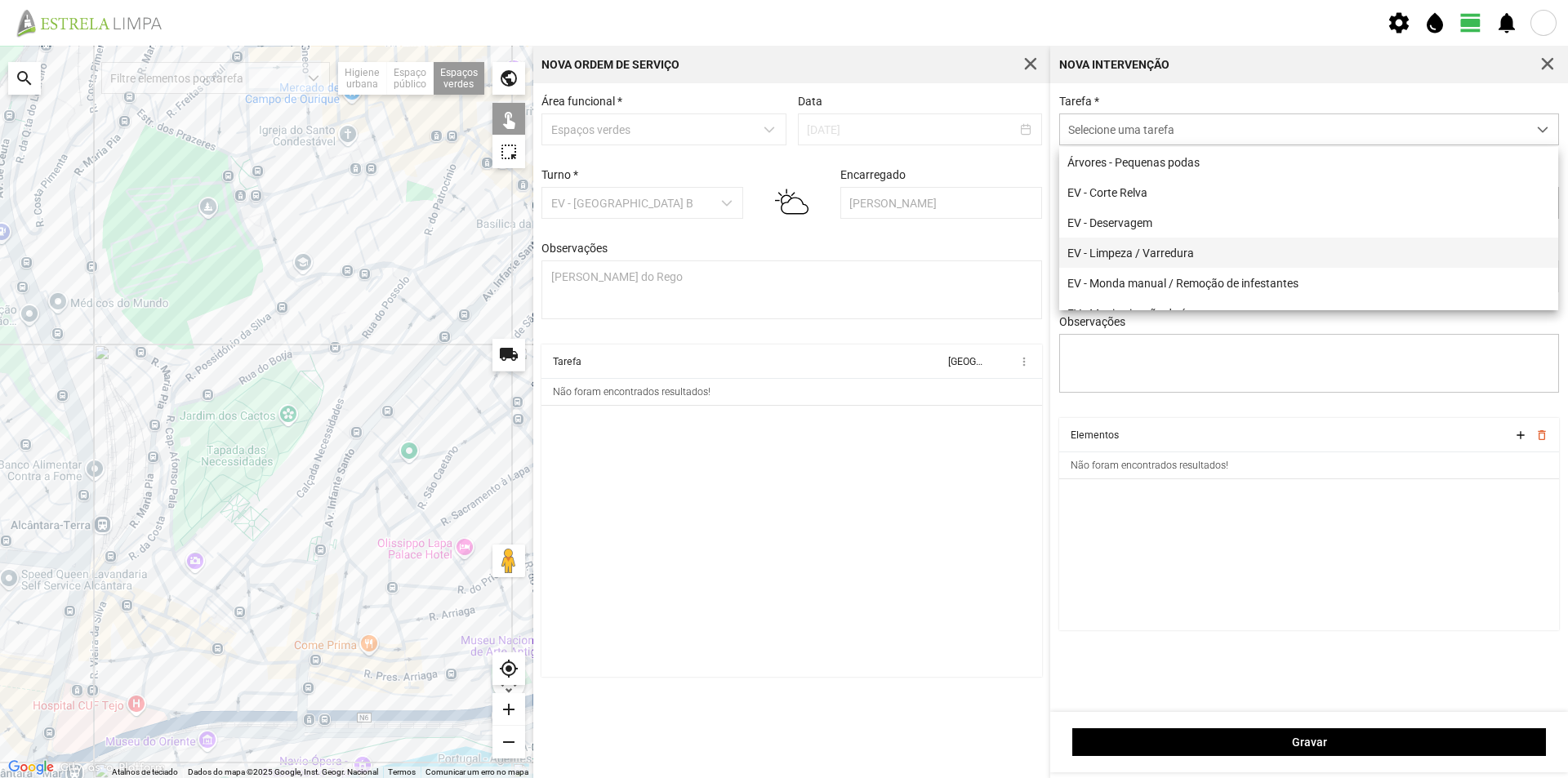
click at [1167, 258] on li "EV - Limpeza / Varredura" at bounding box center [1307, 253] width 499 height 30
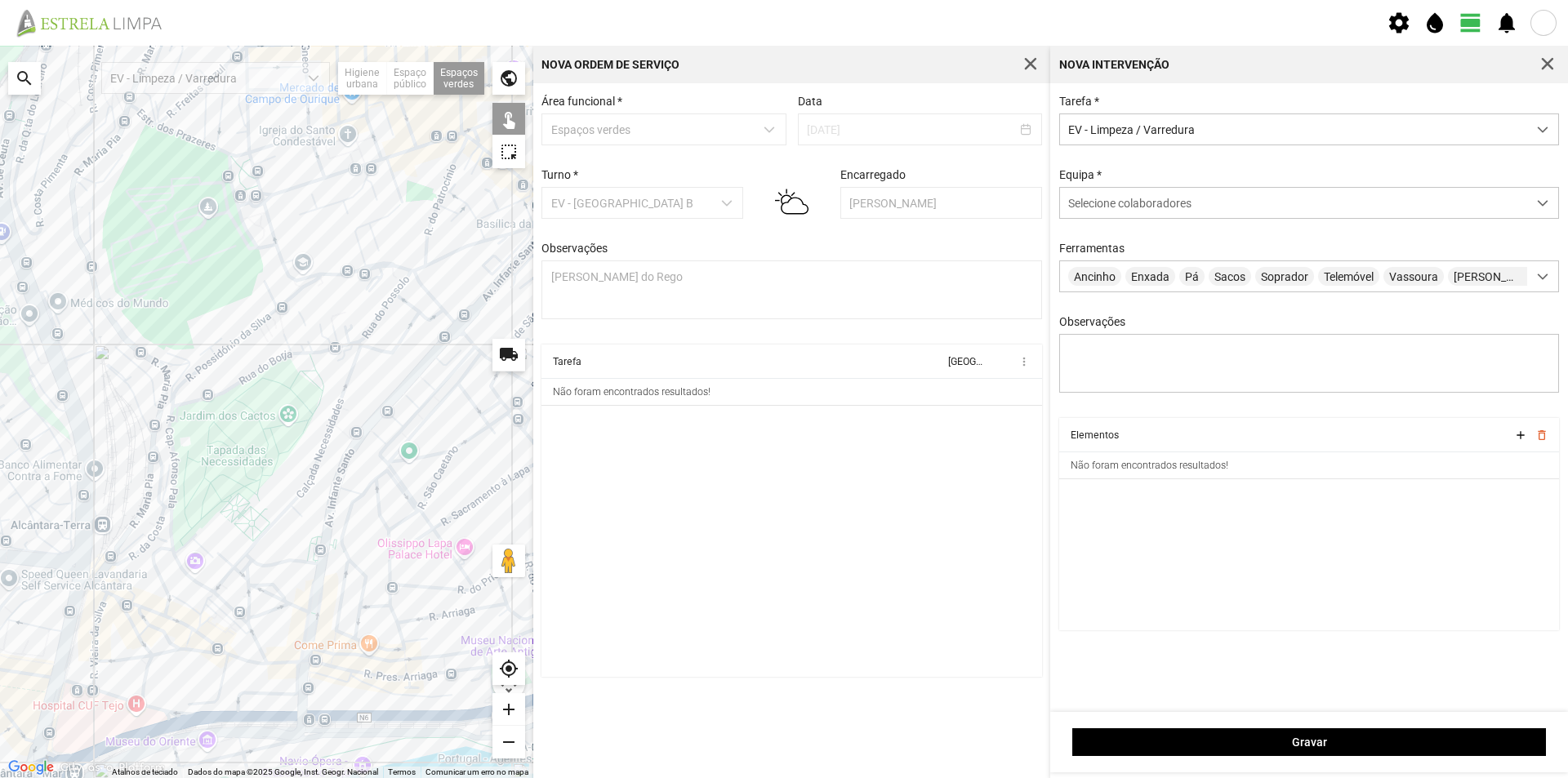
click at [458, 366] on div at bounding box center [266, 412] width 533 height 733
click at [1102, 210] on span "Selecione colaboradores" at bounding box center [1130, 203] width 123 height 13
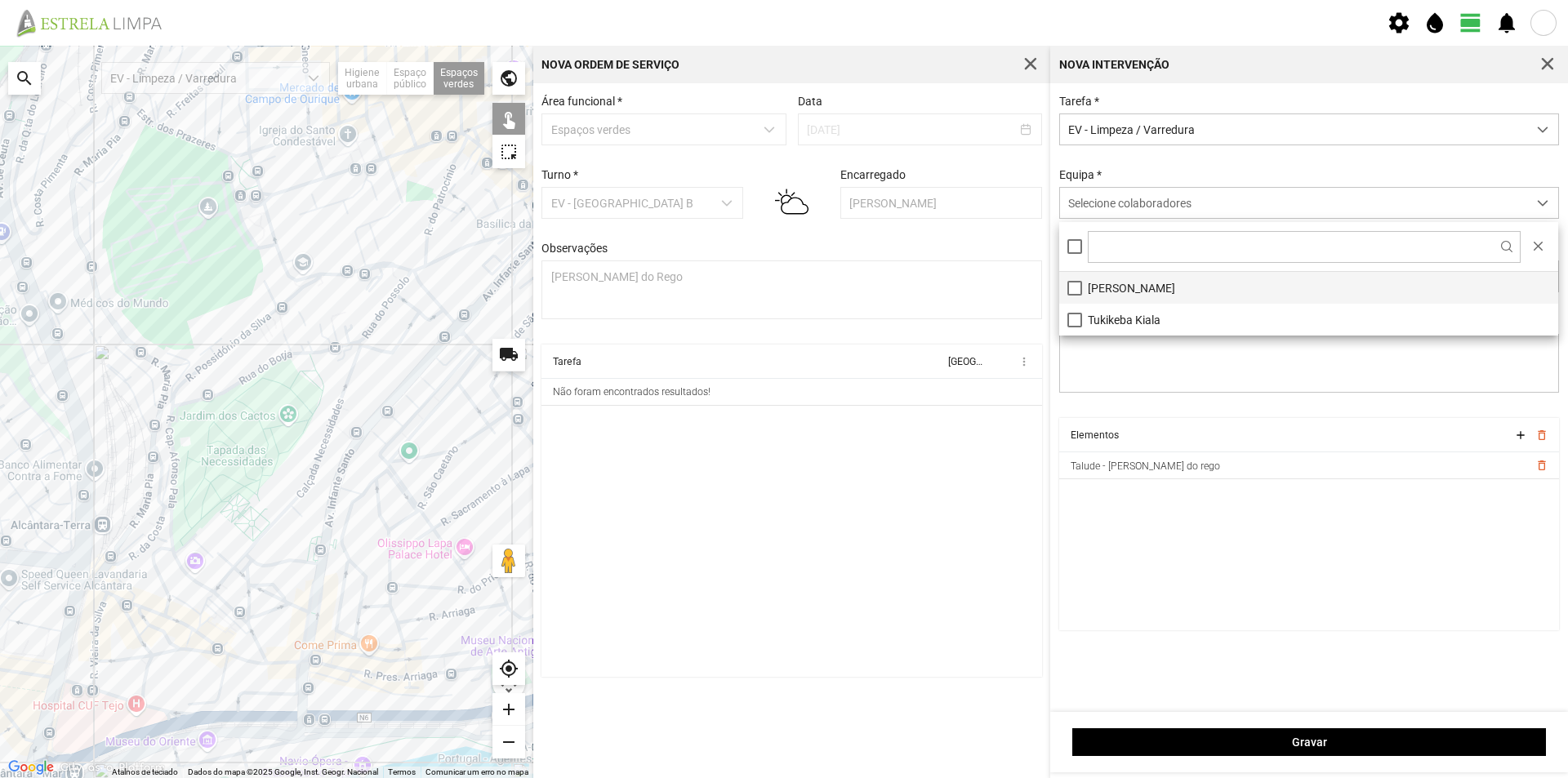
click at [1099, 283] on li "[PERSON_NAME]" at bounding box center [1307, 288] width 499 height 32
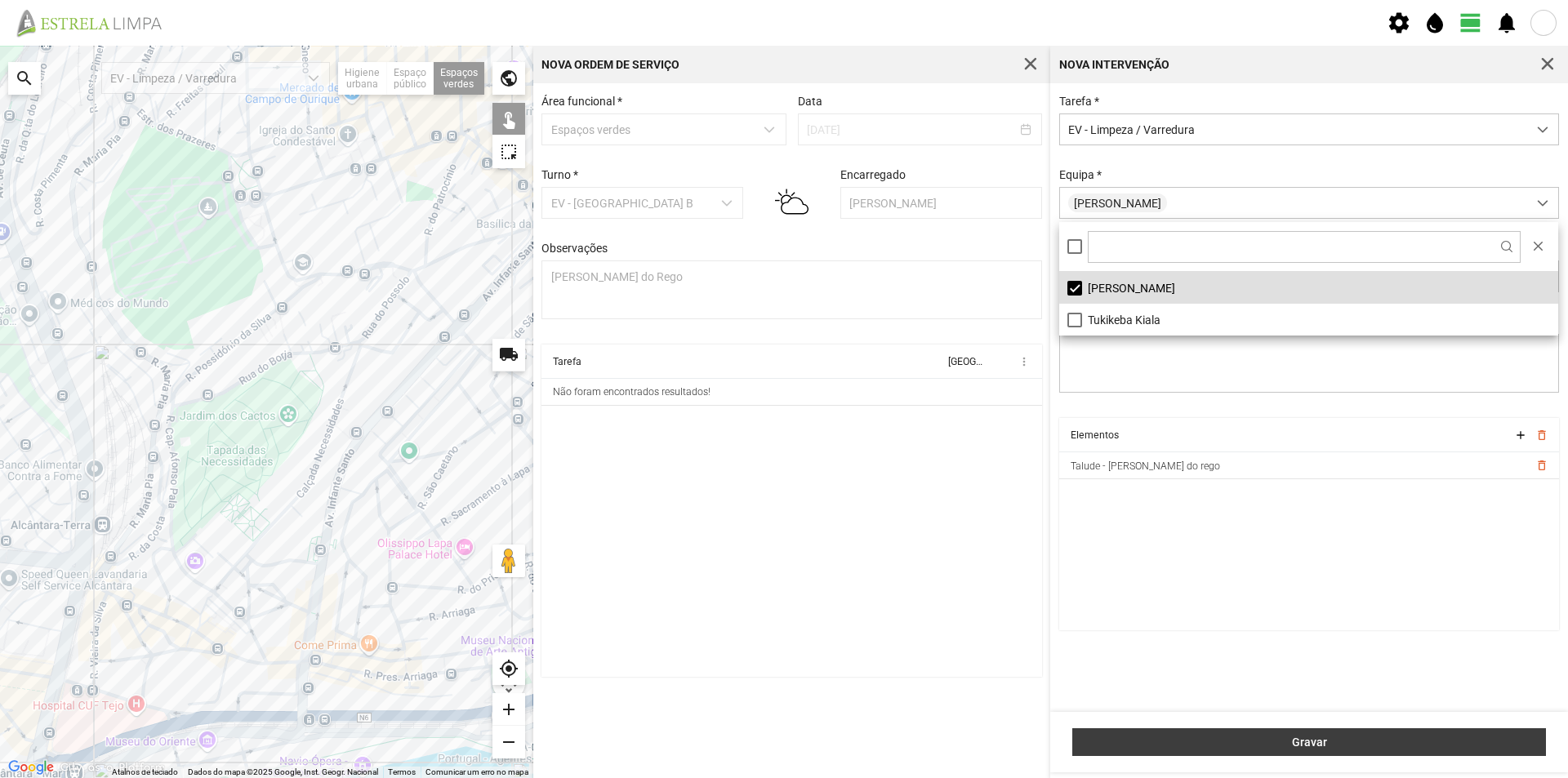
click at [1376, 734] on button "Gravar" at bounding box center [1308, 742] width 473 height 27
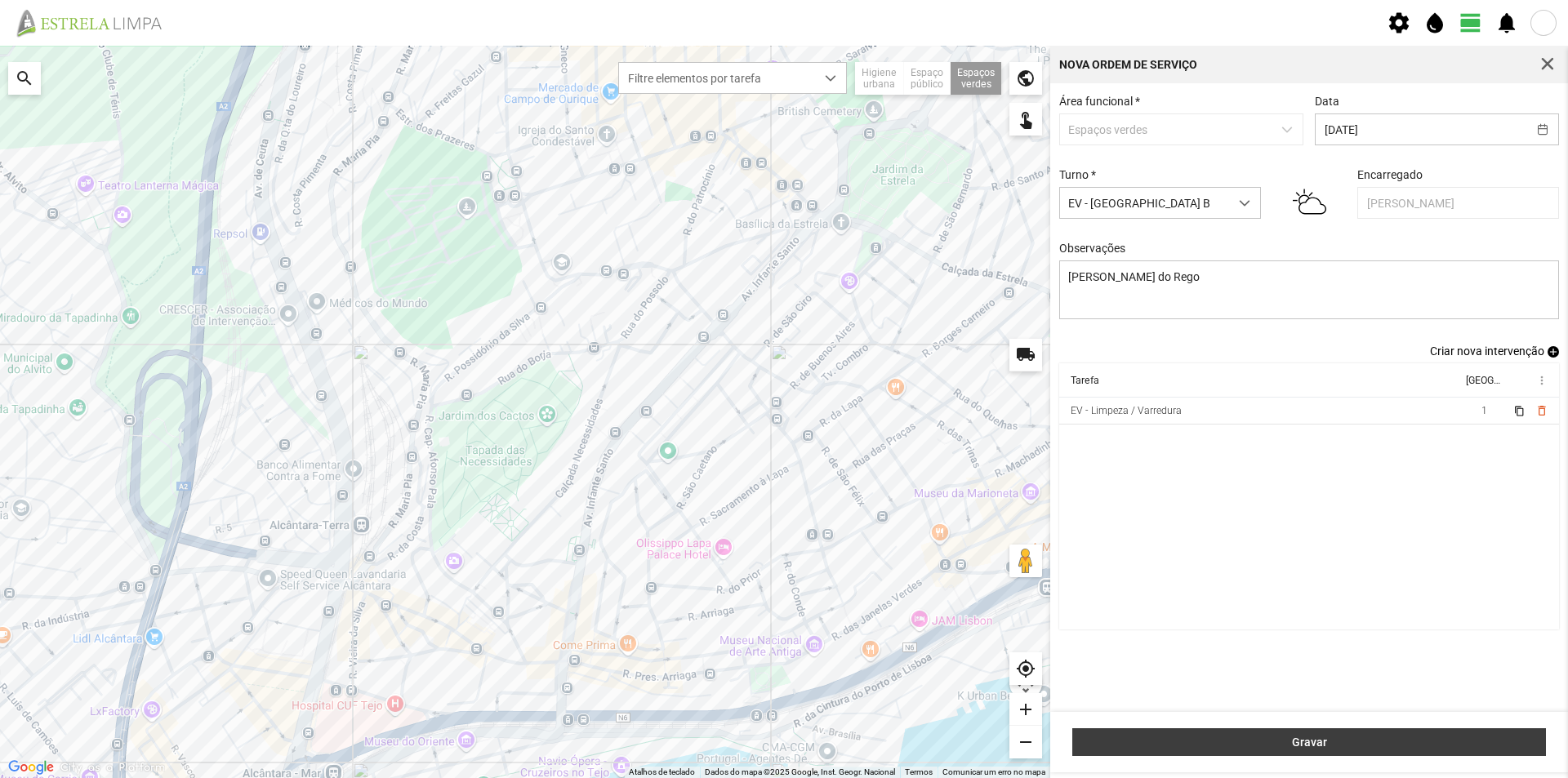
click at [1325, 744] on span "Gravar" at bounding box center [1309, 742] width 457 height 13
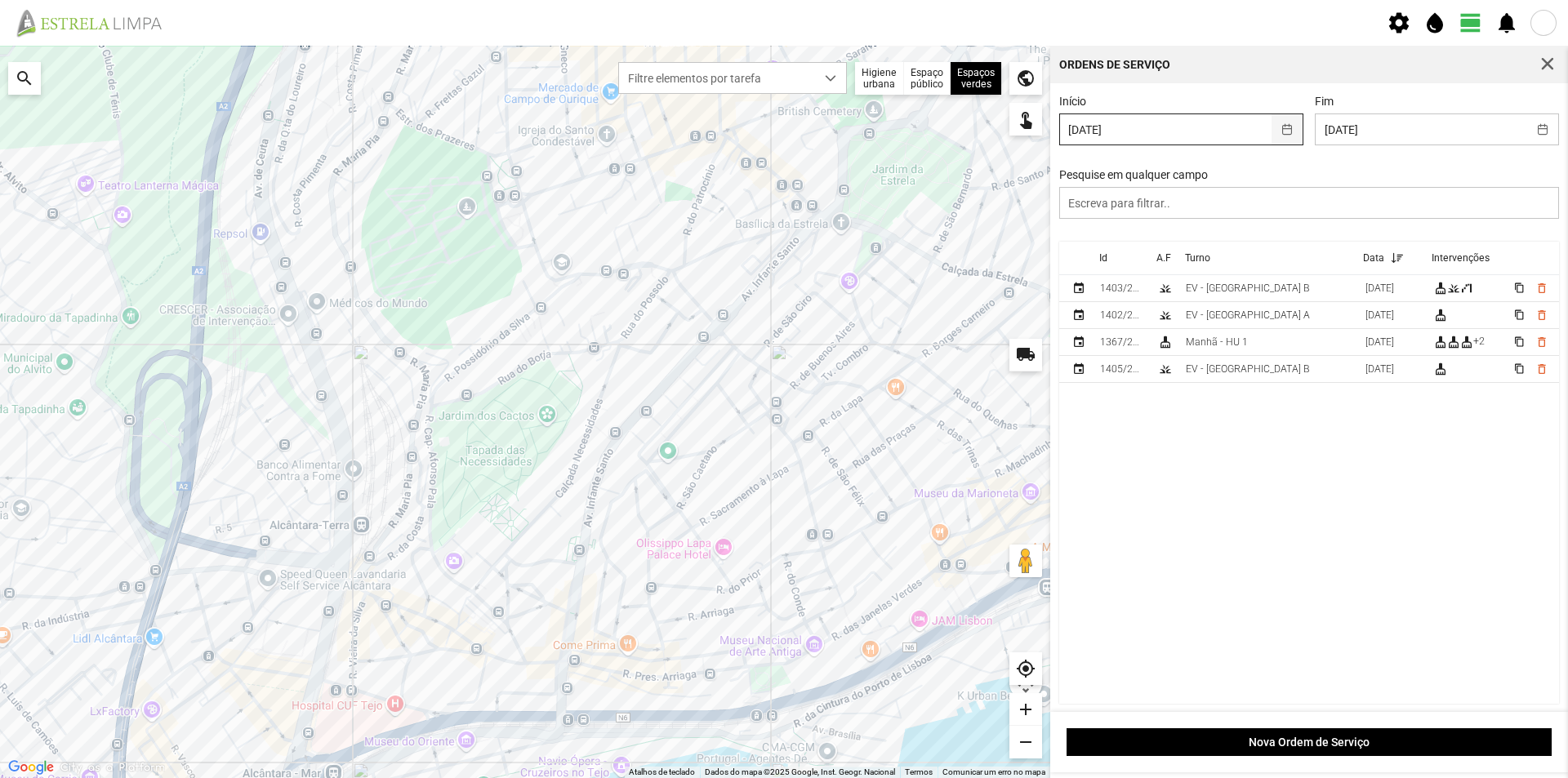
click at [1281, 131] on button "button" at bounding box center [1287, 129] width 32 height 30
click at [1499, 154] on div "Início [DATE] Fim [DATE] Pesquise em qualquer campo" at bounding box center [1309, 168] width 512 height 147
click at [1548, 63] on span "button" at bounding box center [1547, 64] width 15 height 15
